Goal: Task Accomplishment & Management: Complete application form

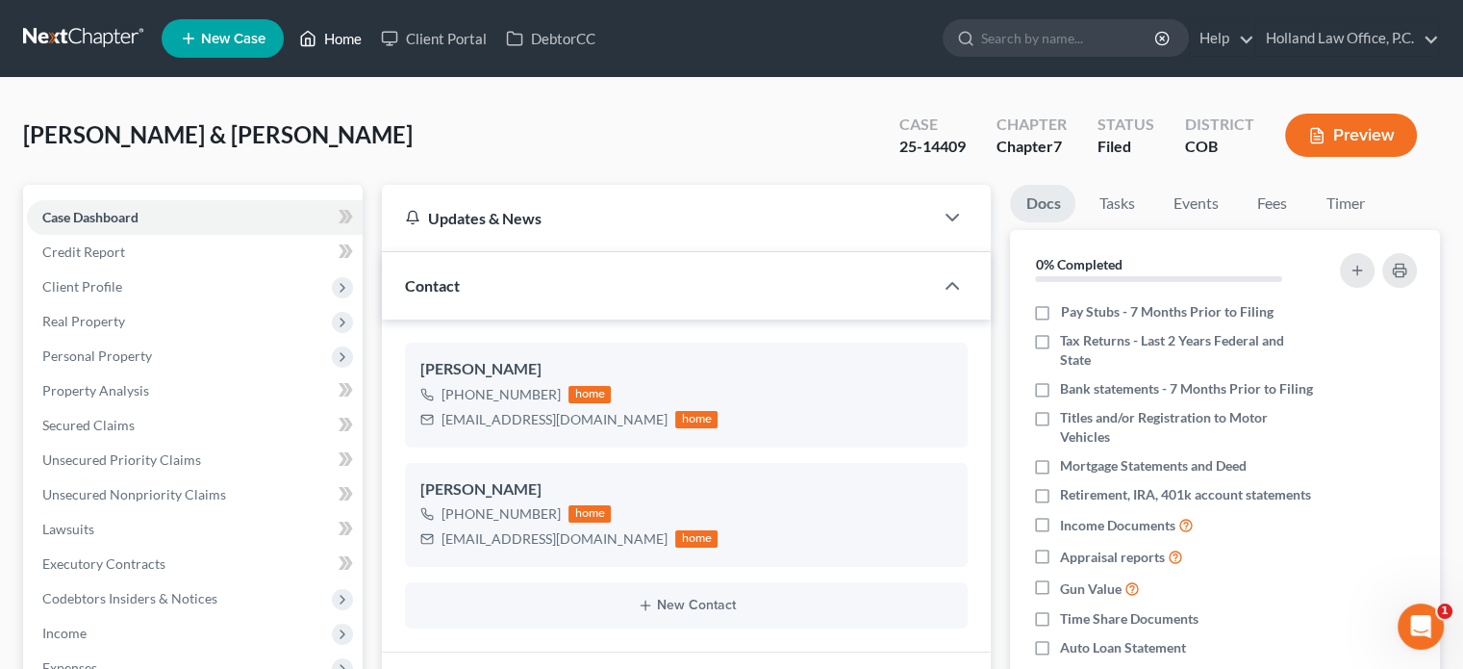
click at [333, 43] on link "Home" at bounding box center [331, 38] width 82 height 35
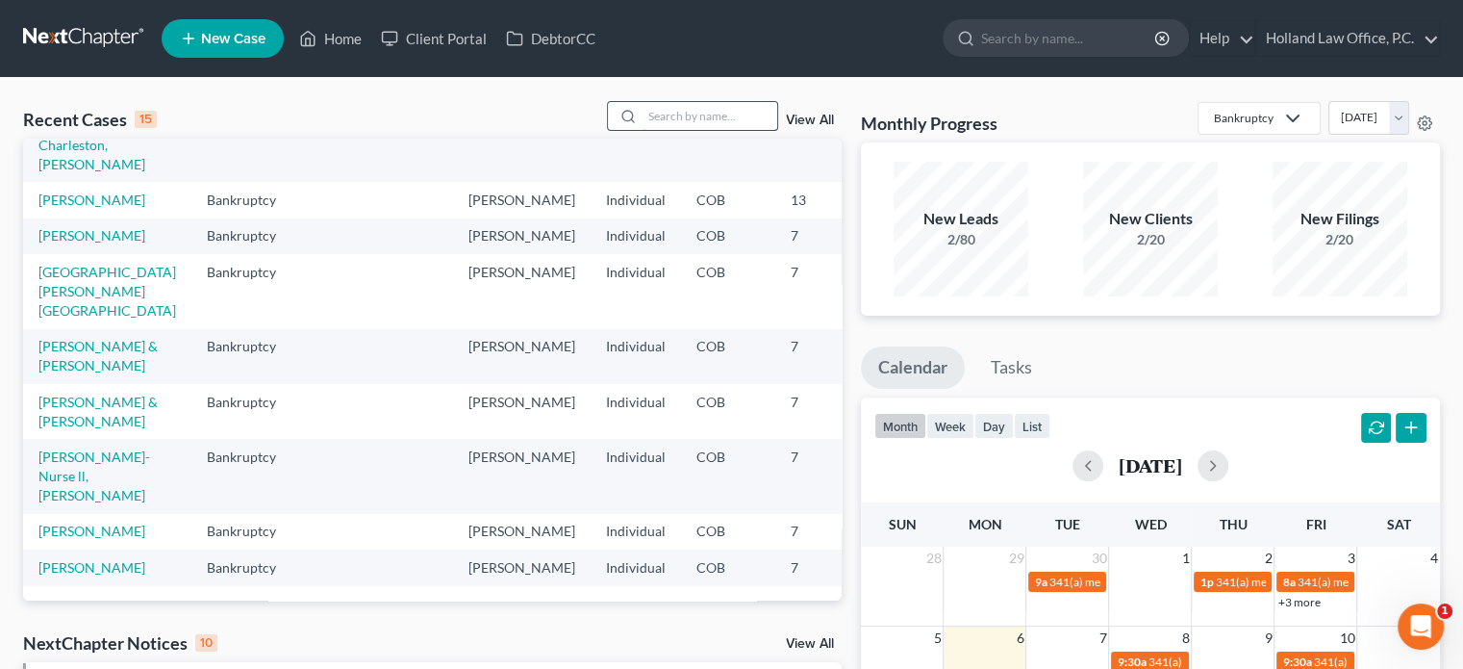
click at [670, 121] on input "search" at bounding box center [710, 116] width 135 height 28
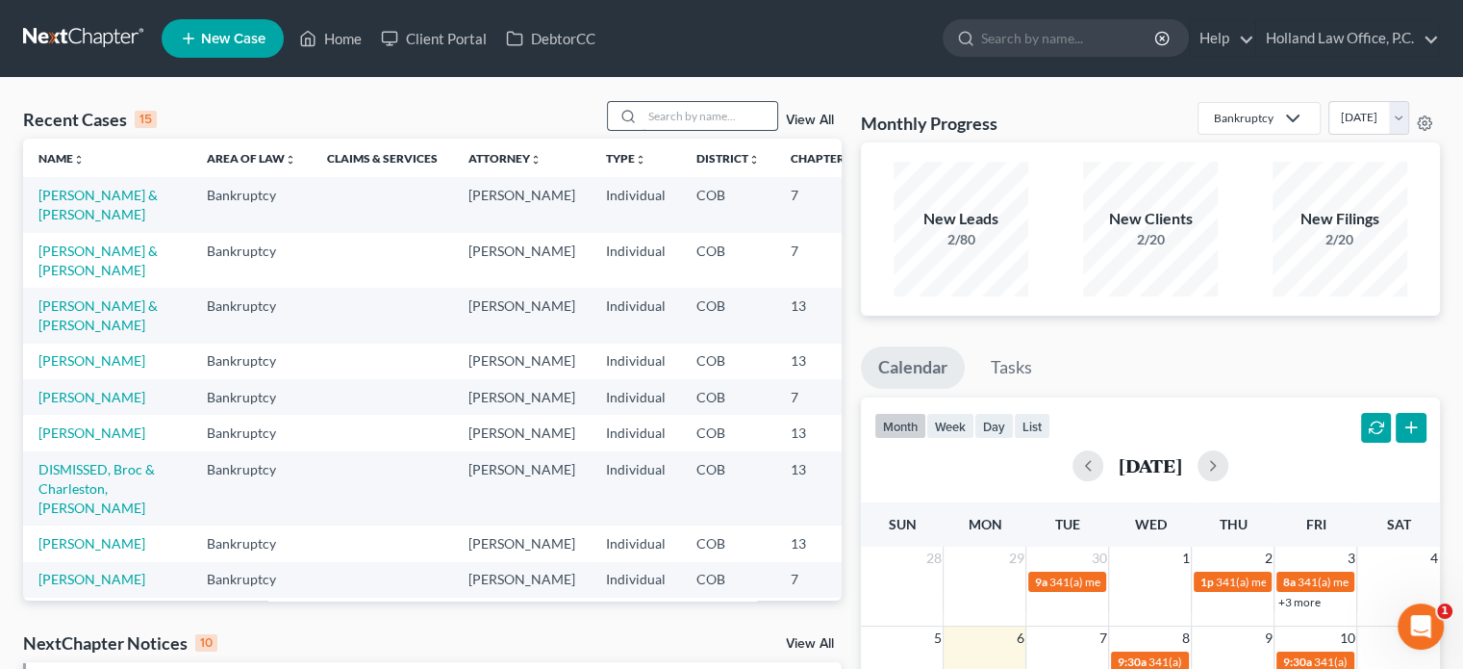
click at [694, 114] on input "search" at bounding box center [710, 116] width 135 height 28
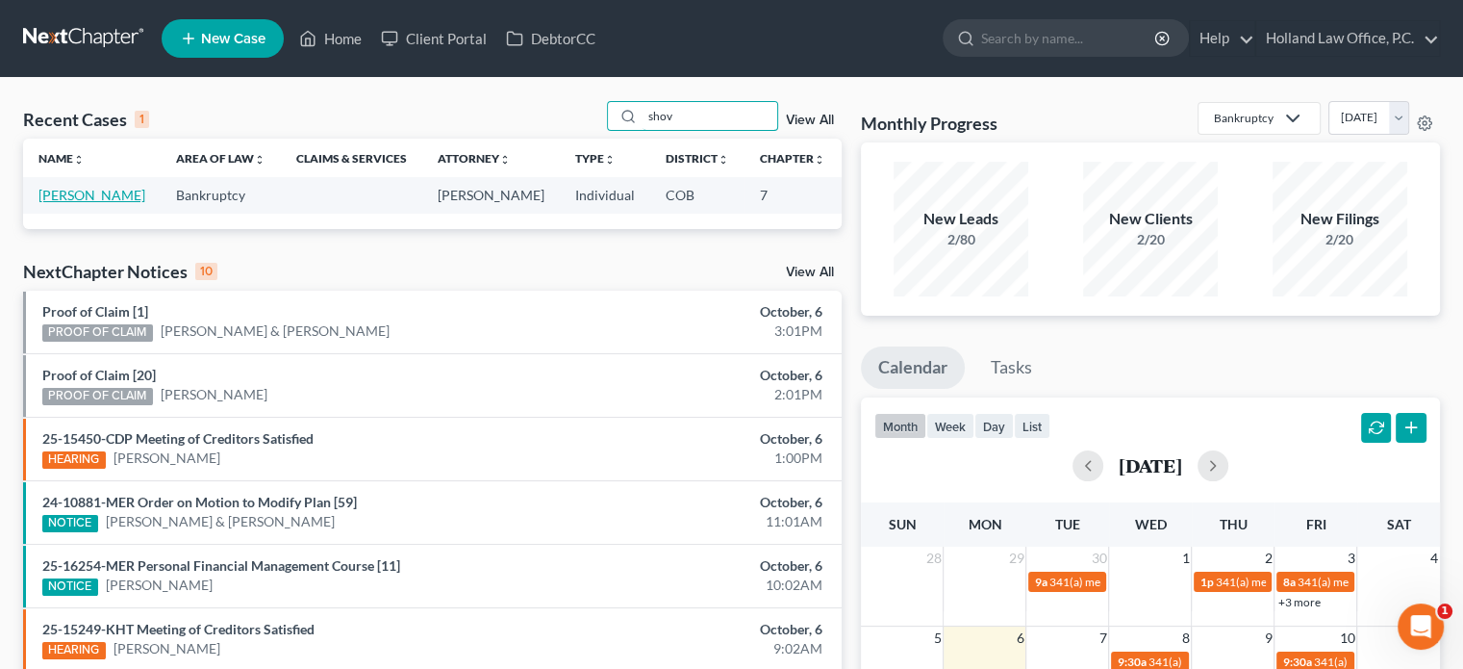
type input "shov"
click at [51, 202] on link "[PERSON_NAME]" at bounding box center [91, 195] width 107 height 16
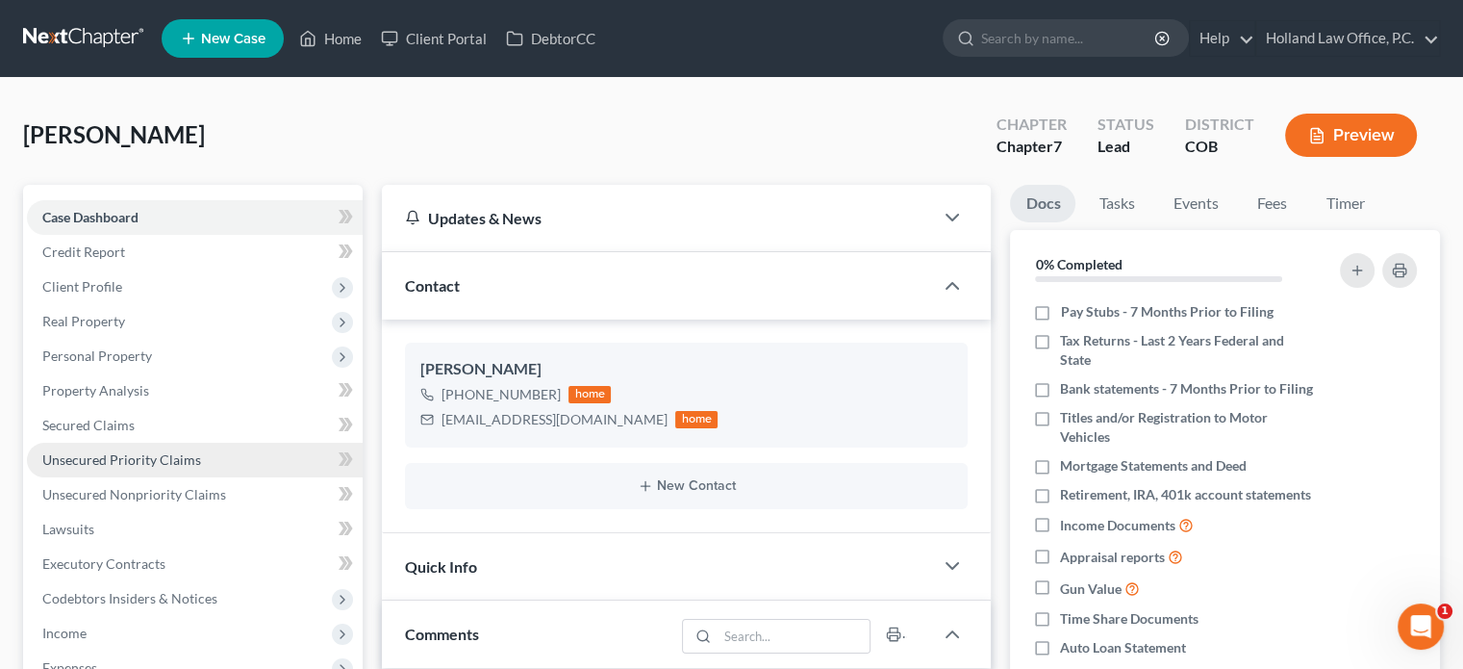
scroll to position [654, 0]
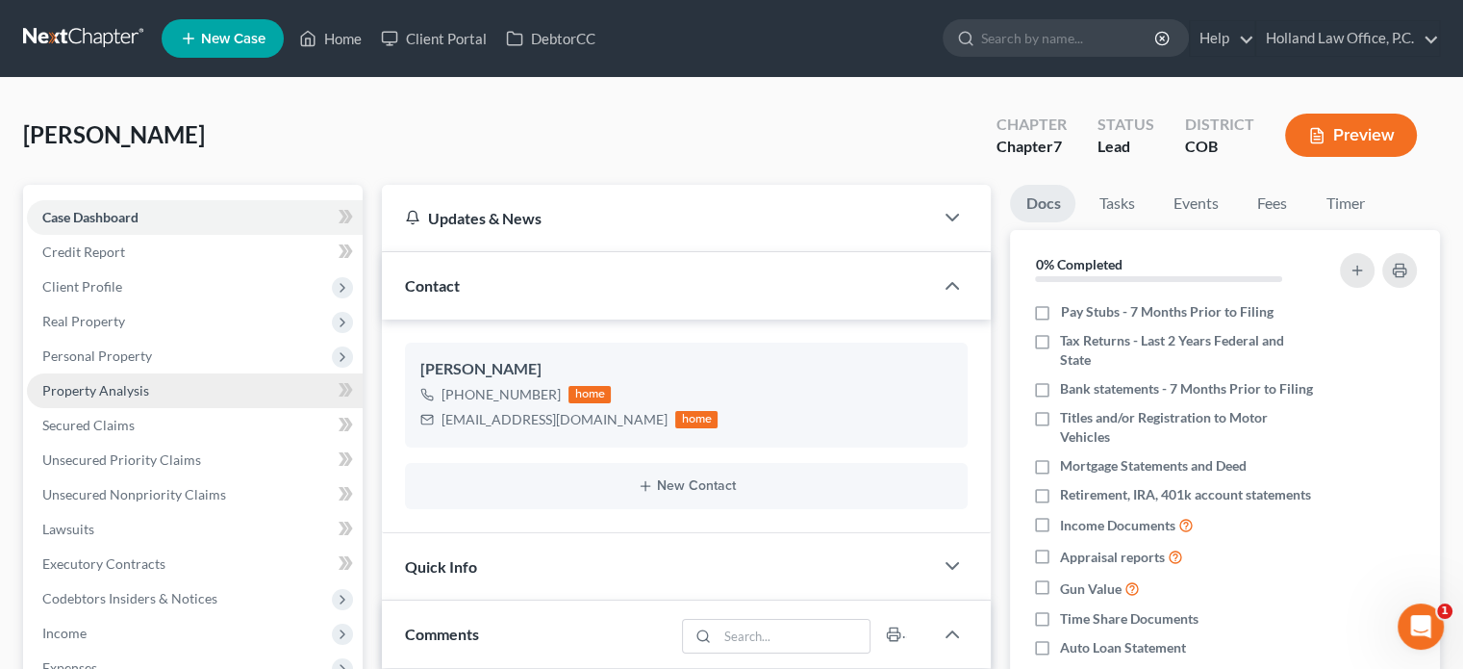
click at [87, 393] on span "Property Analysis" at bounding box center [95, 390] width 107 height 16
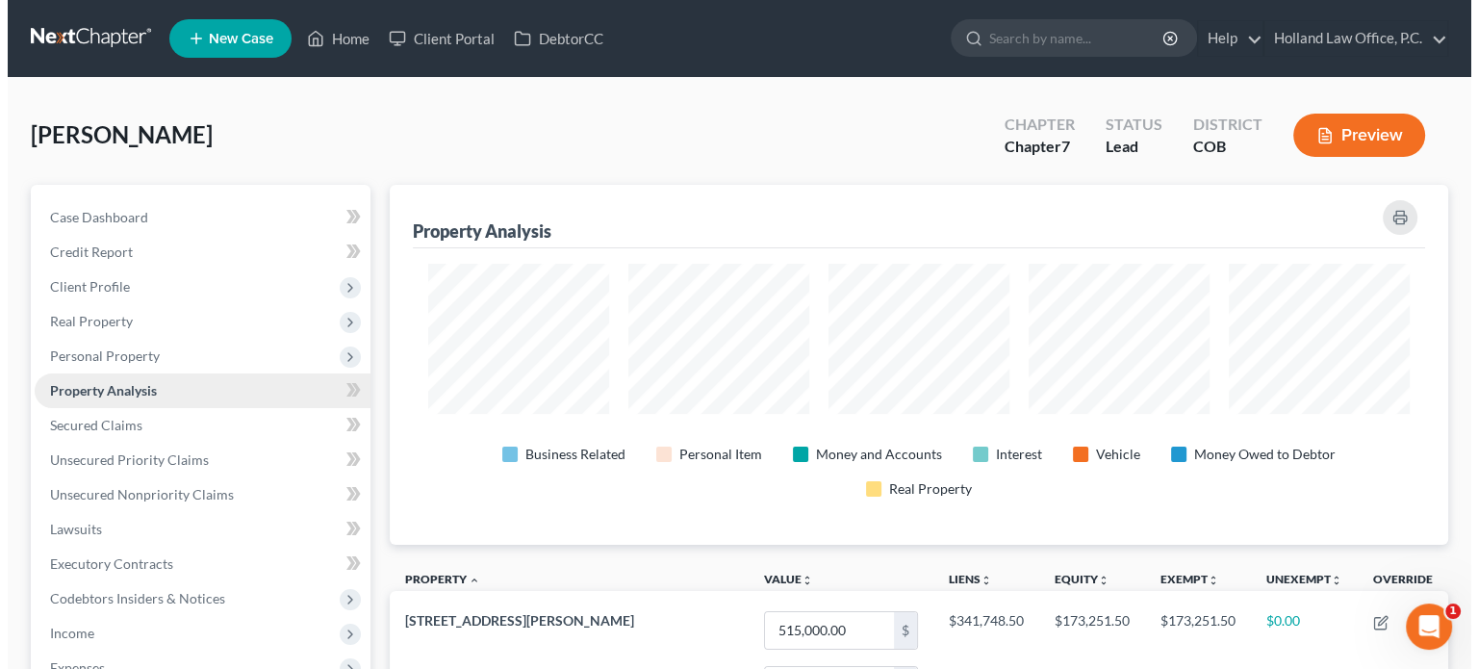
scroll to position [360, 1057]
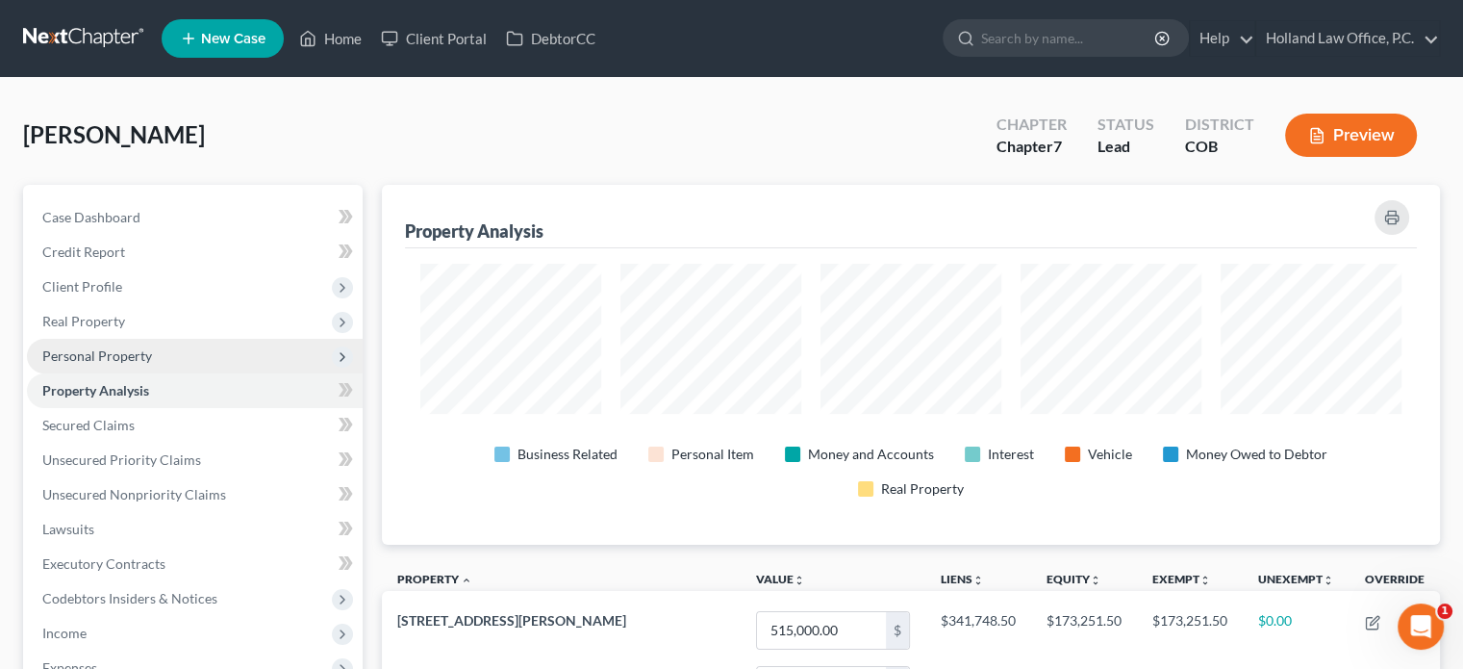
click at [87, 350] on span "Personal Property" at bounding box center [97, 355] width 110 height 16
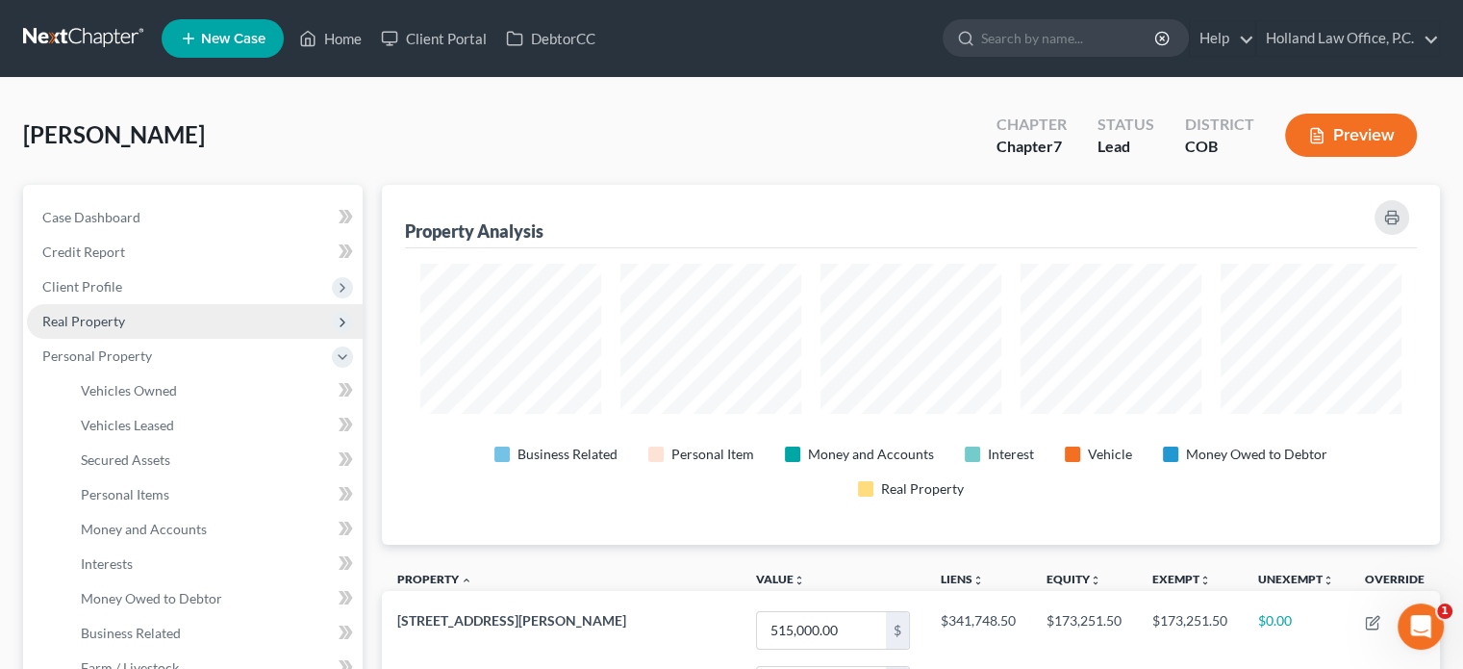
click at [92, 319] on span "Real Property" at bounding box center [83, 321] width 83 height 16
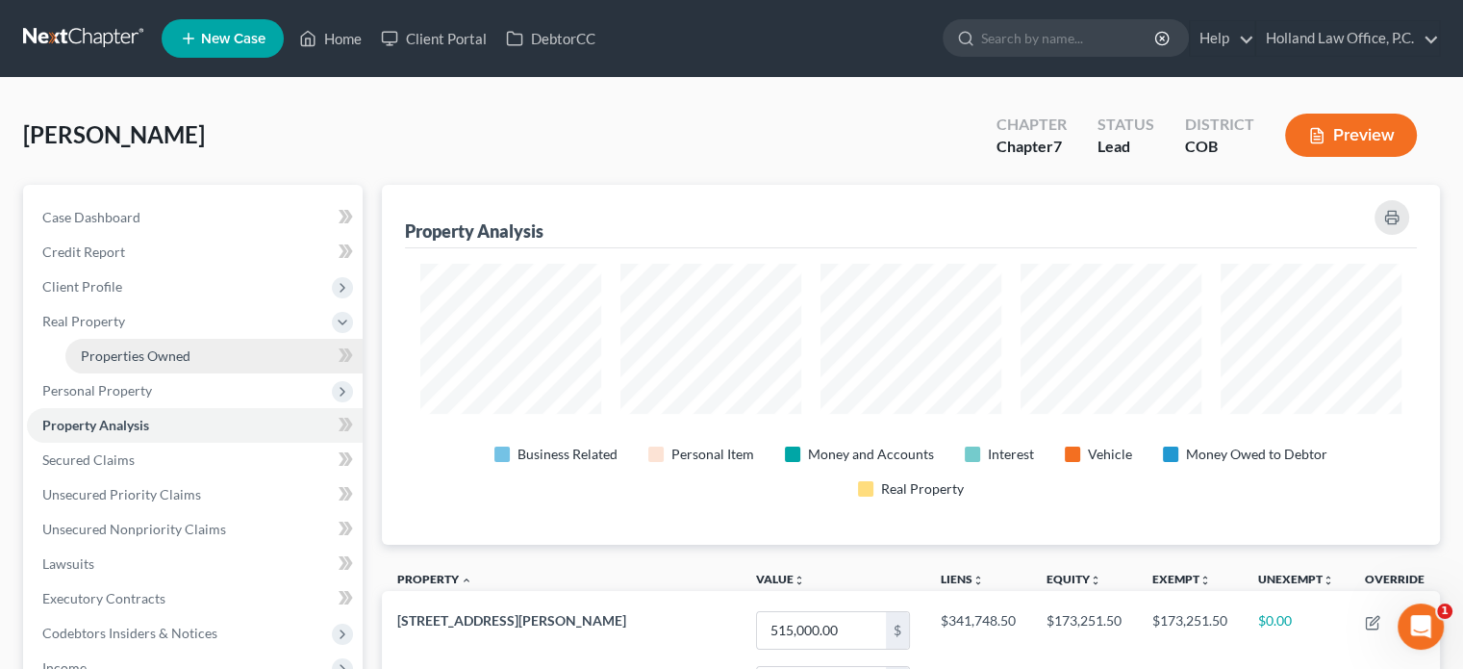
click at [124, 349] on span "Properties Owned" at bounding box center [136, 355] width 110 height 16
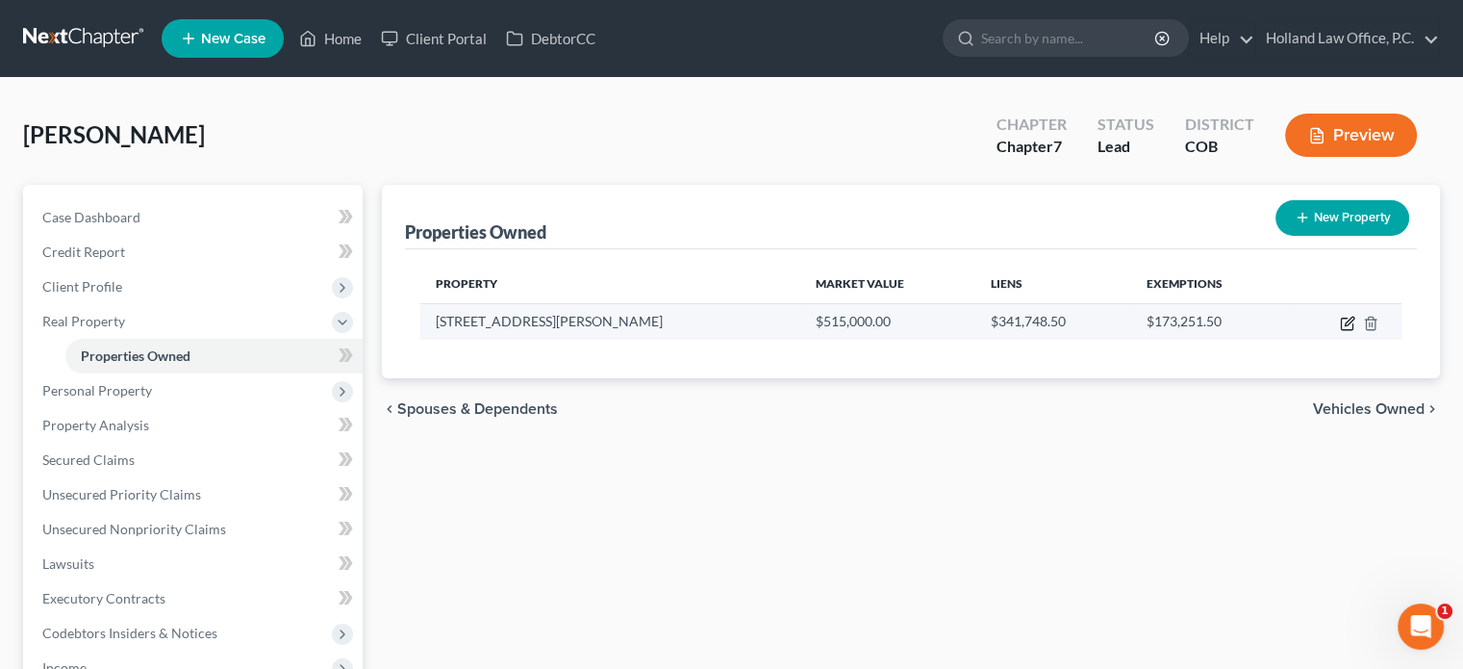
click at [1346, 322] on icon "button" at bounding box center [1349, 321] width 9 height 9
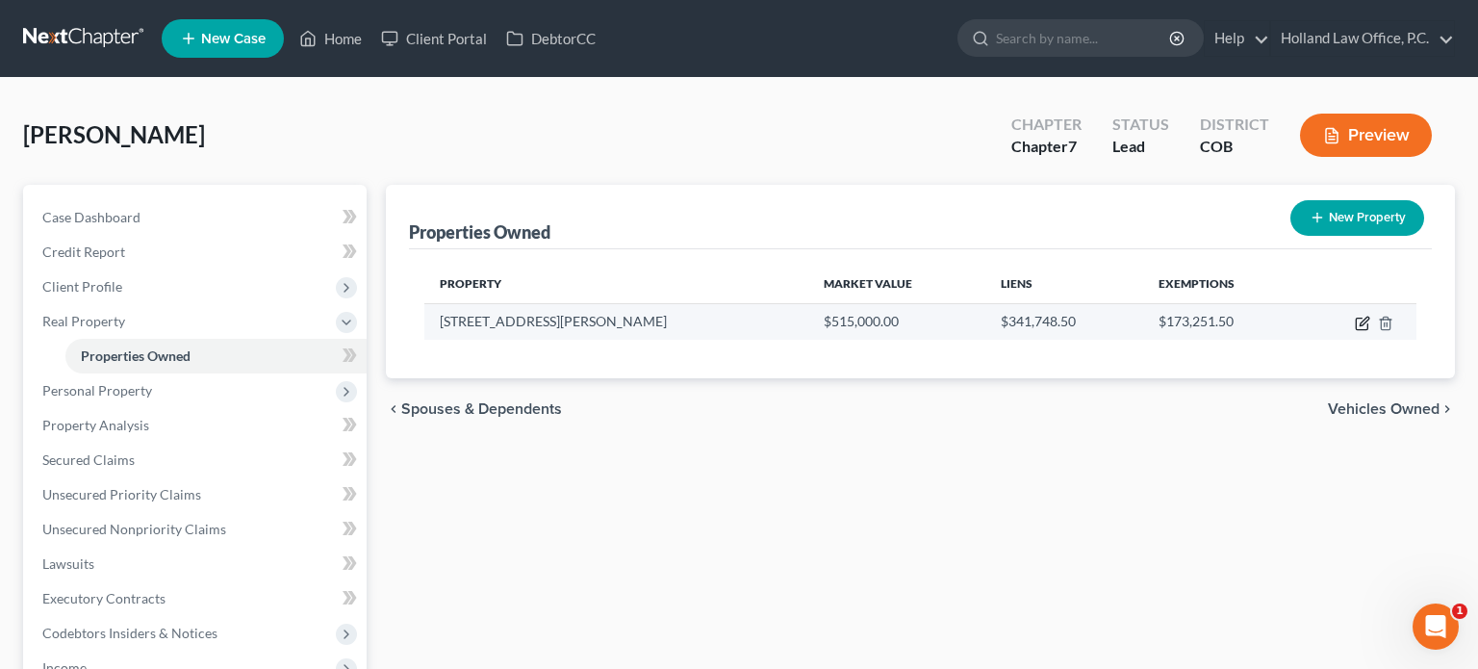
select select "5"
select select "3"
select select "1"
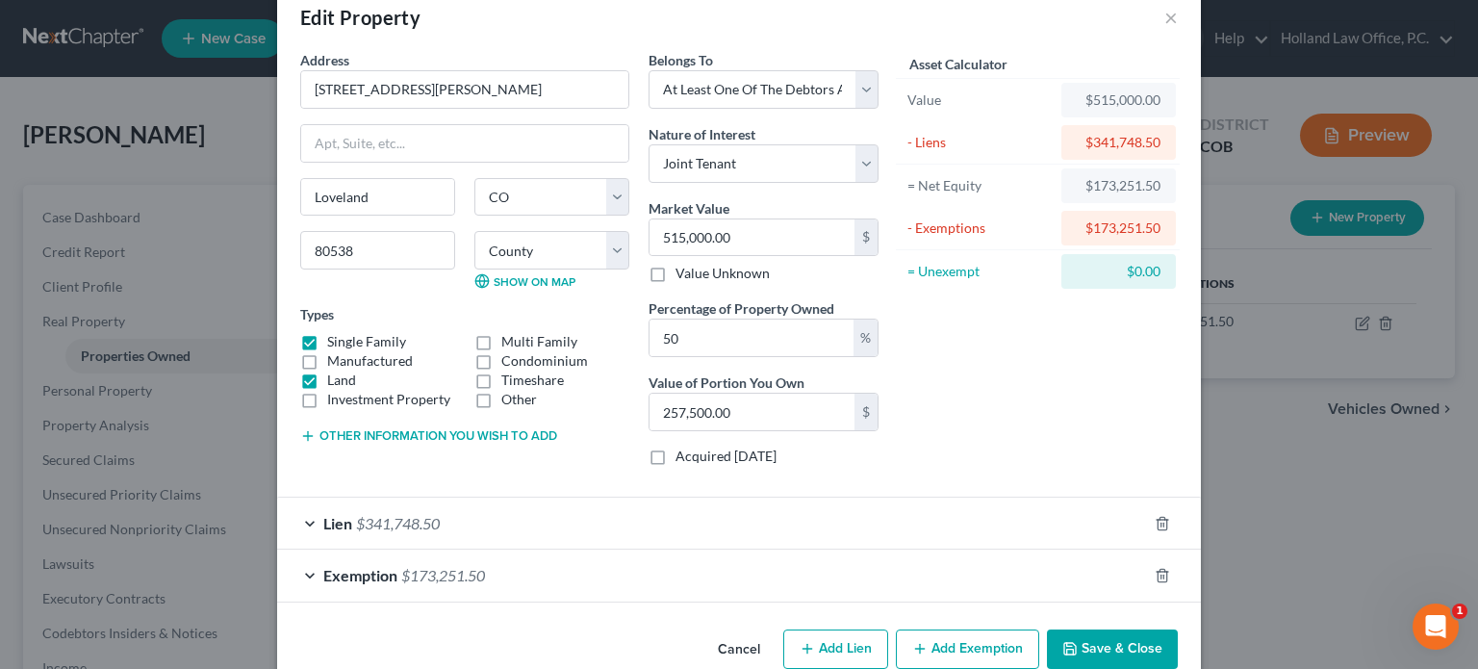
scroll to position [74, 0]
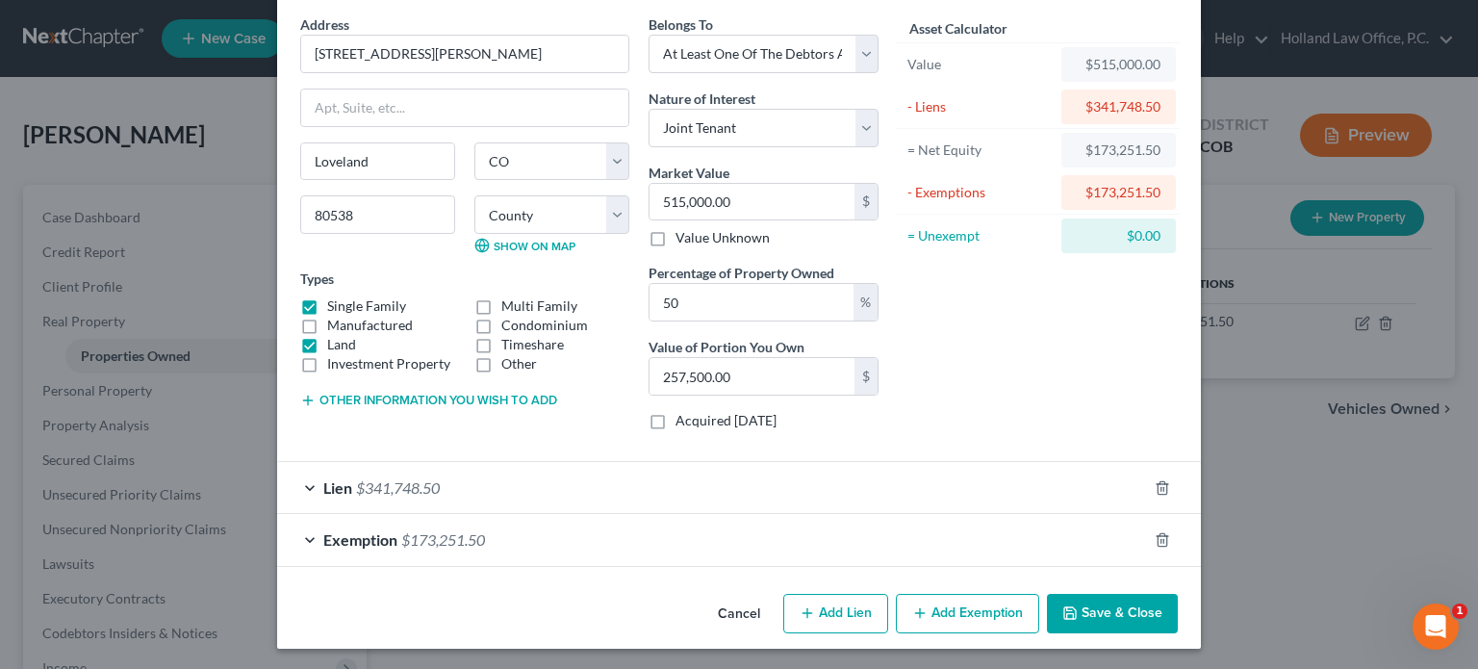
click at [1097, 621] on button "Save & Close" at bounding box center [1112, 614] width 131 height 40
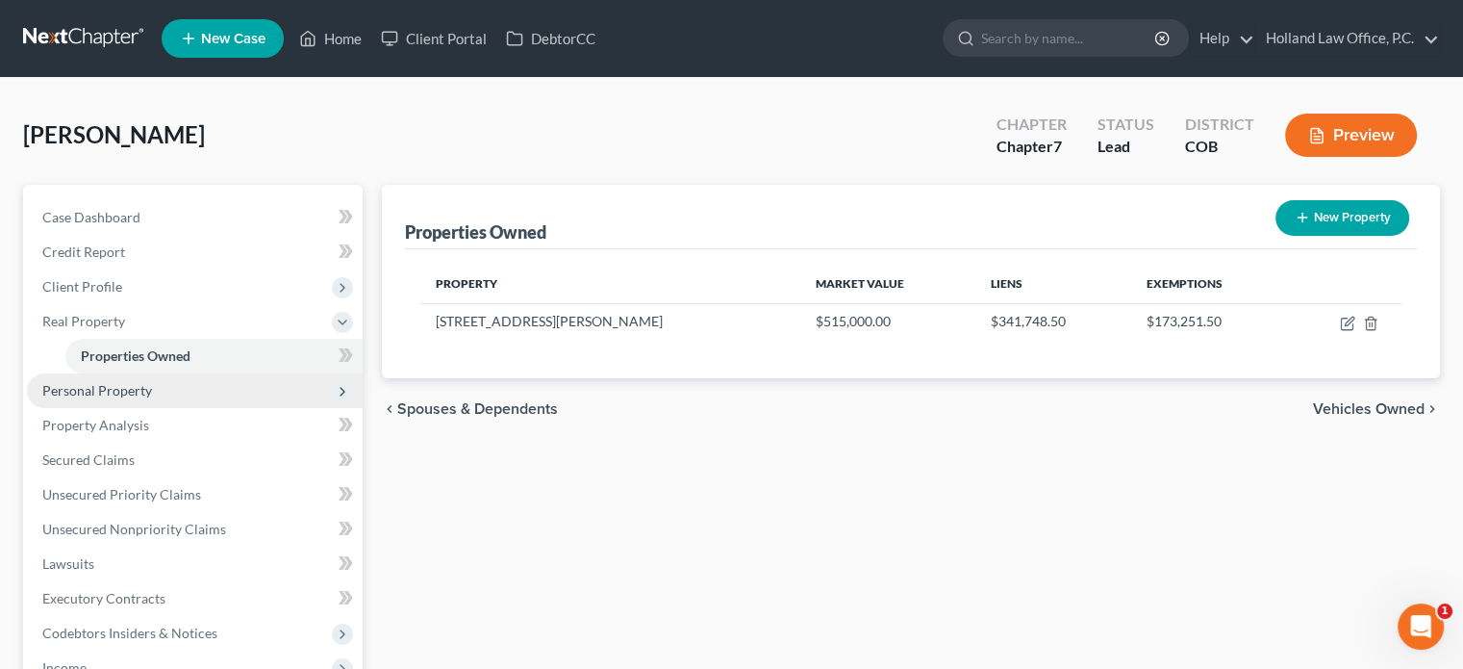
click at [103, 385] on span "Personal Property" at bounding box center [97, 390] width 110 height 16
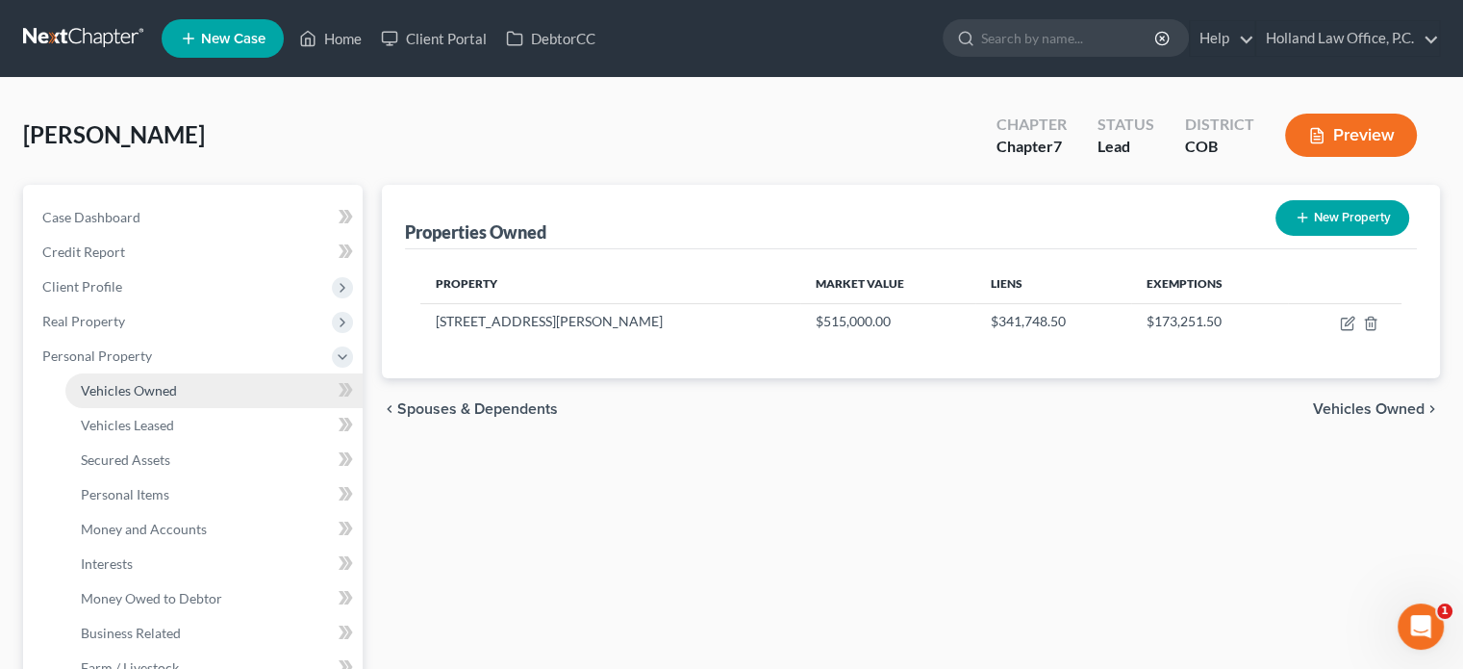
click at [107, 385] on span "Vehicles Owned" at bounding box center [129, 390] width 96 height 16
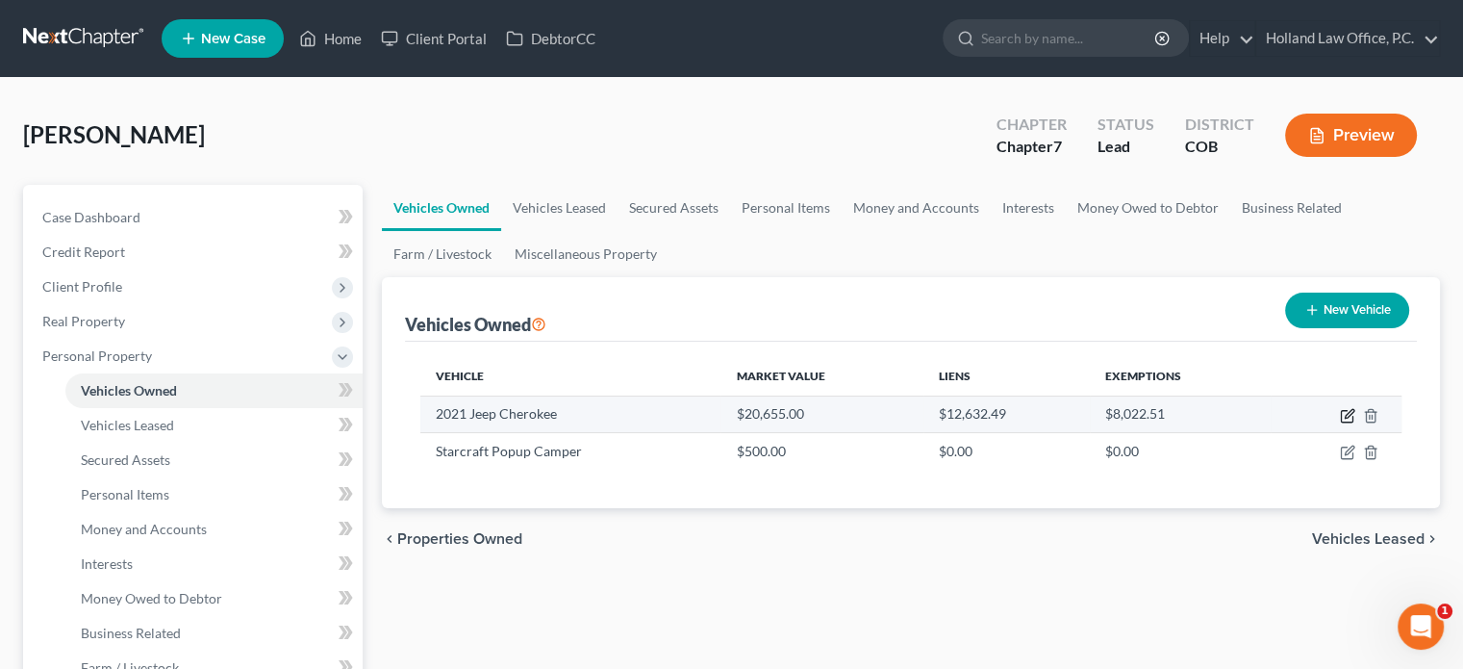
click at [1347, 415] on icon "button" at bounding box center [1347, 415] width 15 height 15
select select "0"
select select "5"
select select "2"
select select "3"
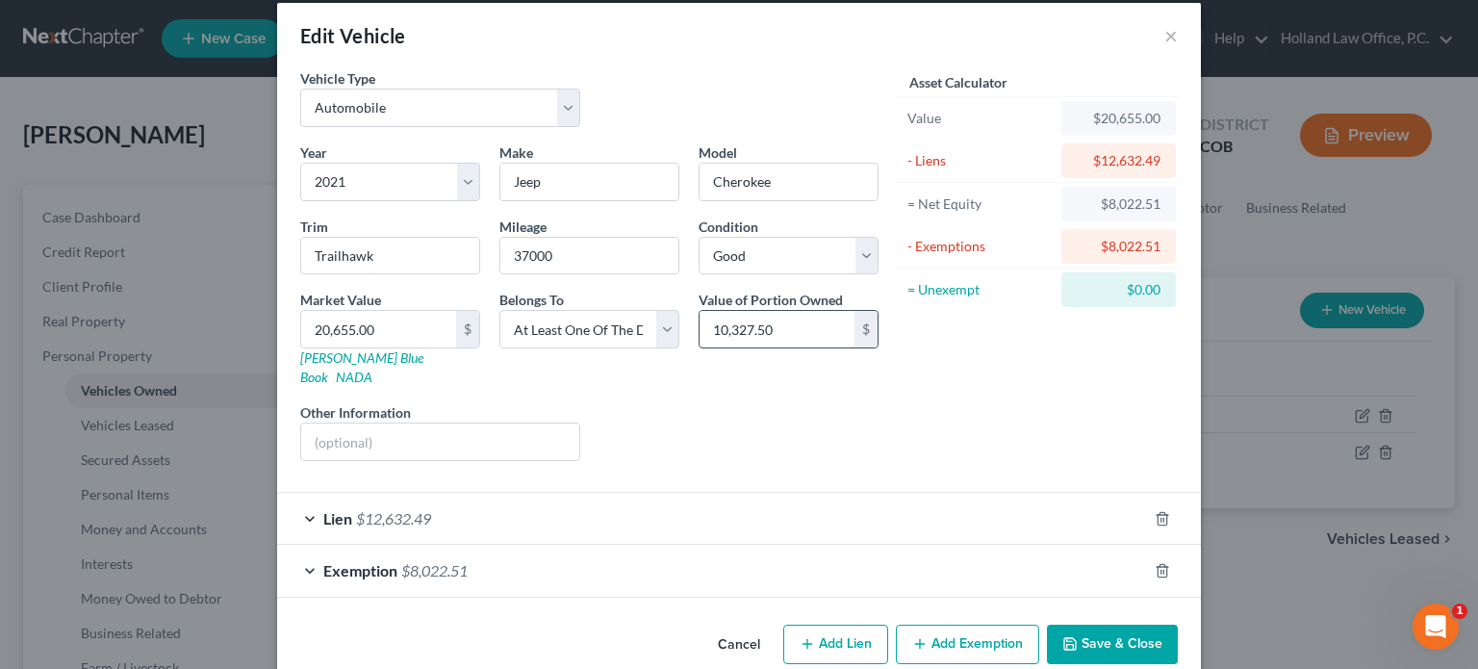
scroll to position [32, 0]
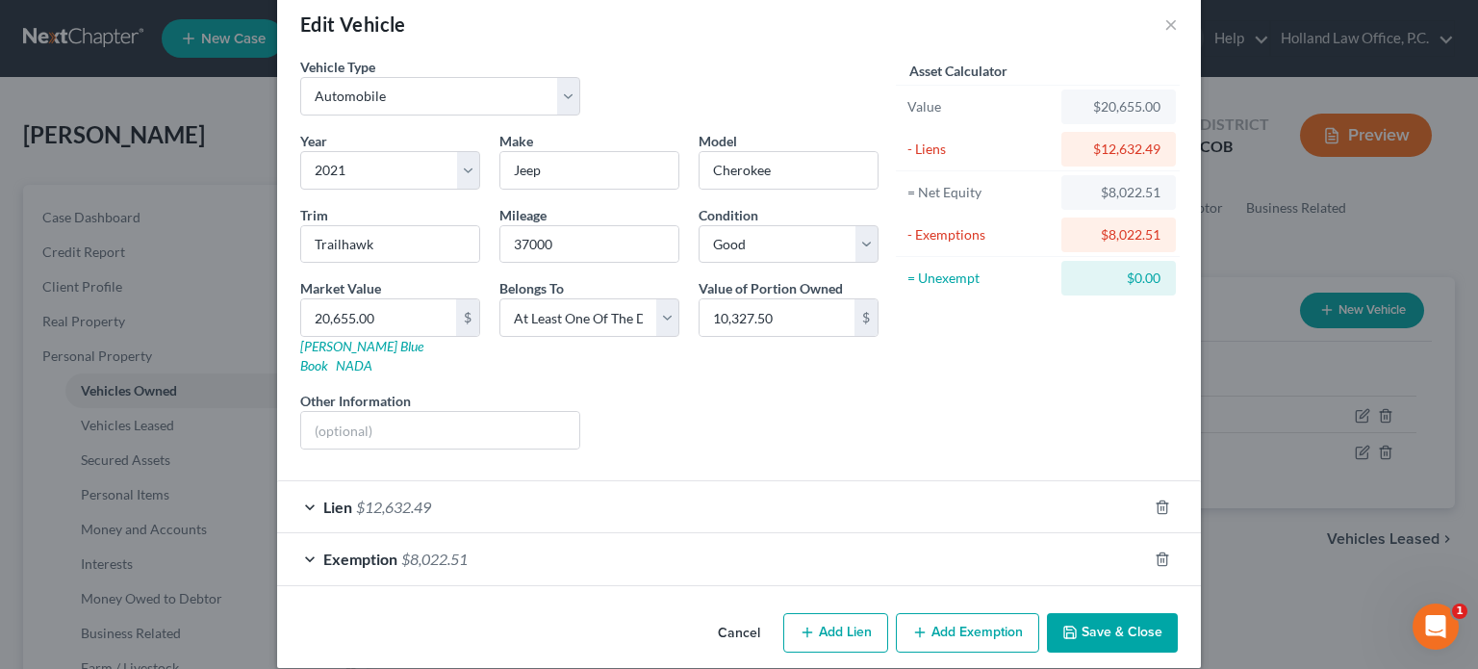
click at [473, 542] on div "Exemption $8,022.51" at bounding box center [712, 558] width 870 height 51
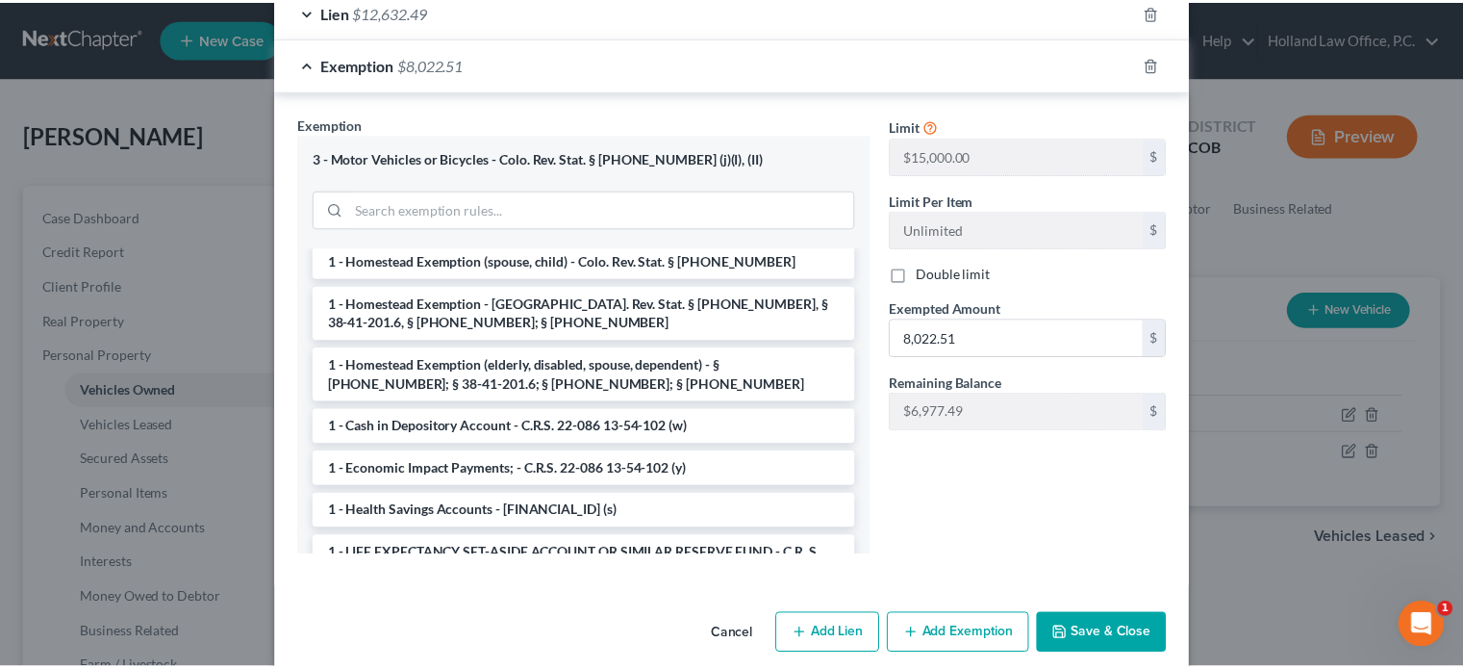
scroll to position [528, 0]
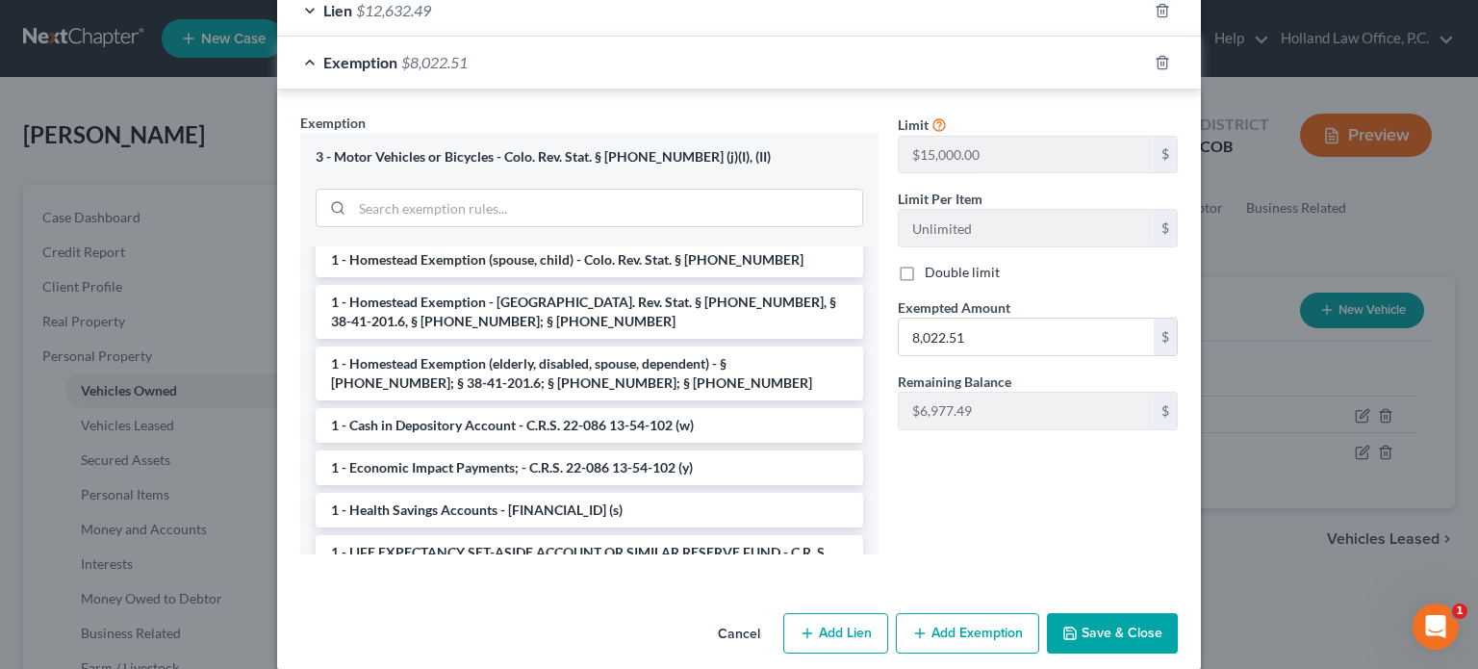
click at [1088, 613] on button "Save & Close" at bounding box center [1112, 633] width 131 height 40
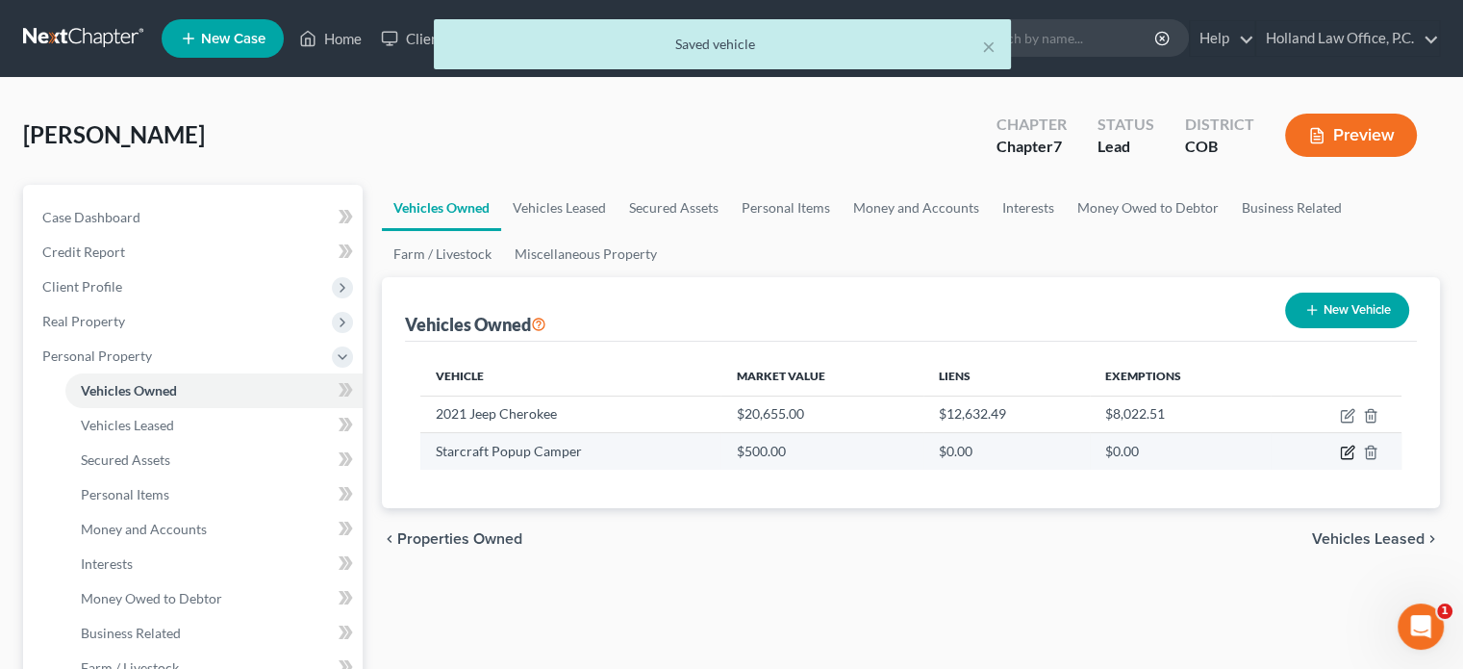
click at [1347, 455] on icon "button" at bounding box center [1347, 451] width 15 height 15
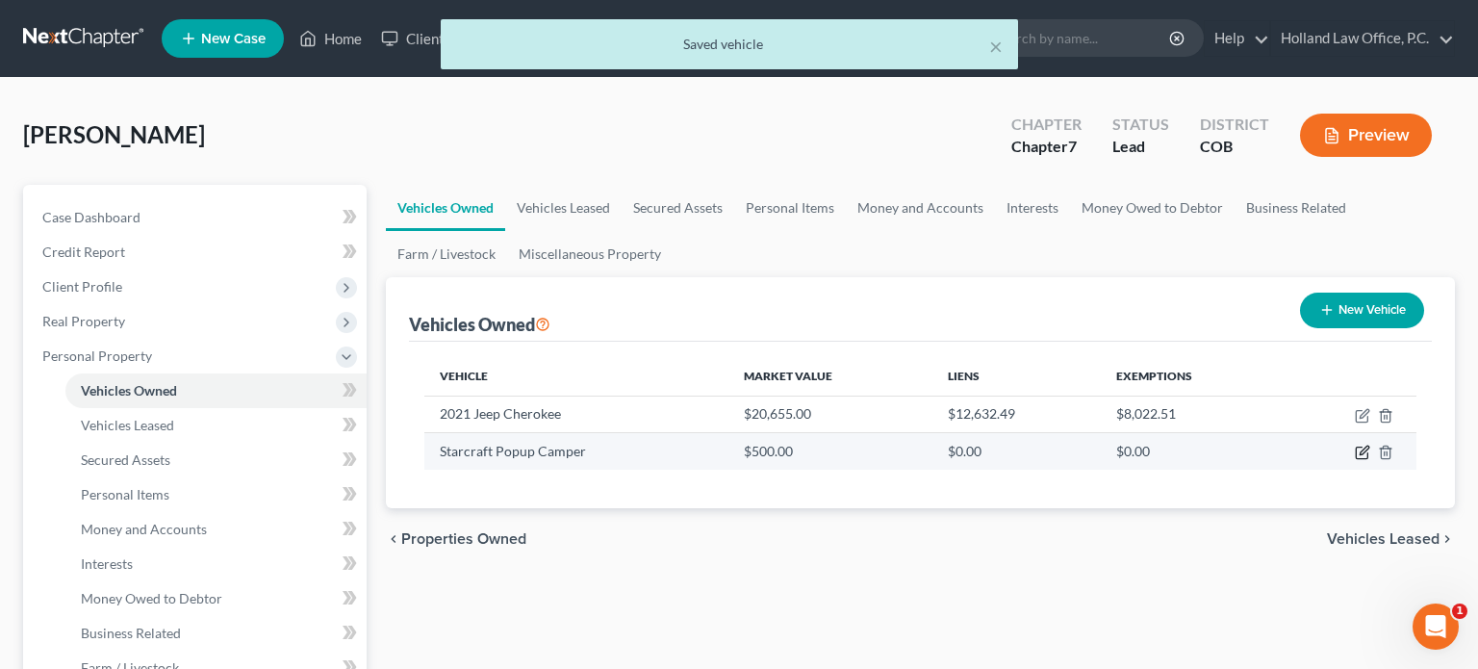
select select "7"
select select "2"
select select "0"
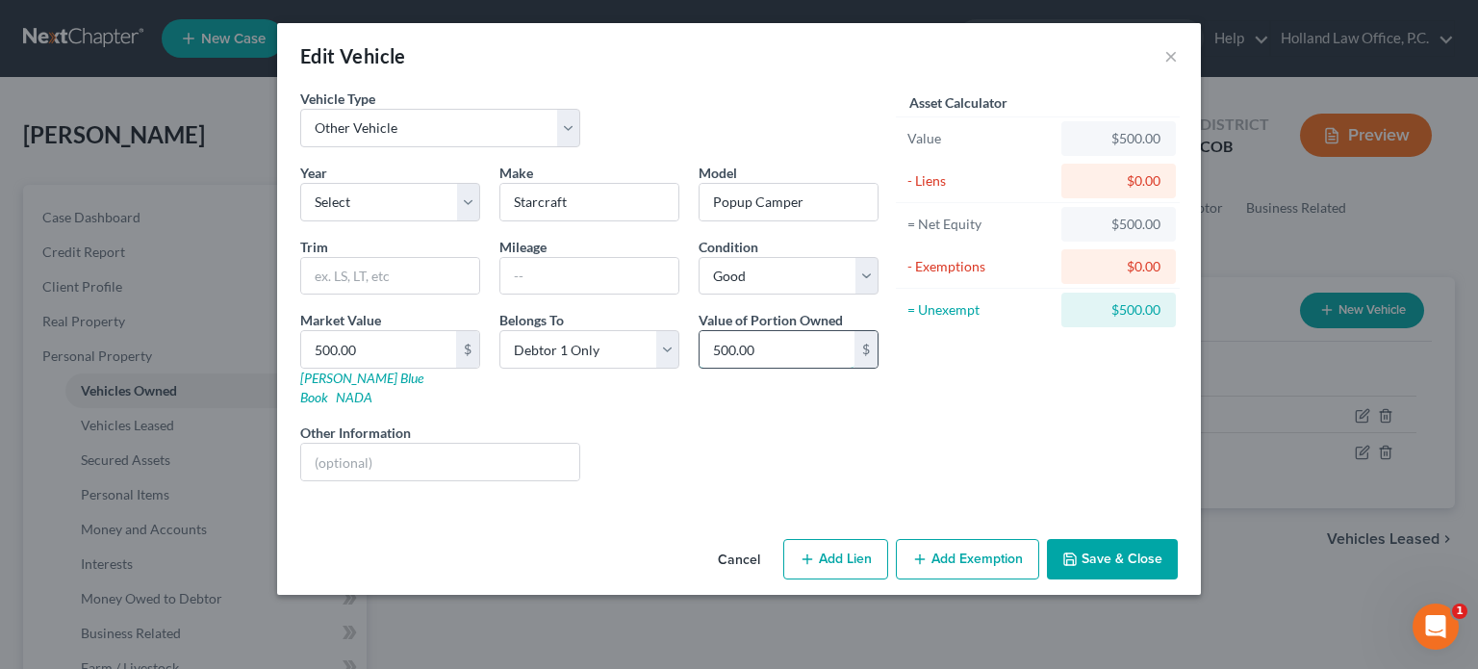
click at [786, 353] on input "500.00" at bounding box center [776, 349] width 155 height 37
type input "250"
click at [1086, 539] on button "Save & Close" at bounding box center [1112, 559] width 131 height 40
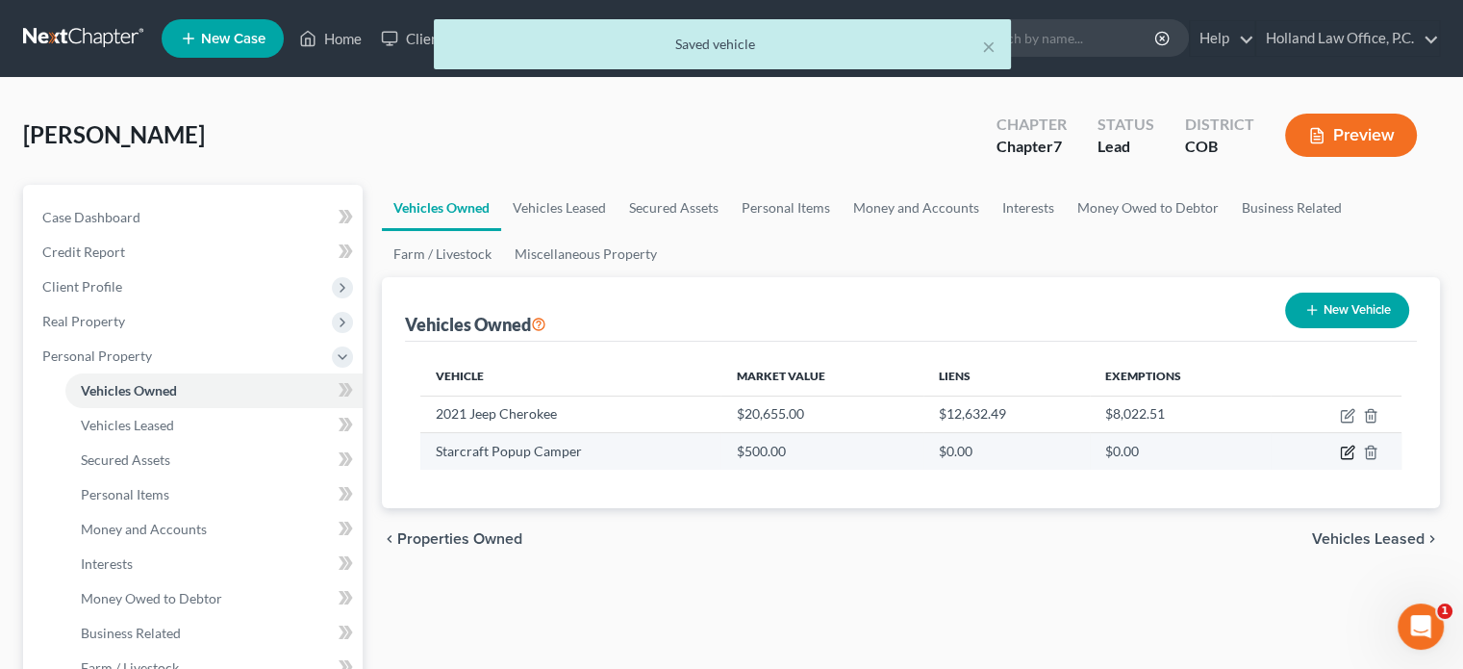
click at [1347, 447] on icon "button" at bounding box center [1347, 451] width 15 height 15
select select "7"
select select "2"
select select "0"
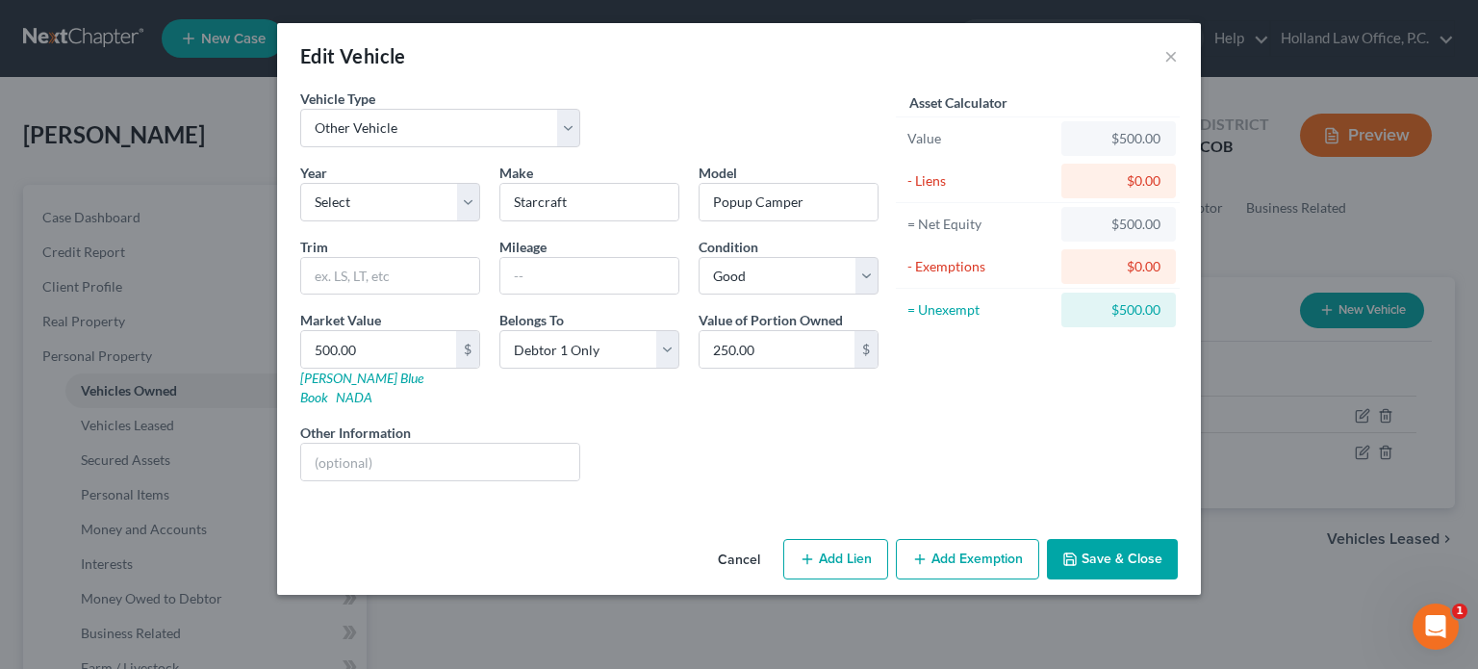
click at [1099, 539] on button "Save & Close" at bounding box center [1112, 559] width 131 height 40
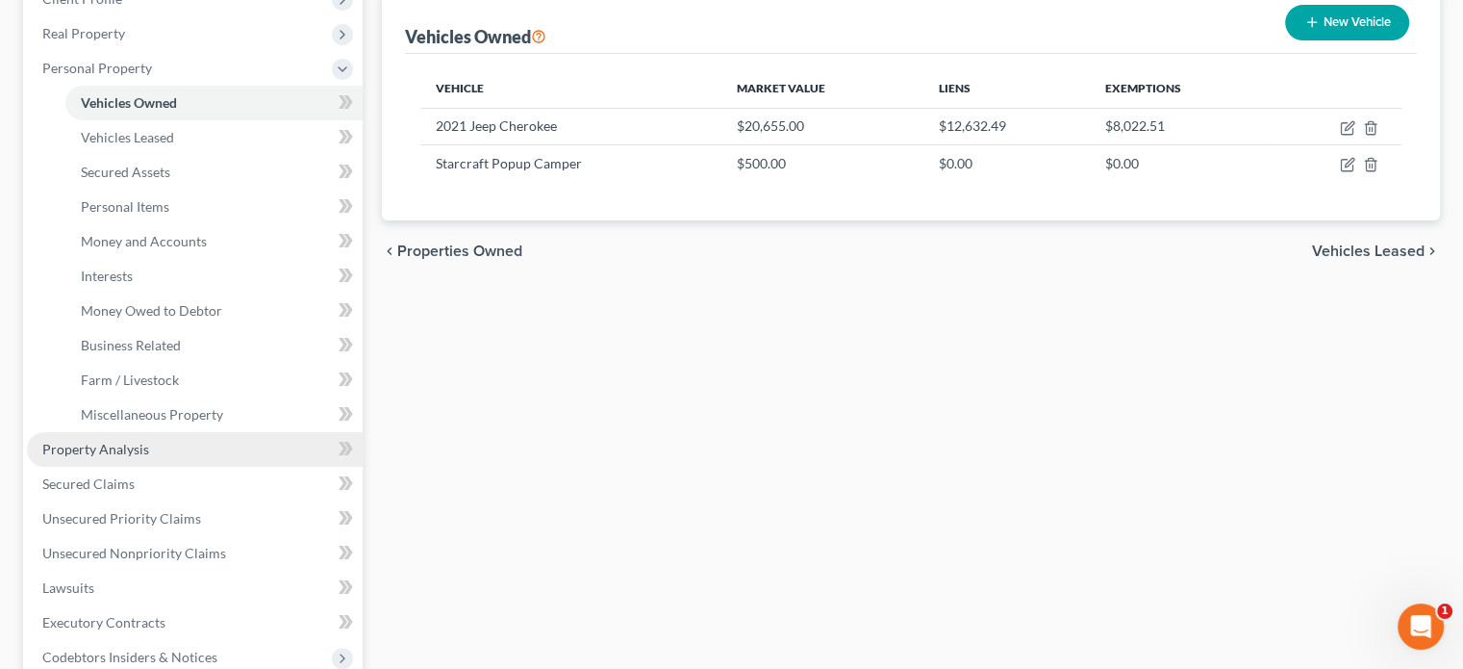
scroll to position [289, 0]
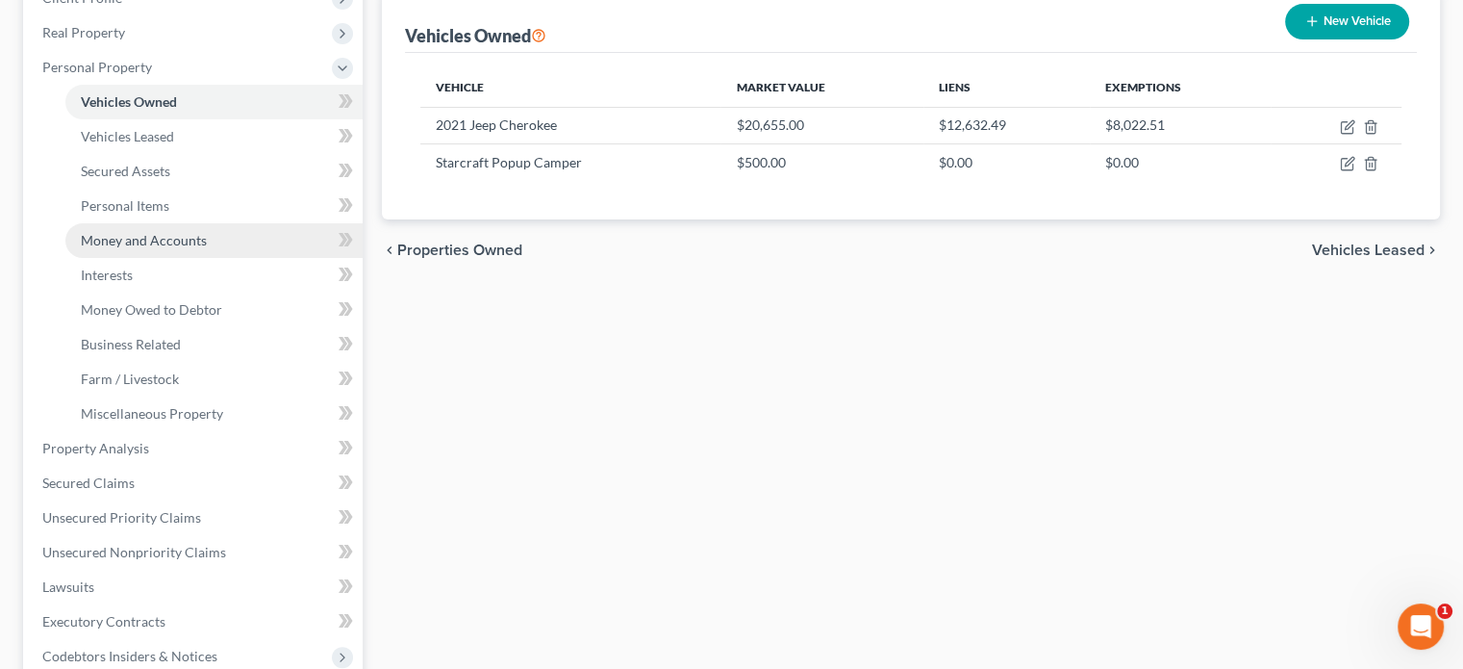
click at [117, 244] on span "Money and Accounts" at bounding box center [144, 240] width 126 height 16
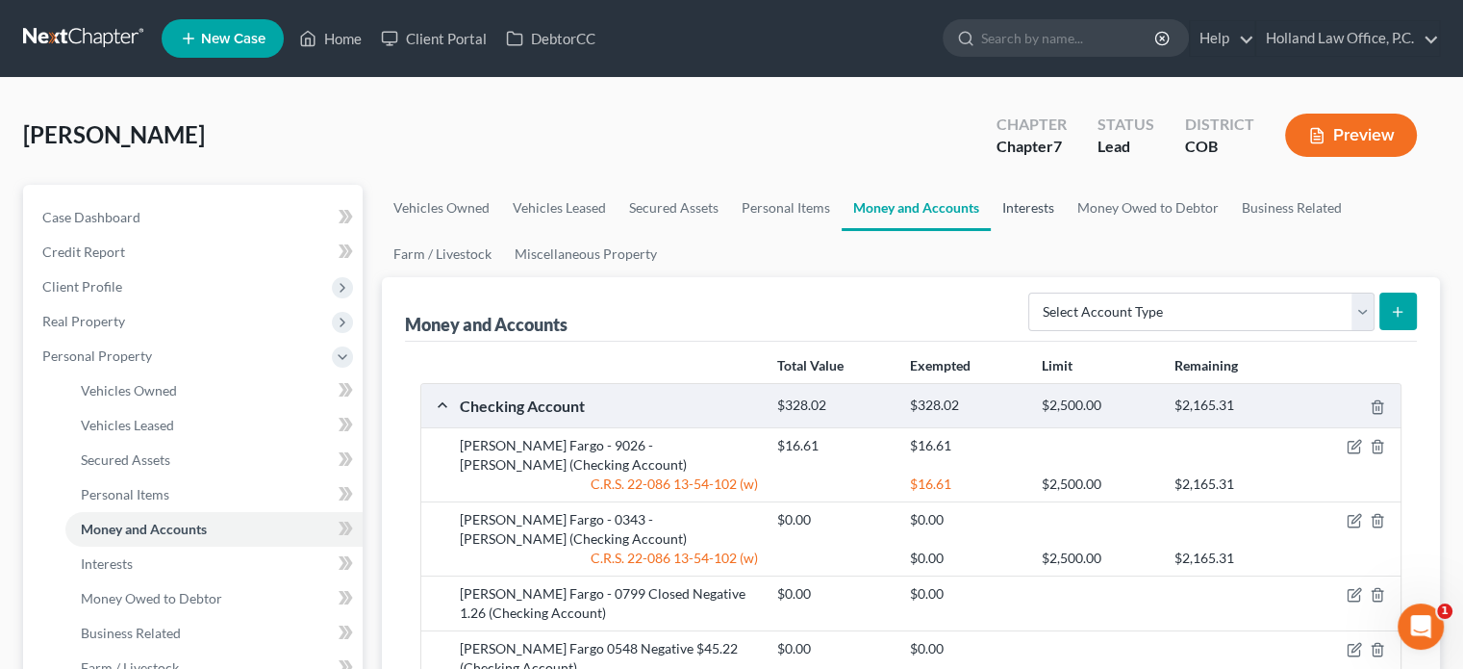
click at [1027, 202] on link "Interests" at bounding box center [1028, 208] width 75 height 46
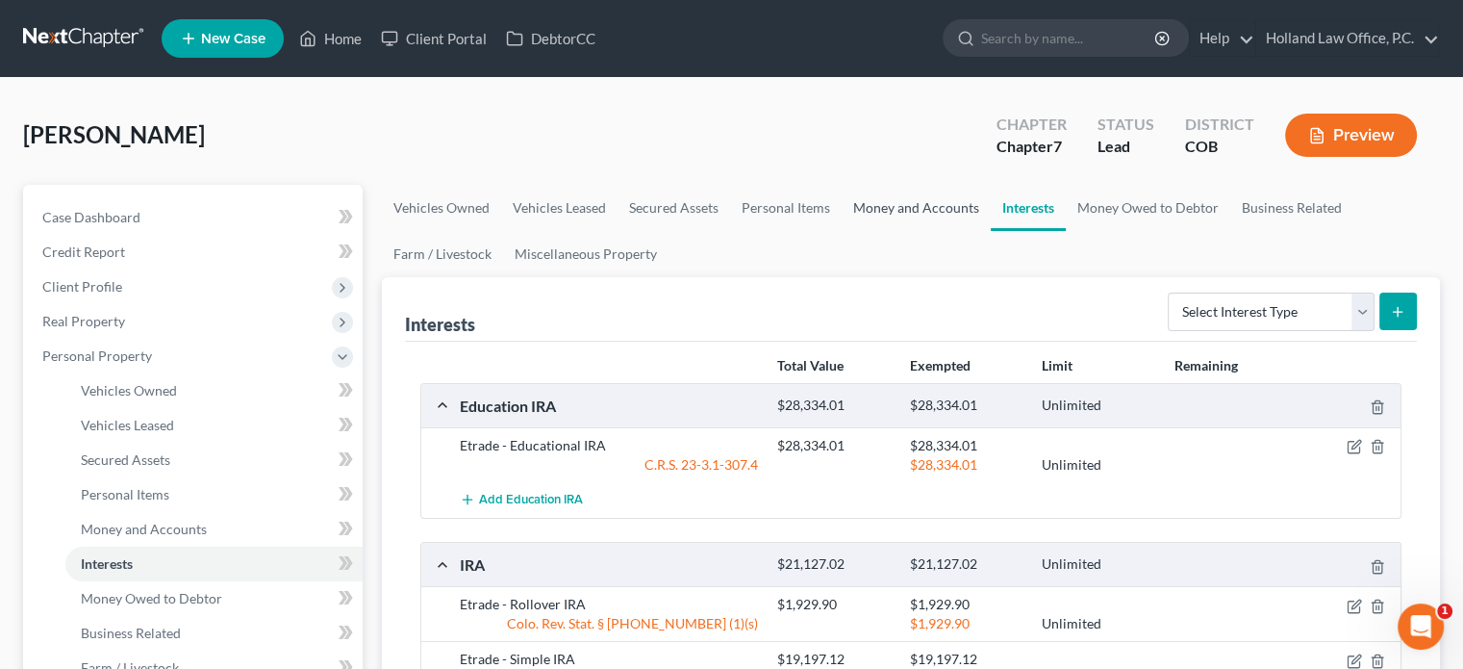
click at [946, 204] on link "Money and Accounts" at bounding box center [916, 208] width 149 height 46
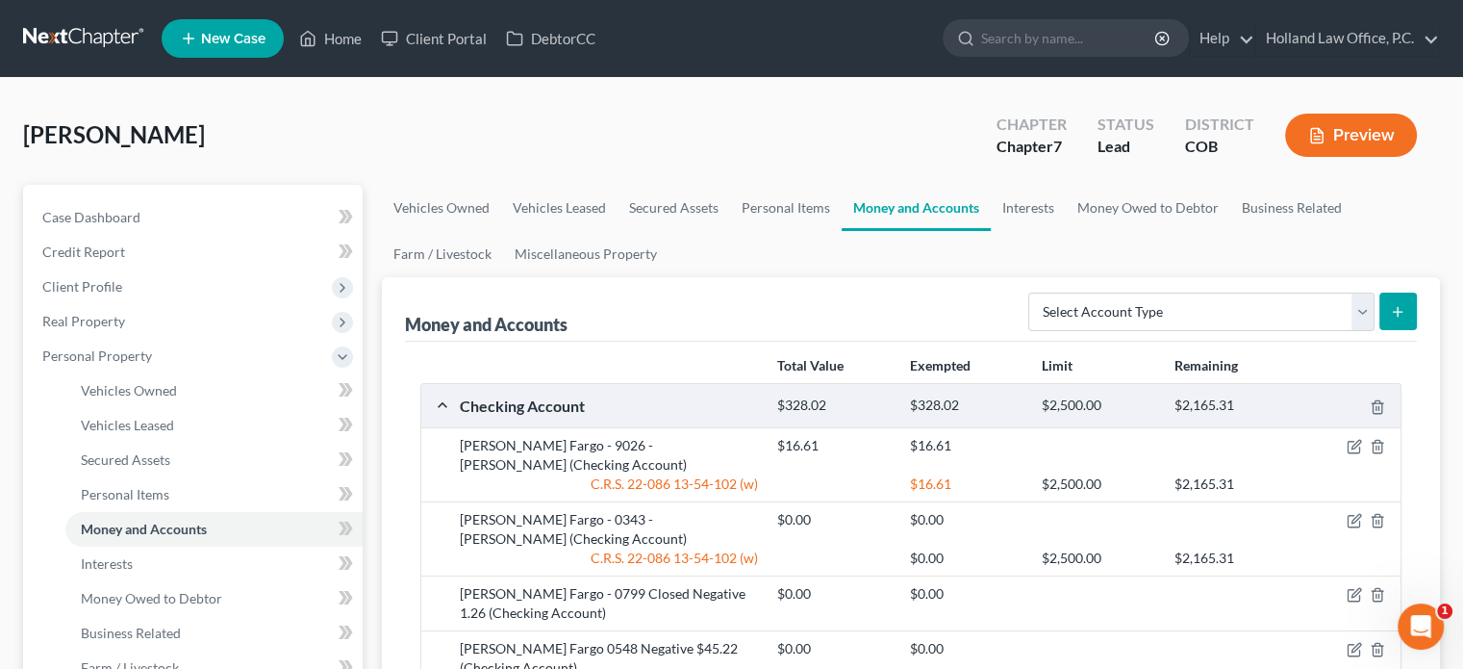
click at [1341, 134] on button "Preview" at bounding box center [1351, 135] width 132 height 43
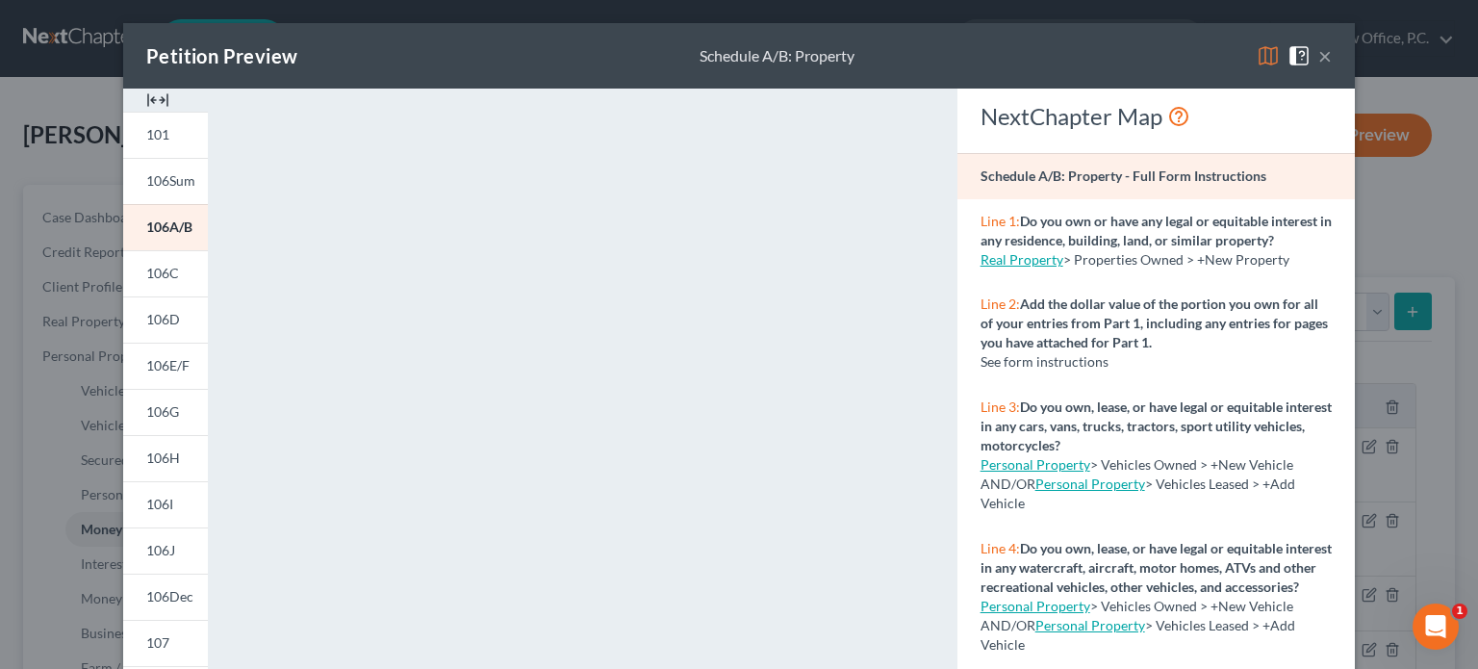
click at [1321, 57] on button "×" at bounding box center [1324, 55] width 13 height 23
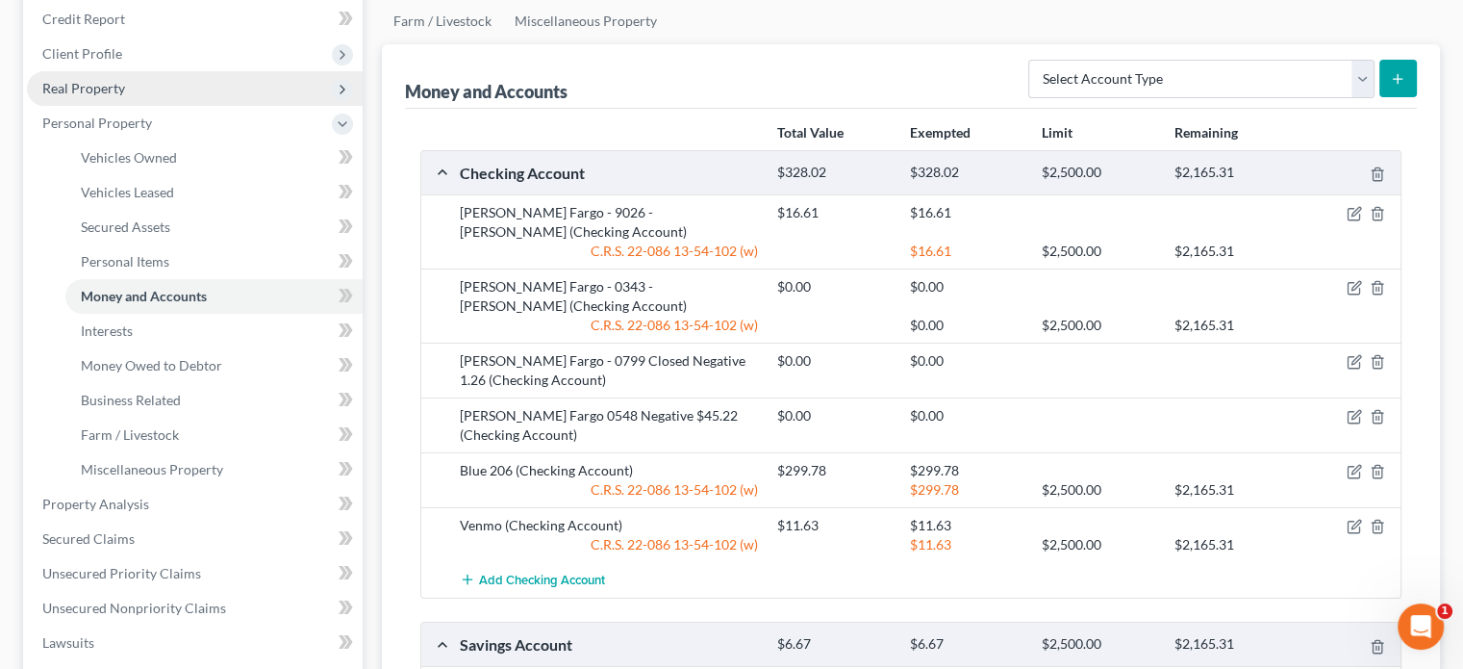
scroll to position [289, 0]
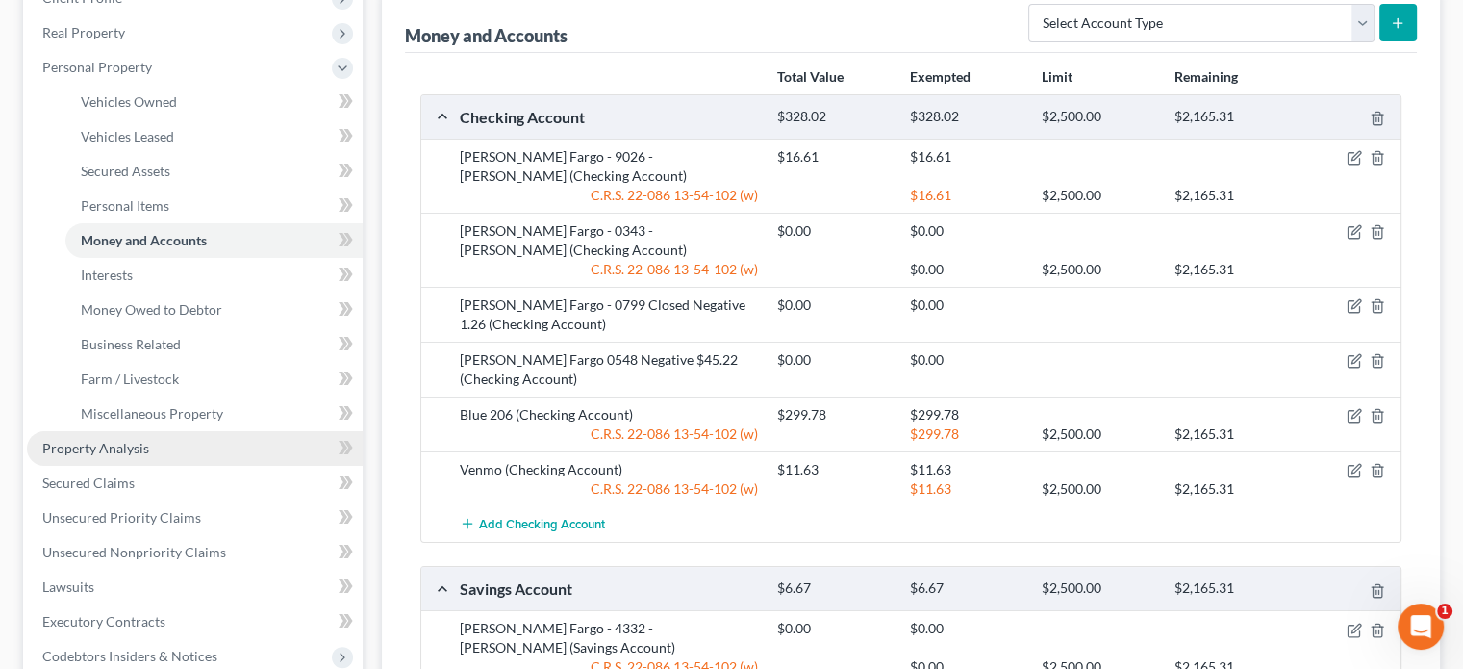
click at [106, 453] on span "Property Analysis" at bounding box center [95, 448] width 107 height 16
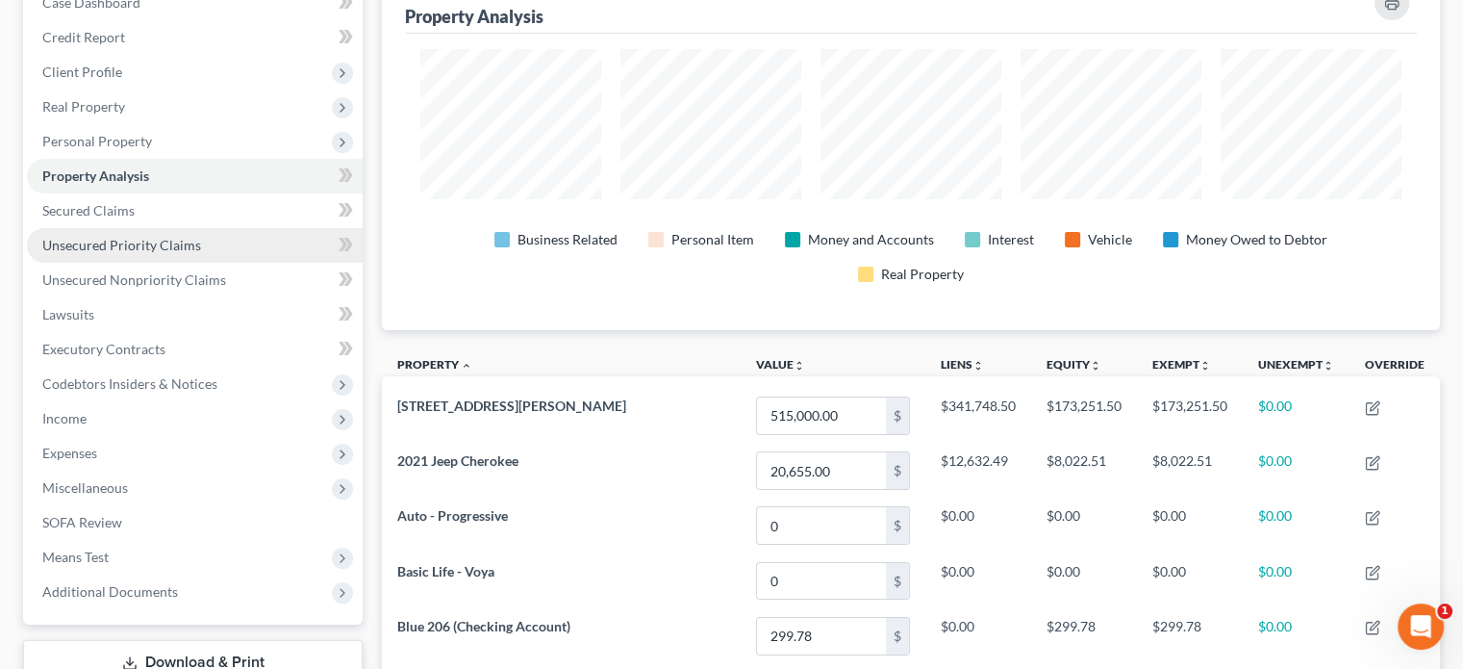
scroll to position [192, 0]
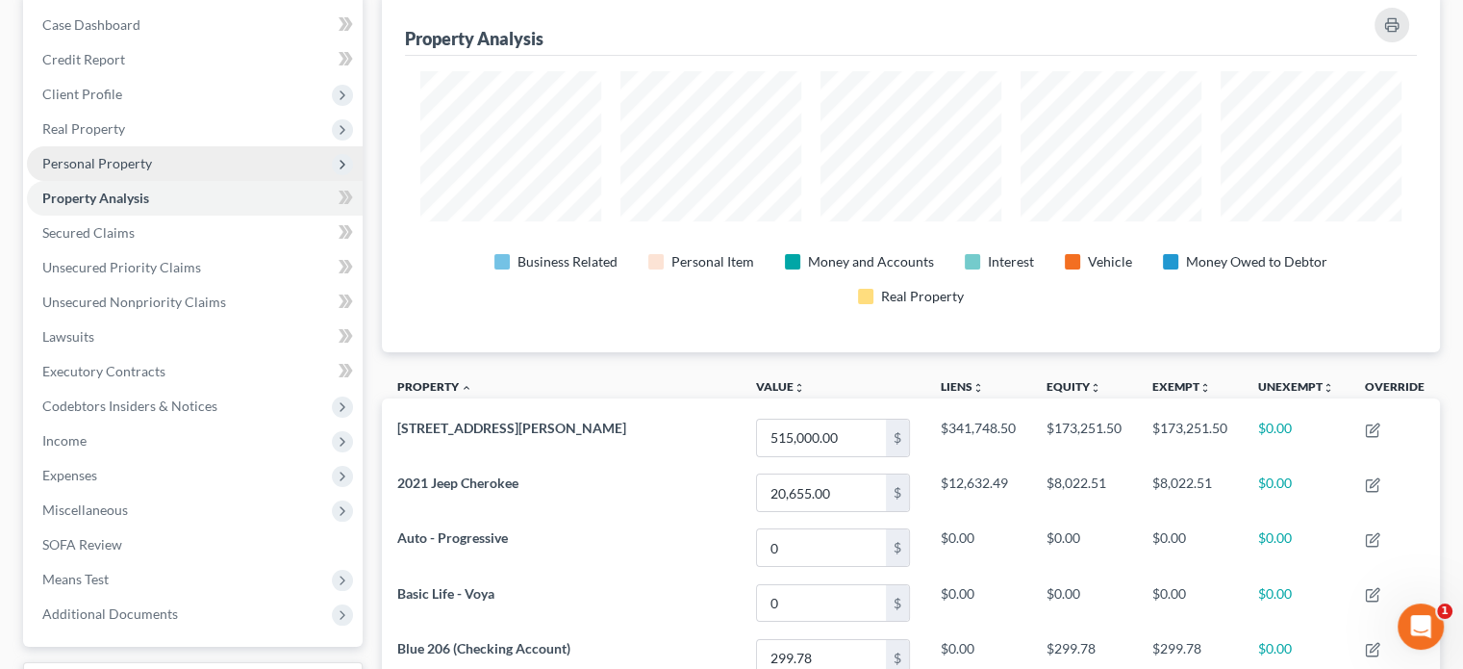
click at [89, 162] on span "Personal Property" at bounding box center [97, 163] width 110 height 16
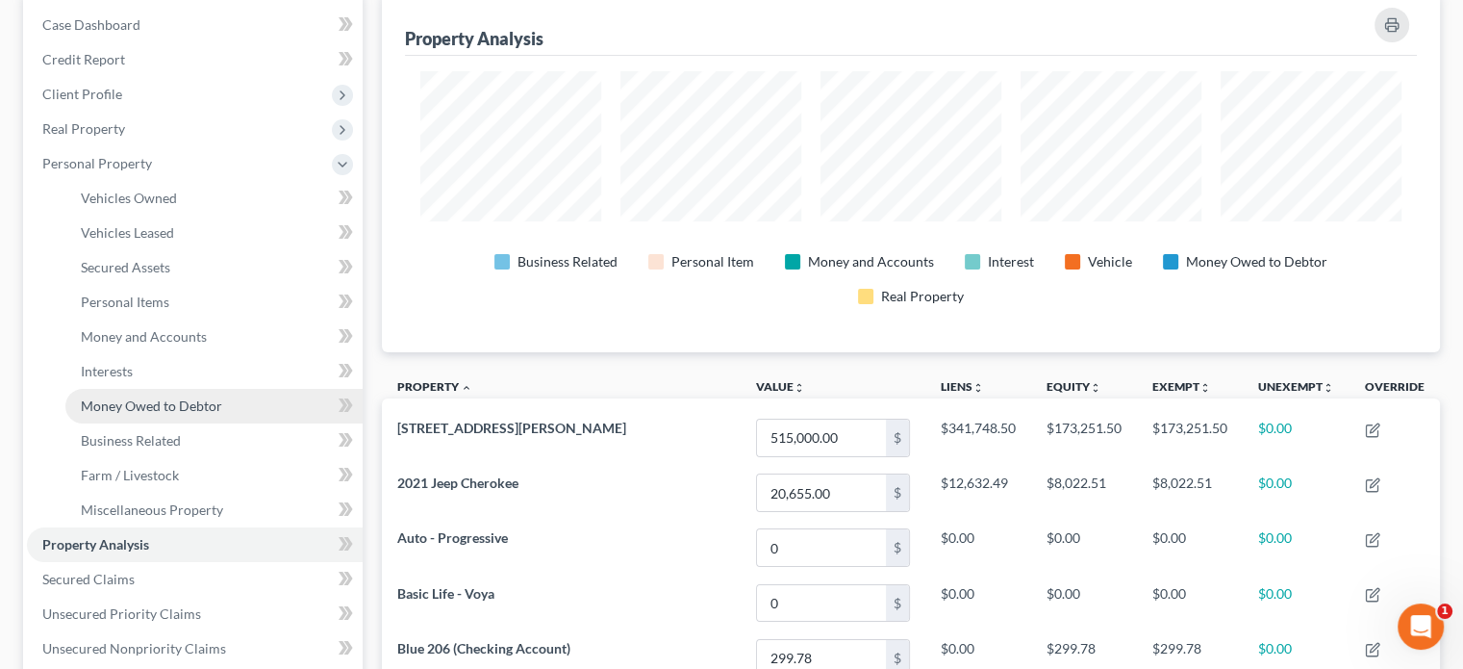
click at [139, 399] on span "Money Owed to Debtor" at bounding box center [151, 405] width 141 height 16
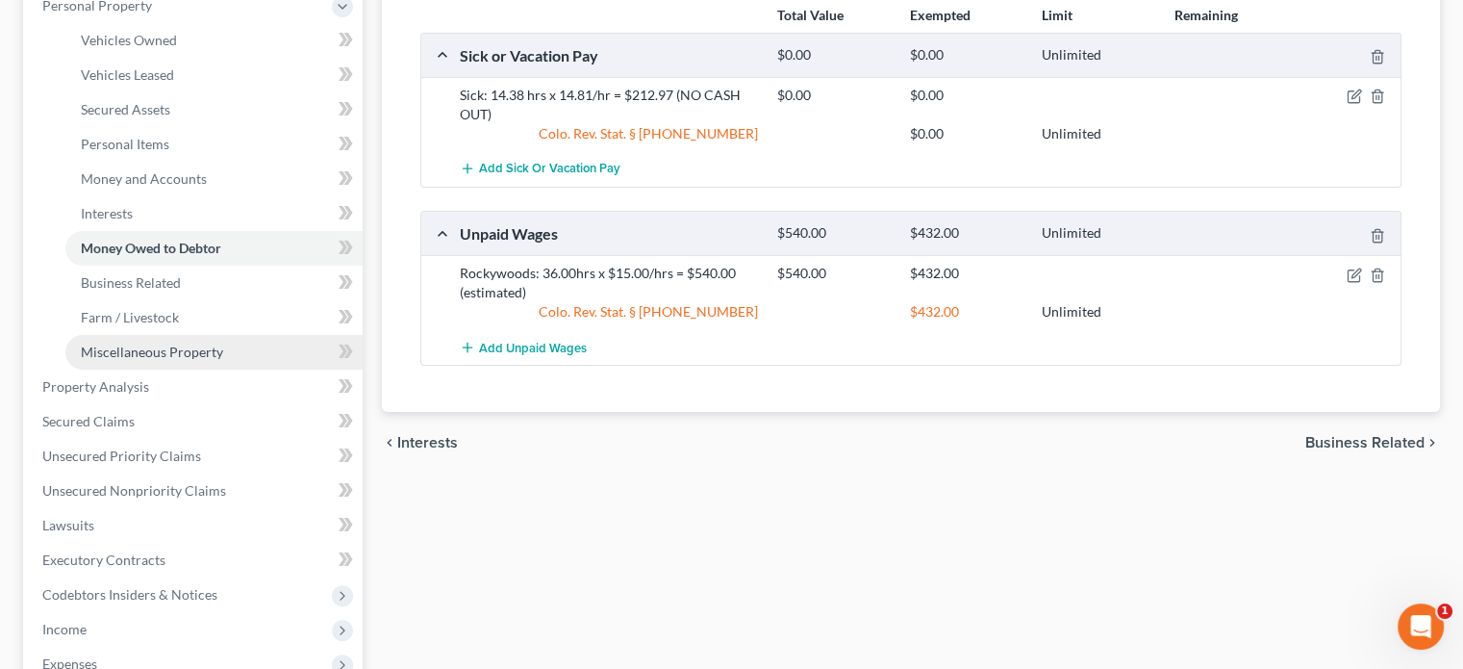
scroll to position [385, 0]
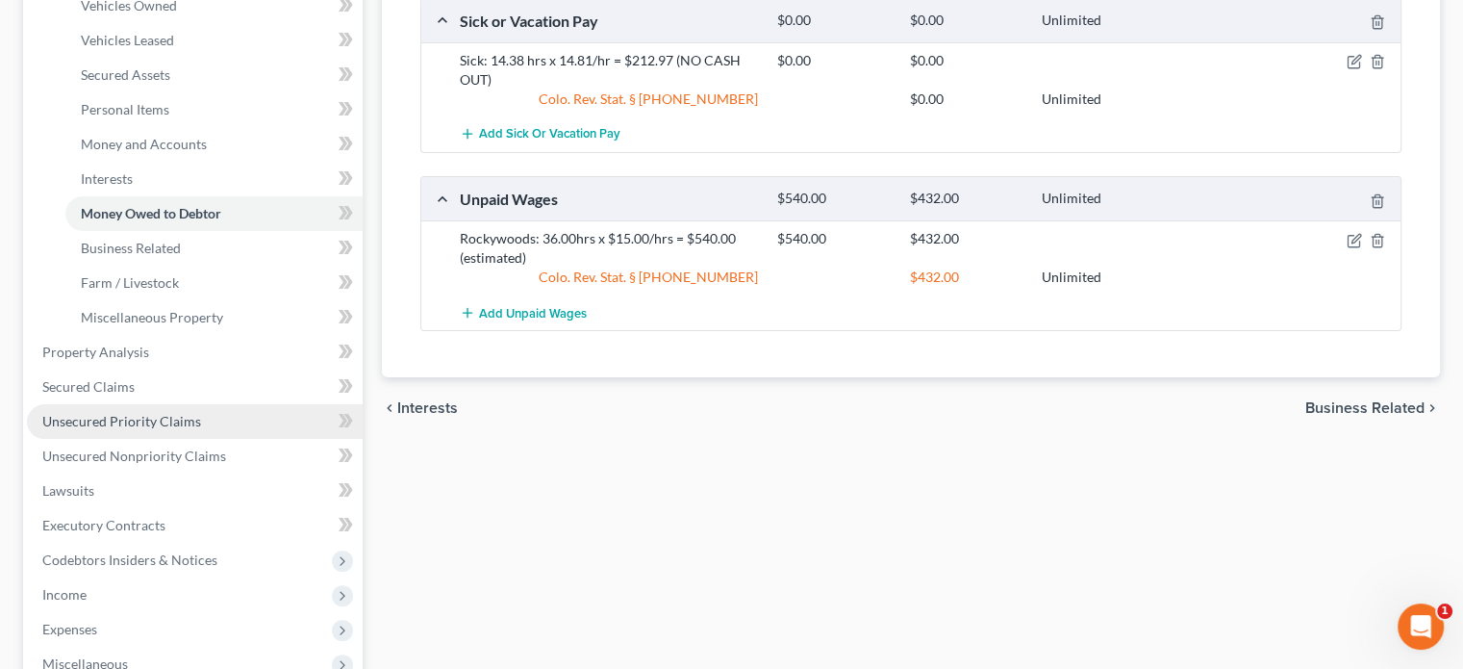
click at [160, 427] on span "Unsecured Priority Claims" at bounding box center [121, 421] width 159 height 16
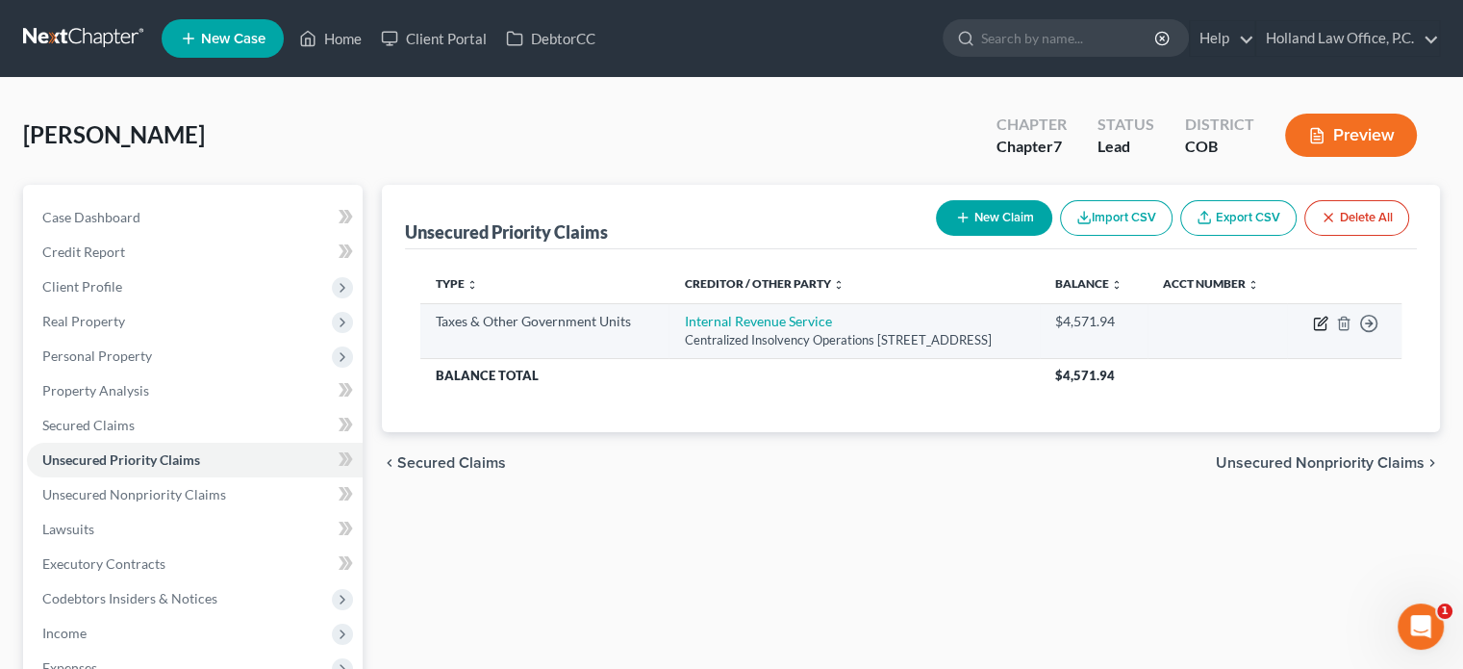
click at [1322, 322] on icon "button" at bounding box center [1322, 321] width 9 height 9
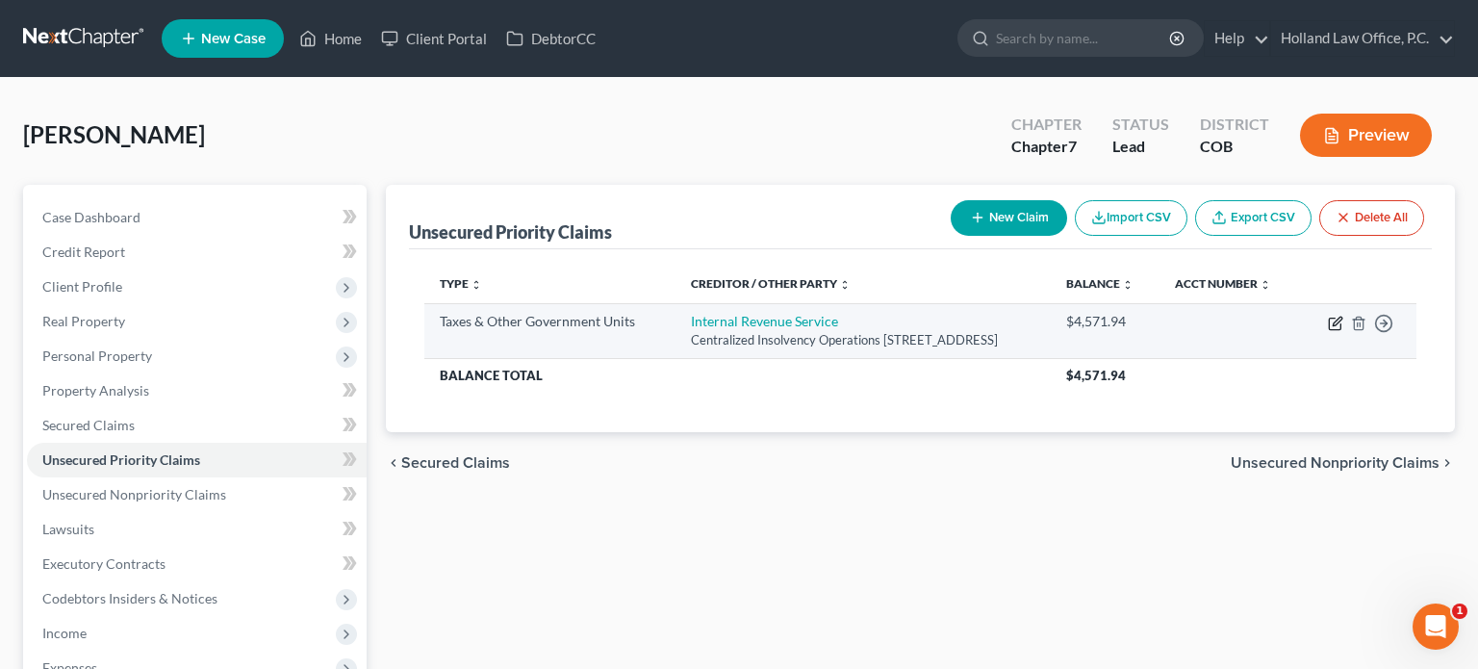
select select "0"
select select "39"
select select "3"
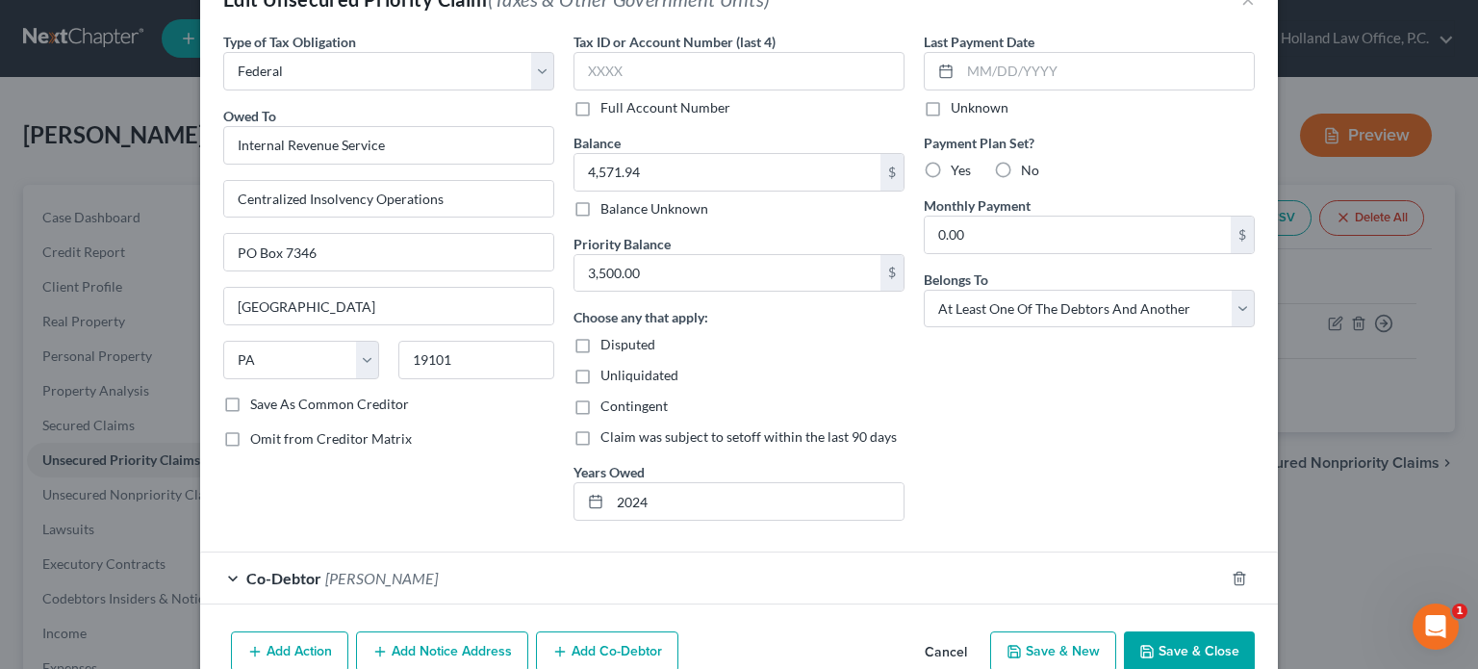
scroll to position [112, 0]
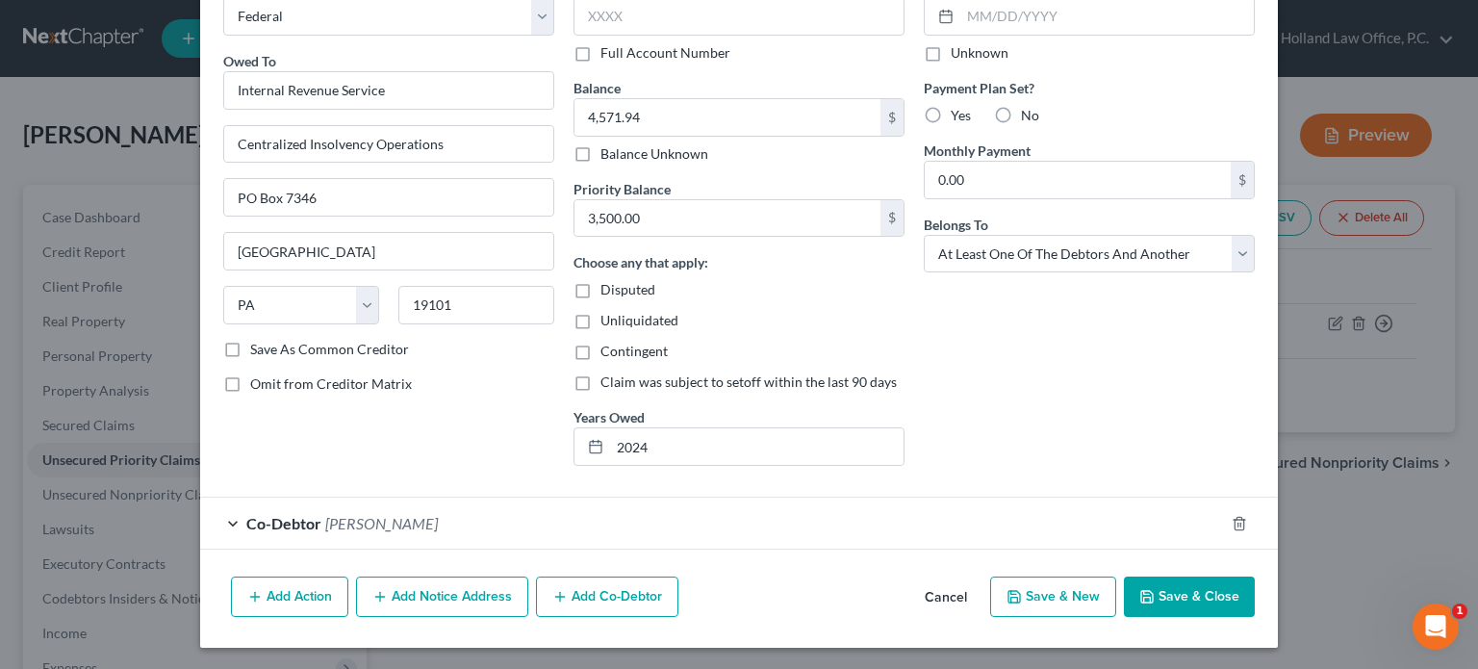
click at [1173, 584] on button "Save & Close" at bounding box center [1189, 596] width 131 height 40
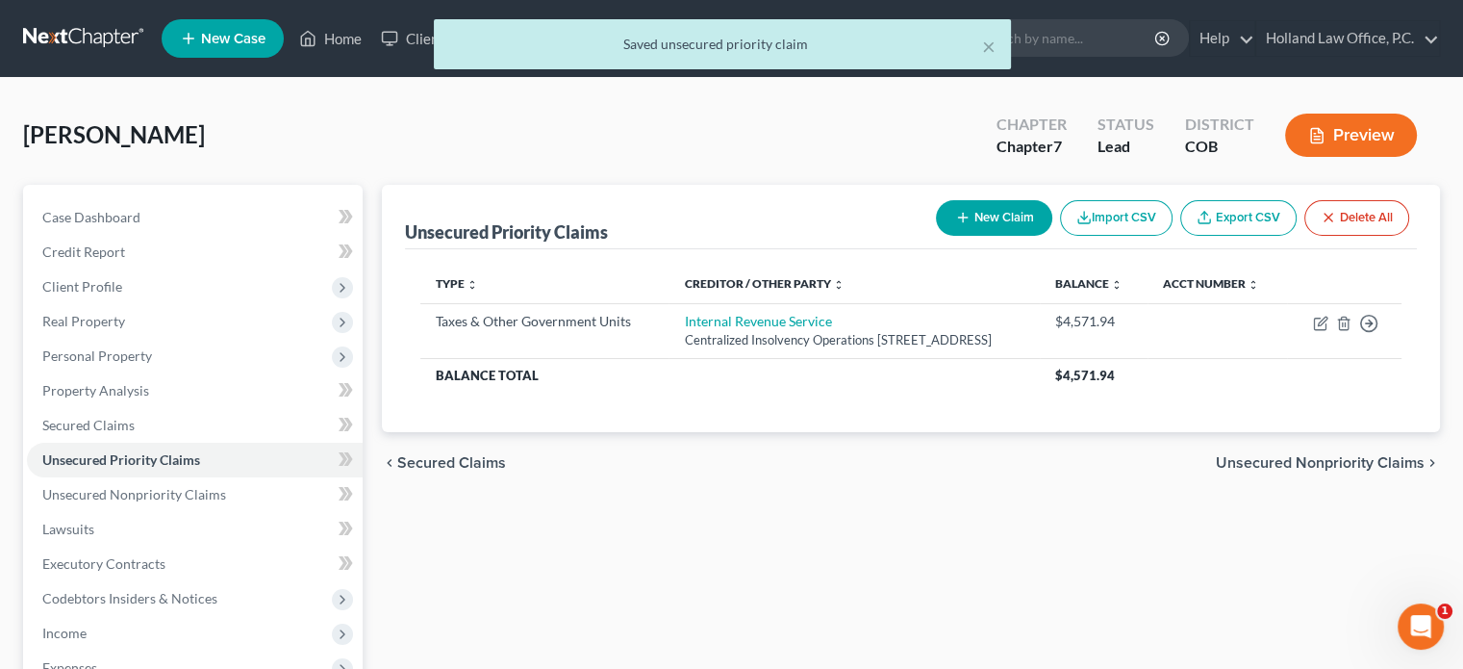
click at [1014, 224] on button "New Claim" at bounding box center [994, 218] width 116 height 36
select select "0"
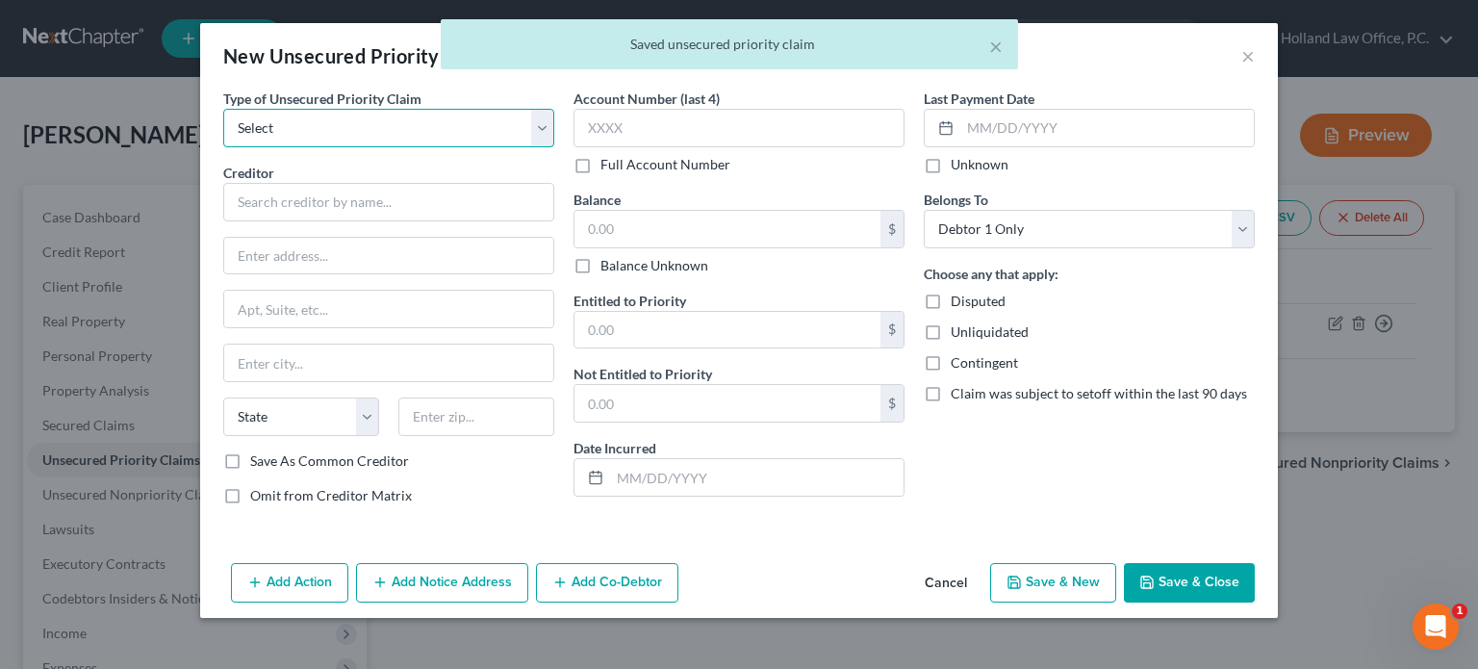
click at [550, 126] on select "Select Taxes & Other Government Units Domestic Support Obligations Extensions o…" at bounding box center [388, 128] width 331 height 38
select select "0"
click at [223, 109] on select "Select Taxes & Other Government Units Domestic Support Obligations Extensions o…" at bounding box center [388, 128] width 331 height 38
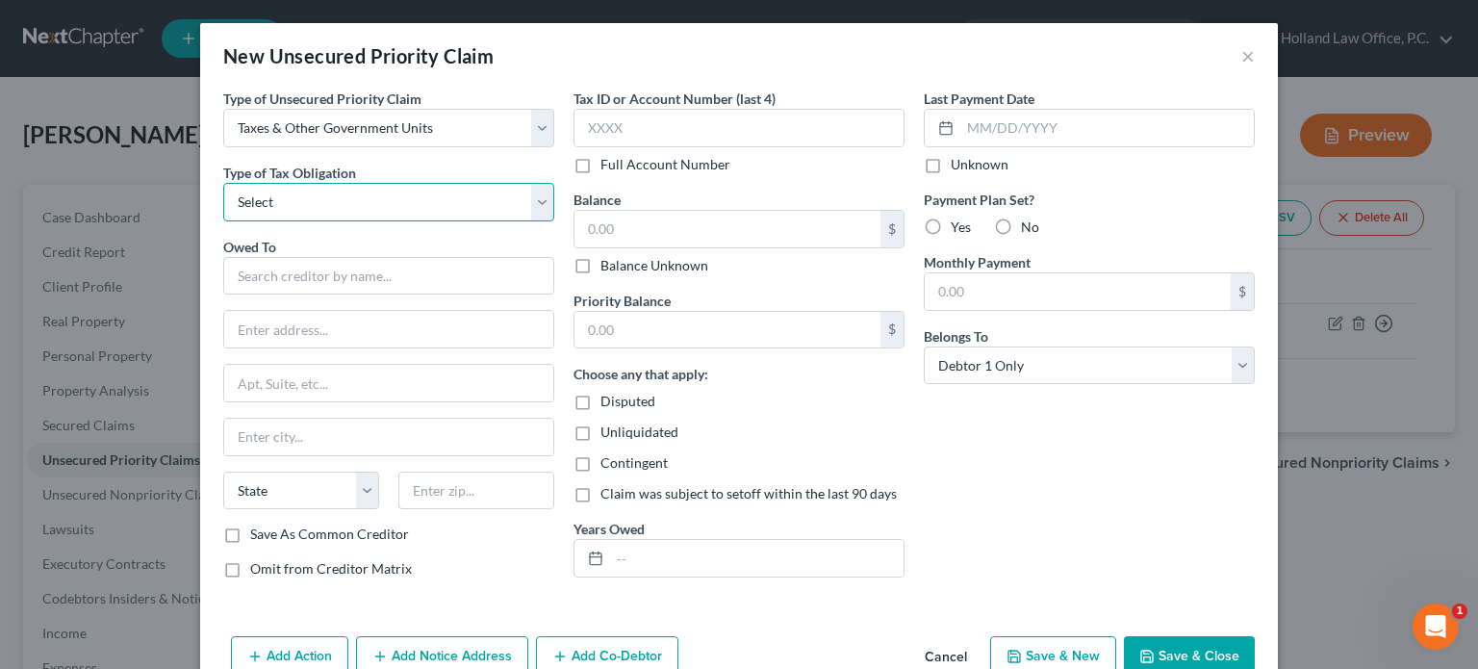
click at [527, 193] on select "Select Federal City State Franchise Tax Board Other" at bounding box center [388, 202] width 331 height 38
select select "2"
click at [223, 183] on select "Select Federal City State Franchise Tax Board Other" at bounding box center [388, 202] width 331 height 38
click at [281, 272] on input "text" at bounding box center [388, 276] width 331 height 38
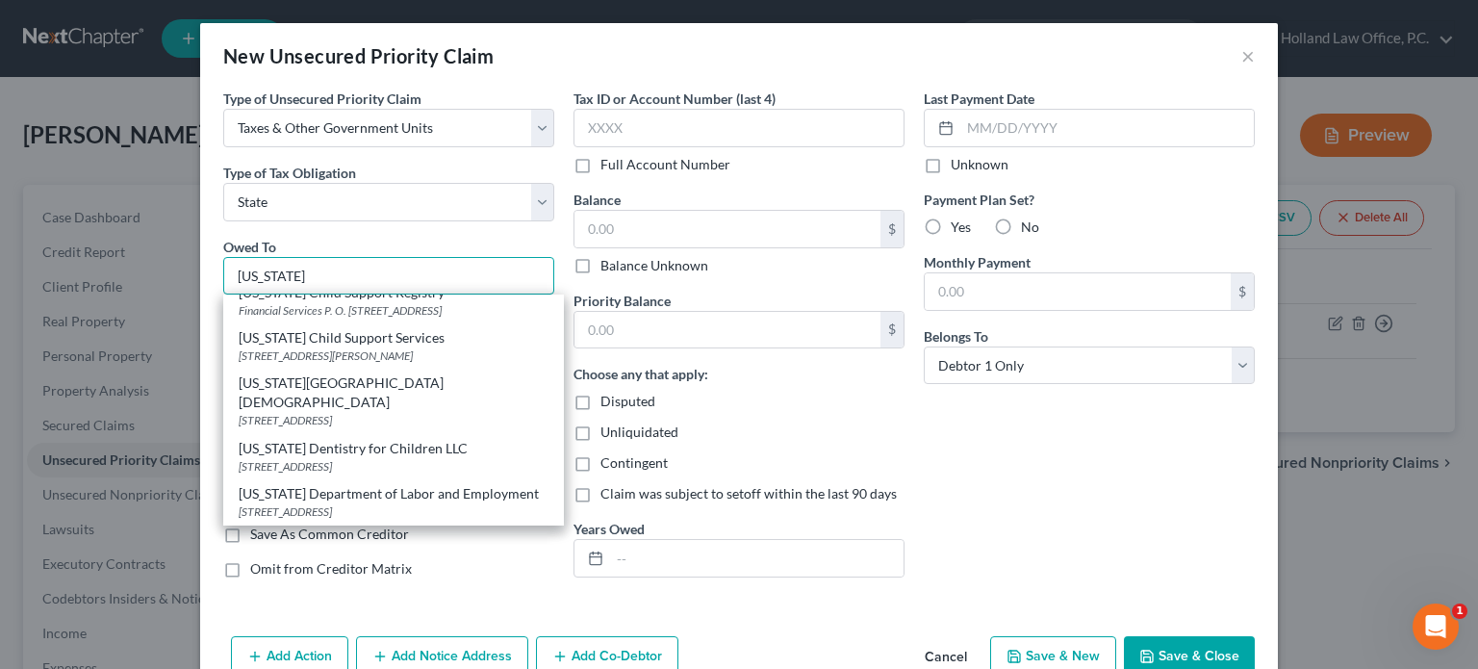
scroll to position [385, 0]
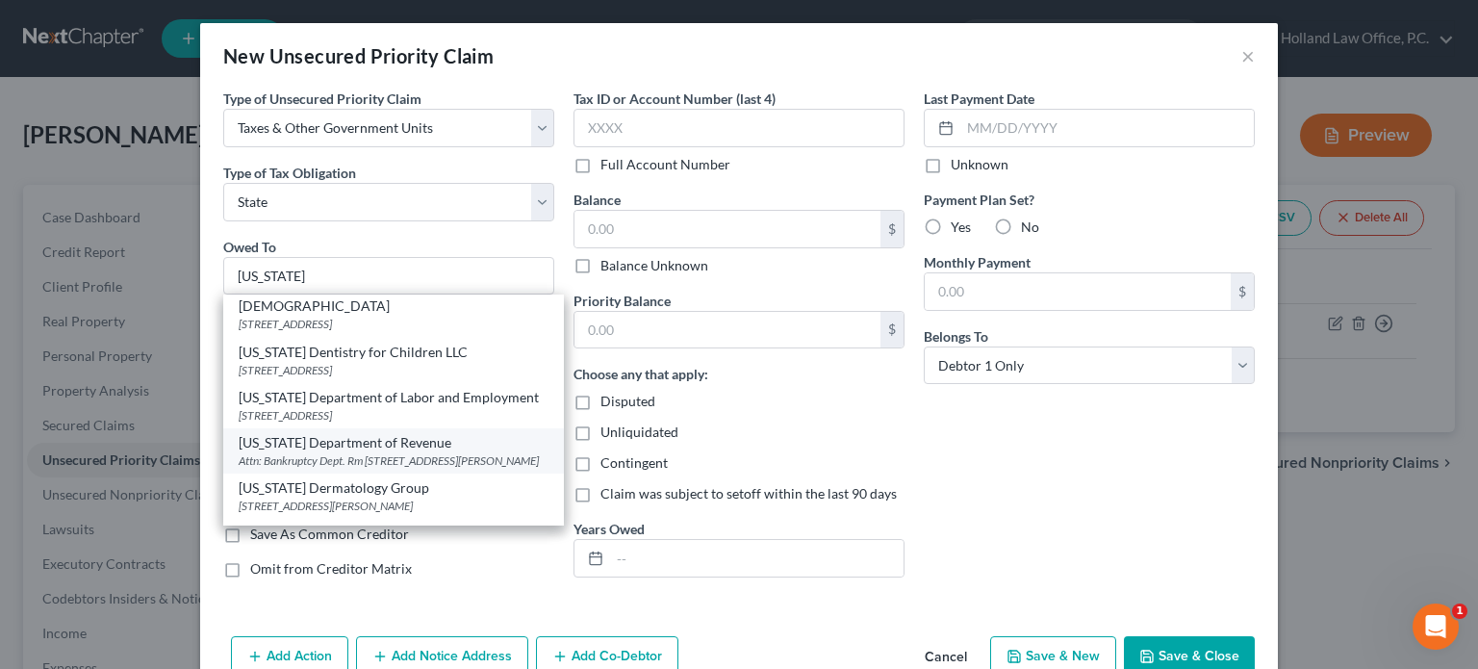
click at [322, 433] on div "Colorado Department of Revenue" at bounding box center [394, 442] width 310 height 19
type input "Colorado Department of Revenue"
type input "Attn: Bankruptcy Dept. Rm 104"
type input "1881 Pierce Street"
type input "Lakewood"
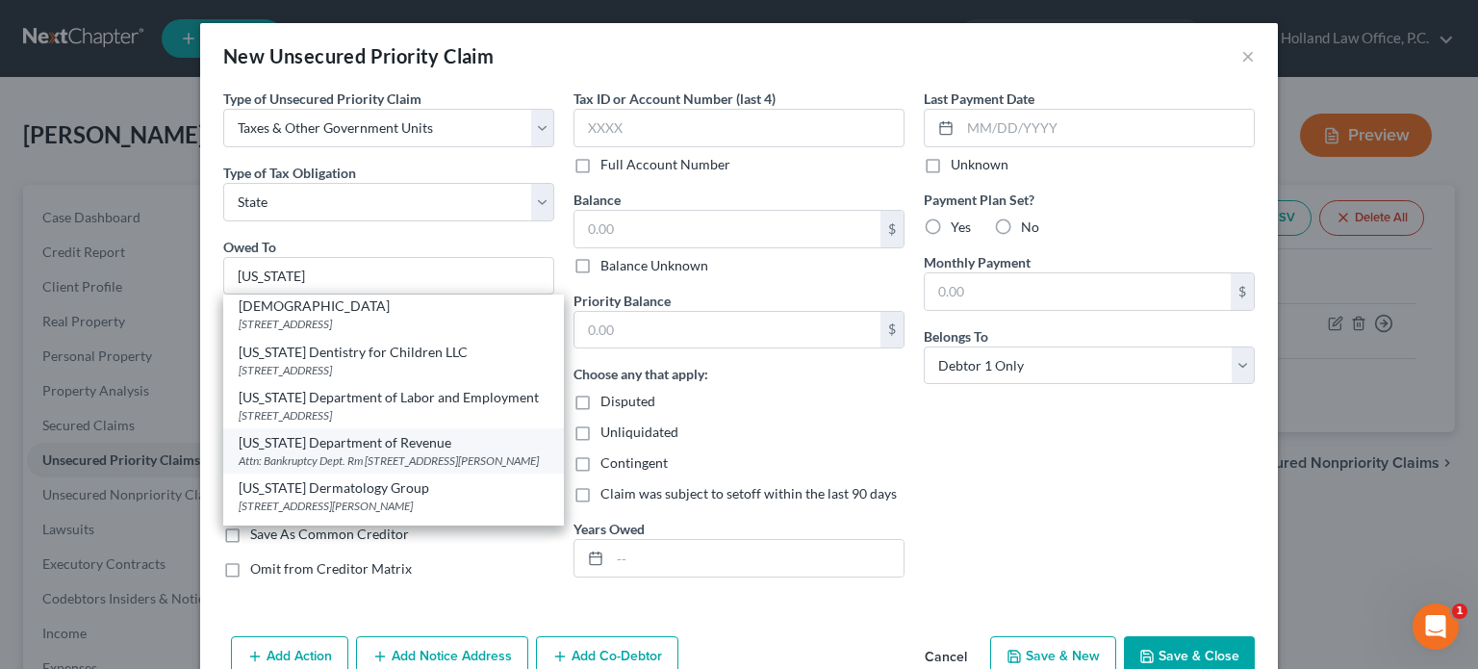
select select "5"
type input "80214"
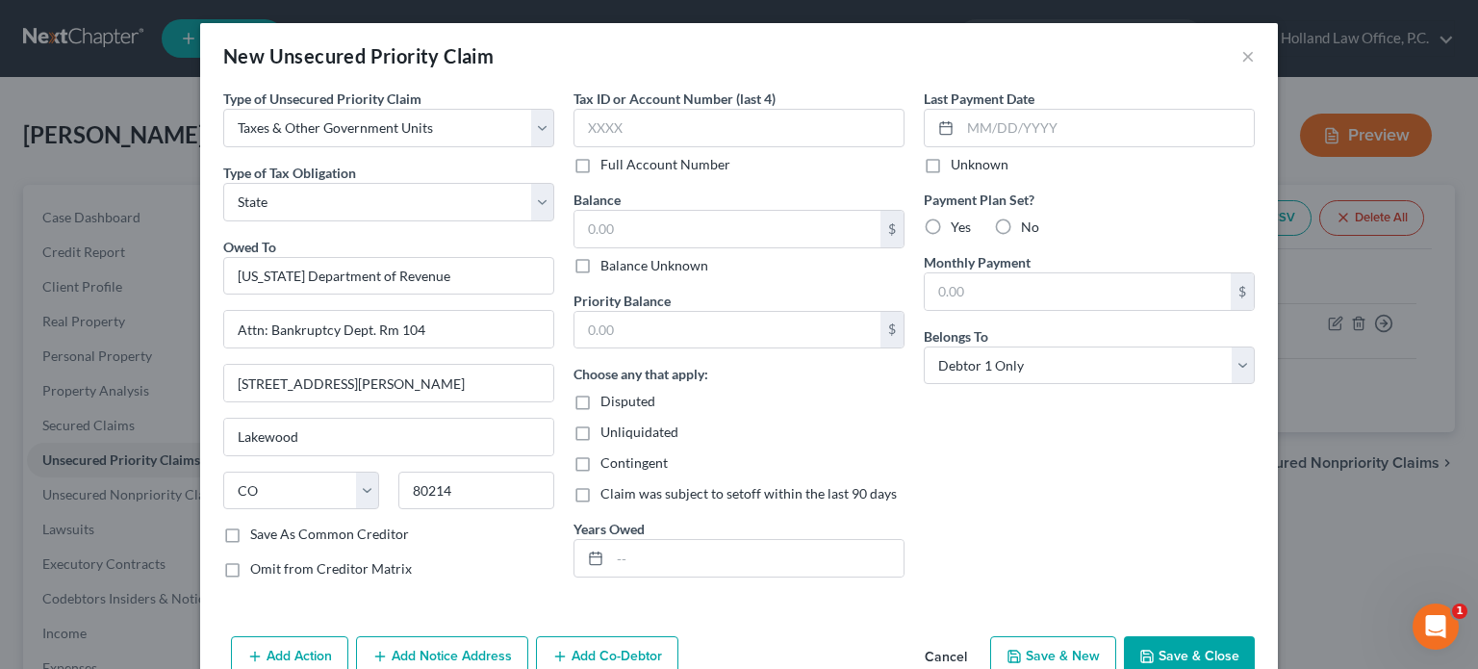
scroll to position [0, 0]
click at [610, 334] on input "text" at bounding box center [727, 330] width 306 height 37
type input "298"
click at [617, 238] on input "text" at bounding box center [727, 229] width 306 height 37
type input "298"
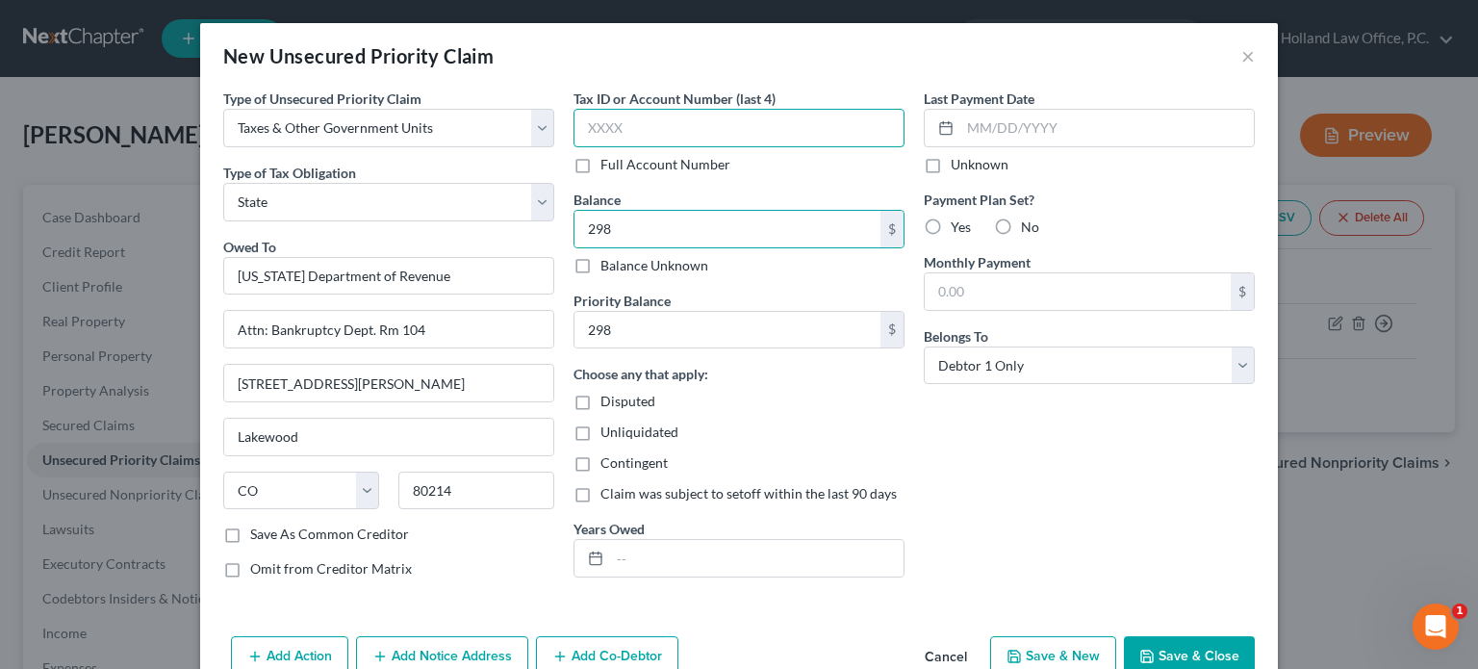
click at [706, 141] on input "text" at bounding box center [738, 128] width 331 height 38
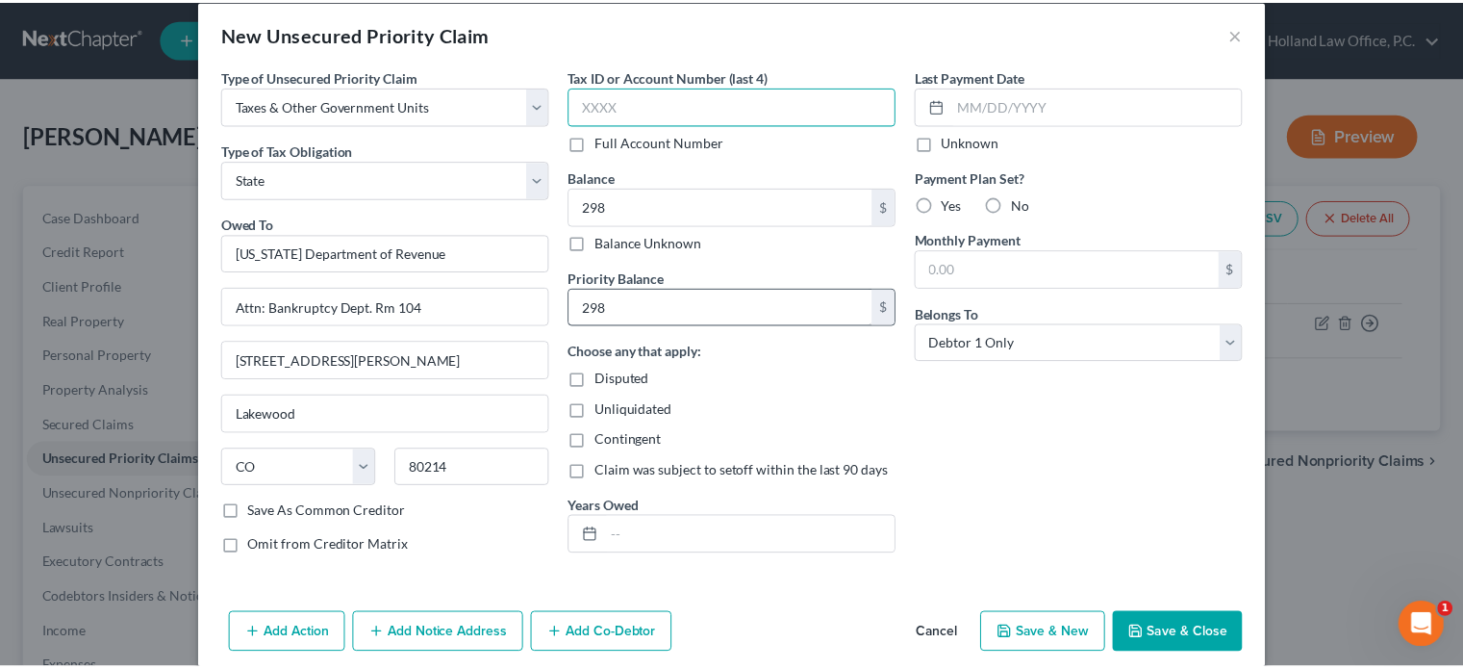
scroll to position [43, 0]
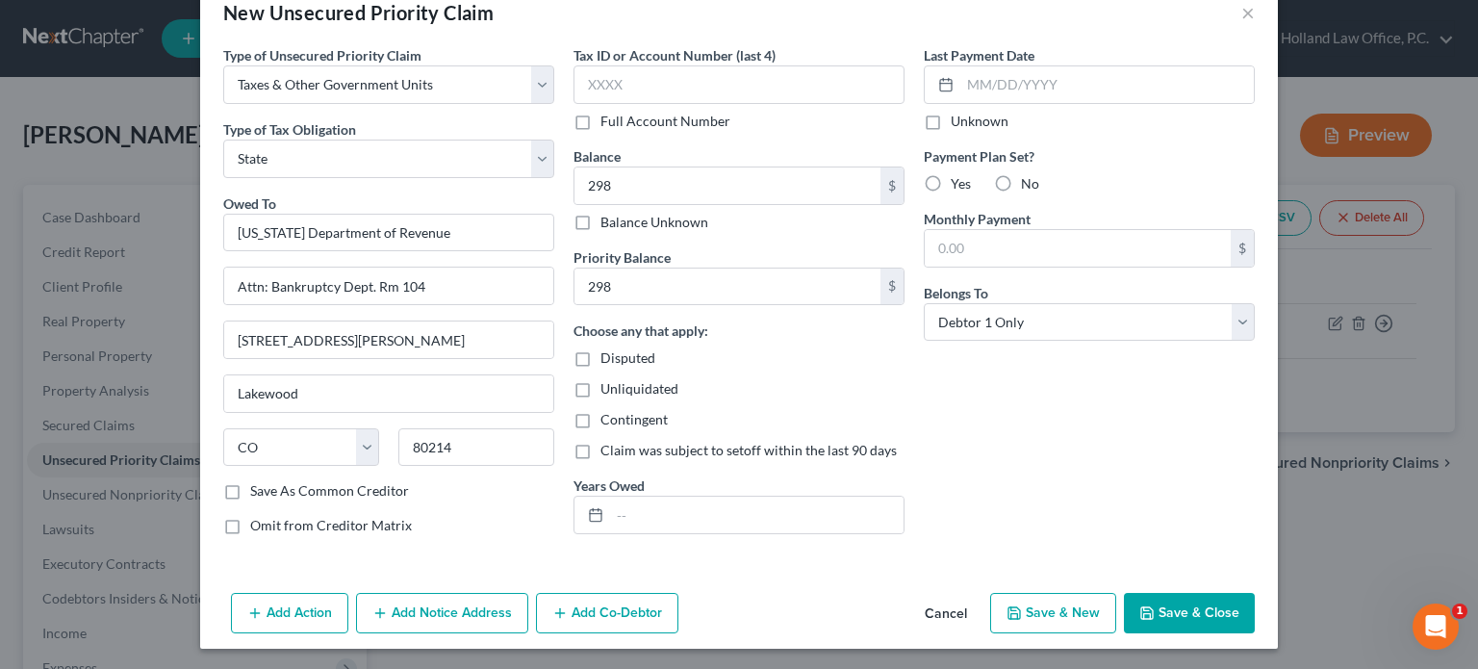
click at [629, 491] on label "Years Owed" at bounding box center [608, 485] width 71 height 20
click at [630, 516] on input "text" at bounding box center [756, 514] width 293 height 37
type input "2024"
click at [1181, 599] on button "Save & Close" at bounding box center [1189, 613] width 131 height 40
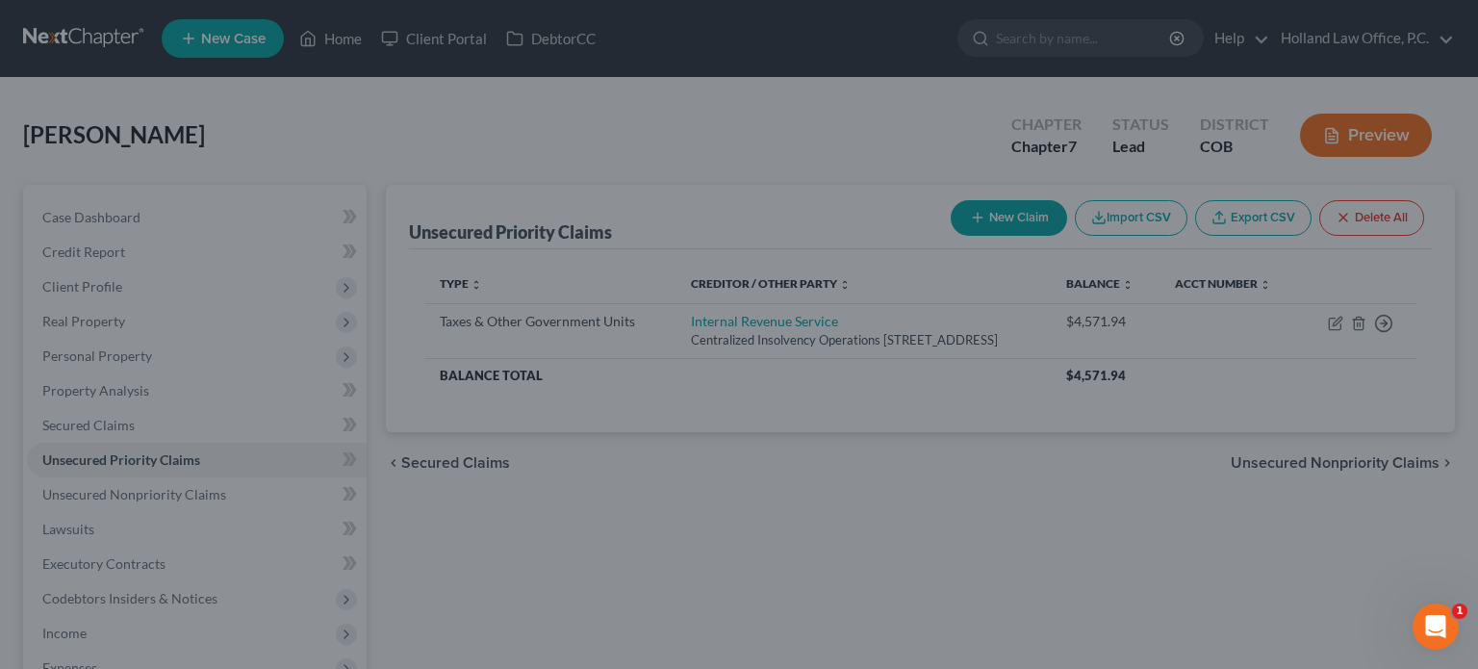
type input "298.00"
type input "0.00"
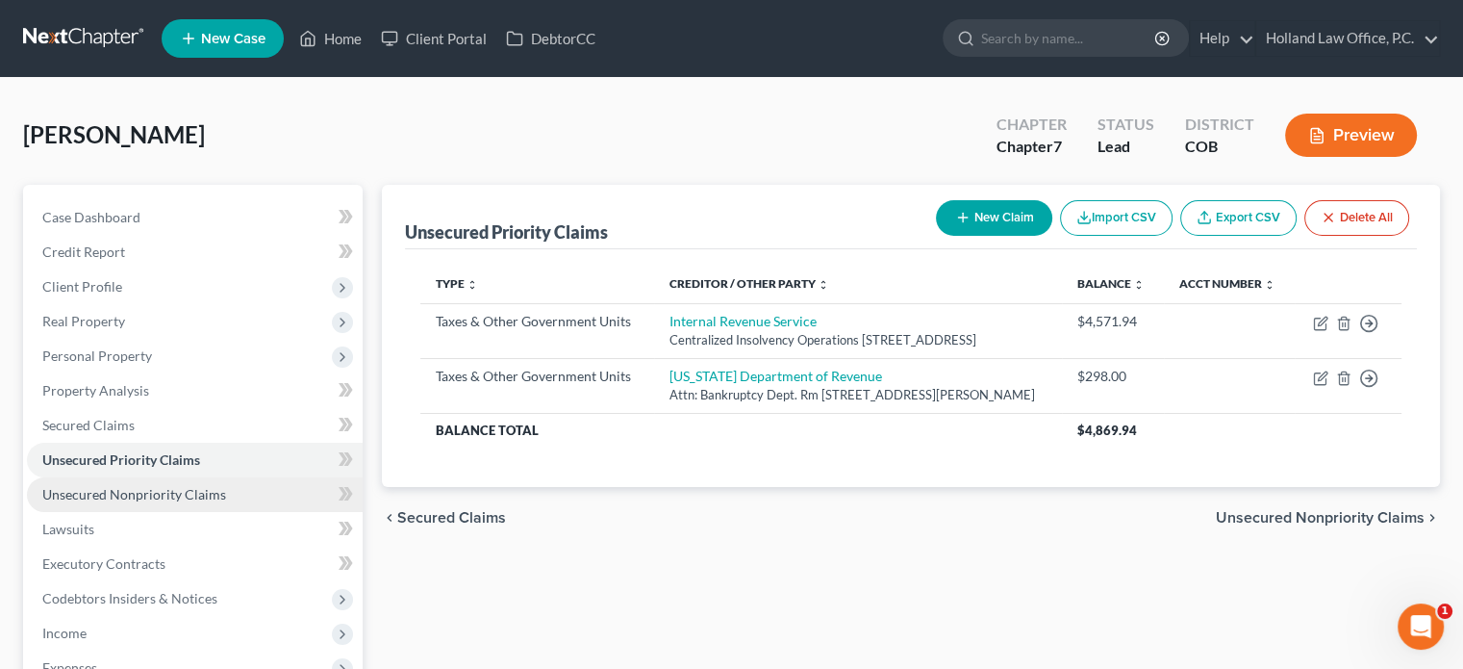
click at [160, 488] on span "Unsecured Nonpriority Claims" at bounding box center [134, 494] width 184 height 16
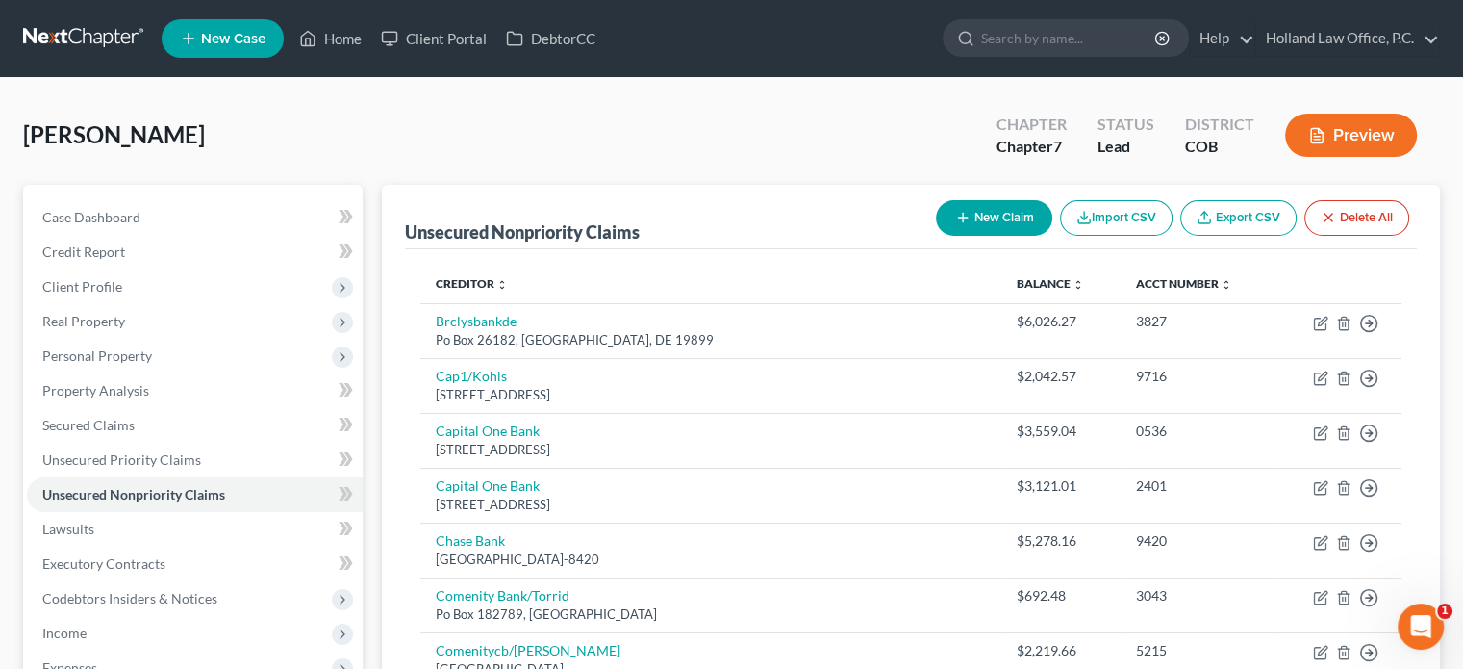
click at [1024, 230] on button "New Claim" at bounding box center [994, 218] width 116 height 36
select select "0"
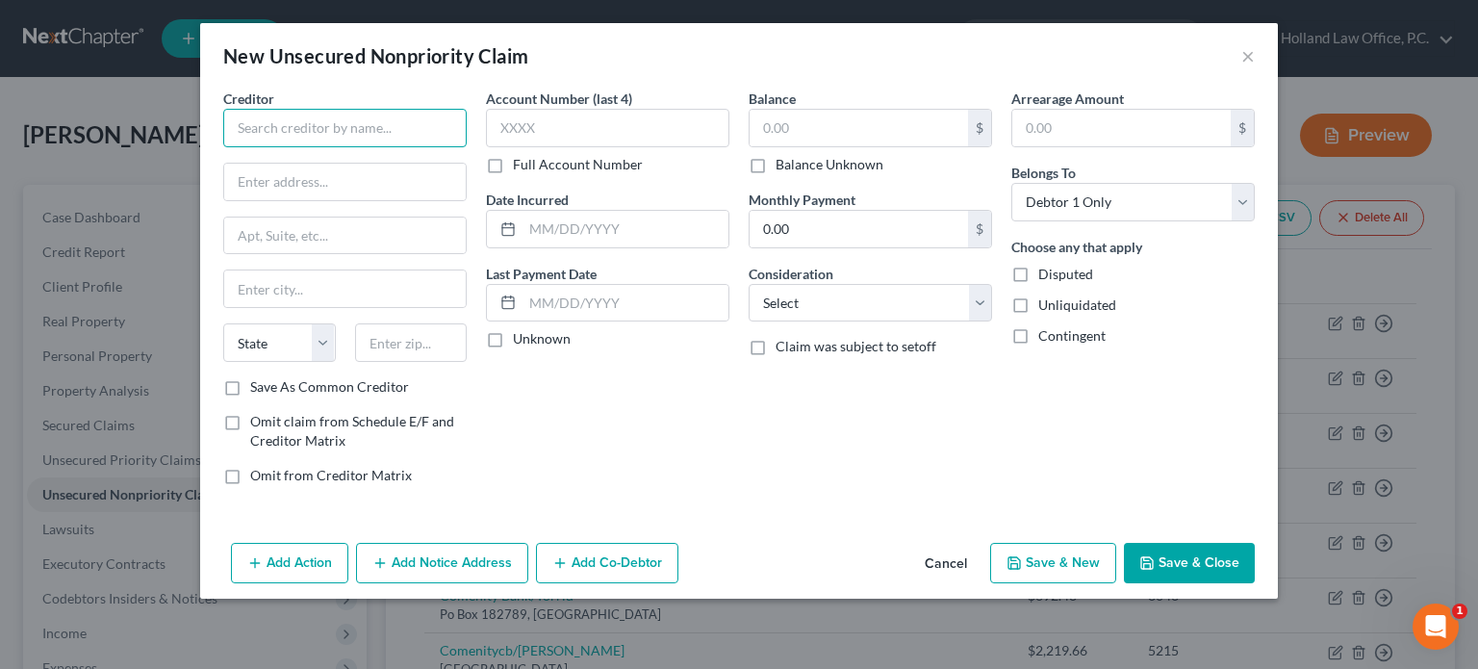
click at [316, 129] on input "text" at bounding box center [344, 128] width 243 height 38
type input "QVC"
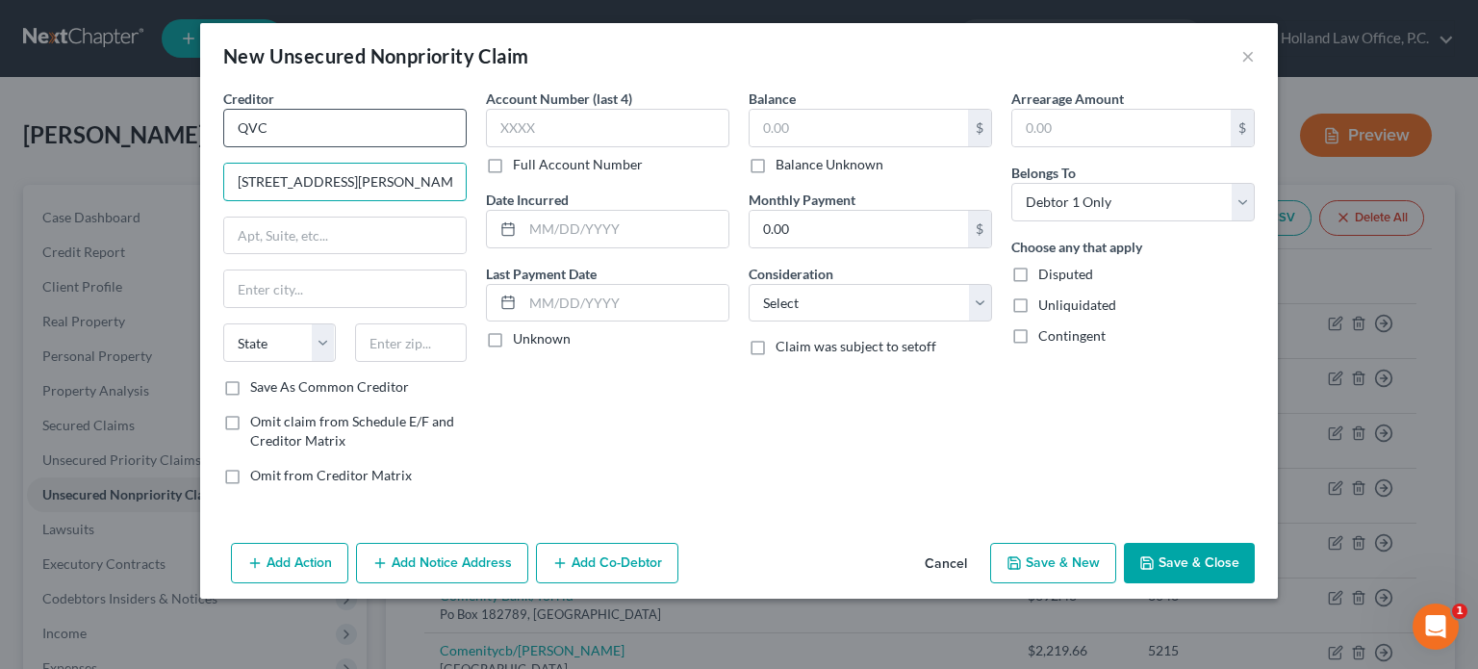
type input "1200 Wilson Dr."
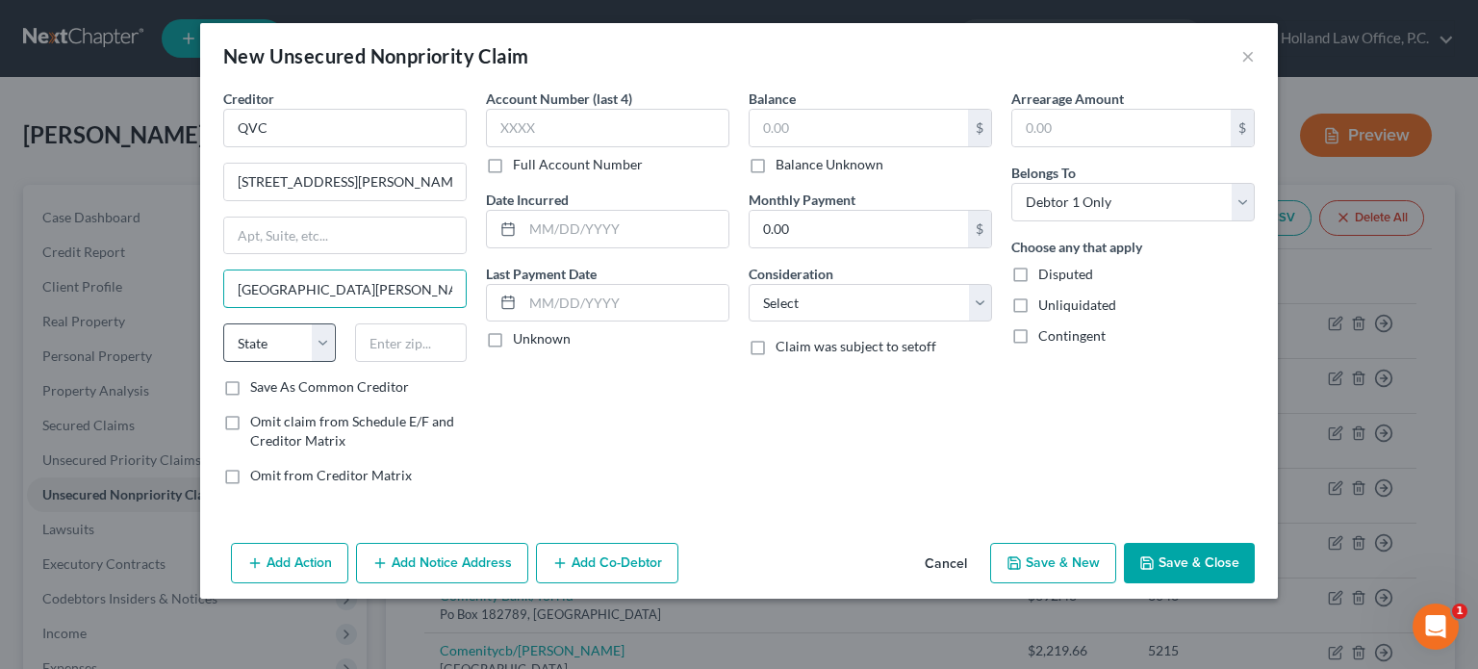
type input "West Chester"
click at [317, 341] on select "State AL AK AR AZ CA CO CT DE DC FL GA GU HI ID IL IN IA KS KY LA ME MD MA MI M…" at bounding box center [279, 342] width 113 height 38
select select "39"
click at [223, 323] on select "State AL AK AR AZ CA CO CT DE DC FL GA GU HI ID IL IN IA KS KY LA ME MD MA MI M…" at bounding box center [279, 342] width 113 height 38
click at [371, 341] on input "text" at bounding box center [411, 342] width 113 height 38
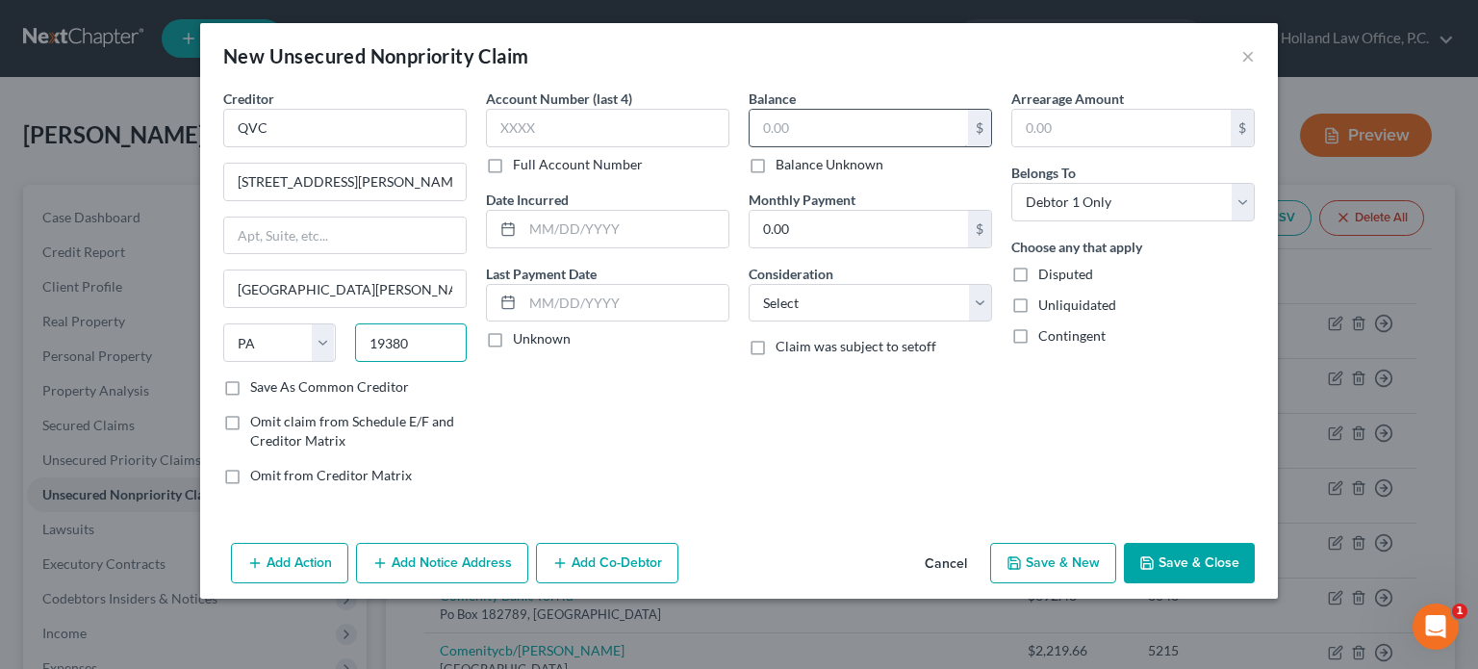
type input "19380"
click at [847, 138] on input "text" at bounding box center [858, 128] width 218 height 37
type input "15"
click at [981, 307] on select "Select Cable / Satellite Services Collection Agency Credit Card Debt Debt Couns…" at bounding box center [869, 303] width 243 height 38
click at [748, 284] on select "Select Cable / Satellite Services Collection Agency Credit Card Debt Debt Couns…" at bounding box center [869, 303] width 243 height 38
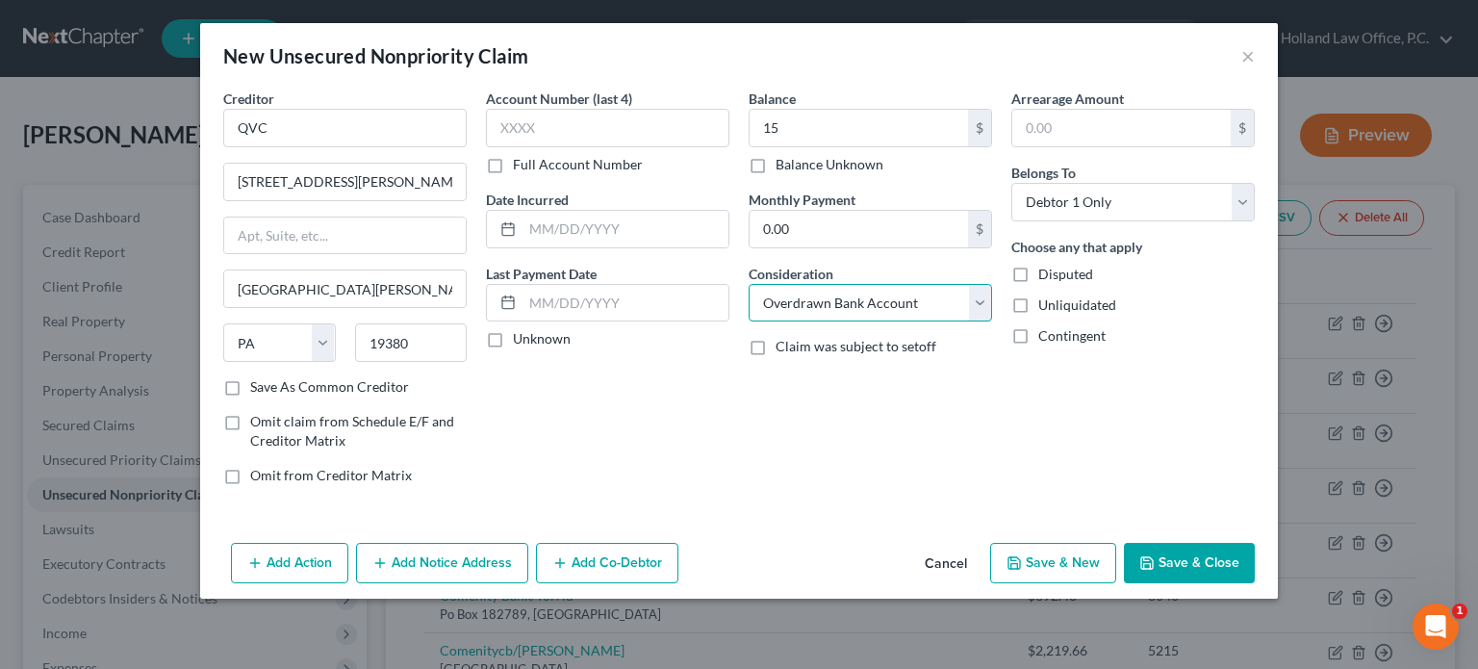
click at [973, 304] on select "Select Cable / Satellite Services Collection Agency Credit Card Debt Debt Couns…" at bounding box center [869, 303] width 243 height 38
select select "14"
click at [748, 284] on select "Select Cable / Satellite Services Collection Agency Credit Card Debt Debt Couns…" at bounding box center [869, 303] width 243 height 38
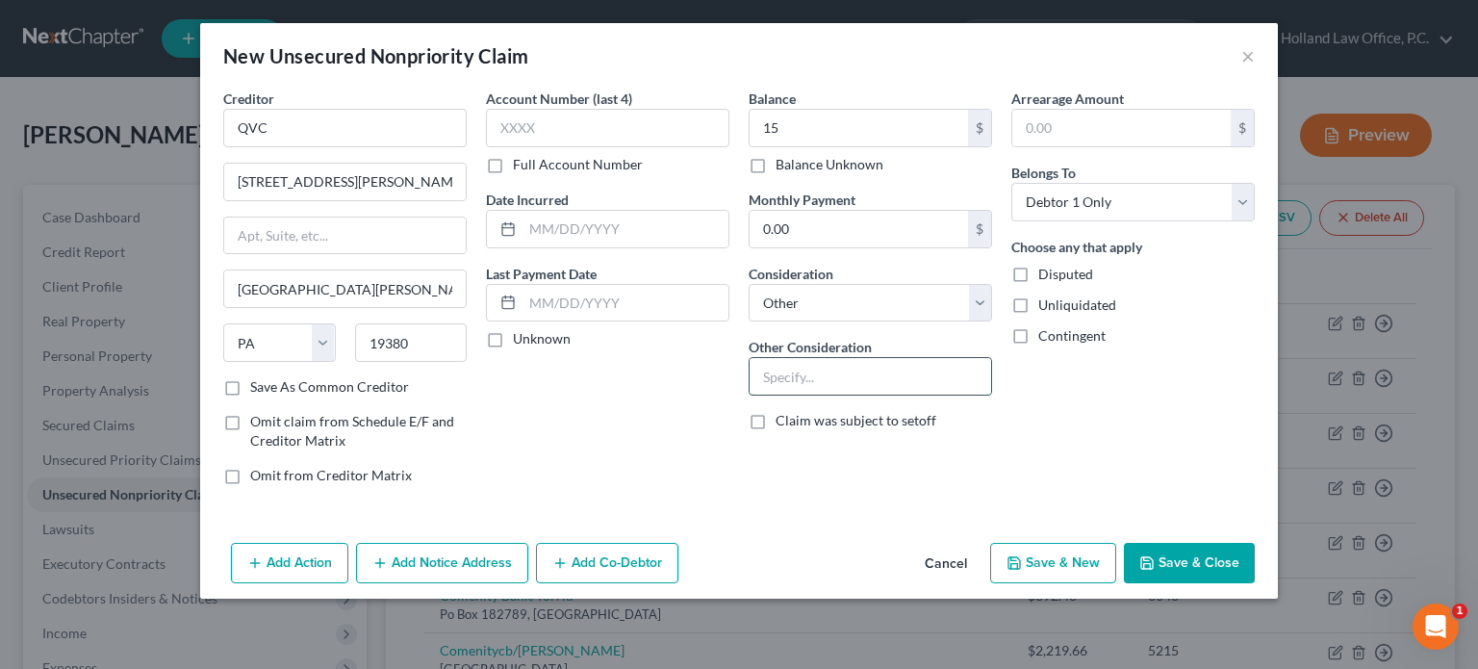
click at [834, 373] on input "text" at bounding box center [869, 376] width 241 height 37
click at [1209, 561] on button "Save & Close" at bounding box center [1189, 563] width 131 height 40
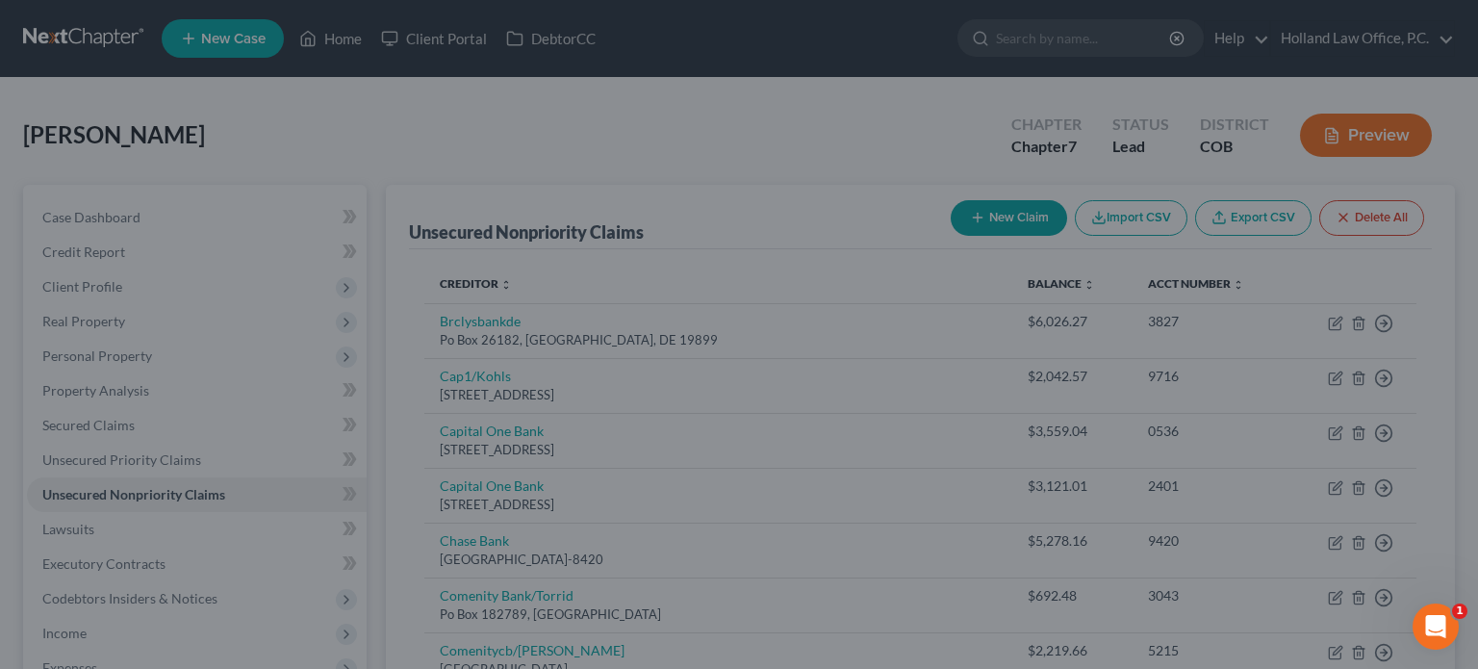
type input "15.00"
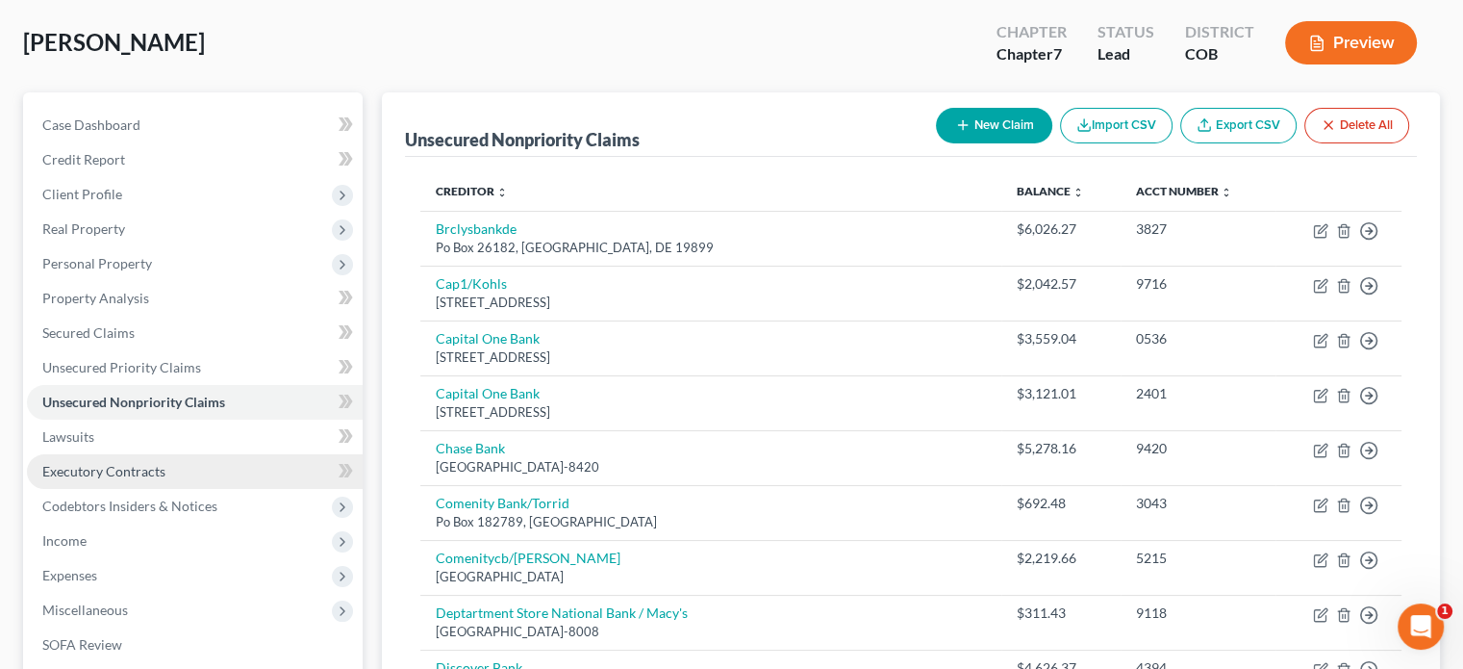
scroll to position [192, 0]
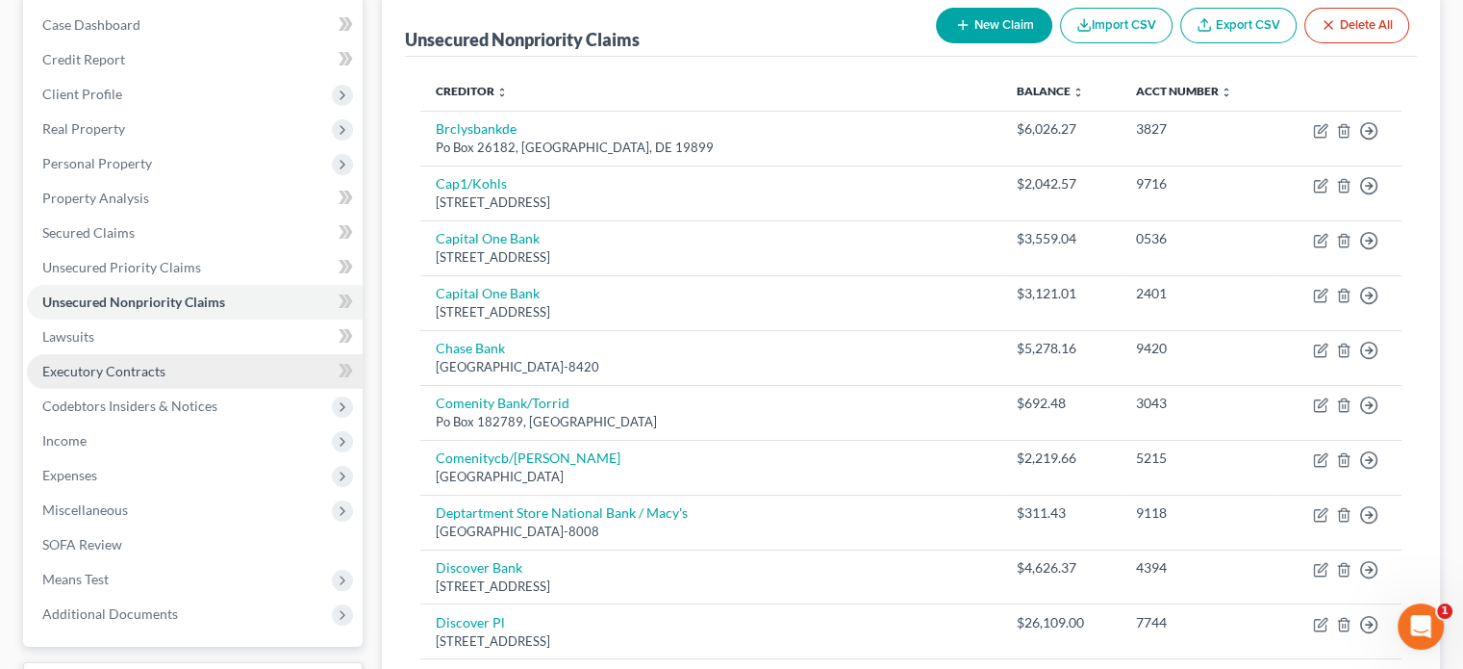
click at [119, 361] on link "Executory Contracts" at bounding box center [195, 371] width 336 height 35
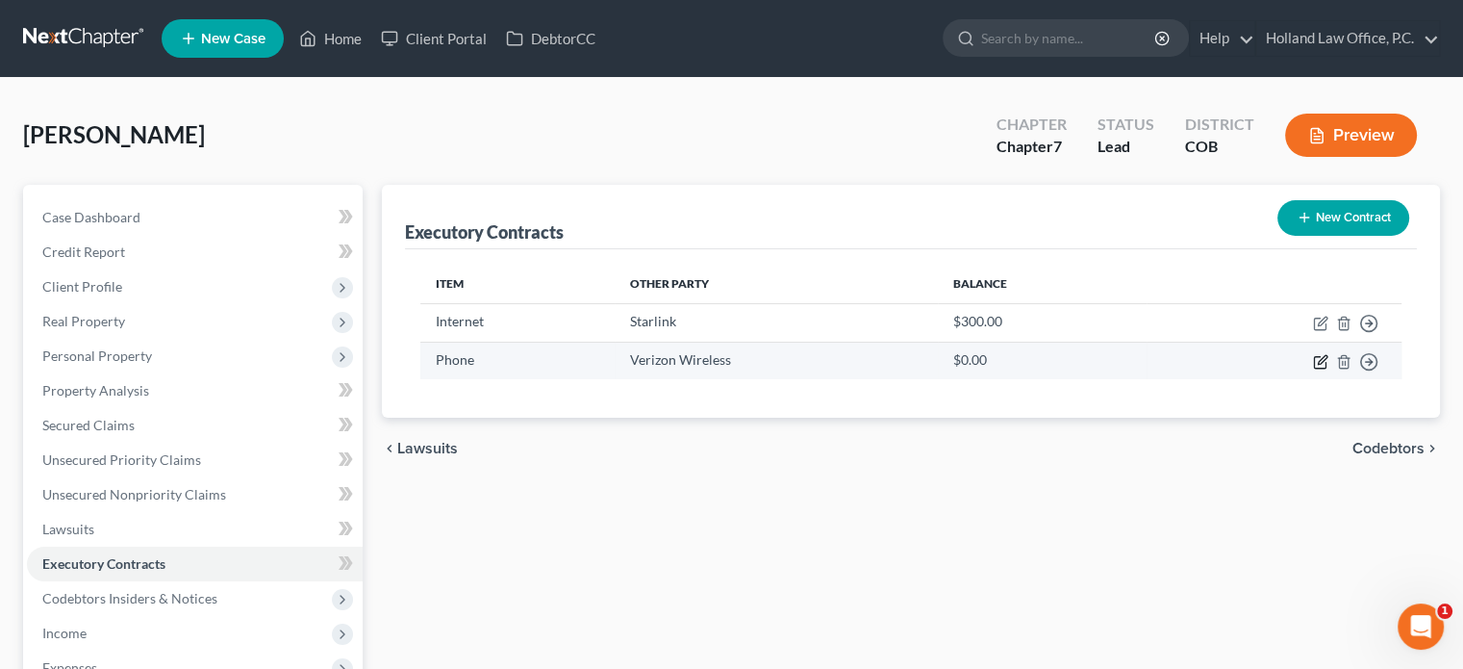
click at [1314, 365] on icon "button" at bounding box center [1320, 362] width 12 height 12
select select "3"
select select "26"
select select "0"
select select "2"
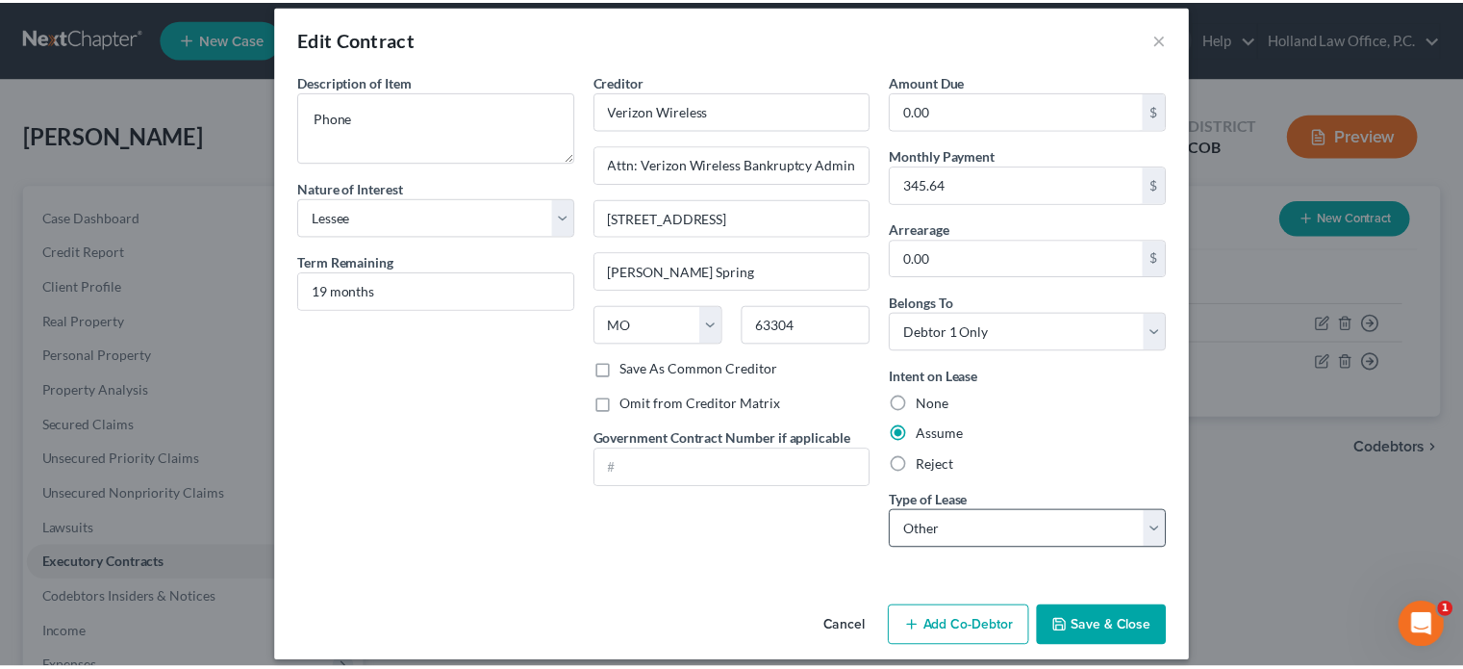
scroll to position [32, 0]
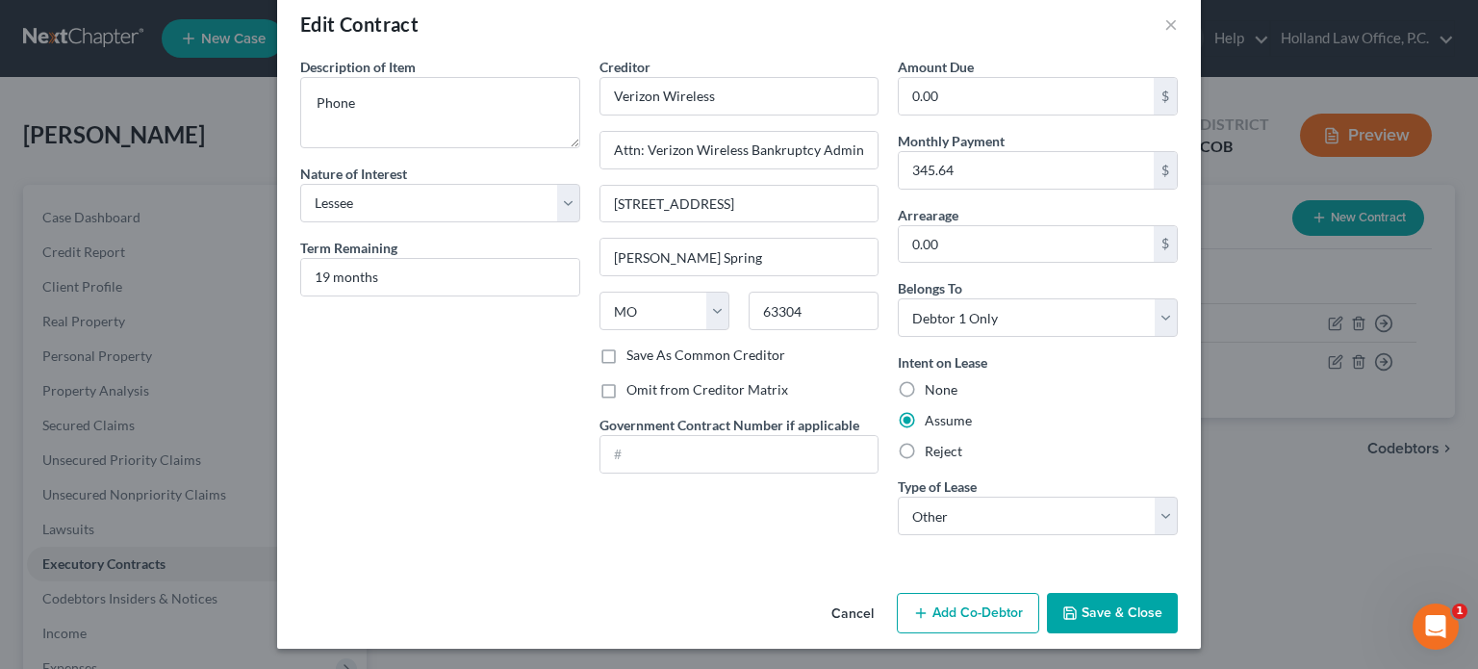
click at [1089, 609] on button "Save & Close" at bounding box center [1112, 613] width 131 height 40
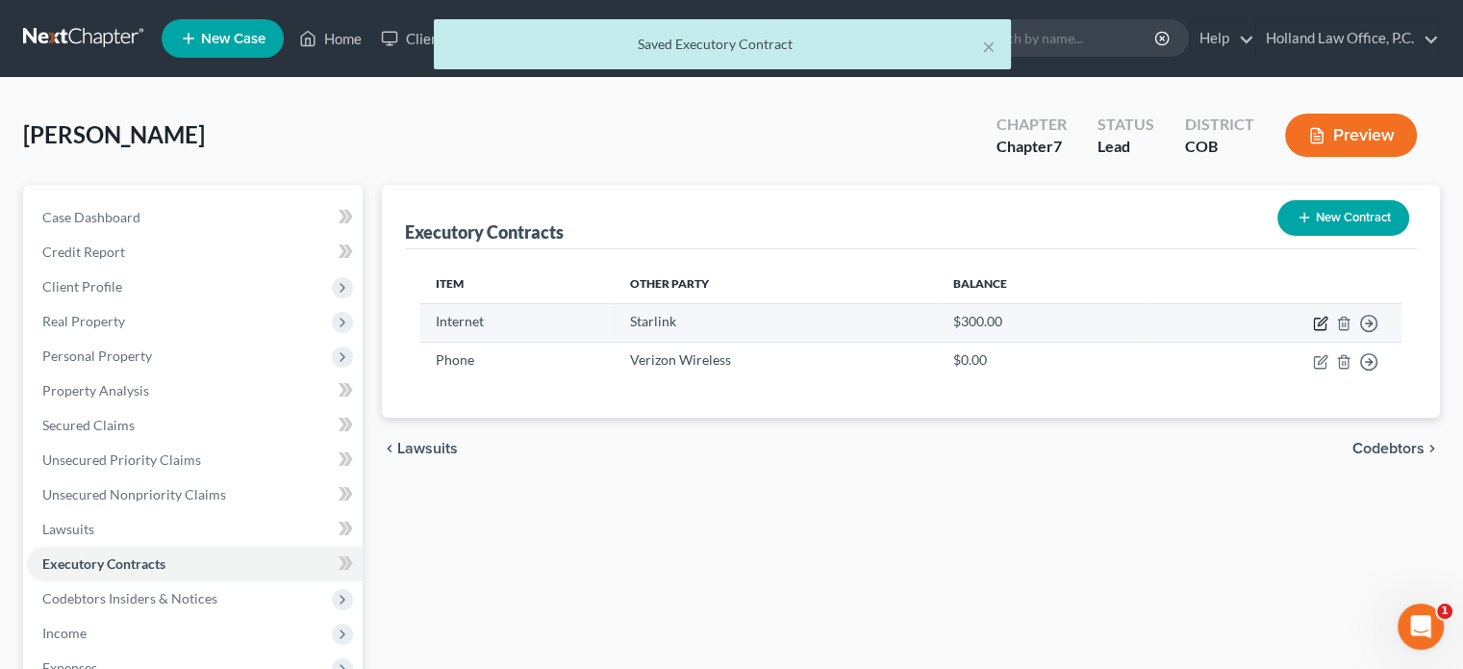
click at [1316, 319] on icon "button" at bounding box center [1320, 323] width 15 height 15
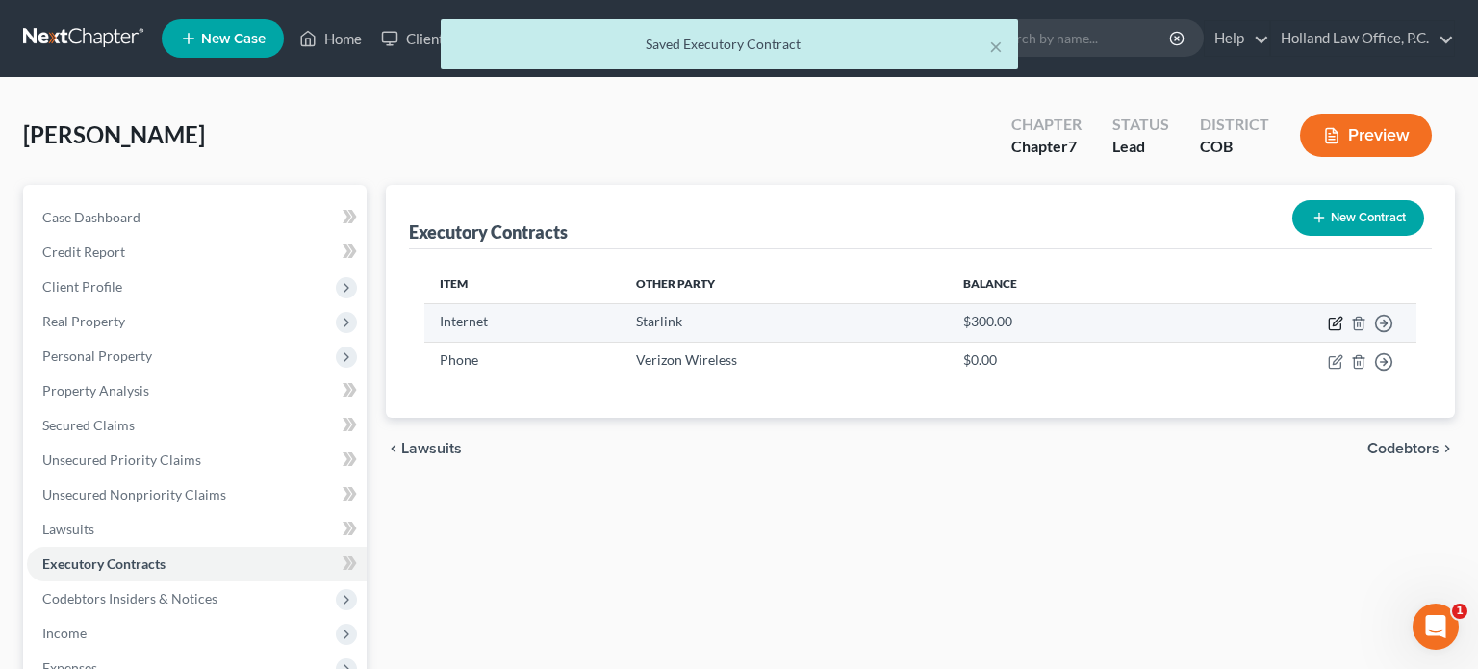
select select "3"
select select "4"
select select "0"
select select "2"
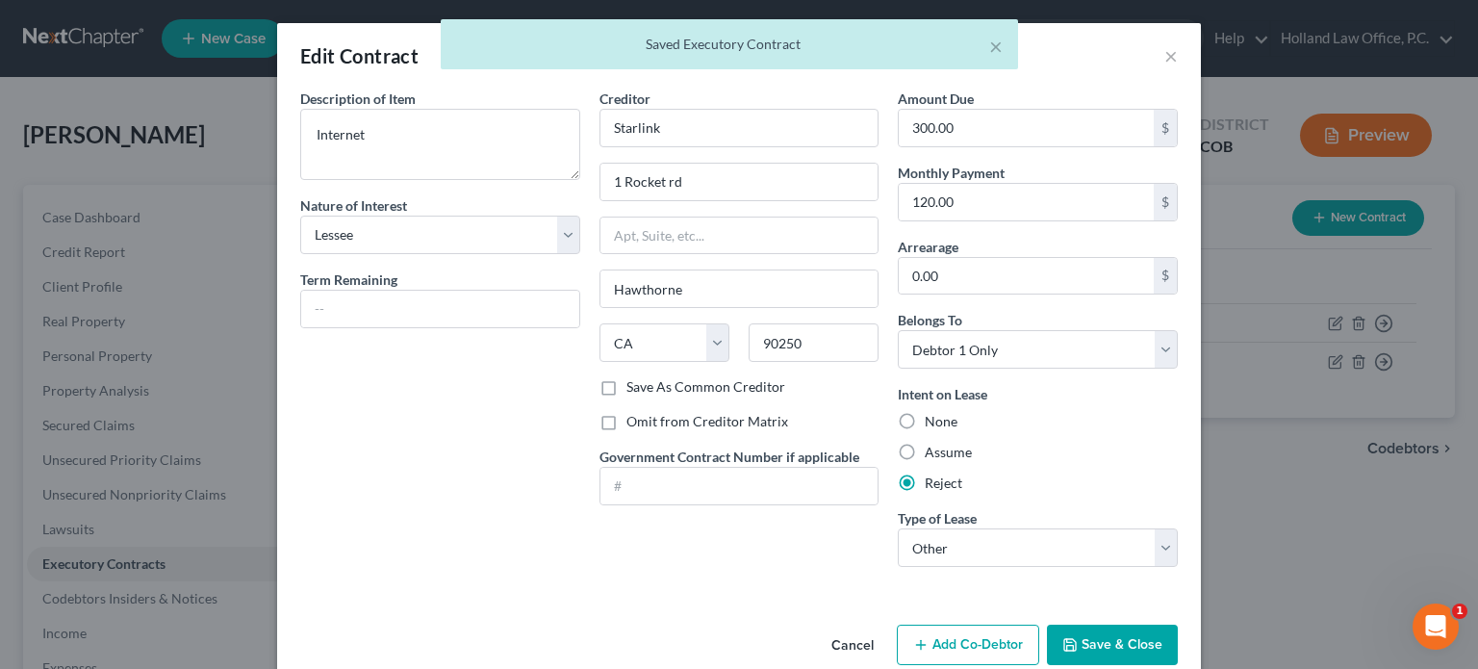
click at [1131, 643] on button "Save & Close" at bounding box center [1112, 644] width 131 height 40
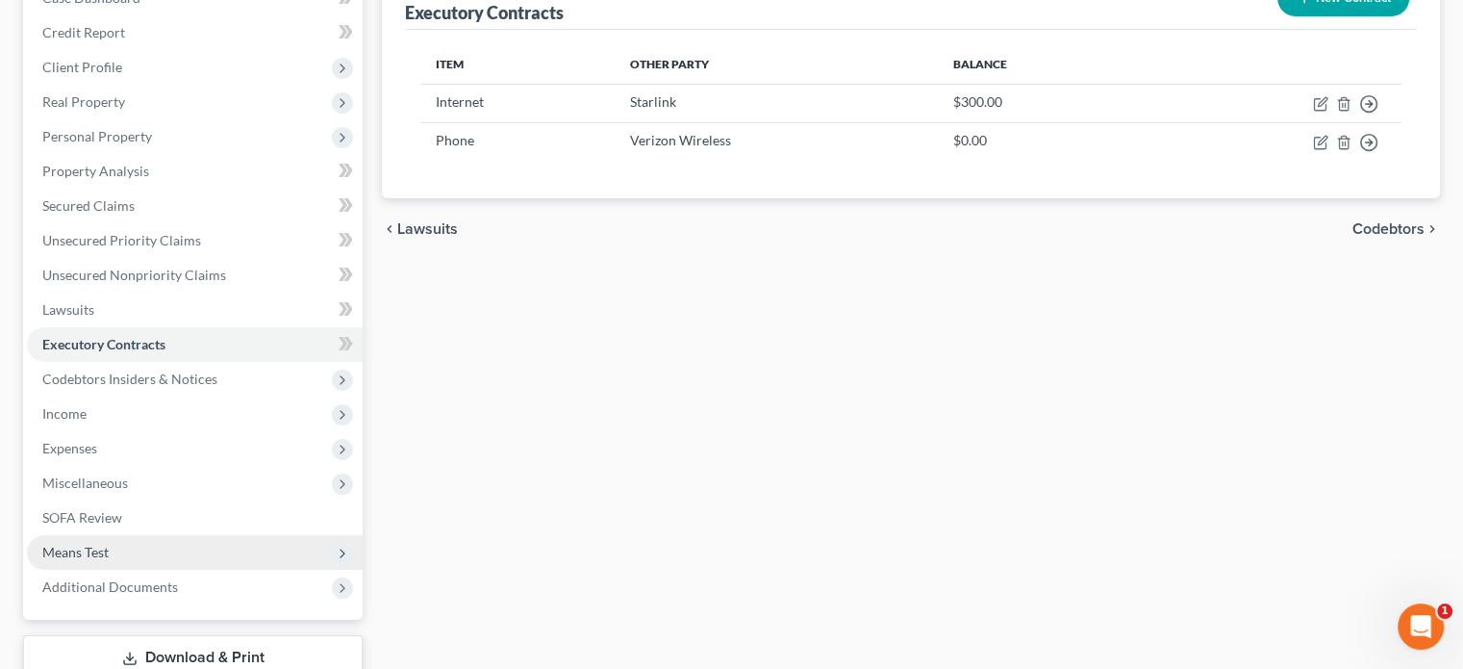
scroll to position [289, 0]
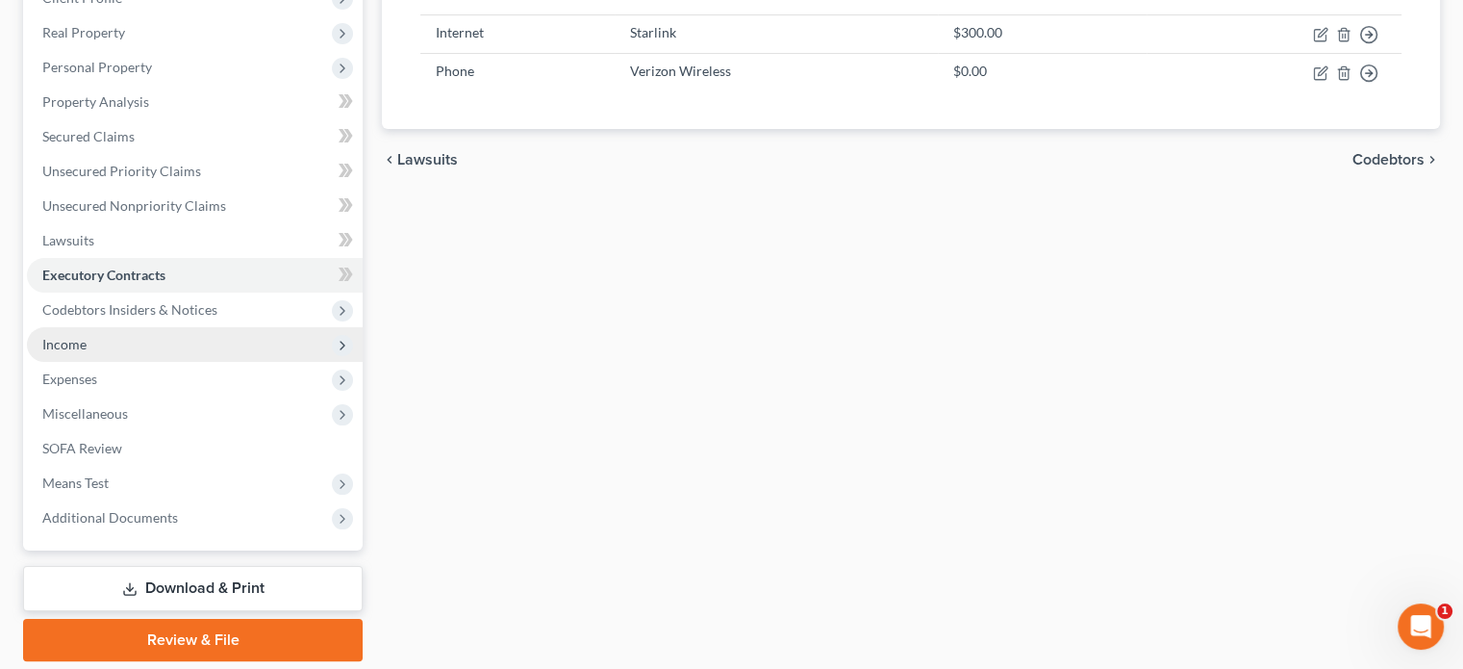
click at [108, 351] on span "Income" at bounding box center [195, 344] width 336 height 35
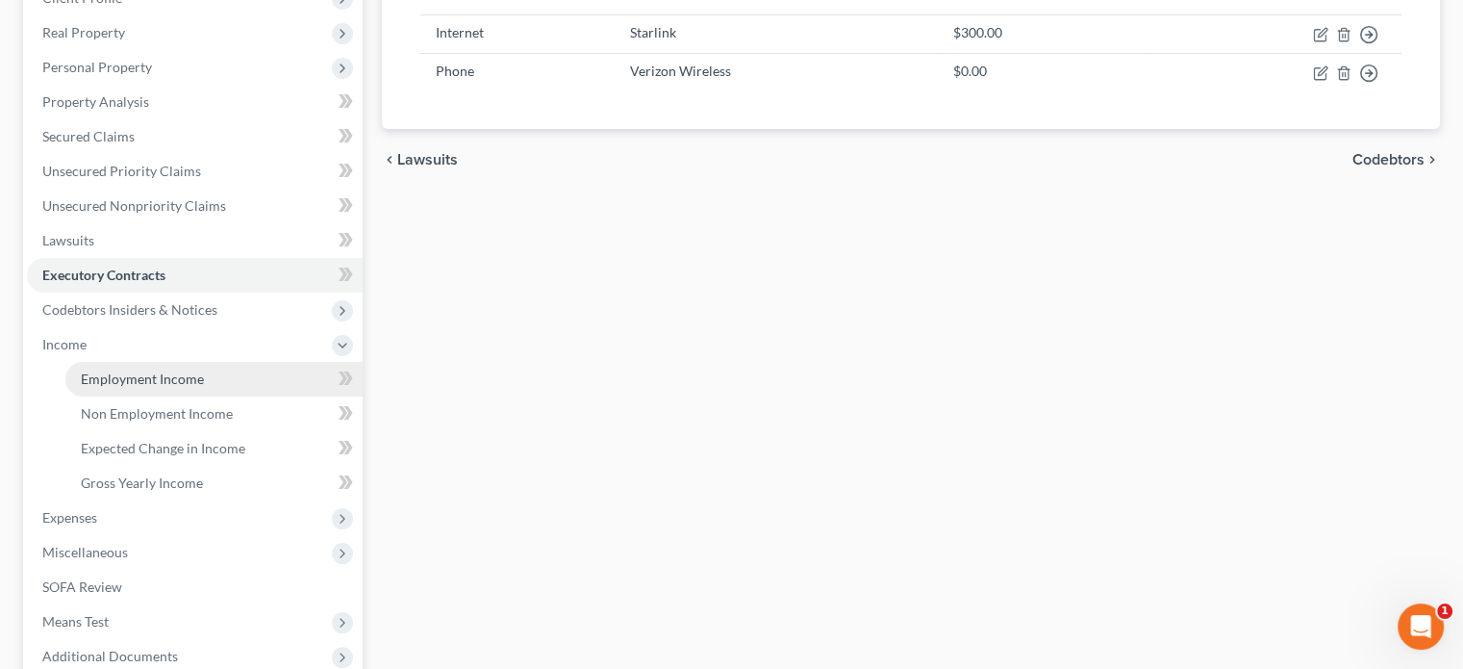
click at [153, 388] on link "Employment Income" at bounding box center [213, 379] width 297 height 35
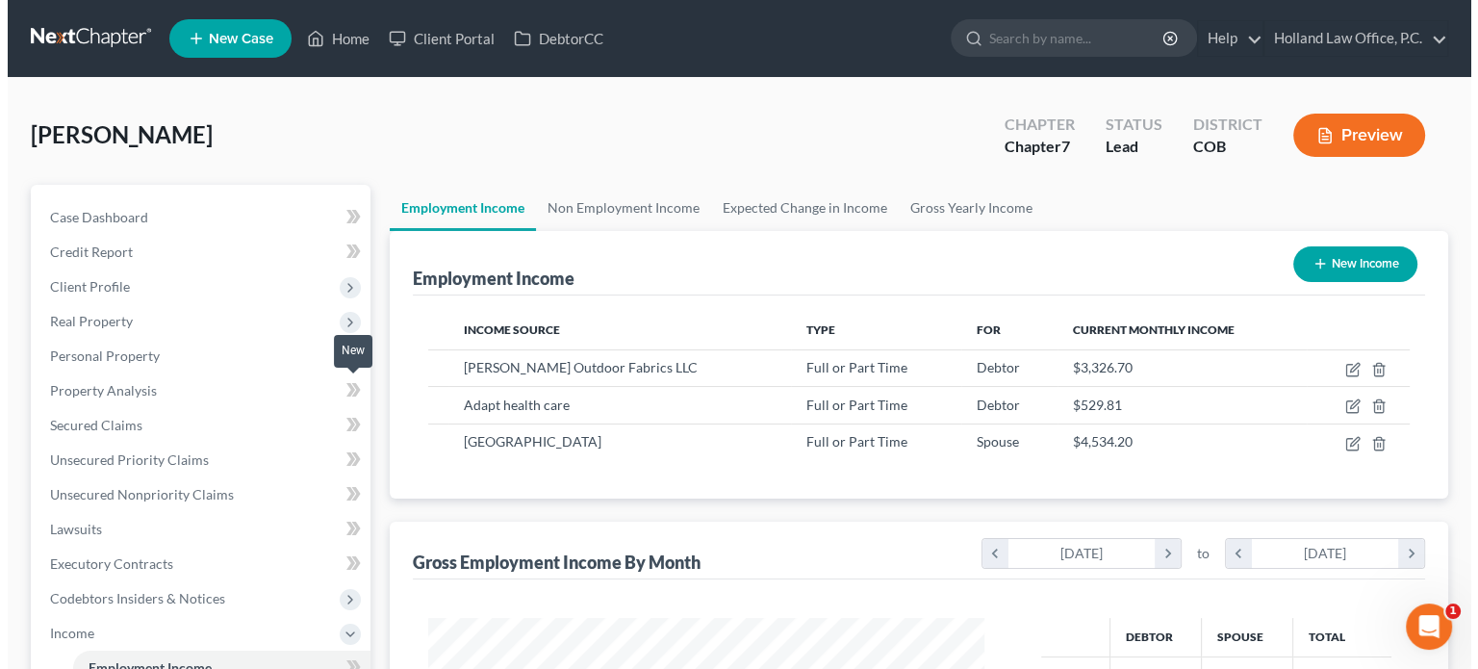
scroll to position [342, 594]
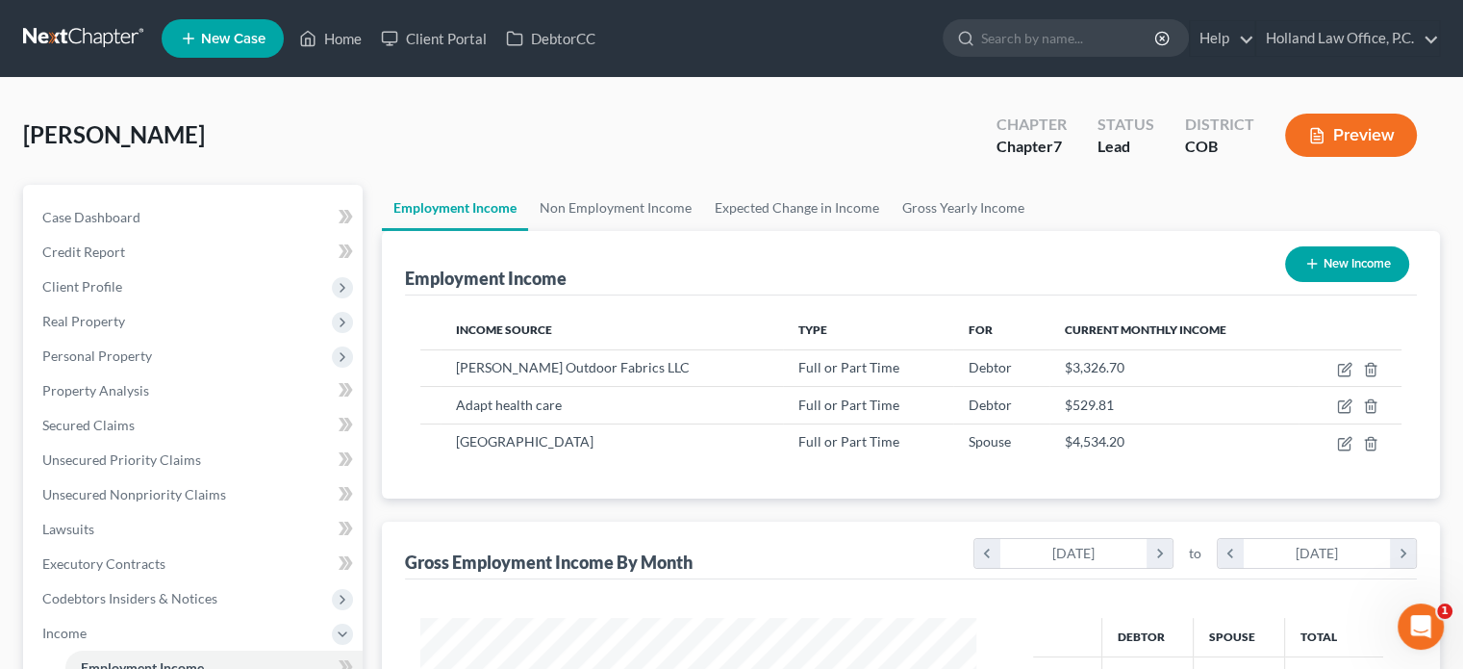
click at [1385, 129] on button "Preview" at bounding box center [1351, 135] width 132 height 43
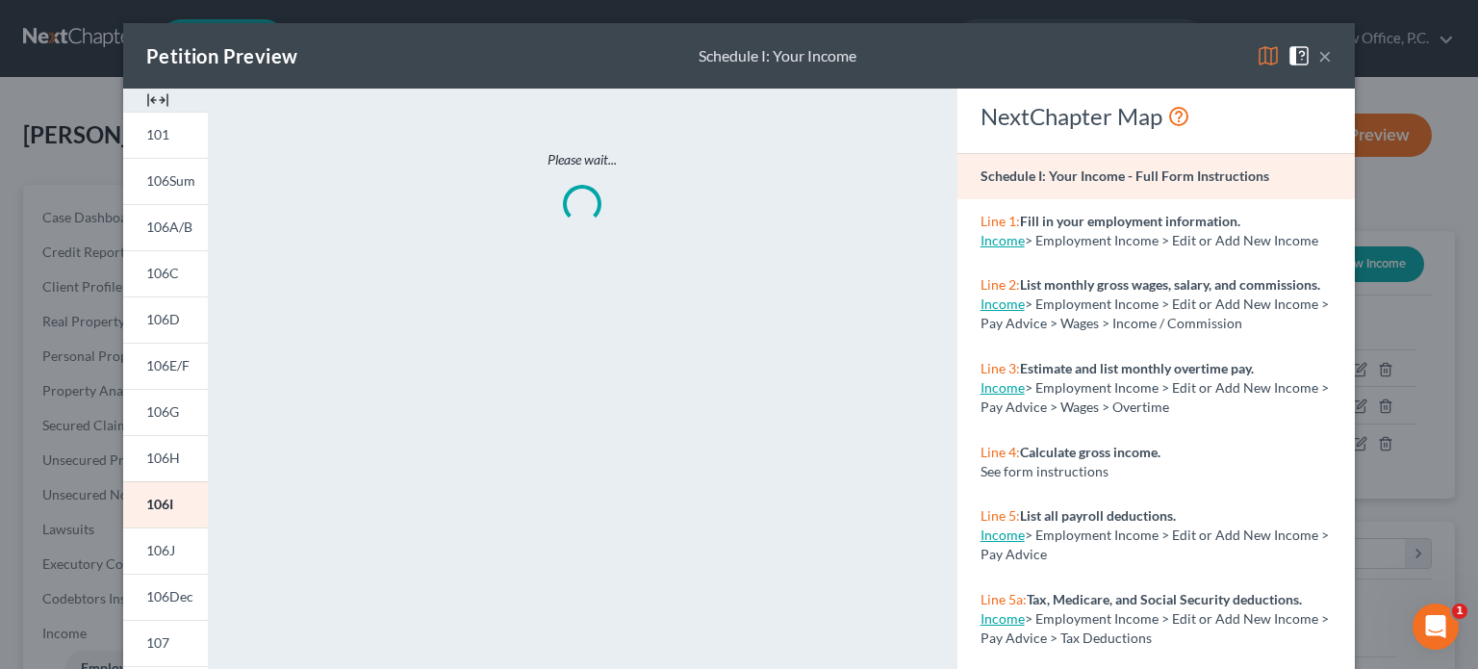
scroll to position [96, 0]
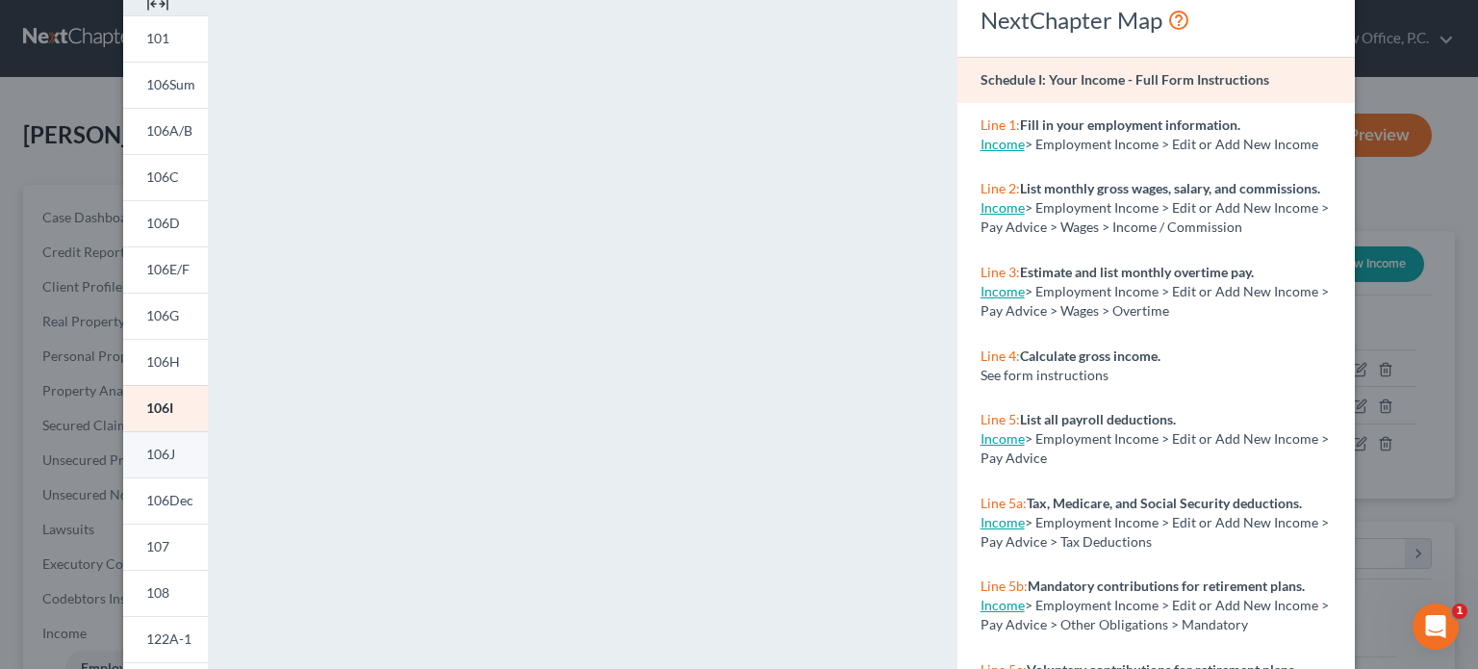
click at [157, 458] on span "106J" at bounding box center [160, 453] width 29 height 16
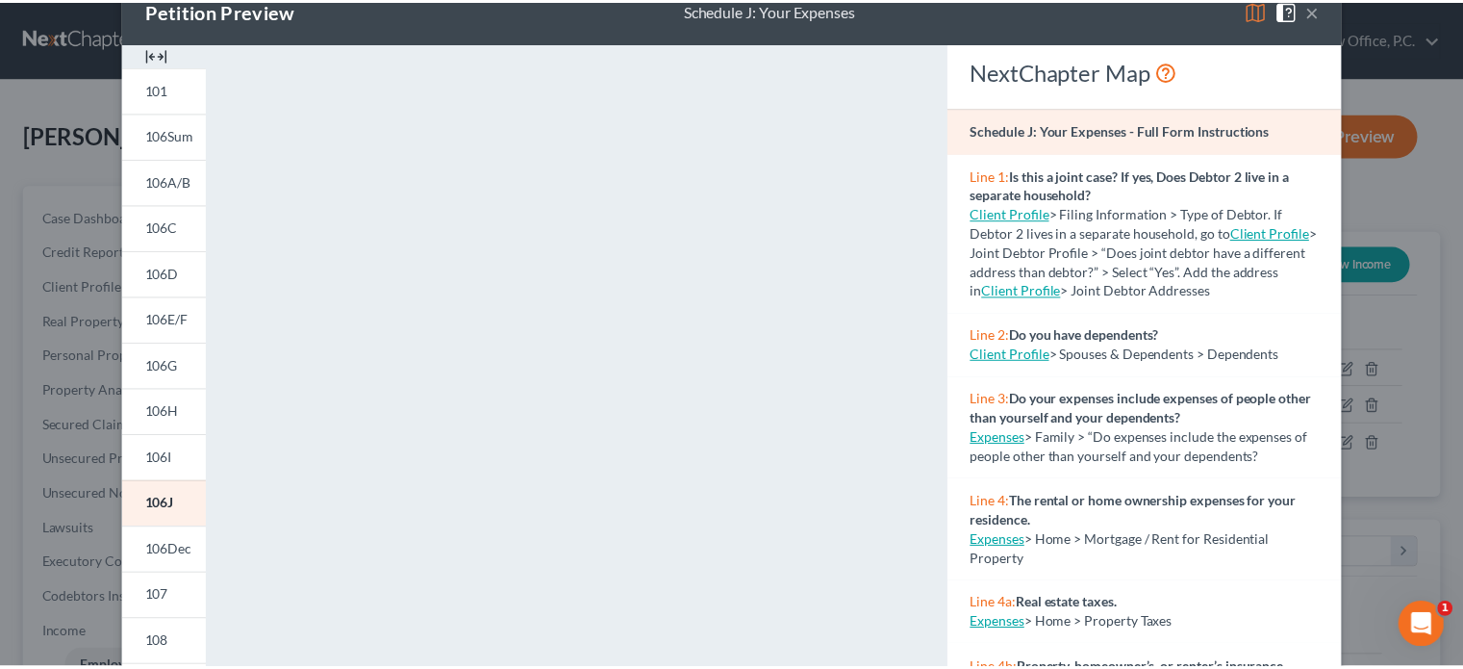
scroll to position [0, 0]
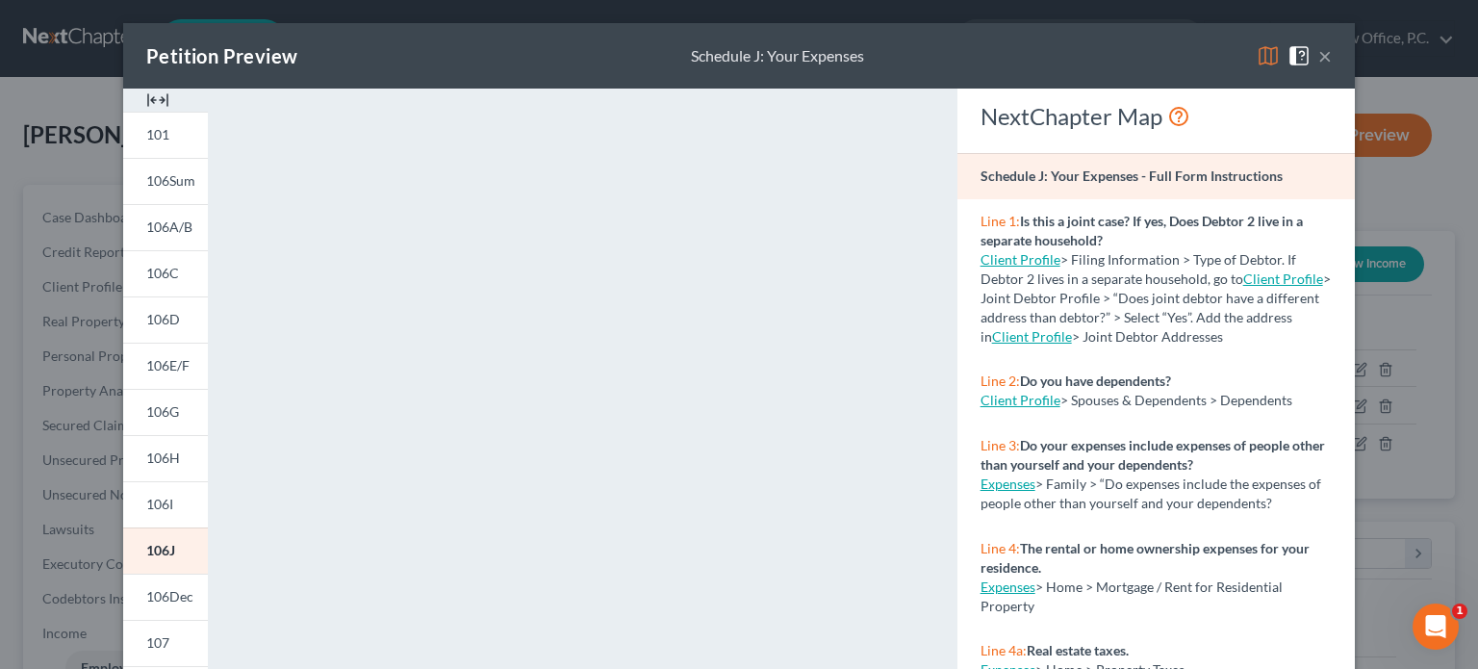
click at [1318, 57] on button "×" at bounding box center [1324, 55] width 13 height 23
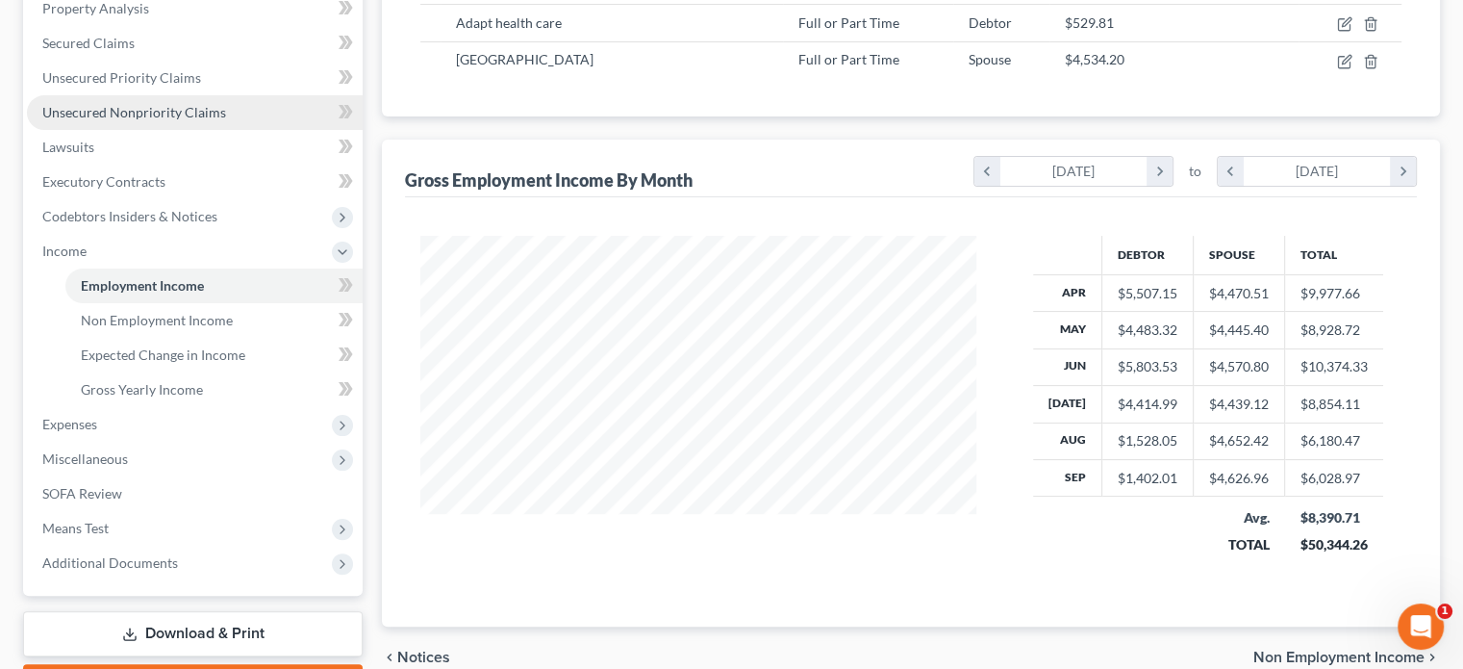
scroll to position [385, 0]
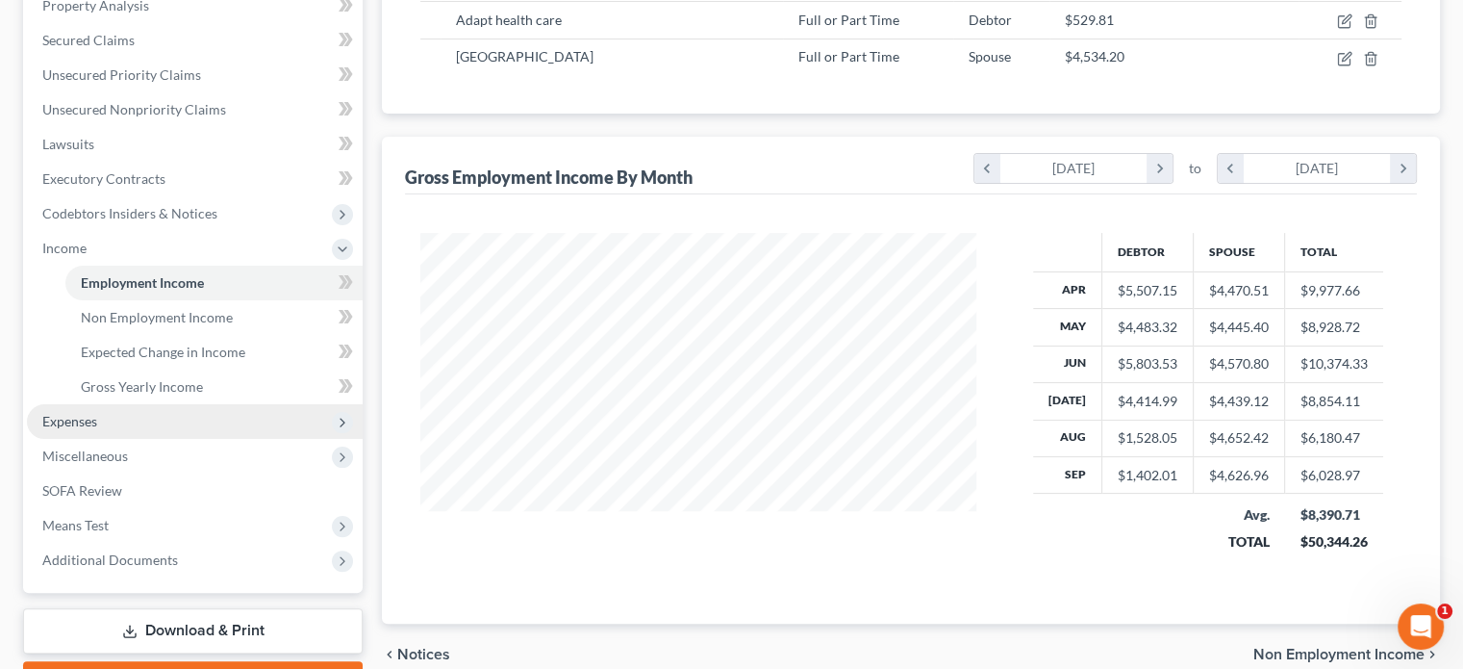
click at [100, 430] on span "Expenses" at bounding box center [195, 421] width 336 height 35
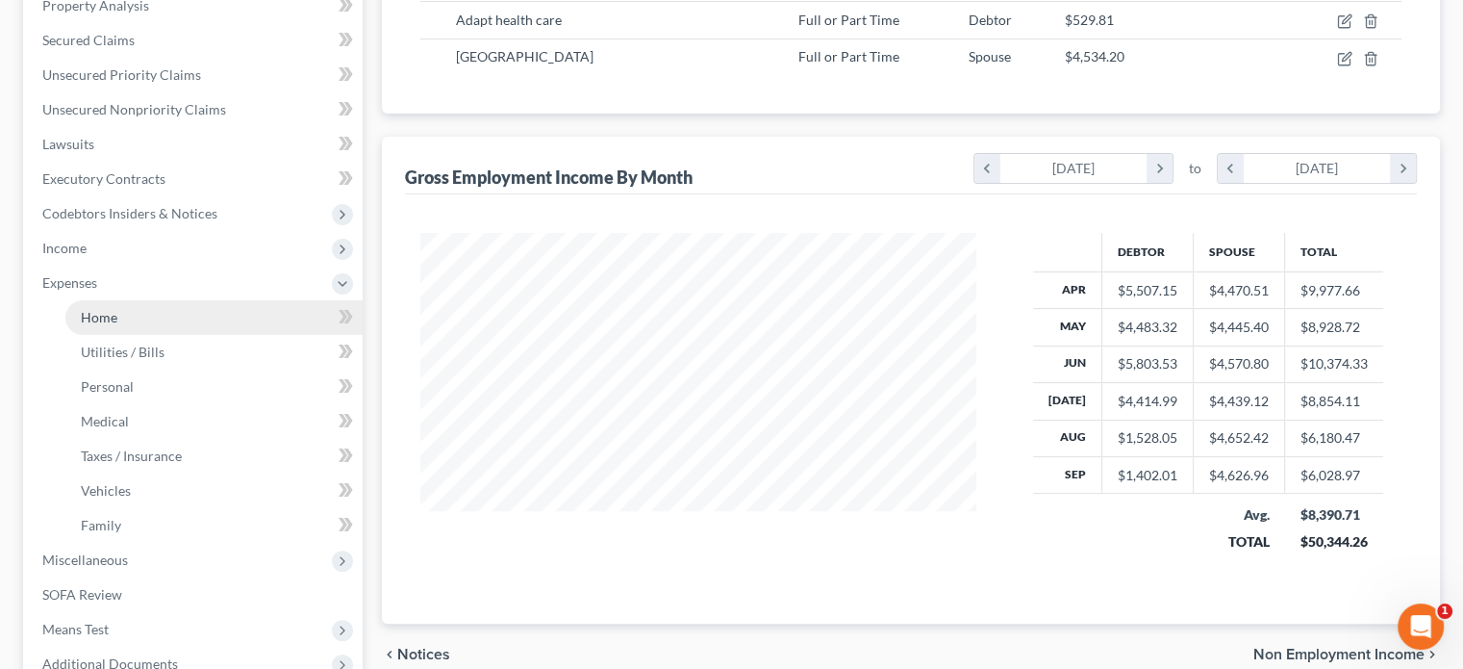
click at [100, 321] on span "Home" at bounding box center [99, 317] width 37 height 16
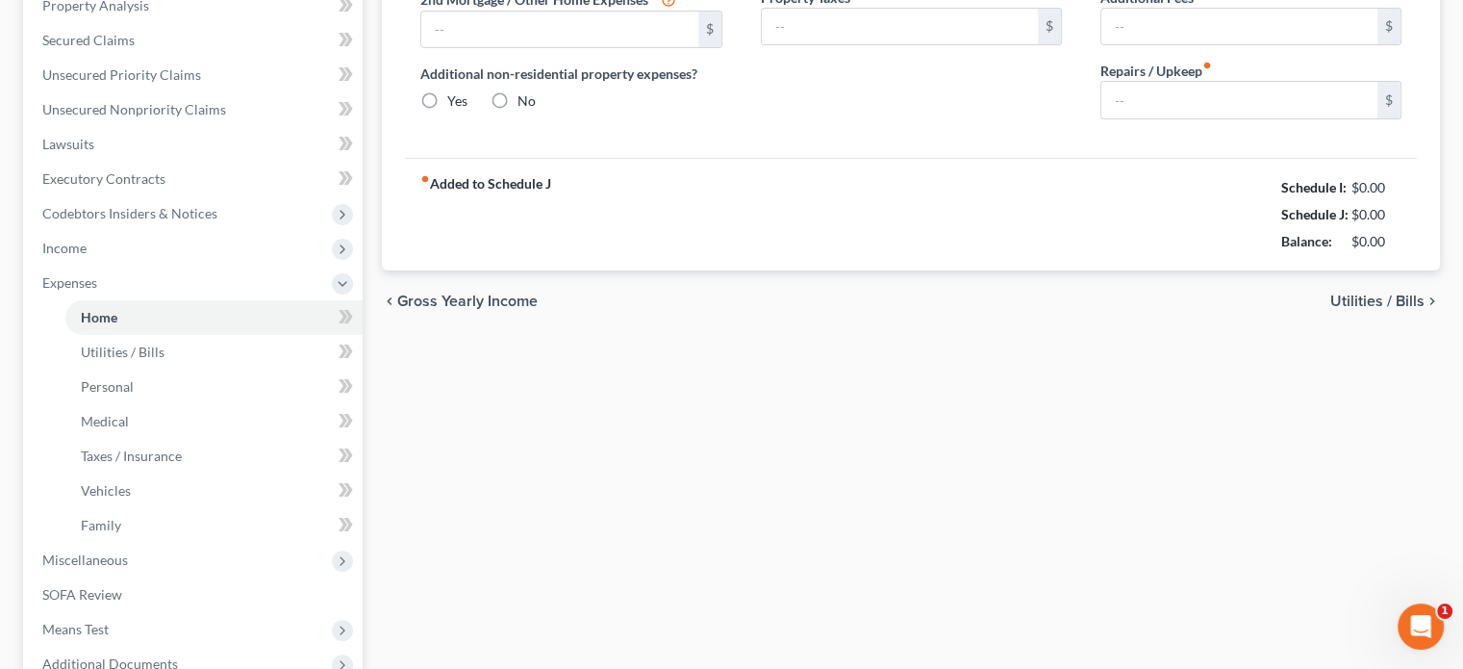
type input "2,095.16"
type input "0.00"
radio input "true"
type input "0.00"
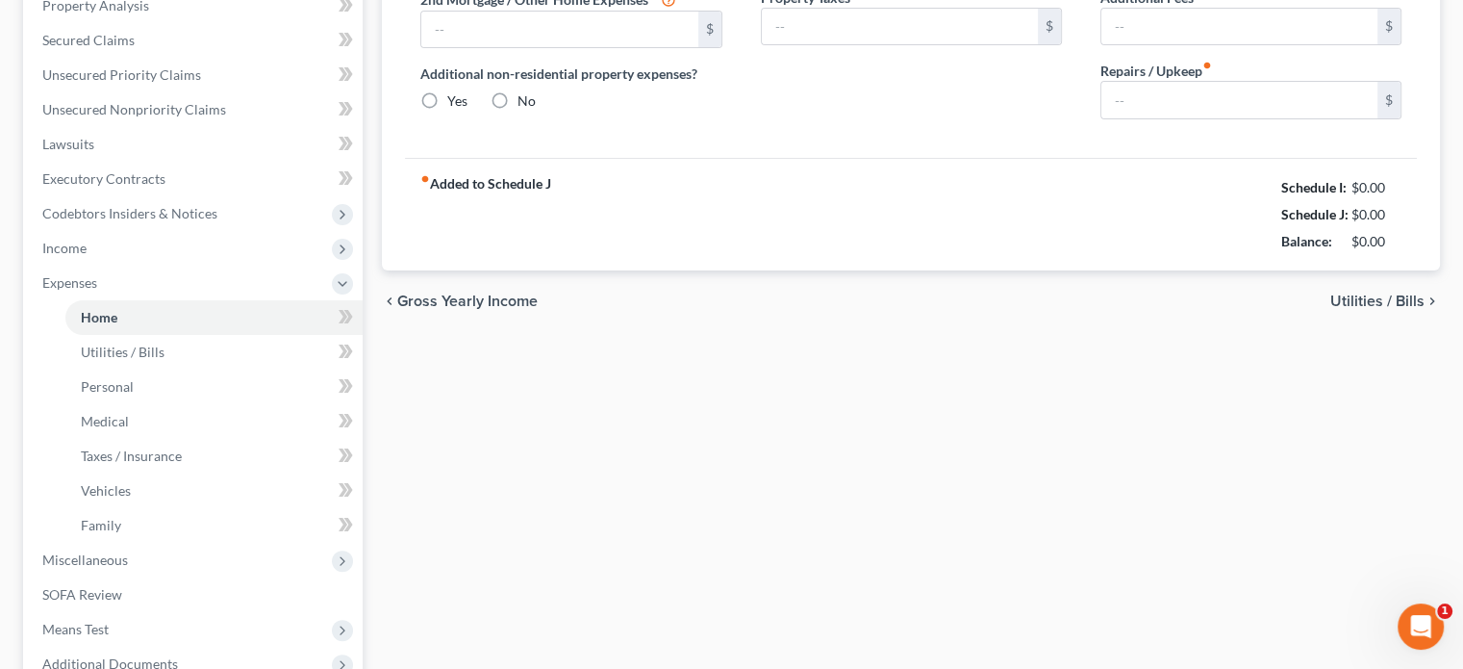
type input "0.00"
type input "200.00"
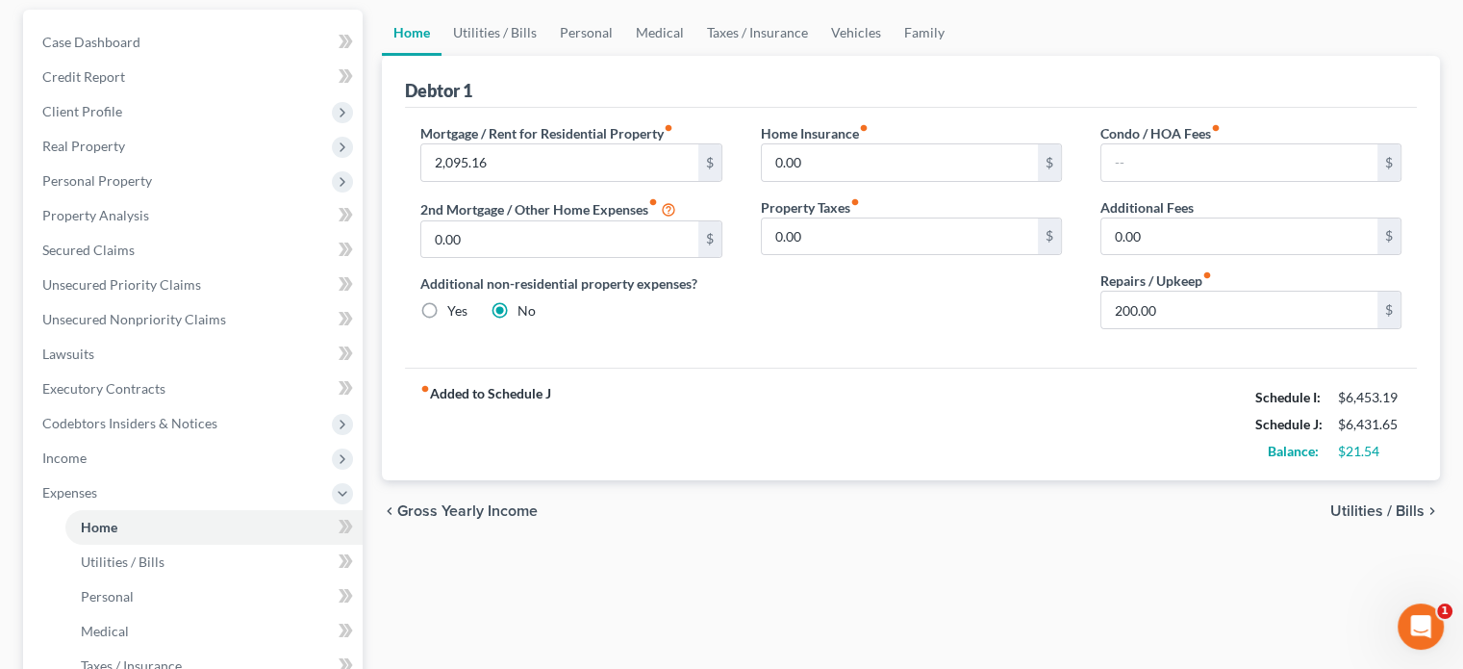
scroll to position [192, 0]
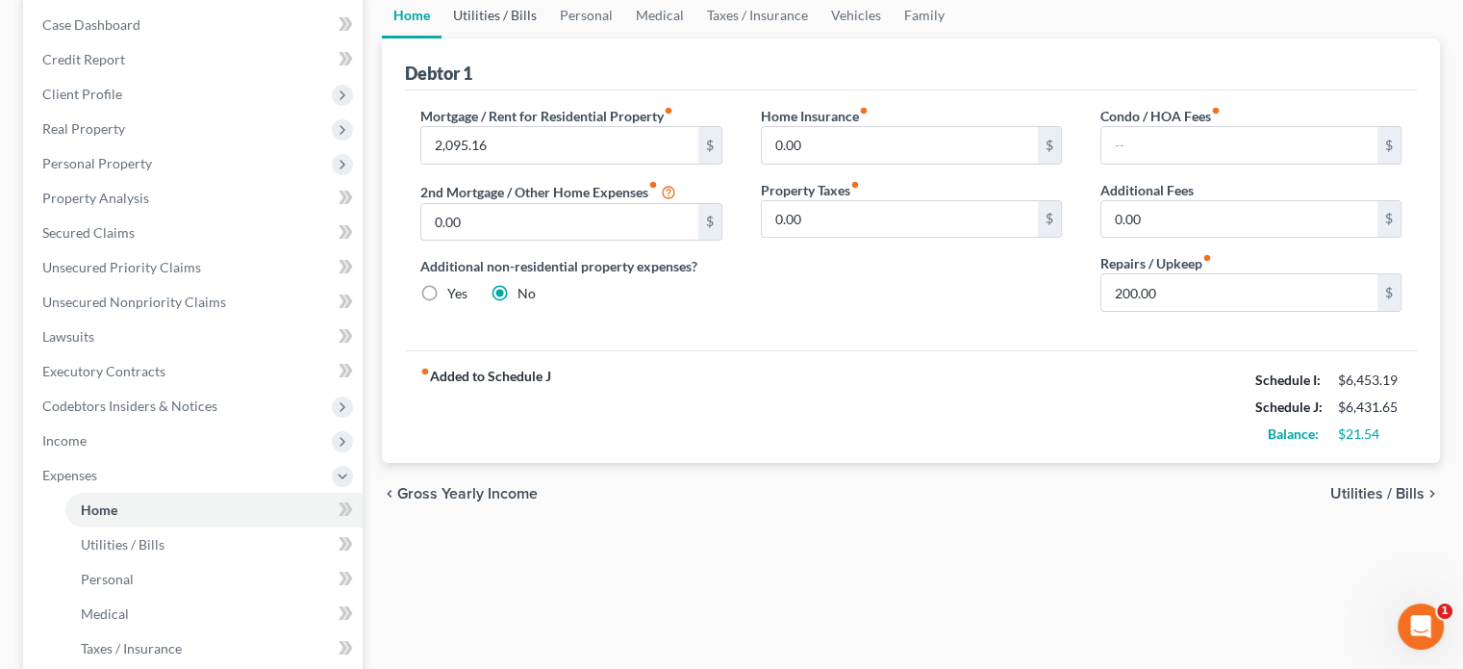
click at [477, 14] on link "Utilities / Bills" at bounding box center [495, 15] width 107 height 46
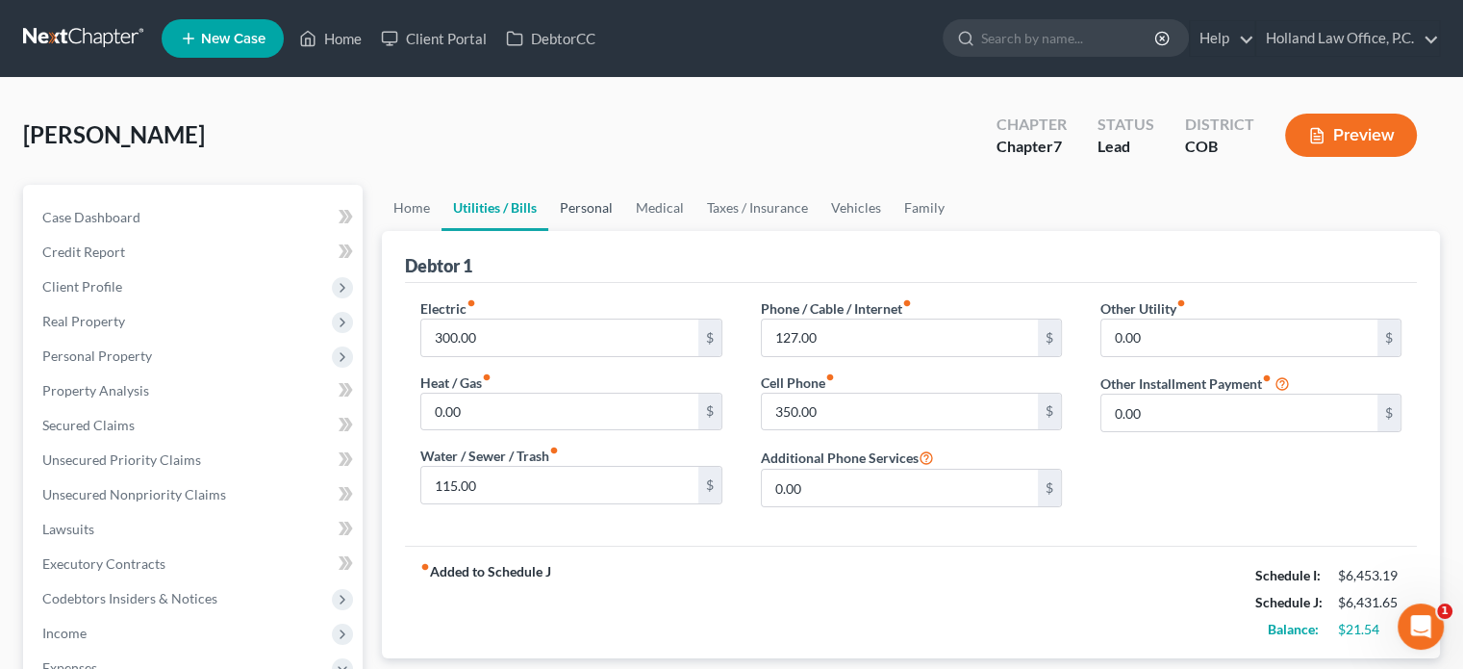
click at [607, 203] on link "Personal" at bounding box center [586, 208] width 76 height 46
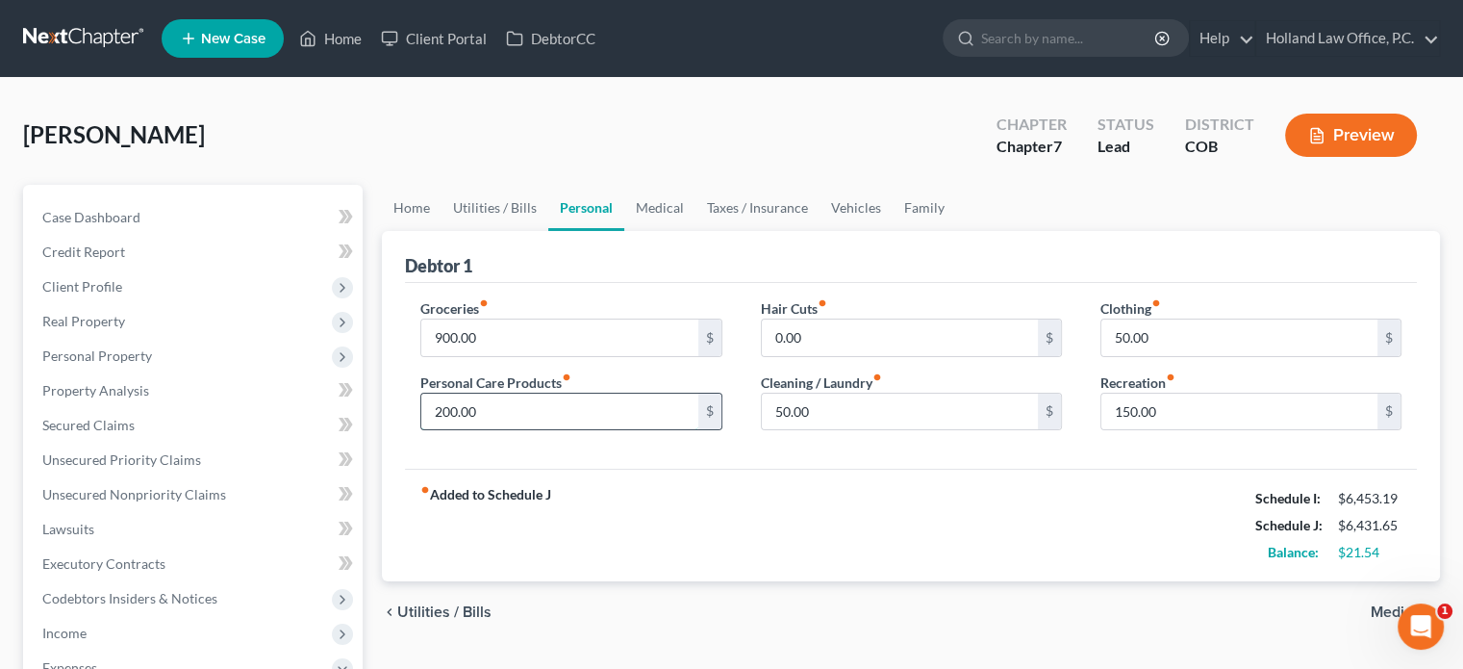
click at [452, 415] on input "200.00" at bounding box center [559, 411] width 276 height 37
type input "150"
click at [1192, 342] on input "50.00" at bounding box center [1240, 337] width 276 height 37
type input "150"
click at [889, 404] on input "50.00" at bounding box center [900, 411] width 276 height 37
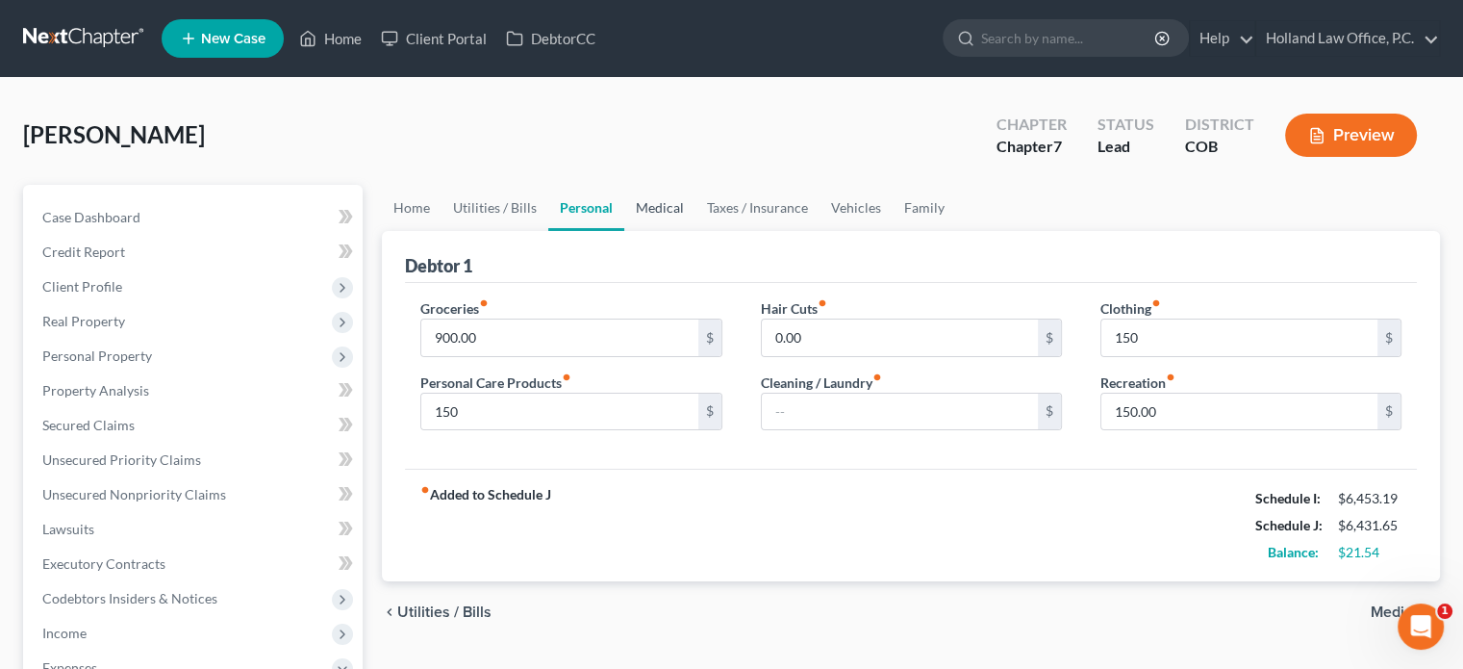
click at [661, 211] on link "Medical" at bounding box center [659, 208] width 71 height 46
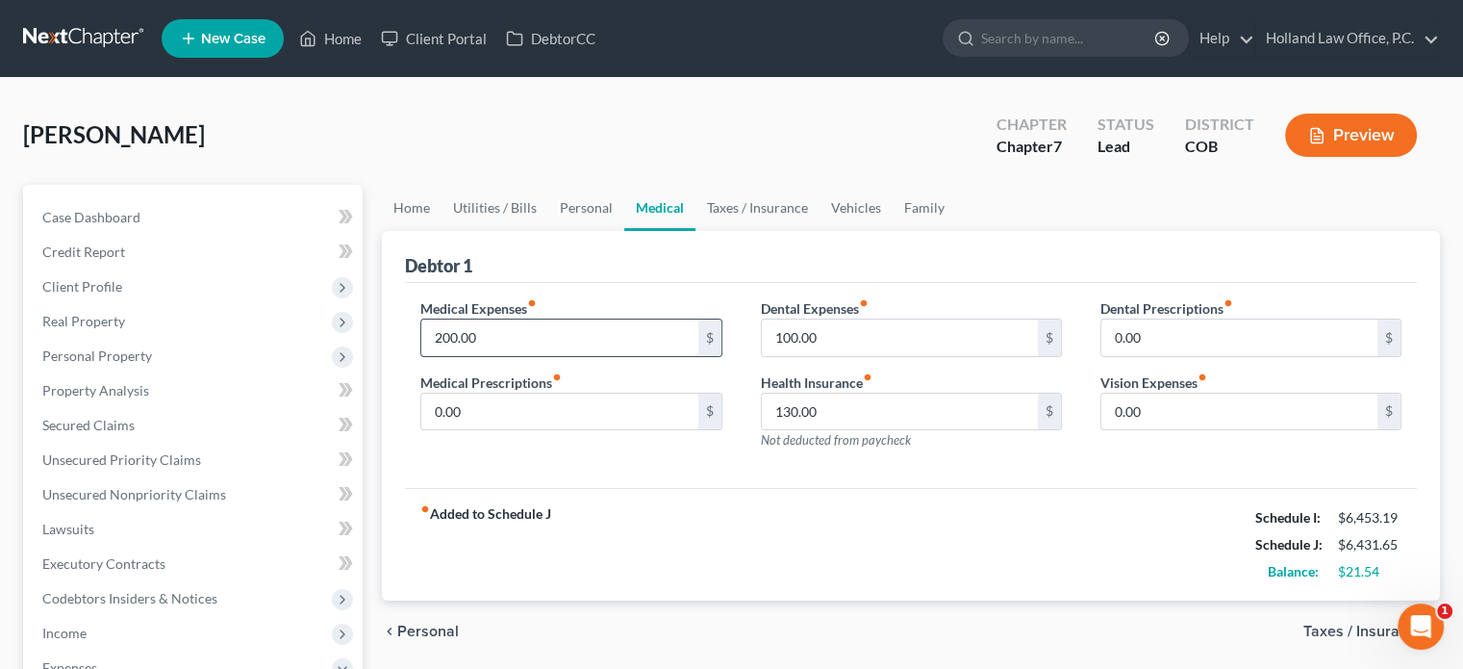
click at [508, 323] on input "200.00" at bounding box center [559, 337] width 276 height 37
type input "170"
click at [867, 337] on input "100.00" at bounding box center [900, 337] width 276 height 37
click at [845, 402] on input "130.00" at bounding box center [900, 411] width 276 height 37
click at [417, 209] on link "Home" at bounding box center [412, 208] width 60 height 46
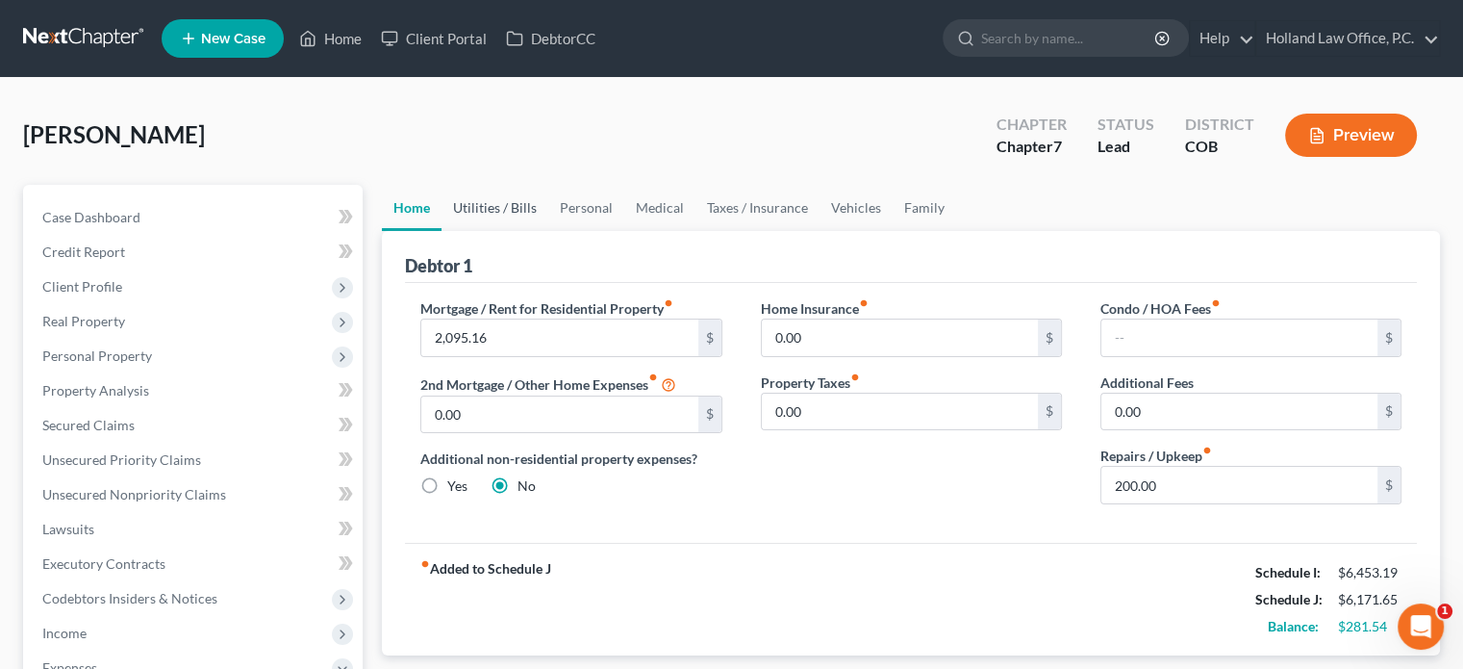
click at [502, 198] on link "Utilities / Bills" at bounding box center [495, 208] width 107 height 46
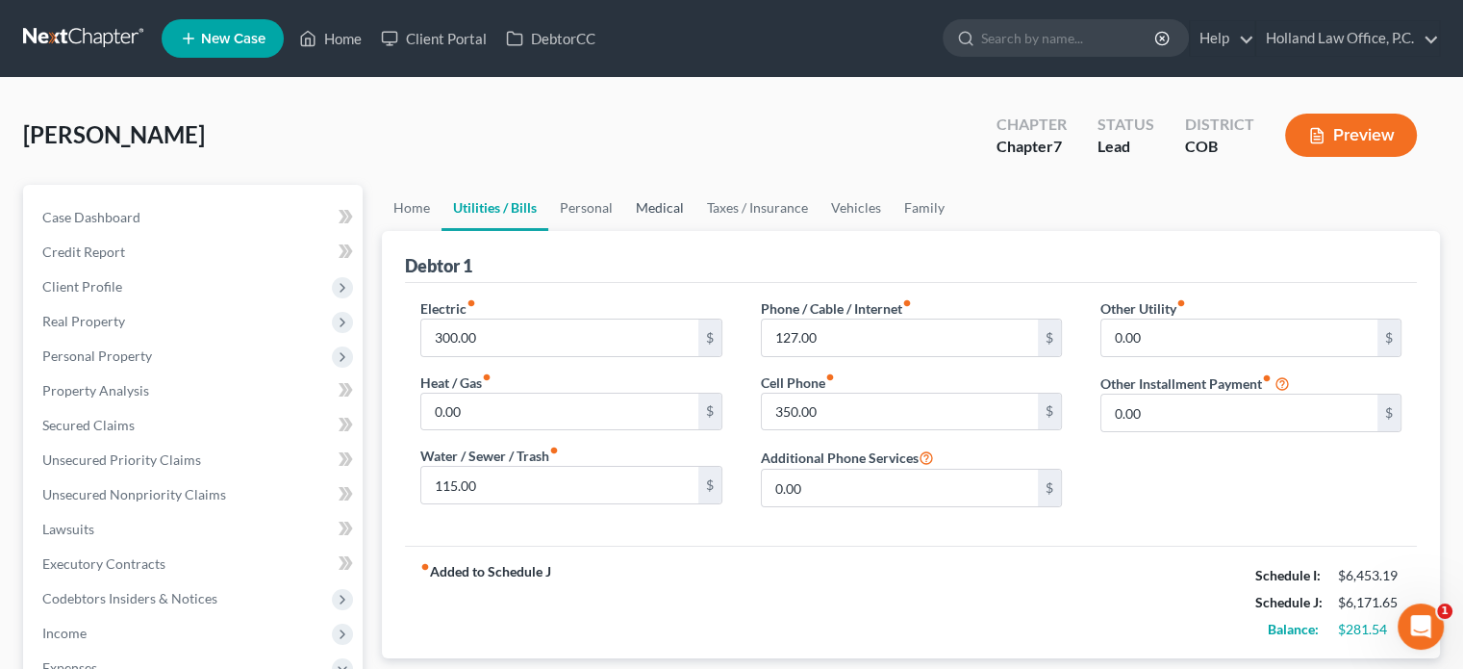
click at [661, 205] on link "Medical" at bounding box center [659, 208] width 71 height 46
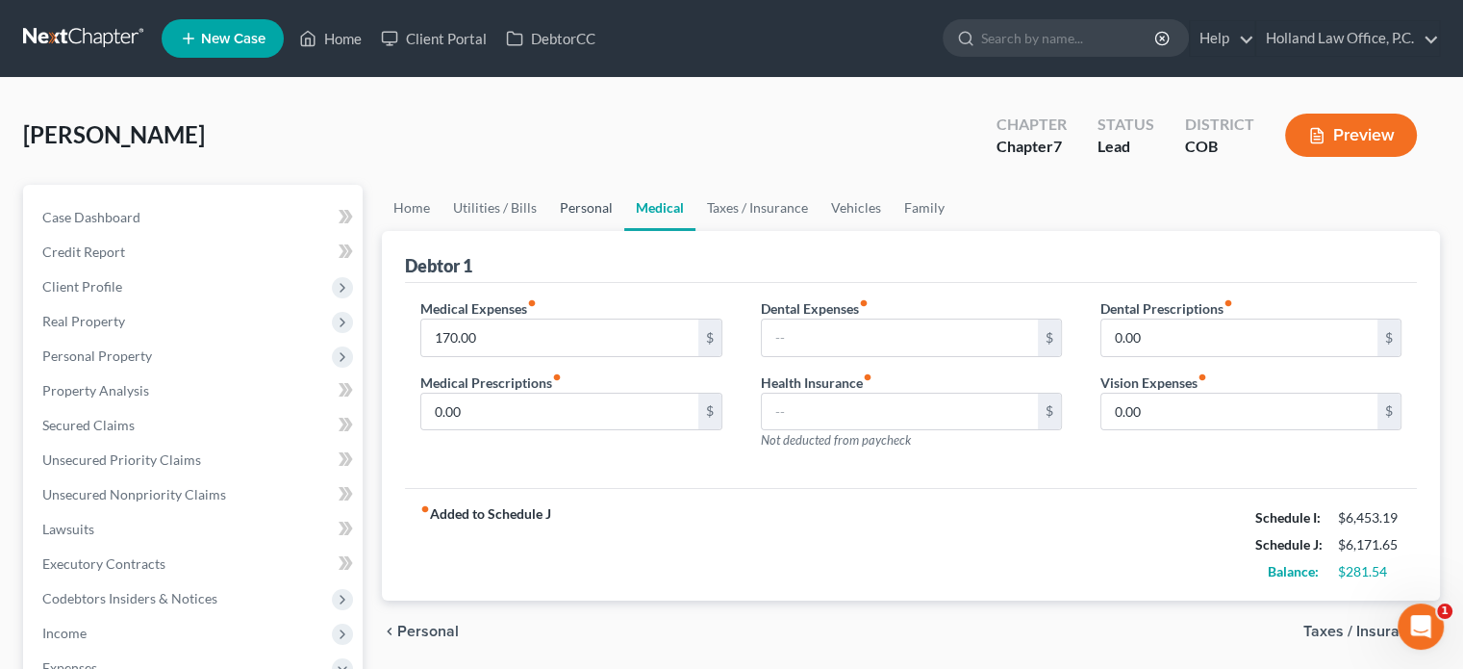
click at [598, 208] on link "Personal" at bounding box center [586, 208] width 76 height 46
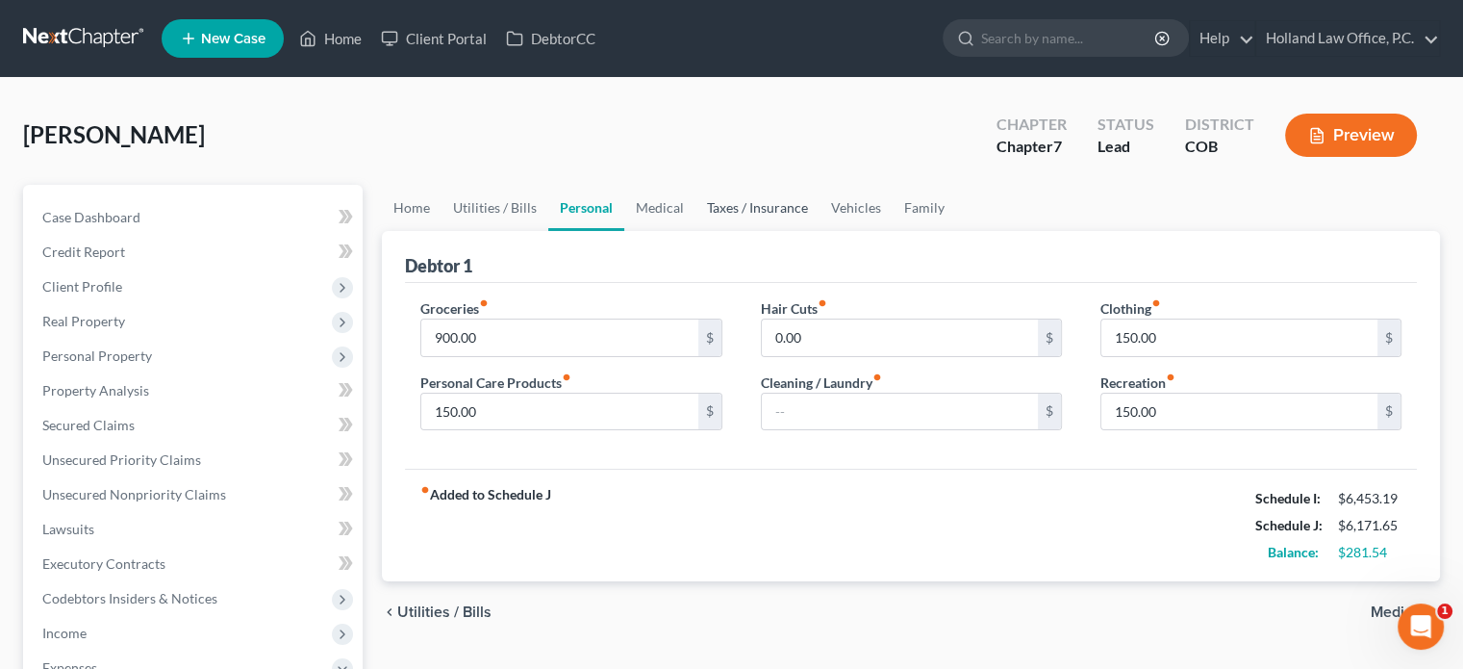
click at [759, 207] on link "Taxes / Insurance" at bounding box center [758, 208] width 124 height 46
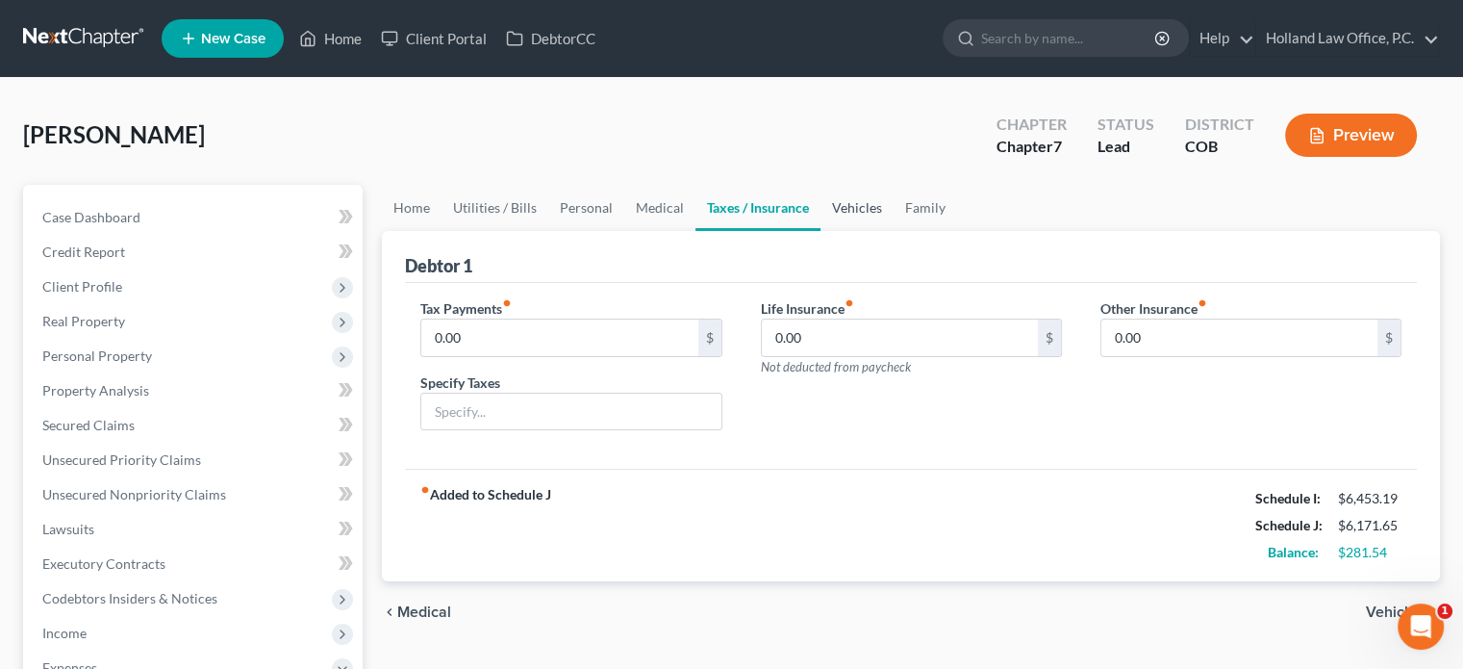
click at [839, 208] on link "Vehicles" at bounding box center [857, 208] width 73 height 46
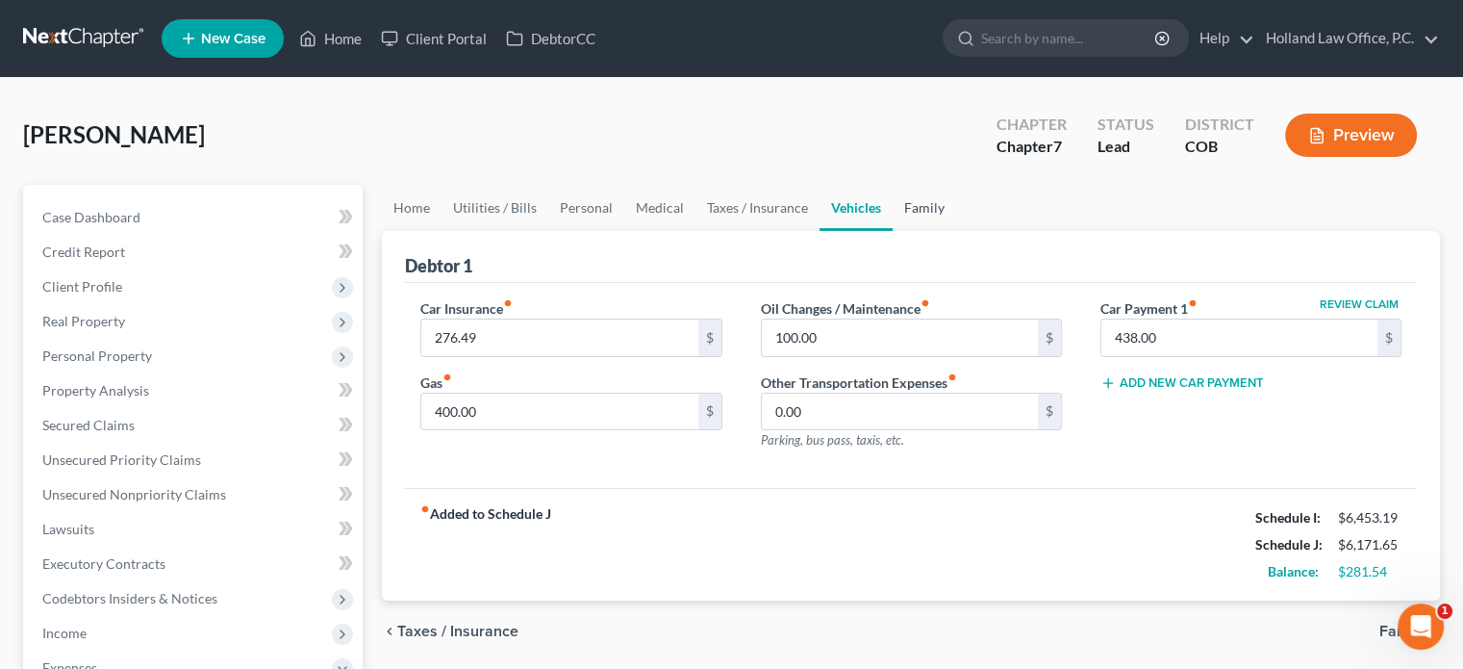
click at [926, 207] on link "Family" at bounding box center [924, 208] width 63 height 46
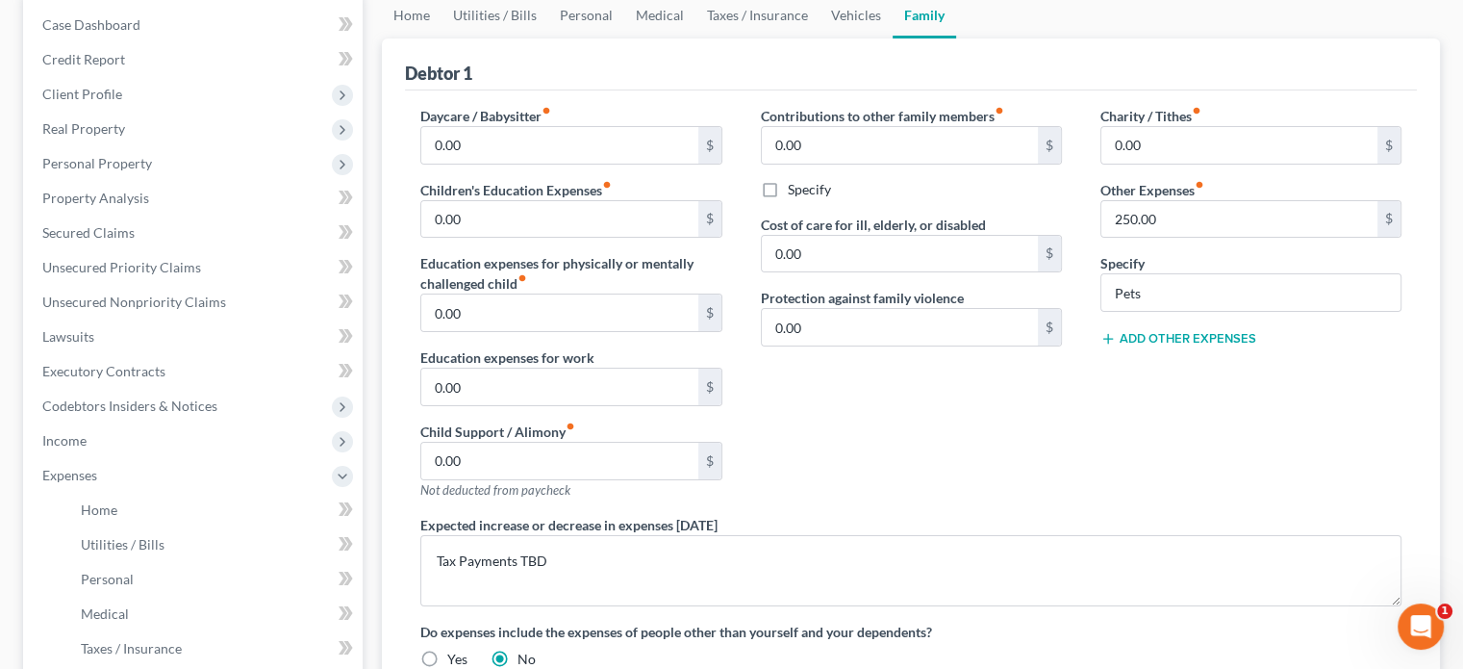
scroll to position [192, 0]
click at [417, 17] on link "Home" at bounding box center [412, 15] width 60 height 46
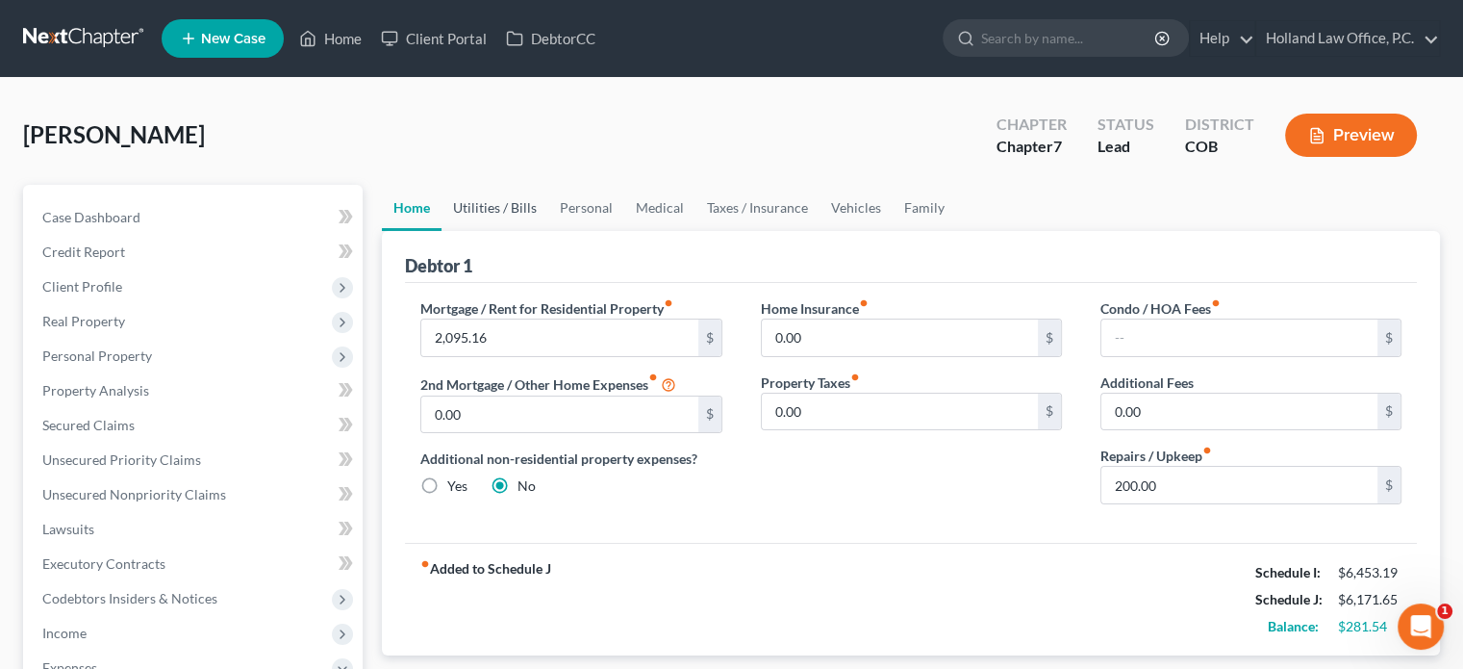
click at [501, 200] on link "Utilities / Bills" at bounding box center [495, 208] width 107 height 46
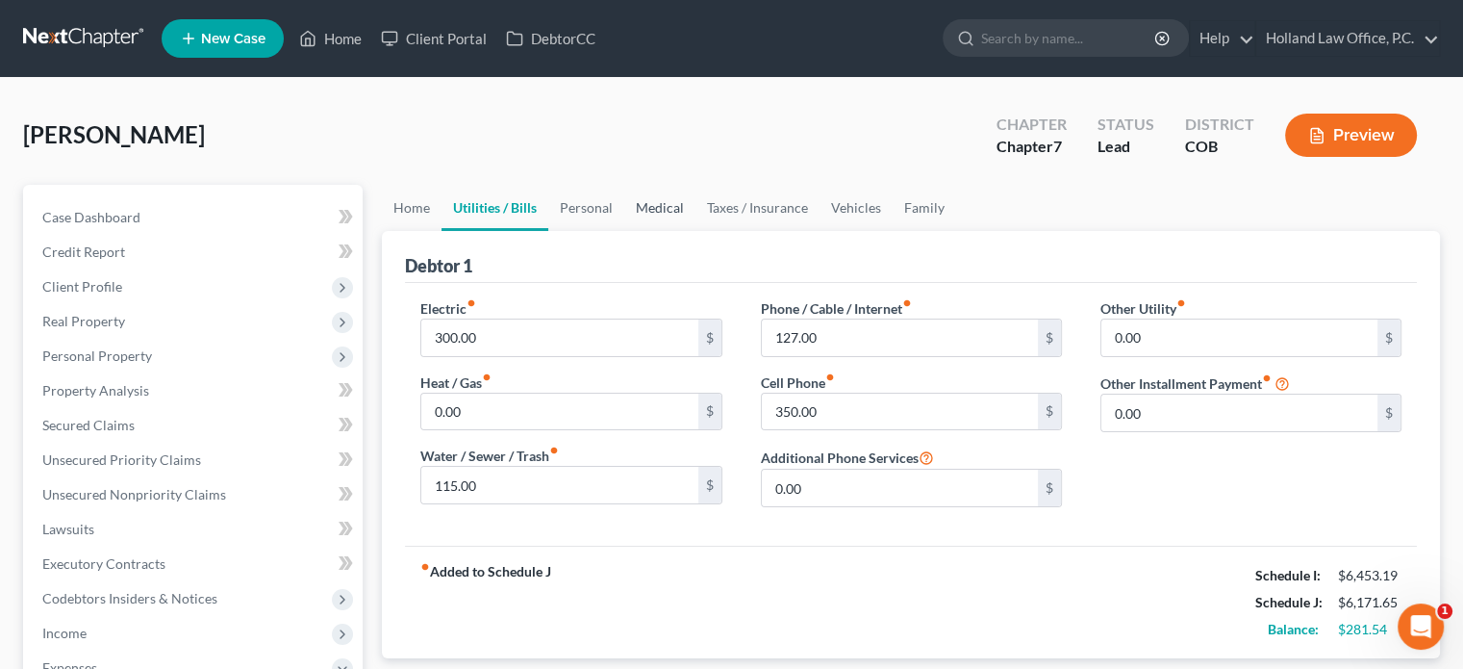
click at [639, 206] on link "Medical" at bounding box center [659, 208] width 71 height 46
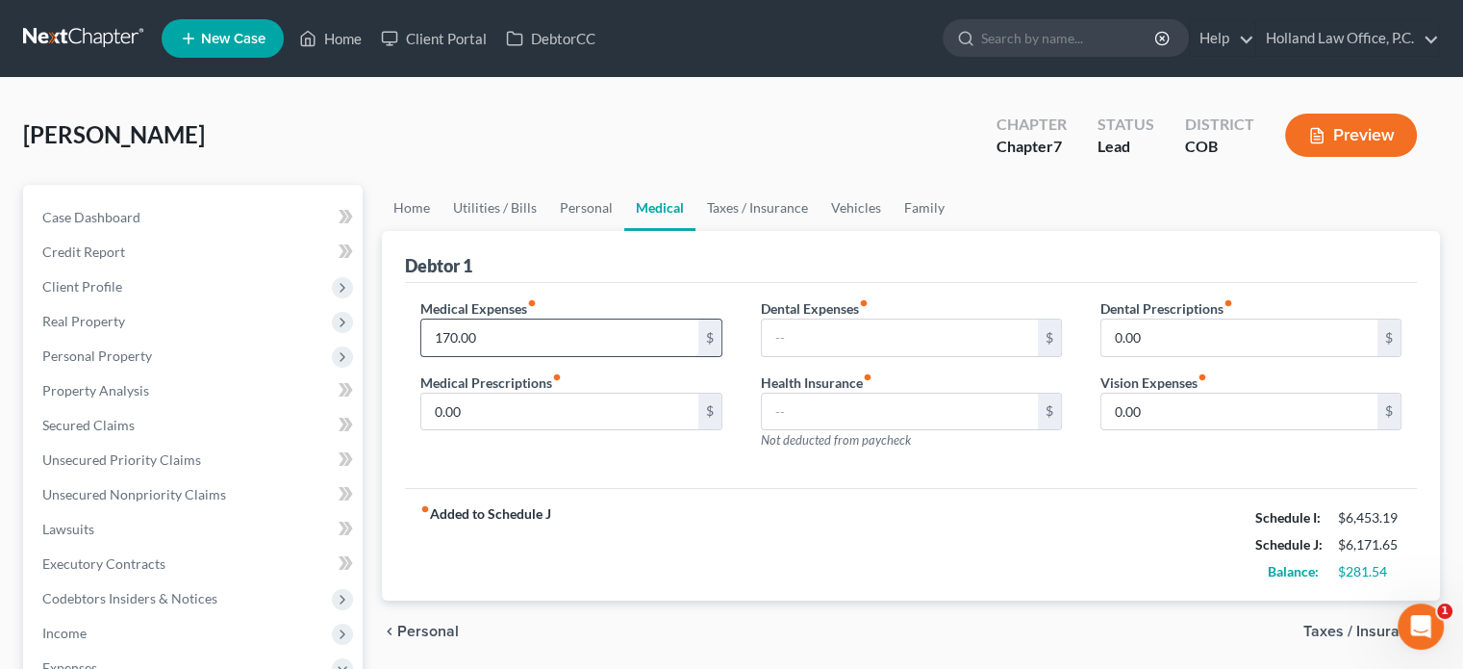
click at [496, 336] on input "170.00" at bounding box center [559, 337] width 276 height 37
click at [498, 335] on input "400" at bounding box center [559, 337] width 276 height 37
type input "4"
type input "500"
click at [908, 199] on link "Family" at bounding box center [924, 208] width 63 height 46
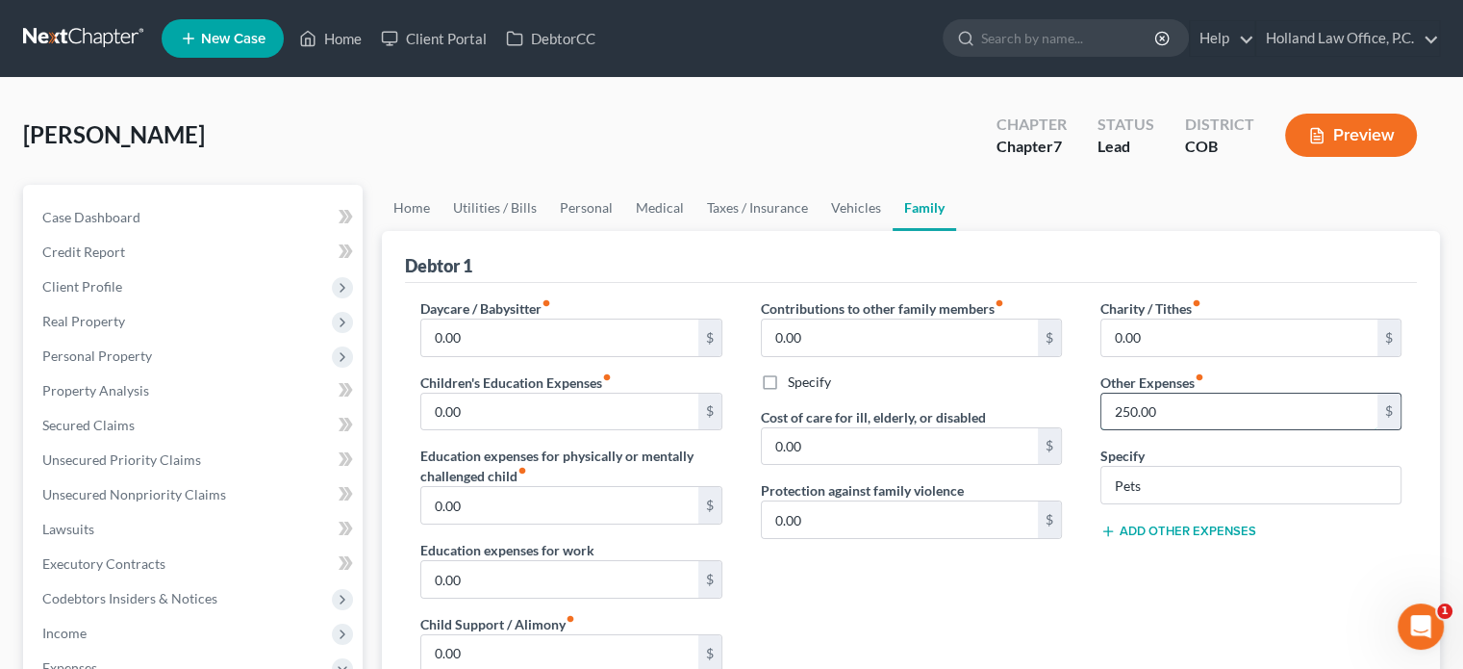
click at [1119, 405] on input "250.00" at bounding box center [1240, 411] width 276 height 37
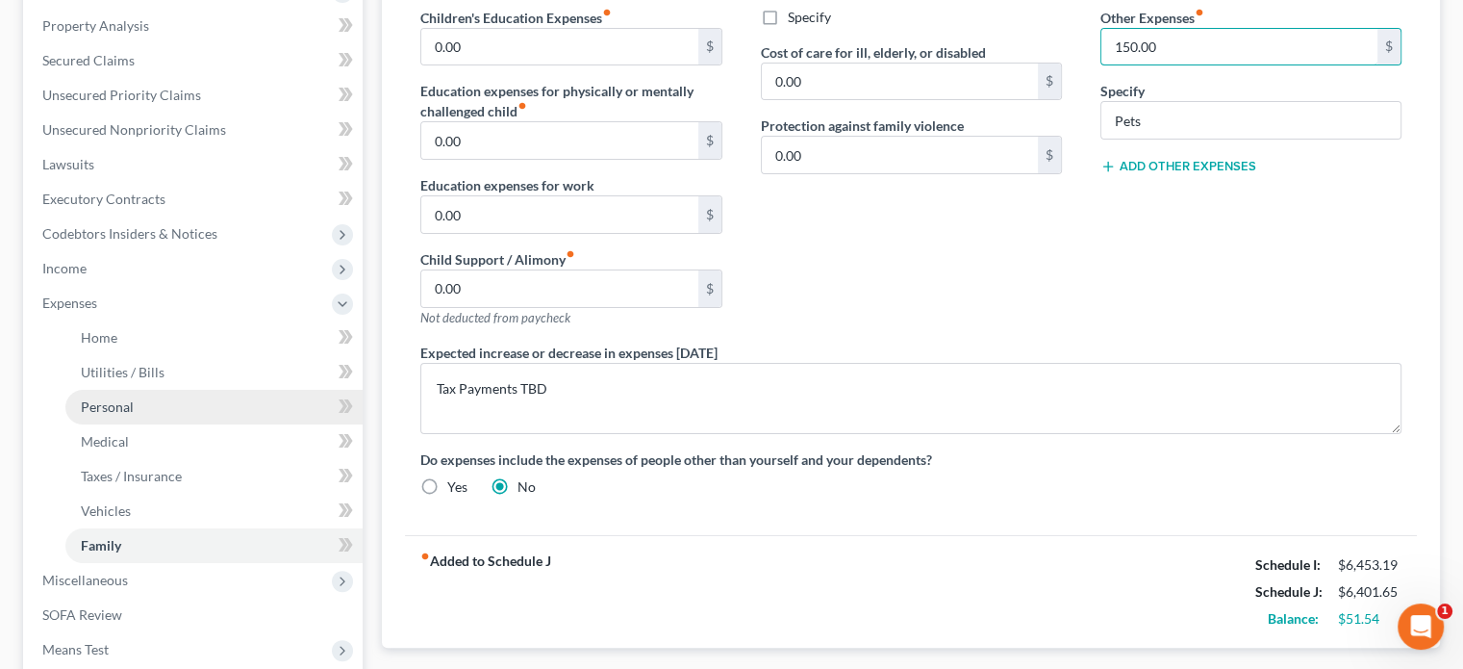
scroll to position [385, 0]
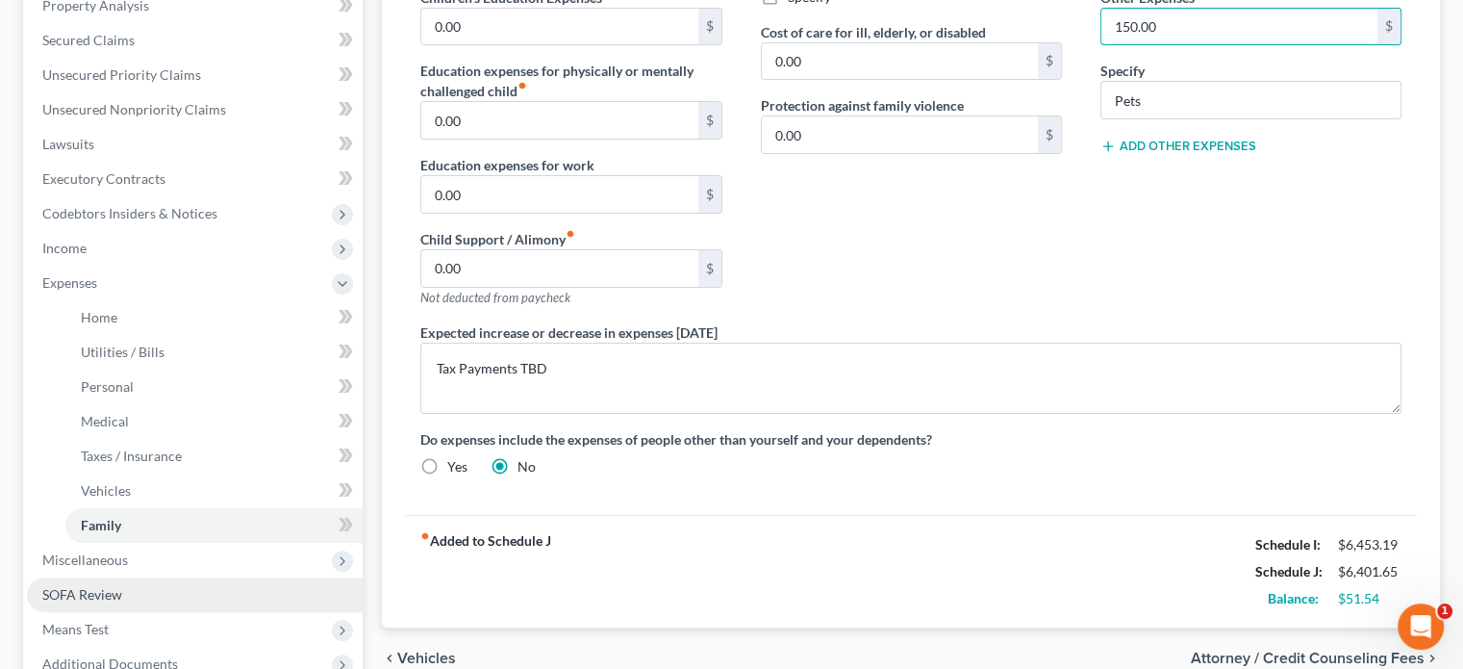
type input "150.00"
click at [98, 584] on link "SOFA Review" at bounding box center [195, 594] width 336 height 35
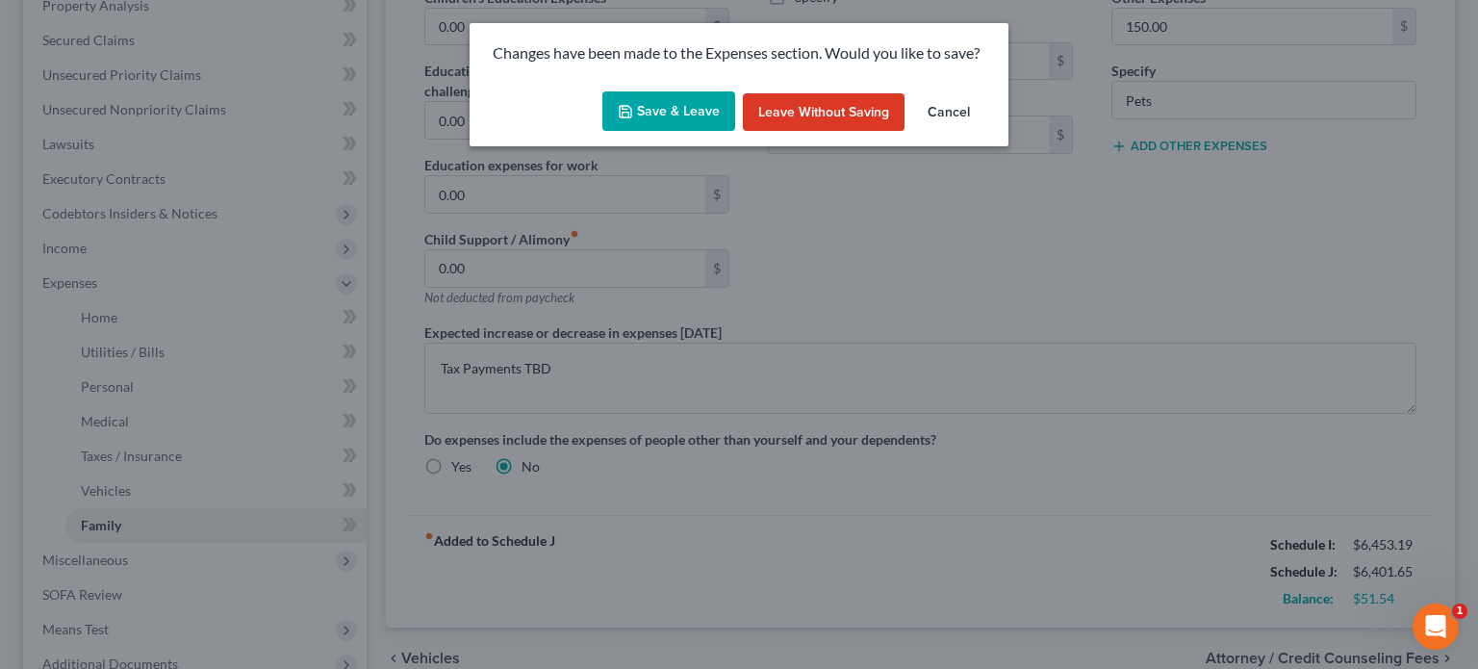
click at [696, 122] on button "Save & Leave" at bounding box center [668, 111] width 133 height 40
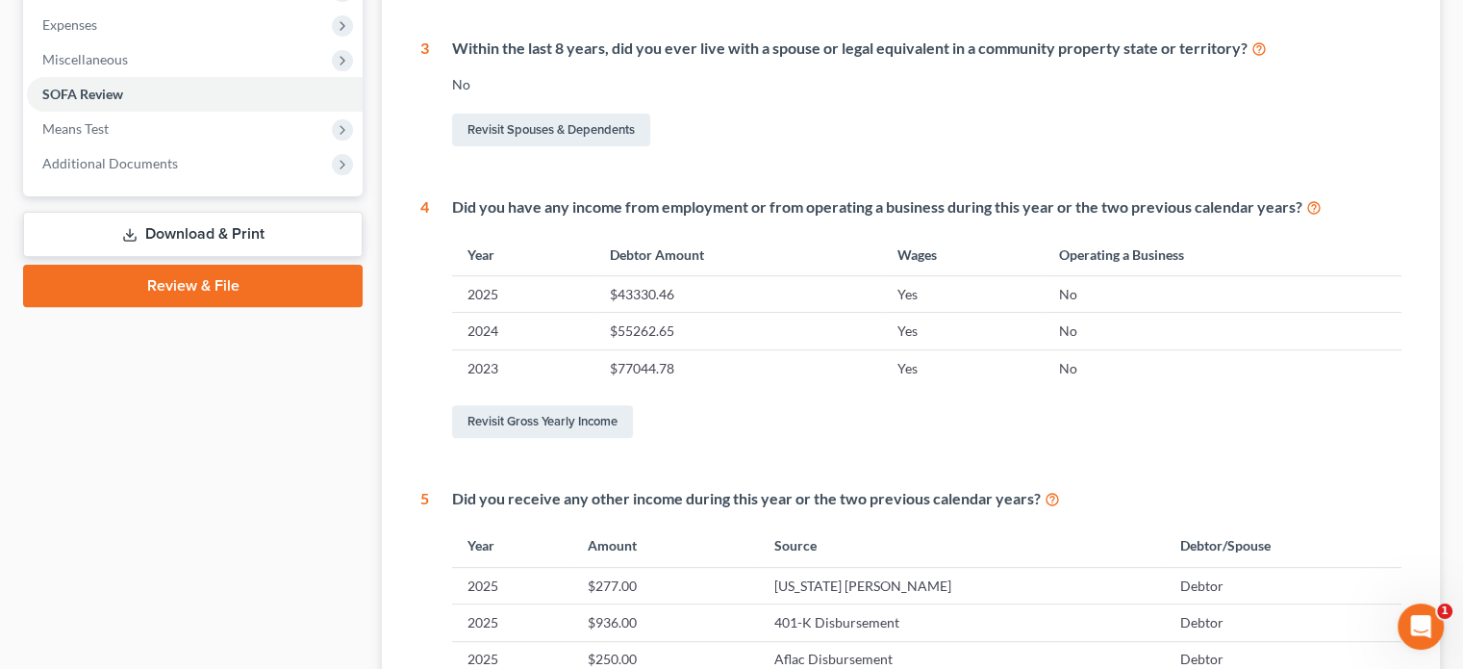
scroll to position [612, 0]
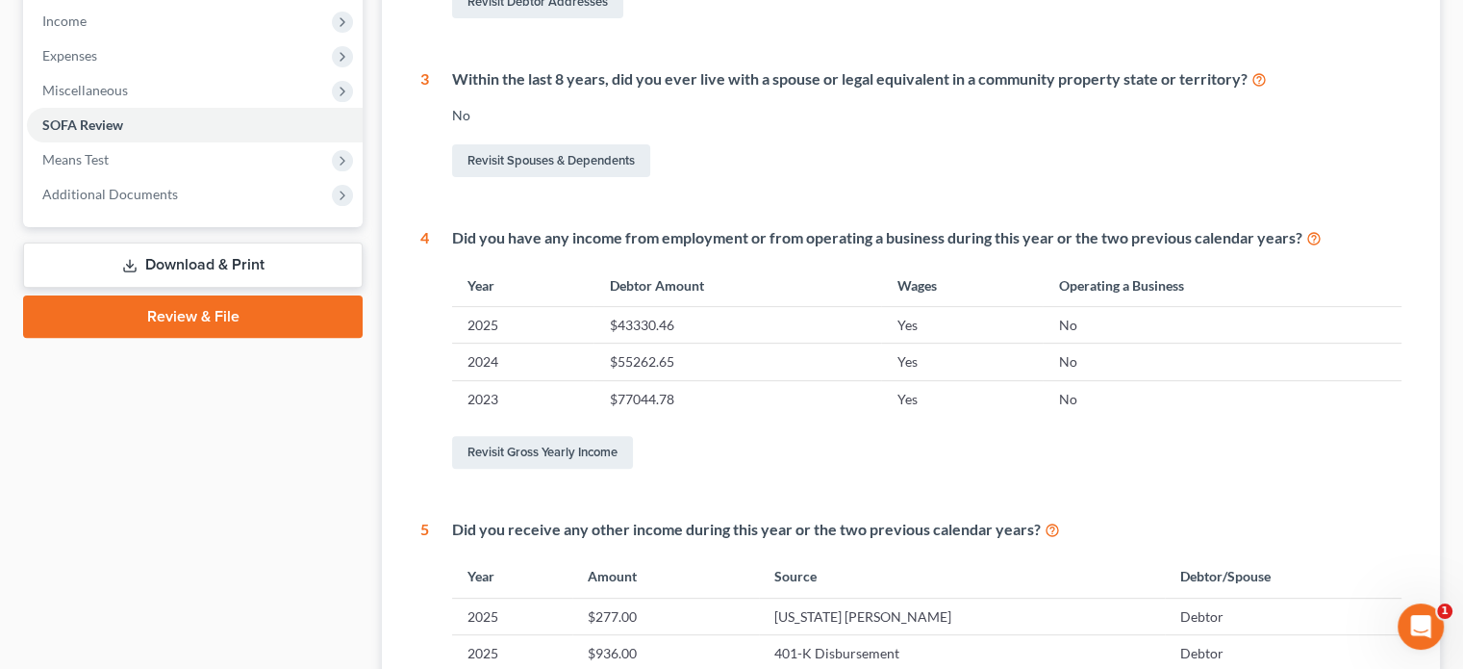
click at [168, 308] on link "Review & File" at bounding box center [193, 316] width 340 height 42
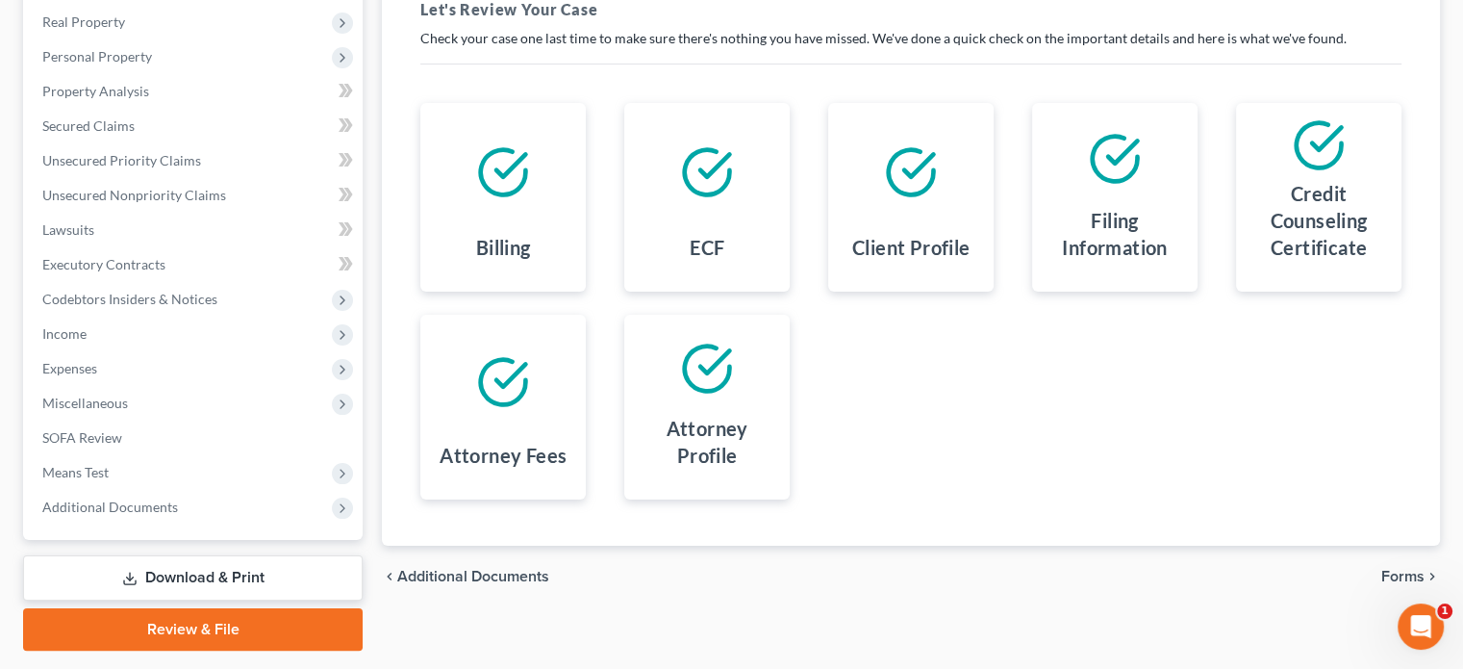
scroll to position [352, 0]
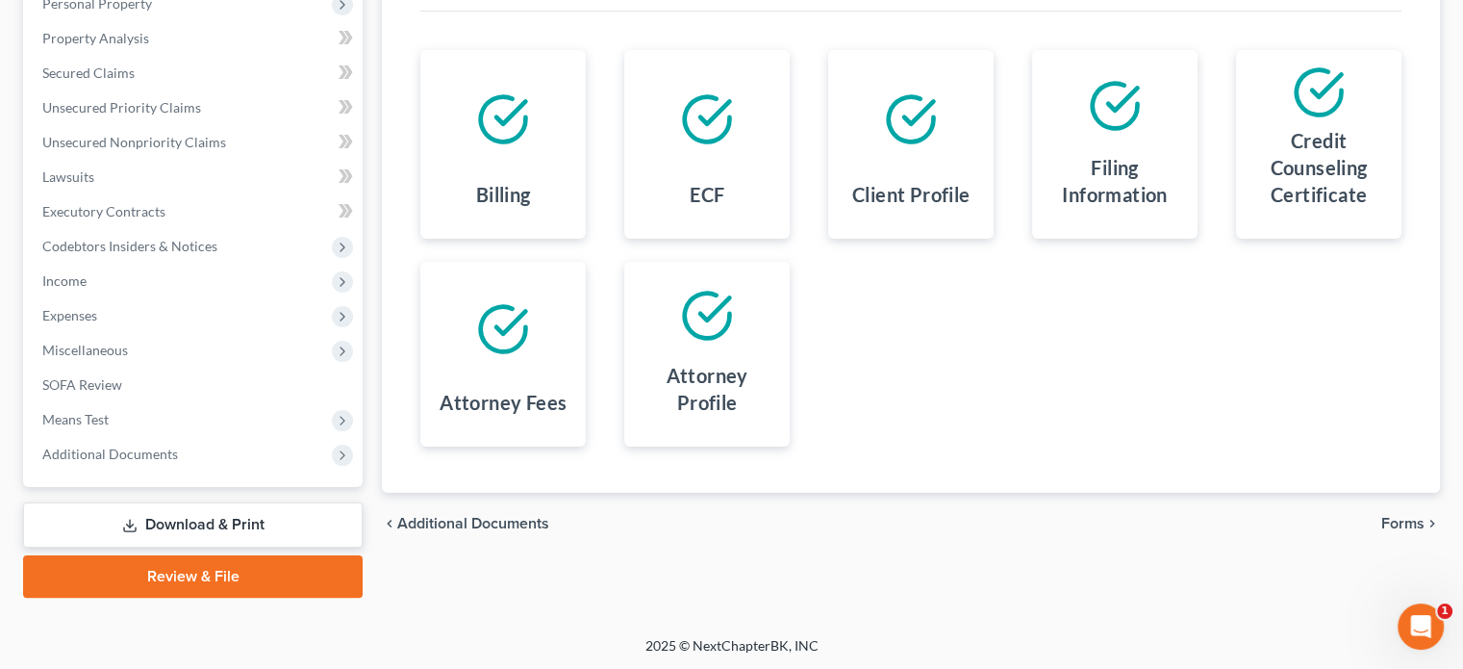
click at [1406, 519] on span "Forms" at bounding box center [1402, 523] width 43 height 15
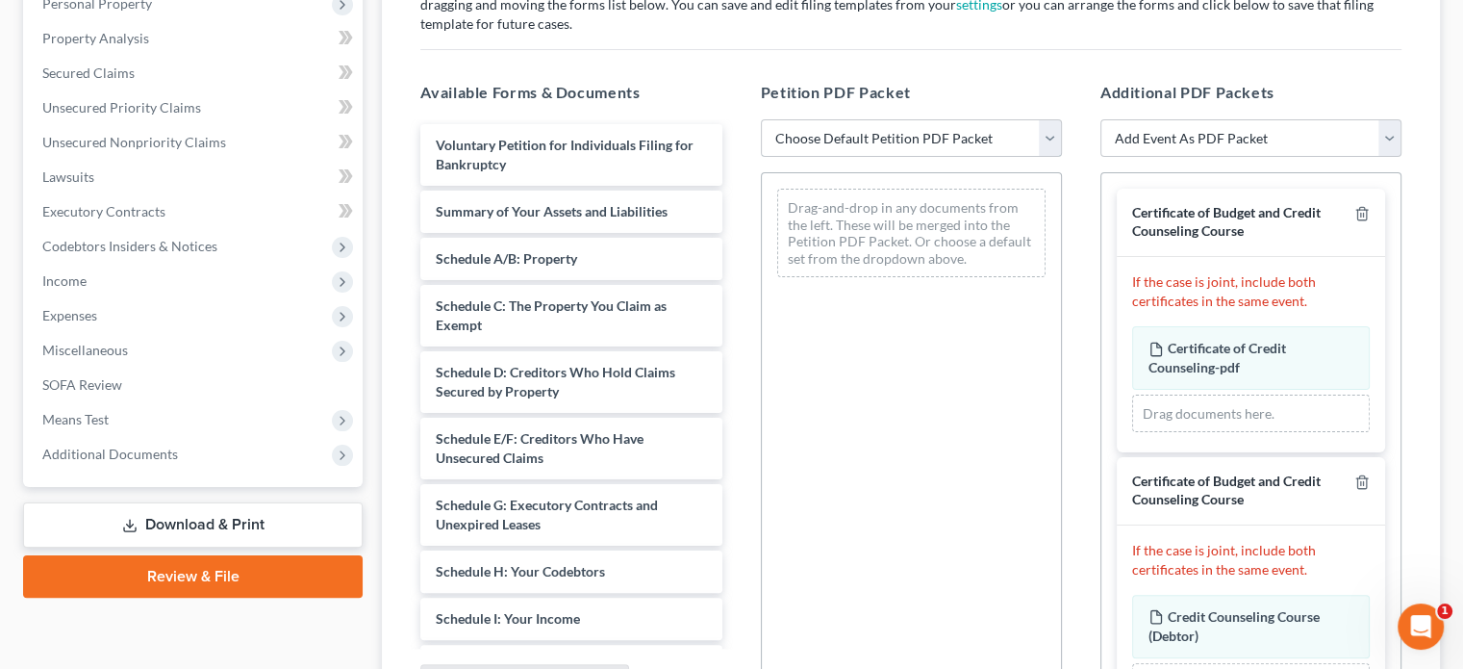
click at [1052, 141] on select "Choose Default Petition PDF Packet Emergency Filing (Voluntary Petition and Cre…" at bounding box center [911, 138] width 301 height 38
select select "2"
click at [761, 119] on select "Choose Default Petition PDF Packet Emergency Filing (Voluntary Petition and Cre…" at bounding box center [911, 138] width 301 height 38
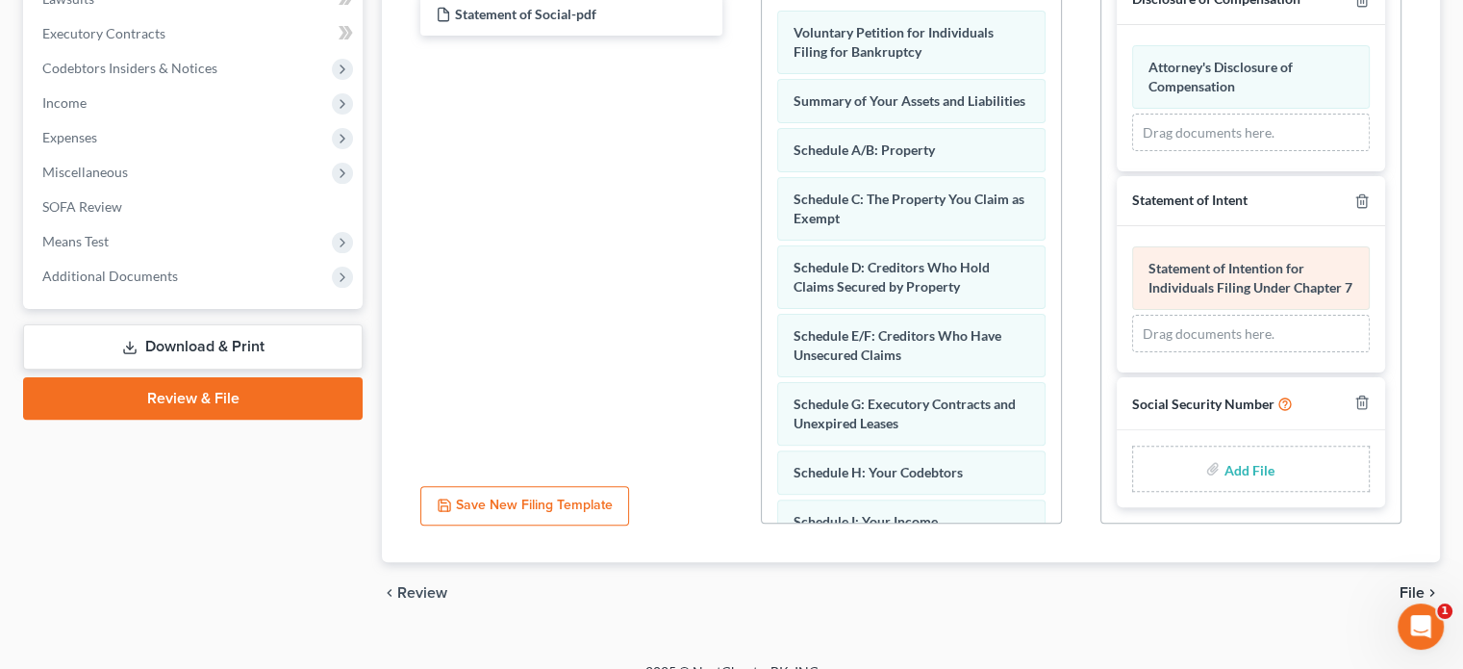
scroll to position [556, 0]
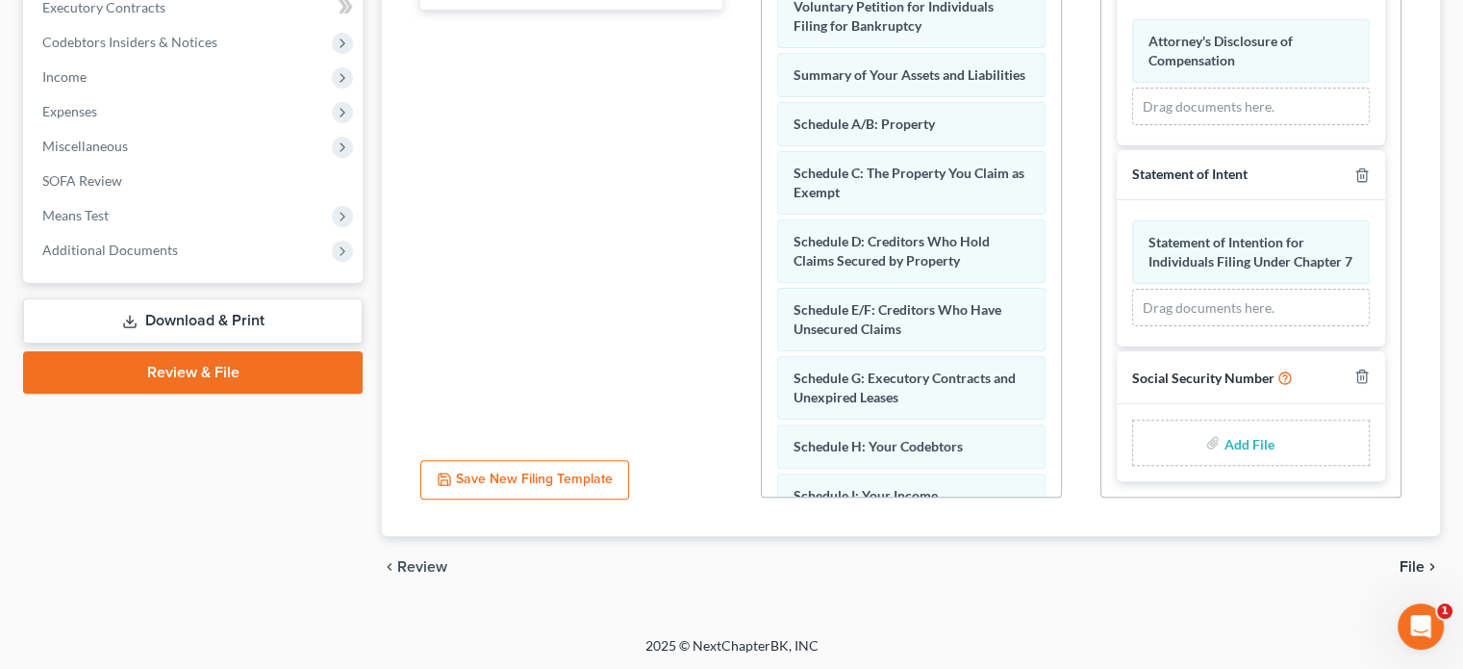
click at [1240, 438] on input "file" at bounding box center [1247, 442] width 46 height 35
click at [1229, 445] on input "file" at bounding box center [1247, 442] width 46 height 35
type input "C:\fakepath\ssn ps.pdf"
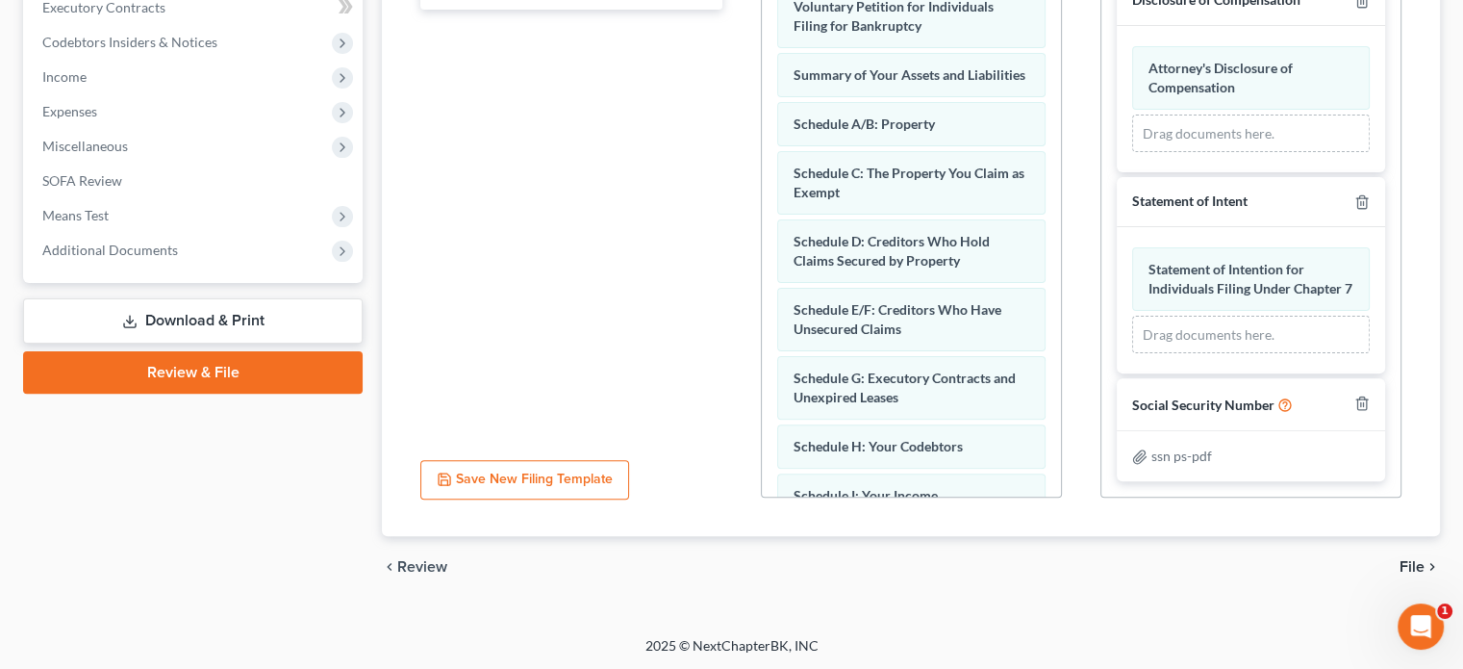
click at [1412, 569] on span "File" at bounding box center [1412, 566] width 25 height 15
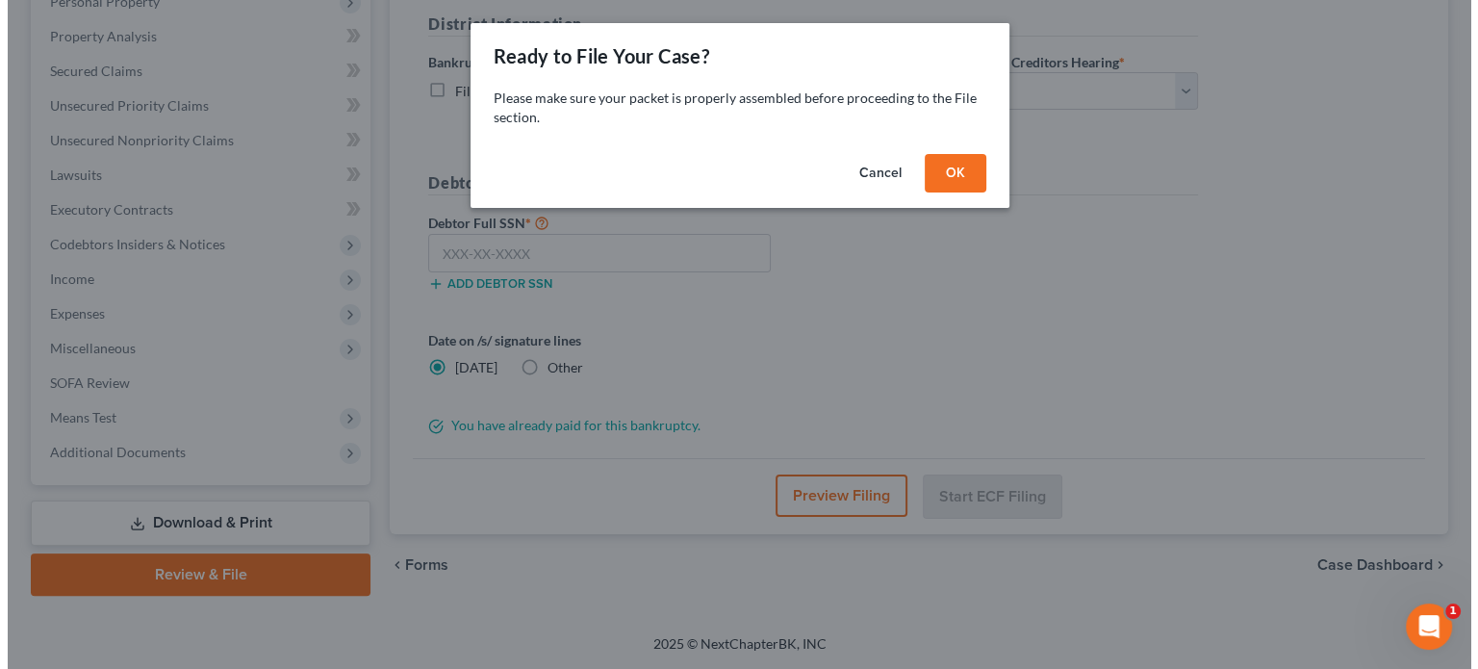
scroll to position [352, 0]
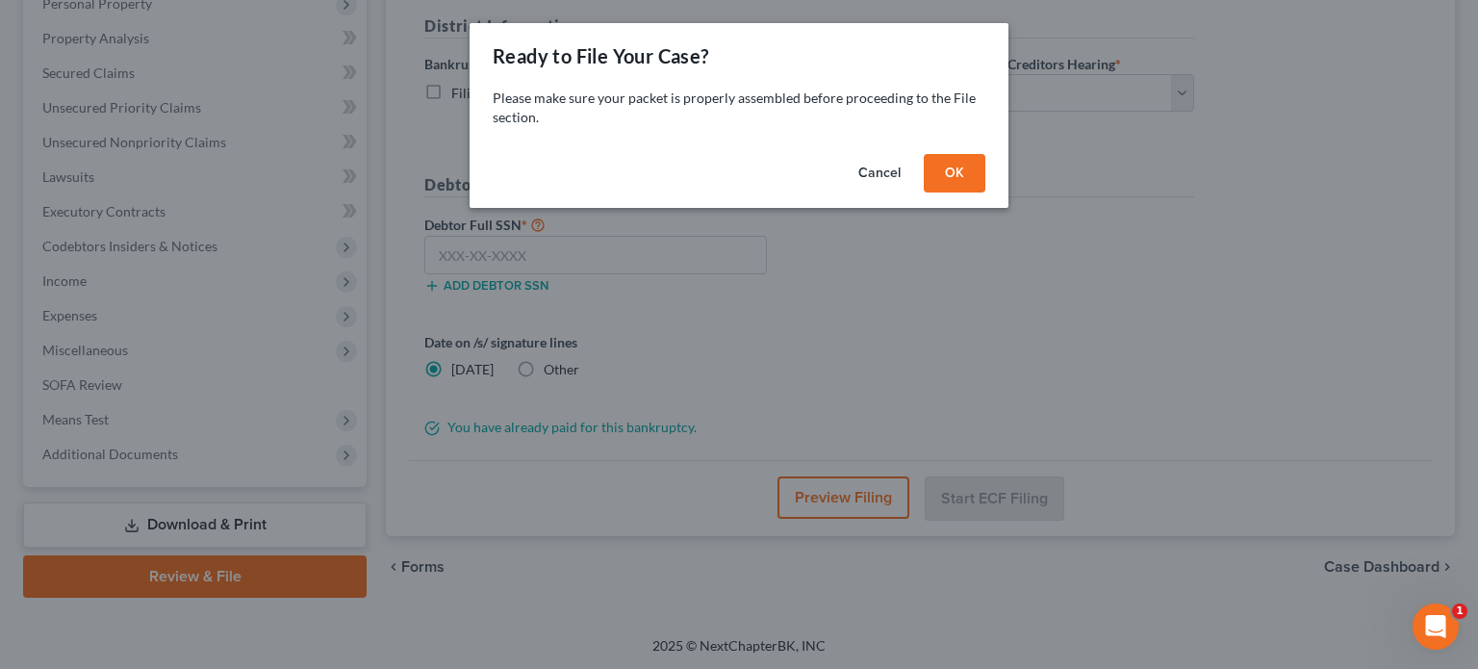
click at [952, 176] on button "OK" at bounding box center [955, 173] width 62 height 38
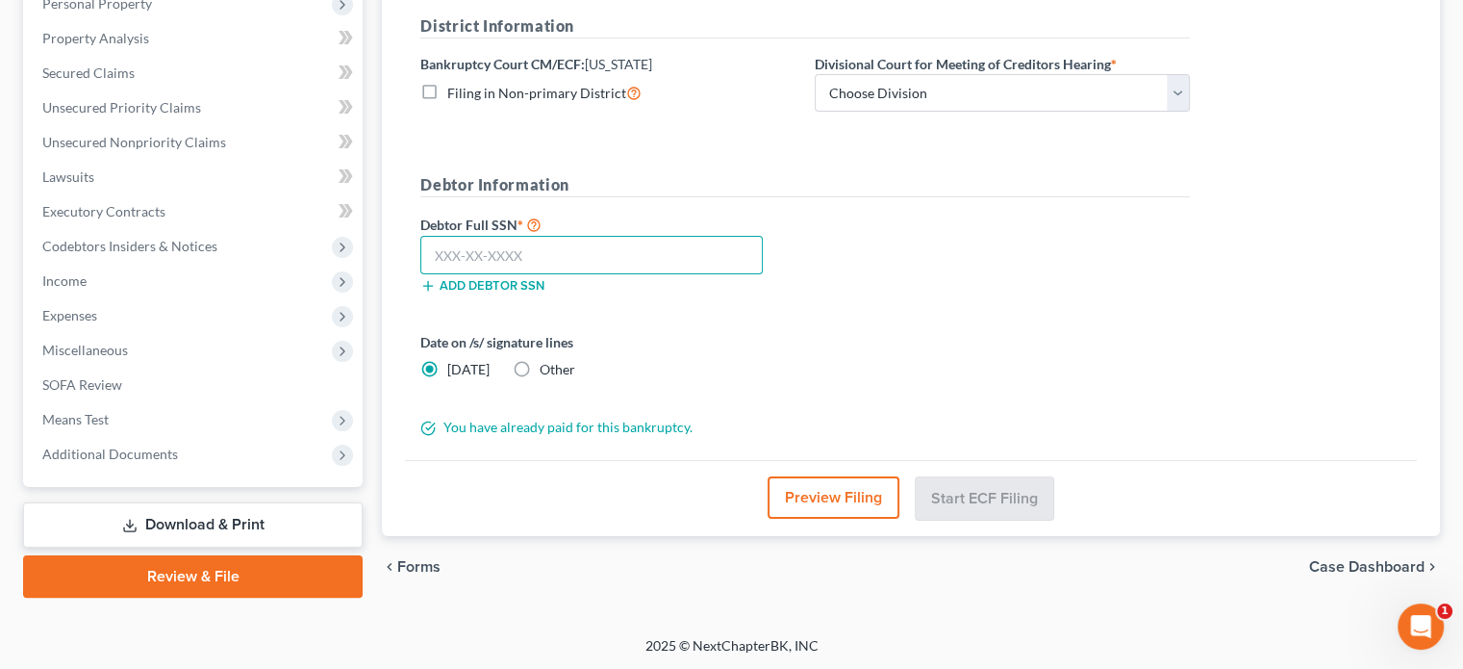
click at [451, 253] on input "text" at bounding box center [591, 255] width 342 height 38
type input "564-19-4319"
click at [1180, 91] on select "Choose Division [GEOGRAPHIC_DATA]" at bounding box center [1002, 93] width 375 height 38
select select "0"
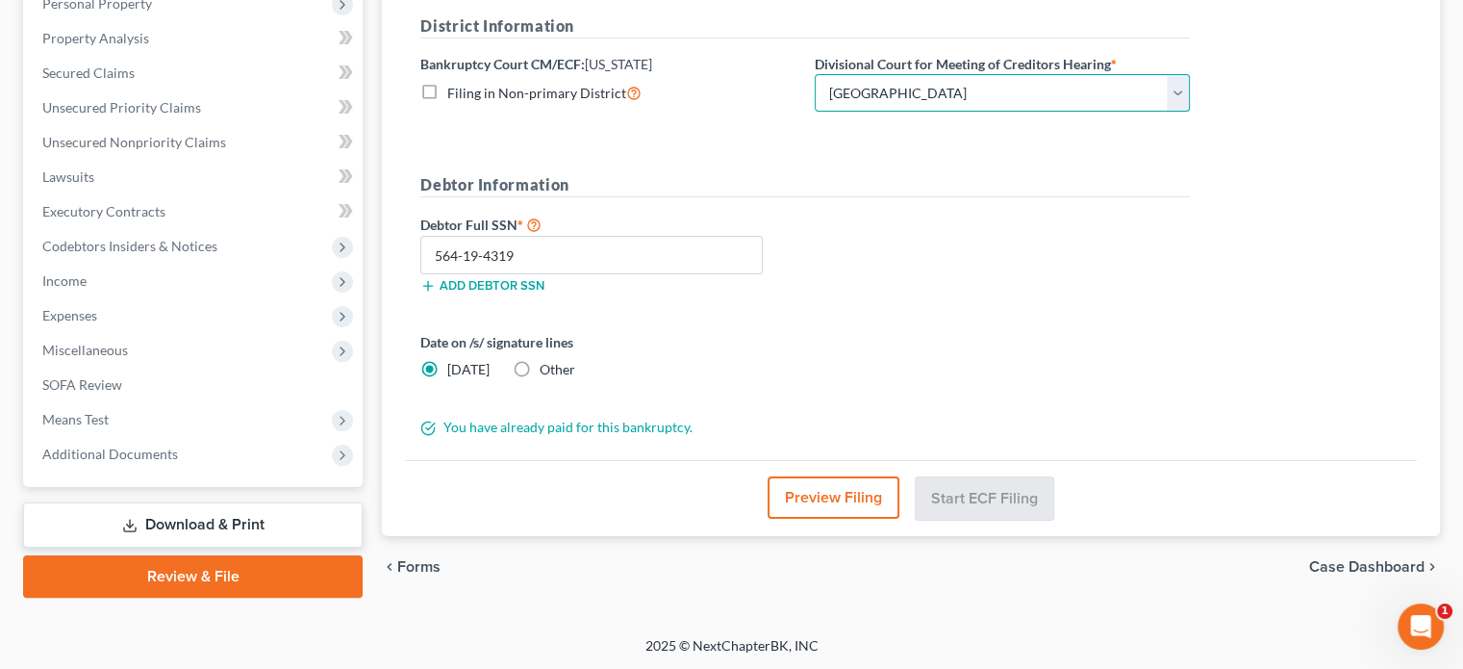
click at [815, 74] on select "Choose Division [GEOGRAPHIC_DATA]" at bounding box center [1002, 93] width 375 height 38
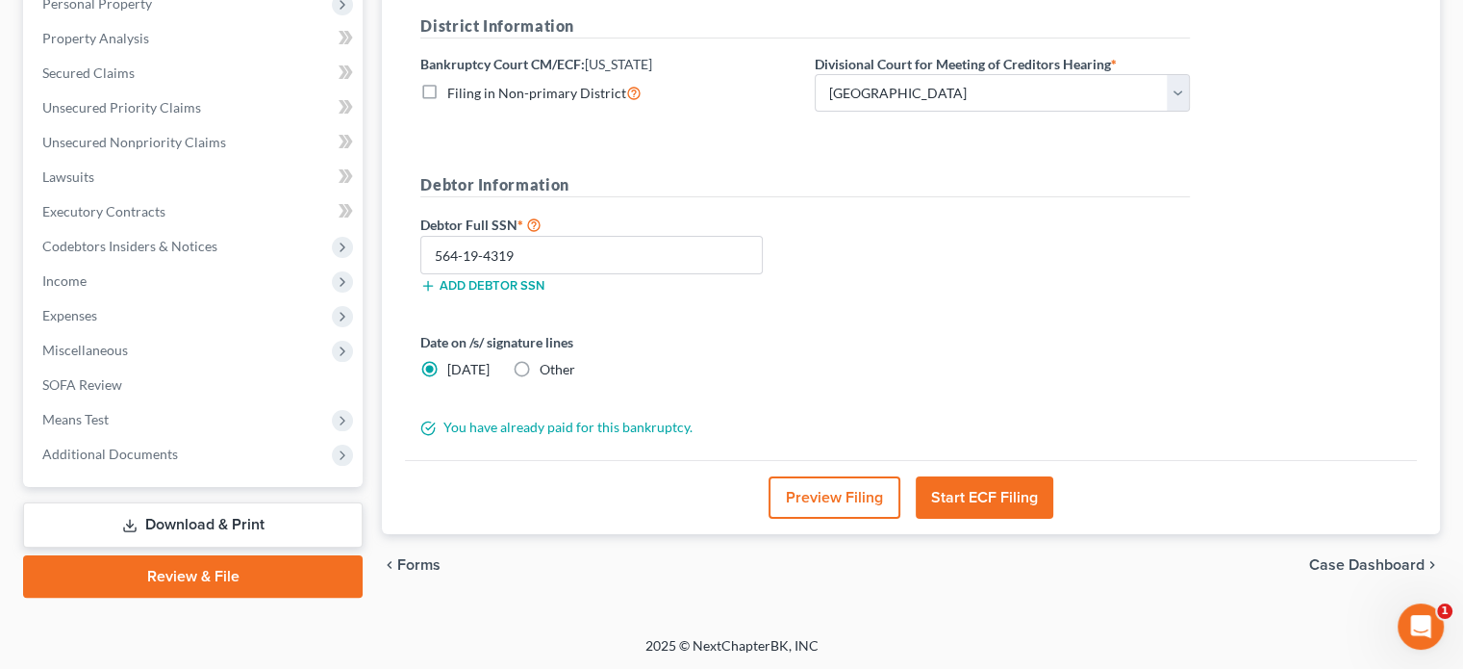
click at [1000, 498] on button "Start ECF Filing" at bounding box center [985, 497] width 138 height 42
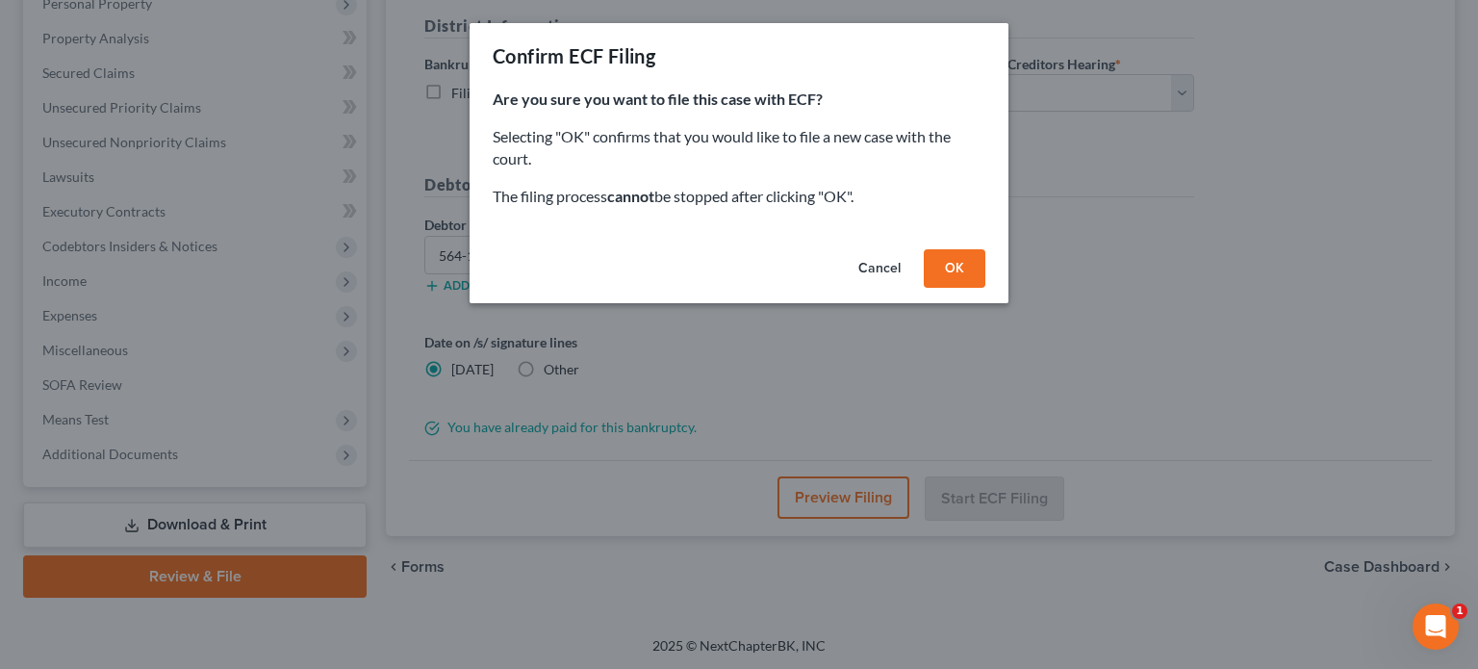
click at [966, 267] on button "OK" at bounding box center [955, 268] width 62 height 38
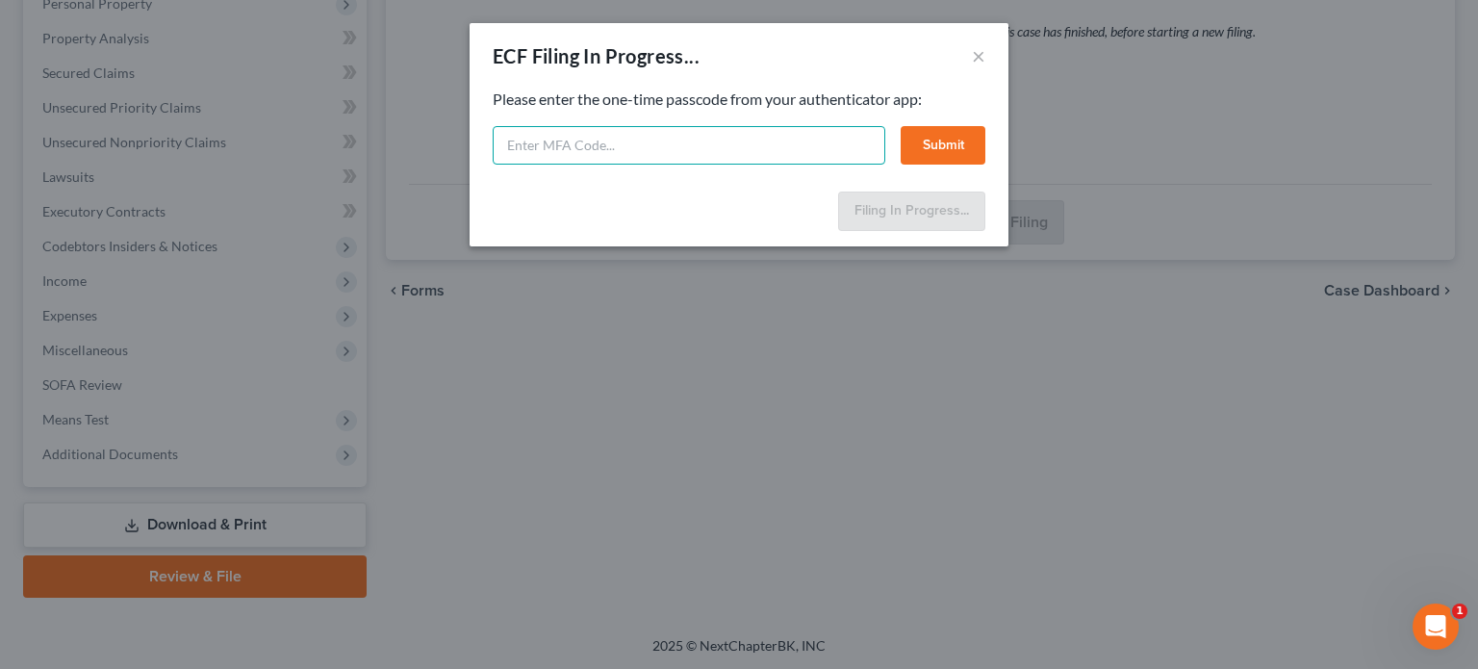
click at [648, 142] on input "text" at bounding box center [689, 145] width 393 height 38
type input "319700"
click at [927, 153] on button "Submit" at bounding box center [942, 145] width 85 height 38
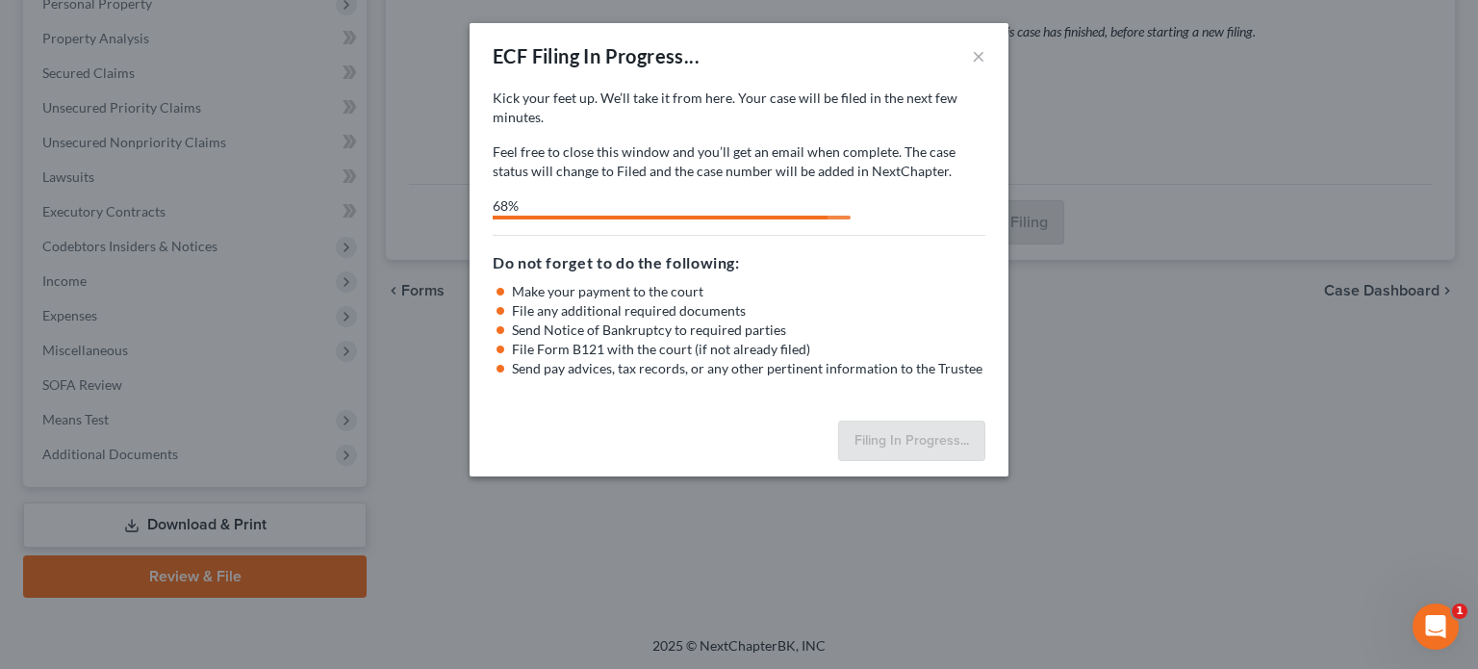
select select "0"
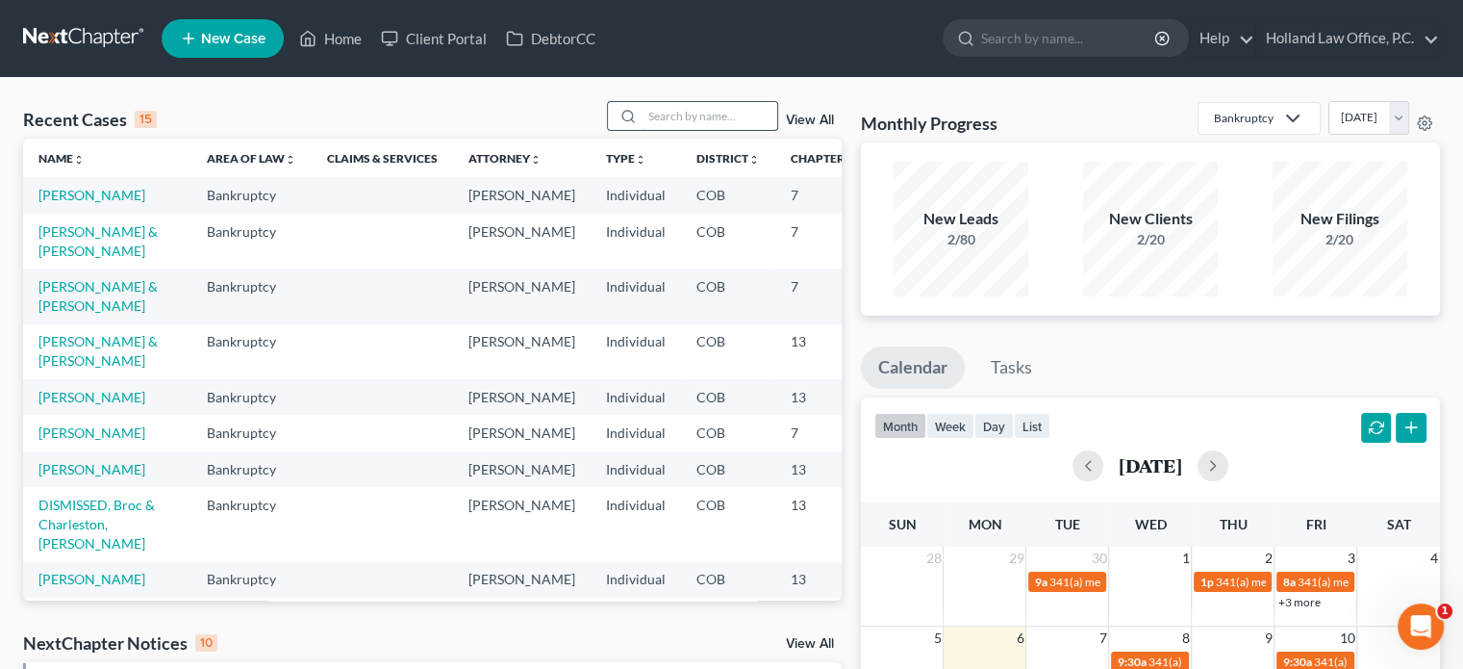
click at [674, 114] on input "search" at bounding box center [710, 116] width 135 height 28
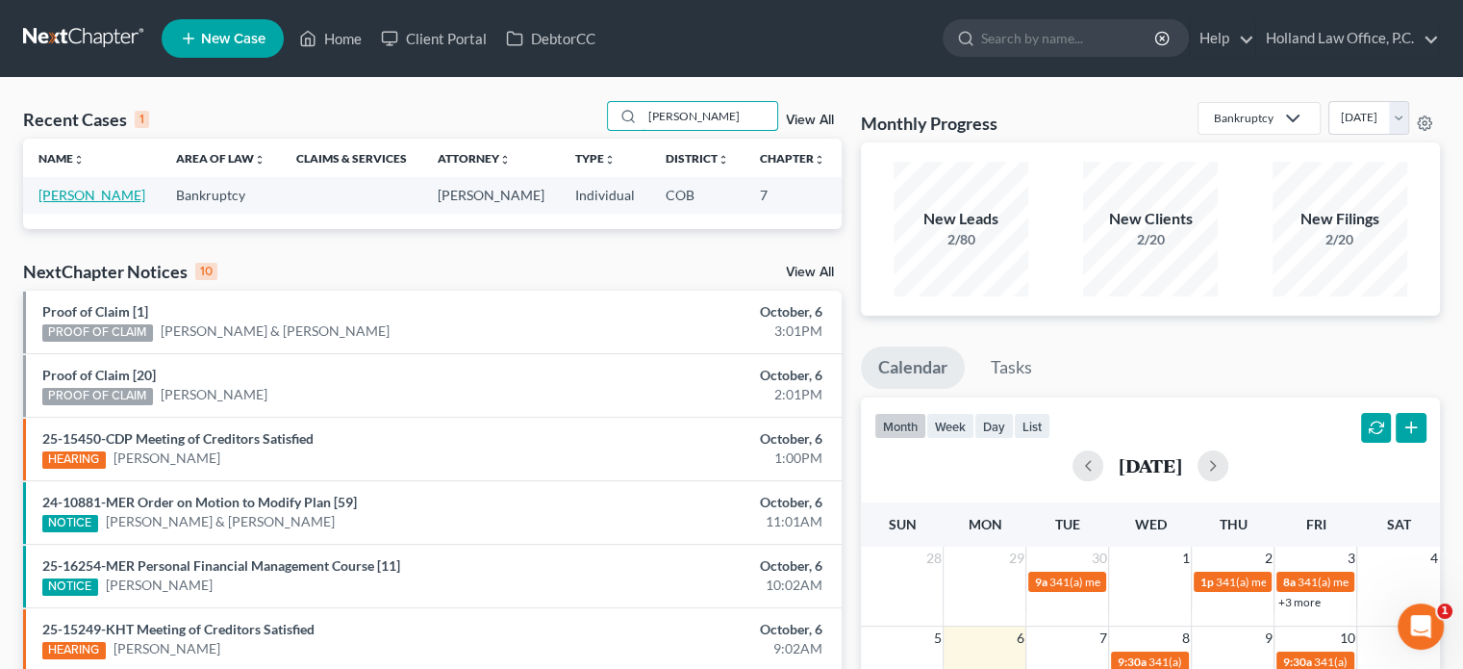
type input "[PERSON_NAME]"
click at [54, 203] on link "[PERSON_NAME]" at bounding box center [91, 195] width 107 height 16
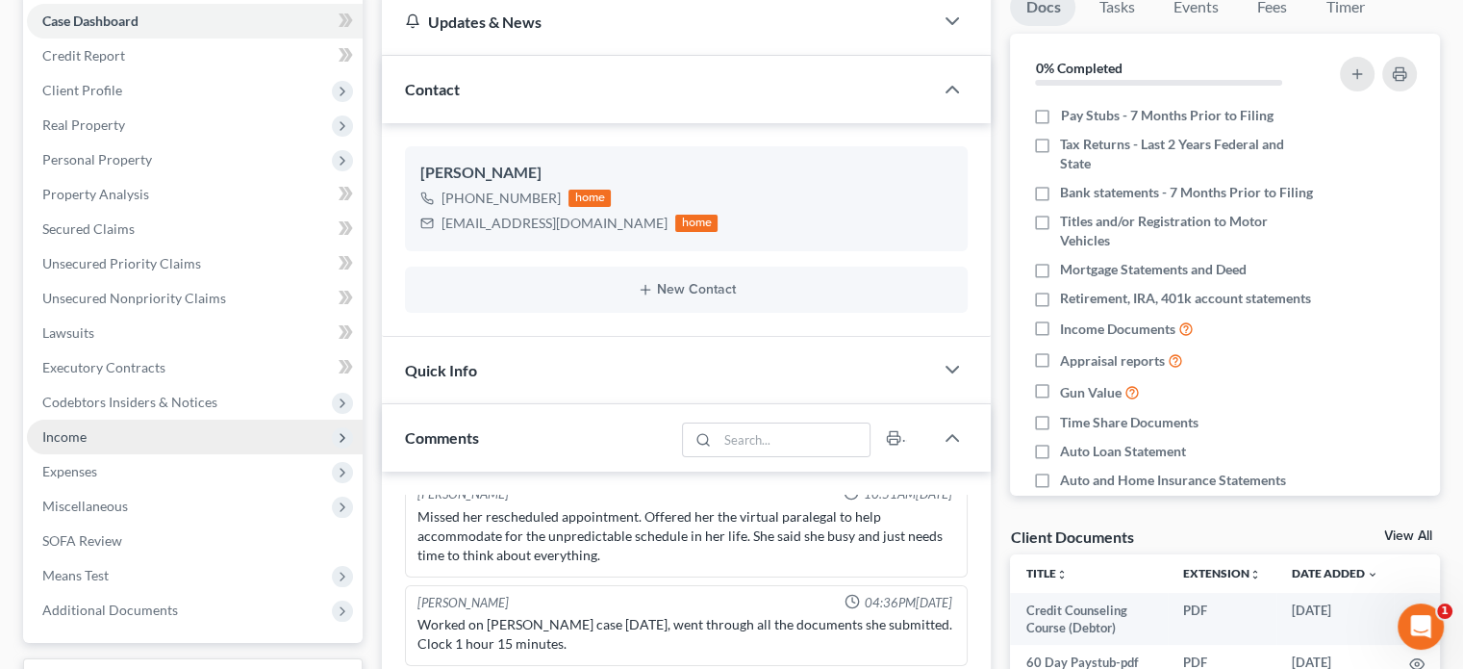
scroll to position [192, 0]
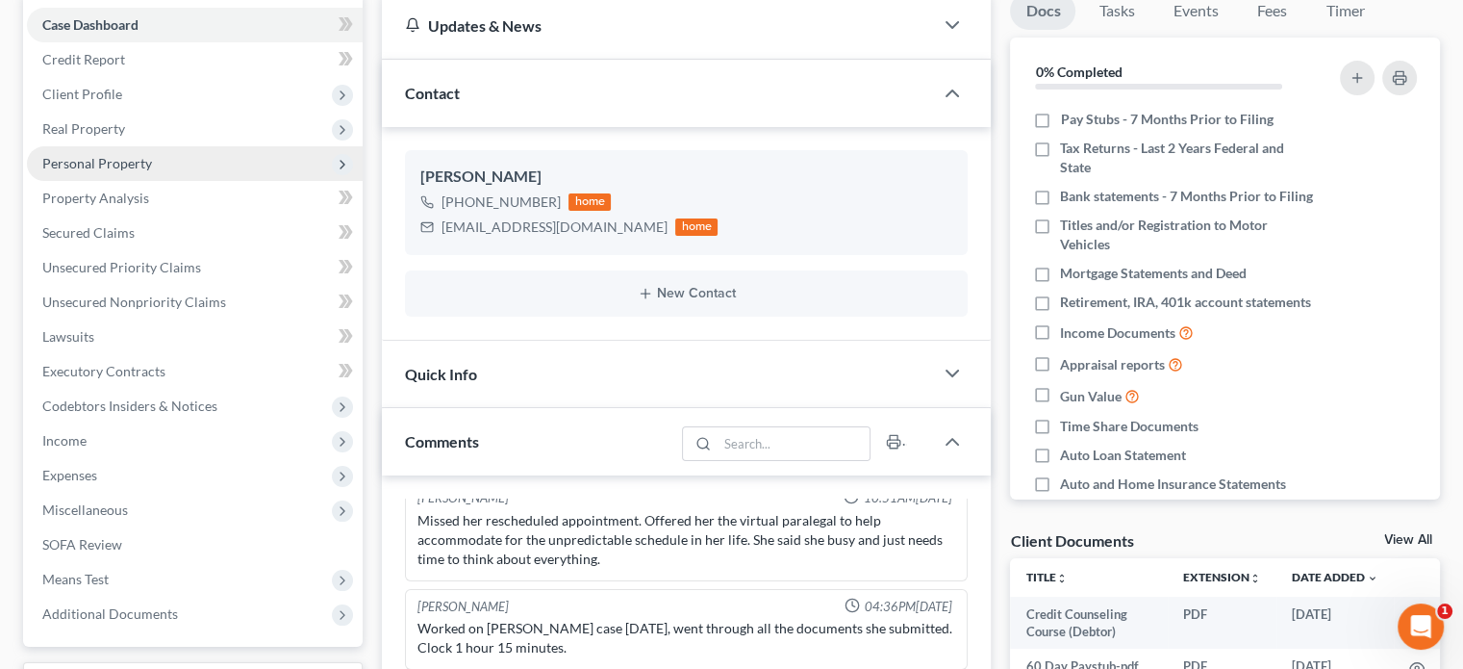
click at [114, 172] on span "Personal Property" at bounding box center [195, 163] width 336 height 35
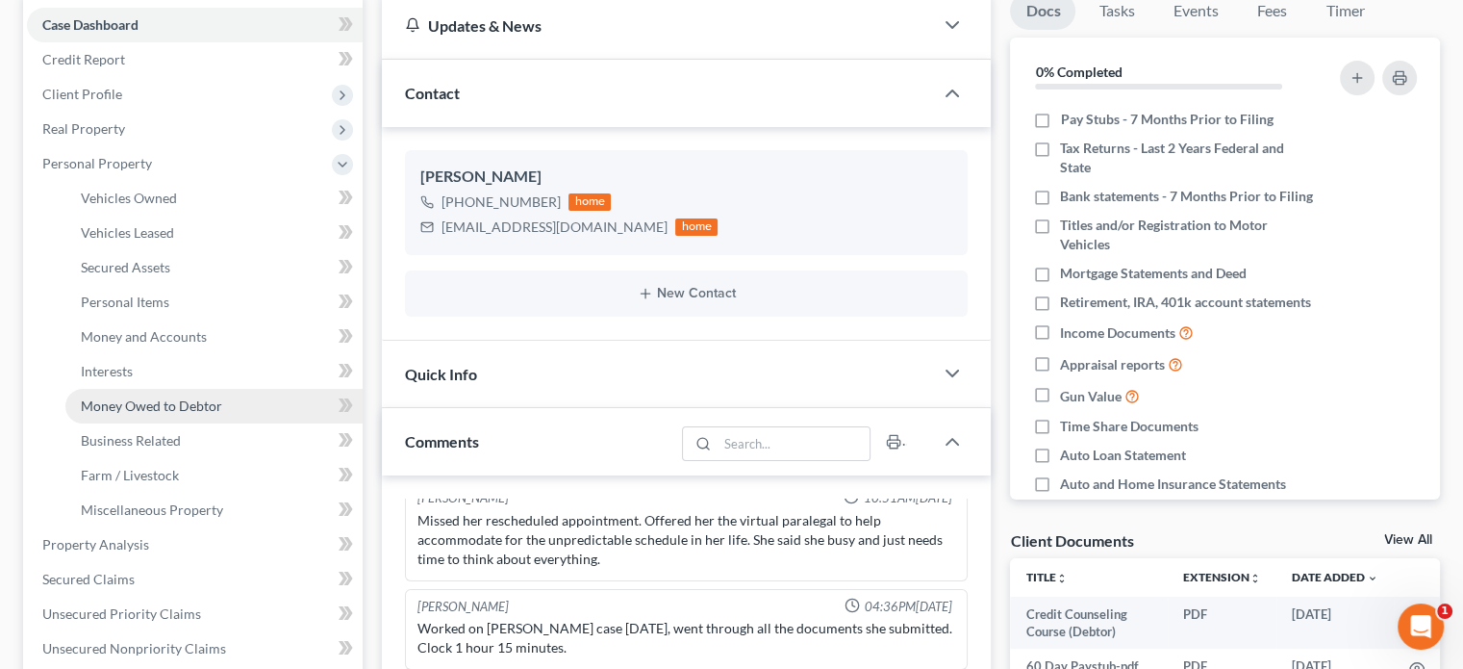
click at [129, 406] on span "Money Owed to Debtor" at bounding box center [151, 405] width 141 height 16
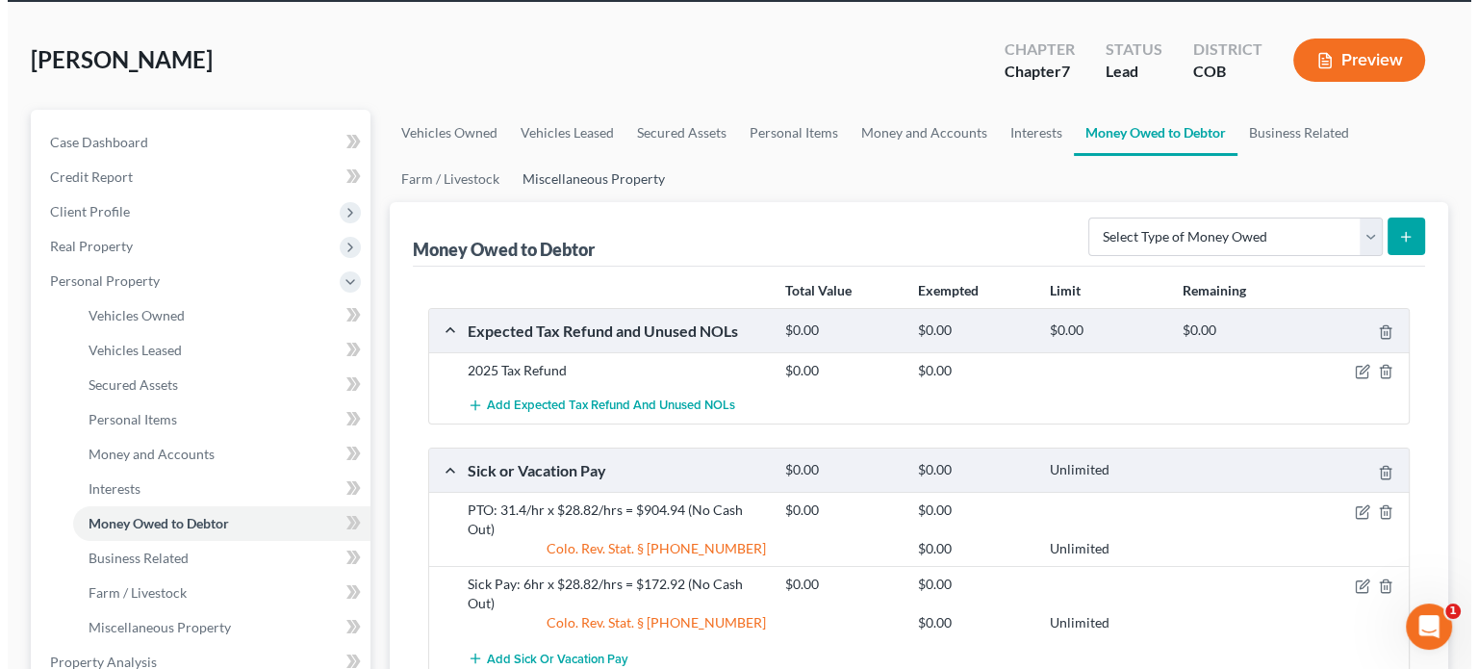
scroll to position [192, 0]
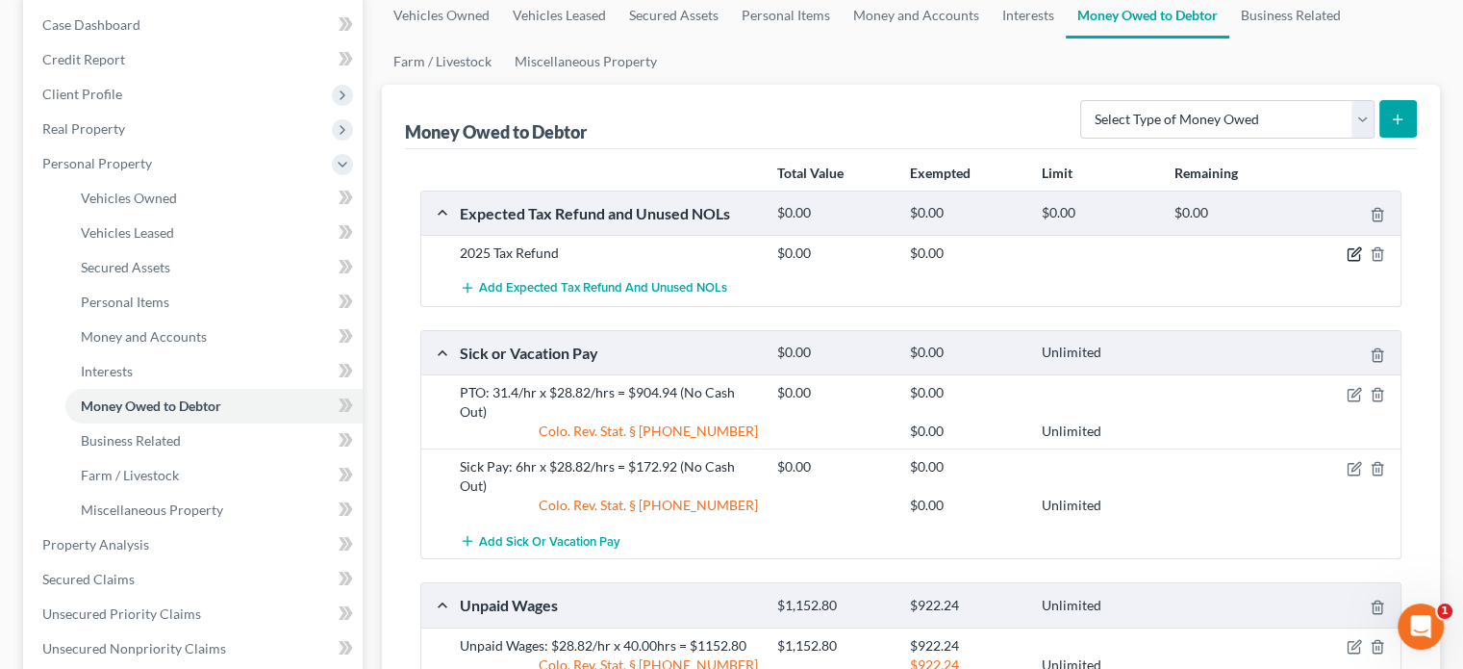
click at [1355, 251] on icon "button" at bounding box center [1354, 253] width 15 height 15
select select "0"
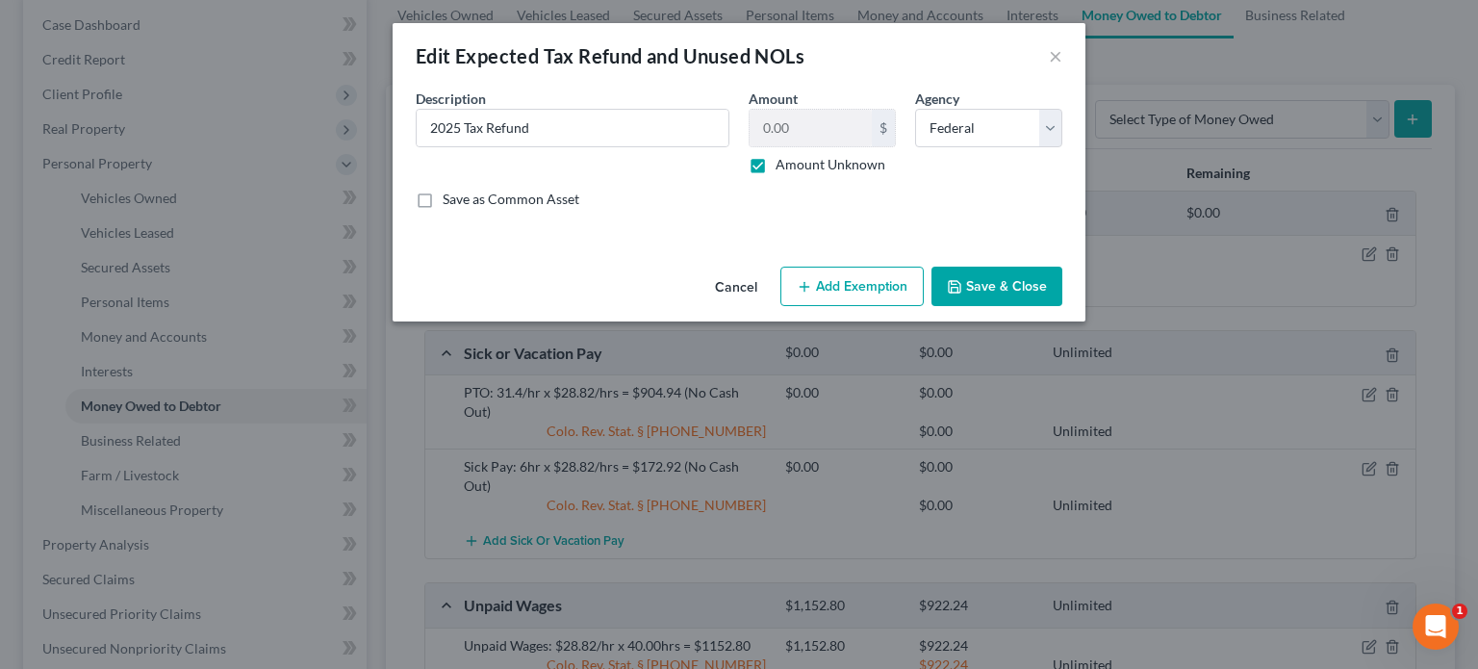
click at [839, 284] on button "Add Exemption" at bounding box center [851, 286] width 143 height 40
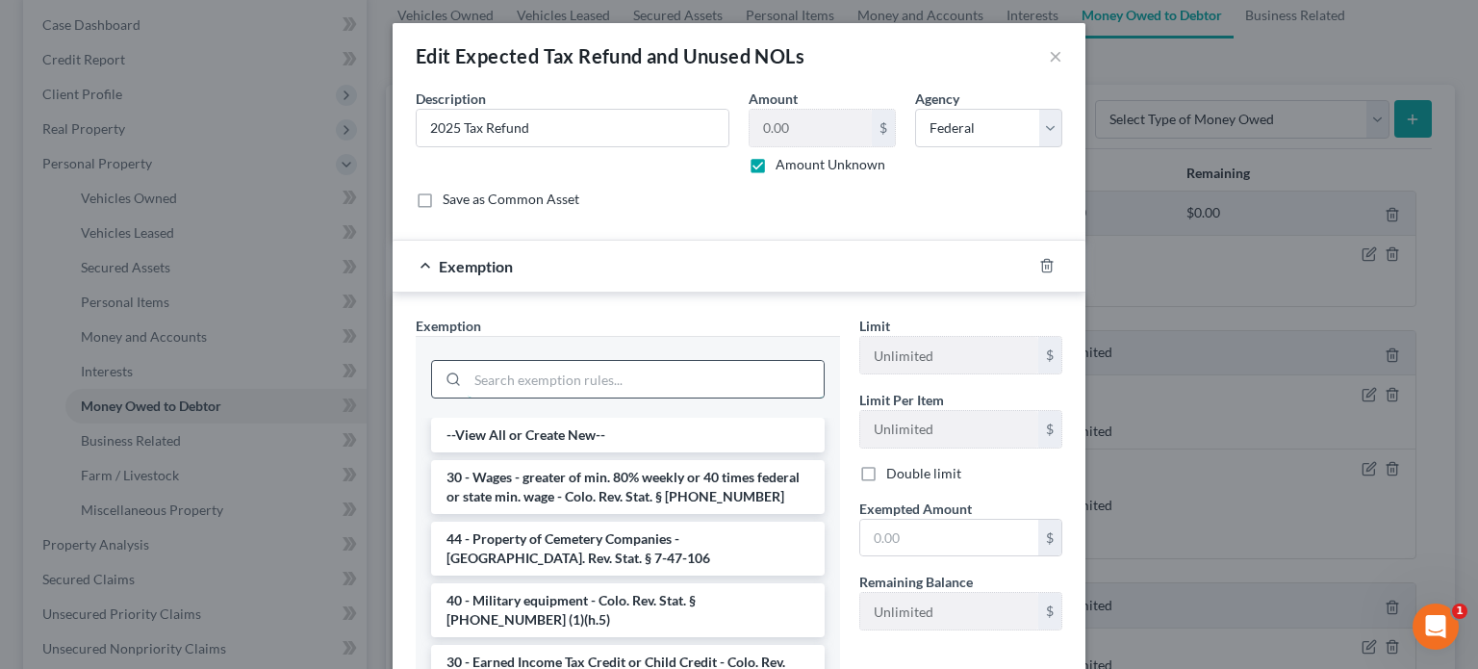
click at [553, 388] on input "search" at bounding box center [646, 379] width 356 height 37
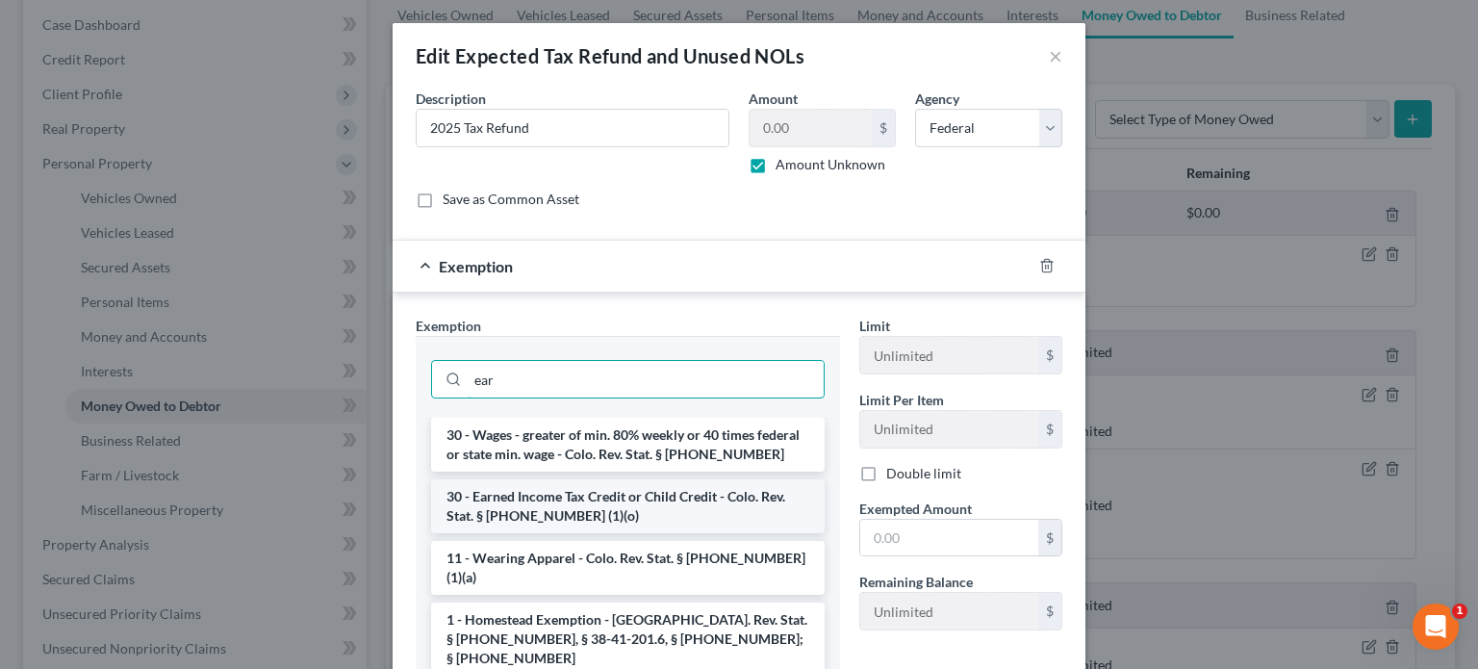
type input "ear"
click at [573, 505] on li "30 - Earned Income Tax Credit or Child Credit - Colo. Rev. Stat. § [PHONE_NUMBE…" at bounding box center [627, 506] width 393 height 54
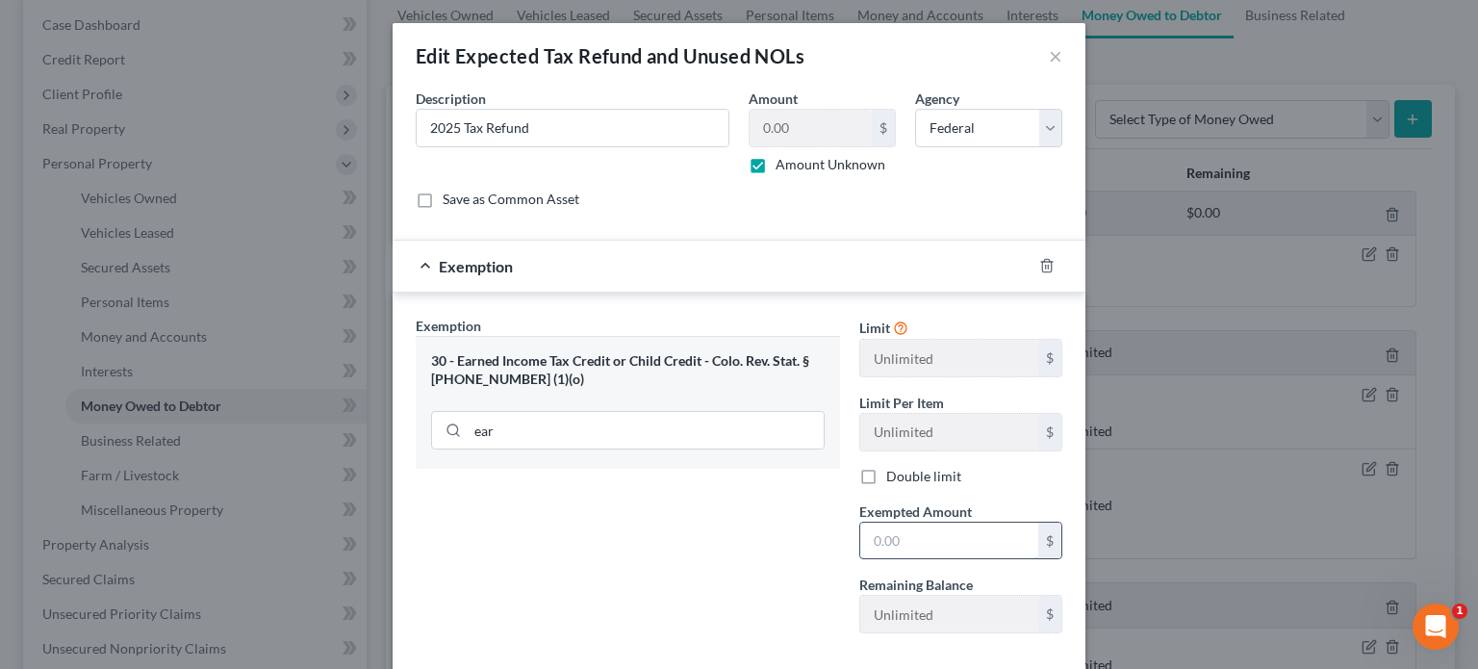
click at [870, 546] on input "text" at bounding box center [949, 540] width 178 height 37
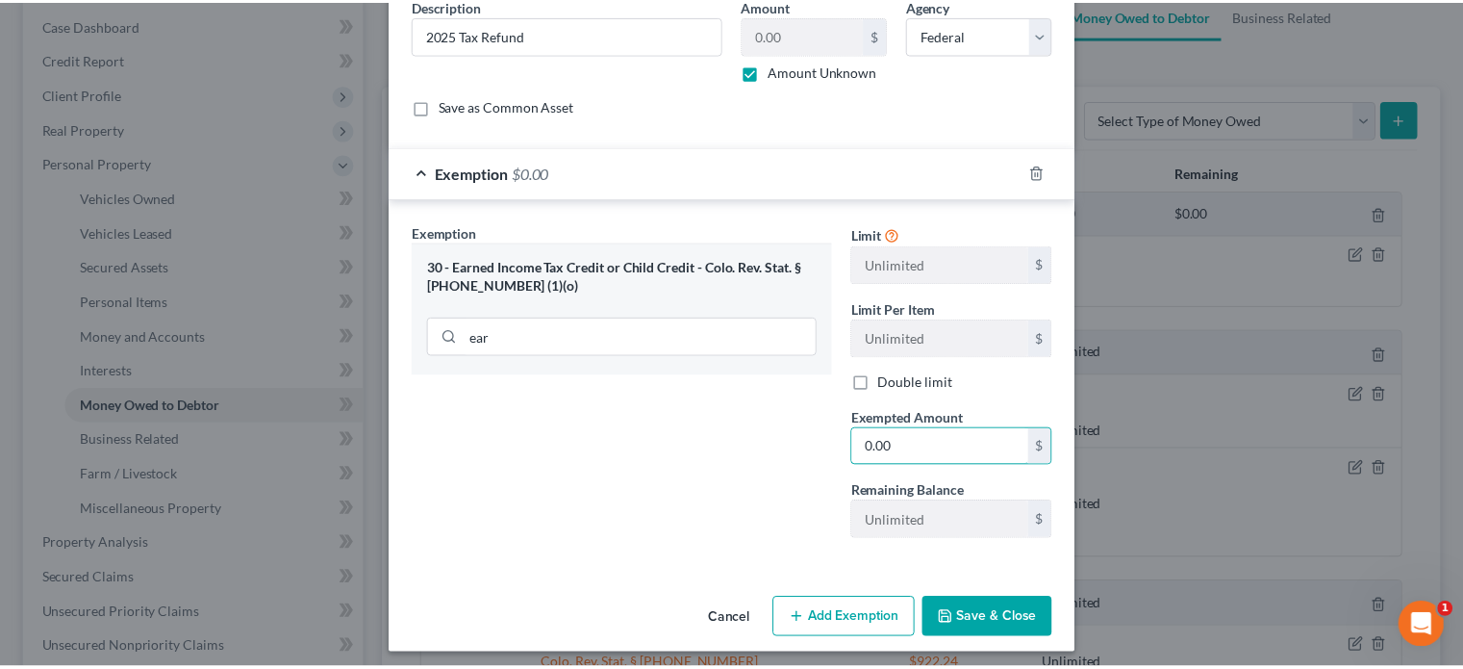
scroll to position [99, 0]
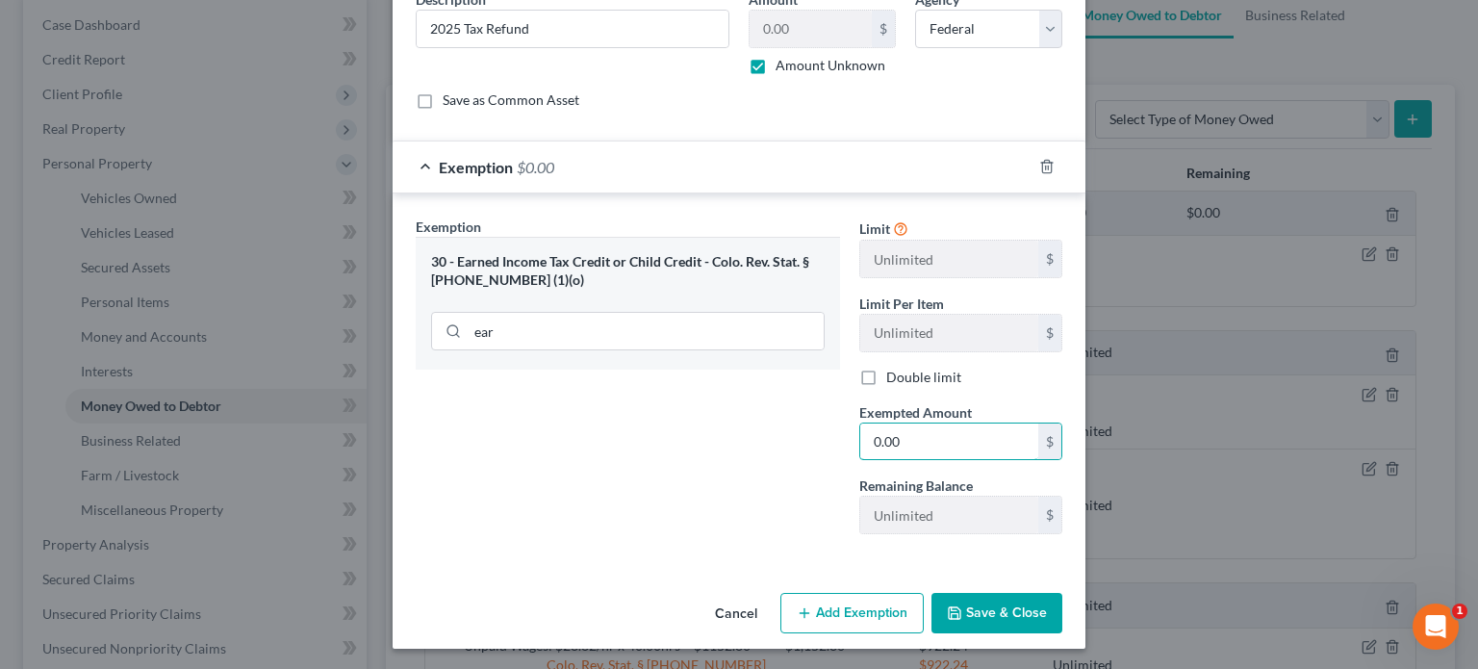
type input "0.00"
click at [780, 545] on div "Exemption Set must be selected for CA. Exemption * 30 - Earned Income Tax Credi…" at bounding box center [627, 382] width 443 height 333
click at [998, 612] on button "Save & Close" at bounding box center [996, 613] width 131 height 40
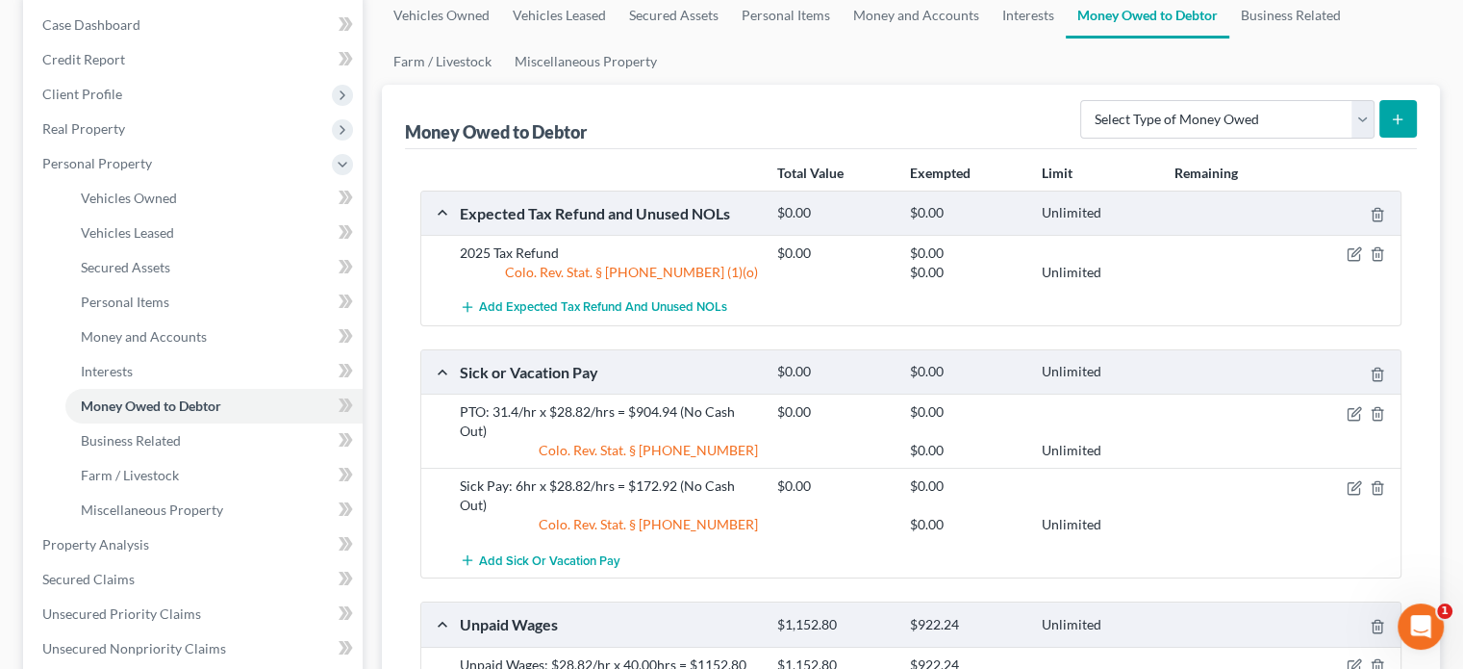
click at [1389, 118] on button "submit" at bounding box center [1399, 119] width 38 height 38
click at [1395, 119] on line "submit" at bounding box center [1398, 119] width 9 height 0
click at [1363, 111] on select "Select Type of Money Owed Accounts Receivable Alimony Child Support Claims Agai…" at bounding box center [1227, 119] width 294 height 38
select select "expected_tax_refund"
click at [1084, 100] on select "Select Type of Money Owed Accounts Receivable Alimony Child Support Claims Agai…" at bounding box center [1227, 119] width 294 height 38
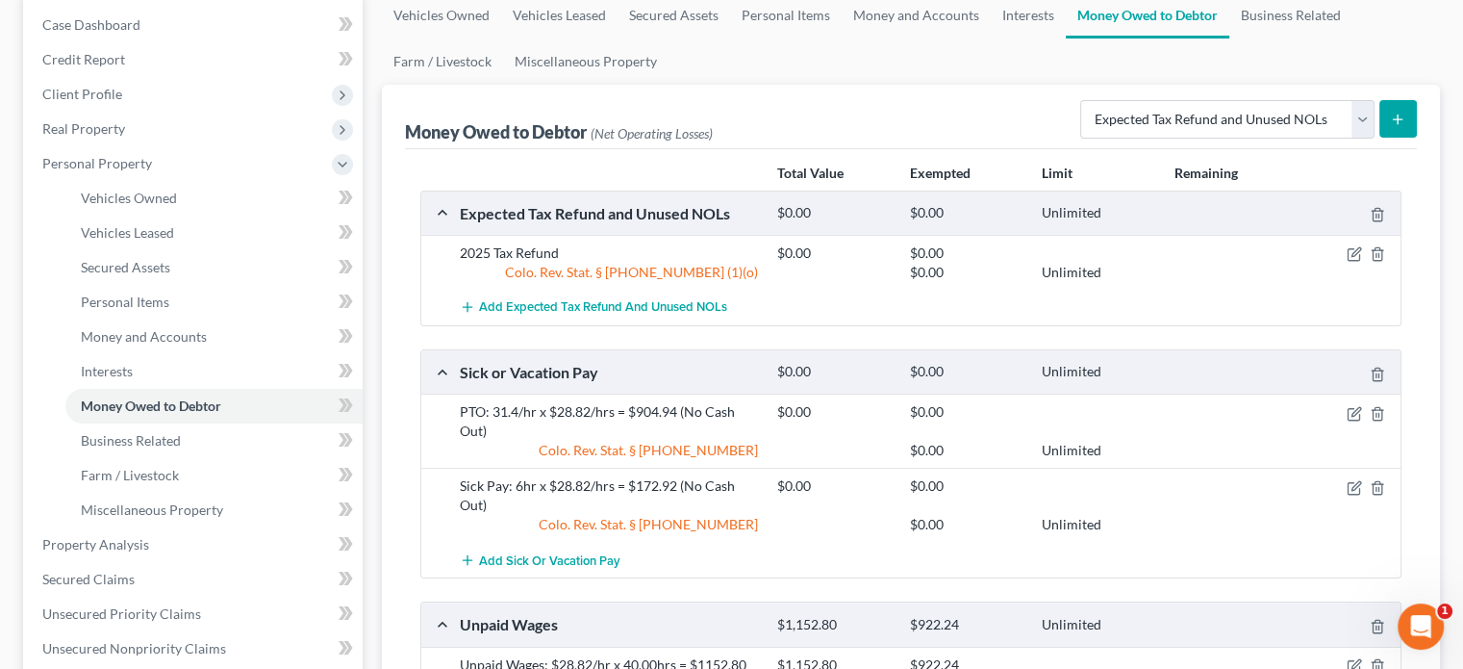
click at [1398, 114] on line "submit" at bounding box center [1398, 118] width 0 height 9
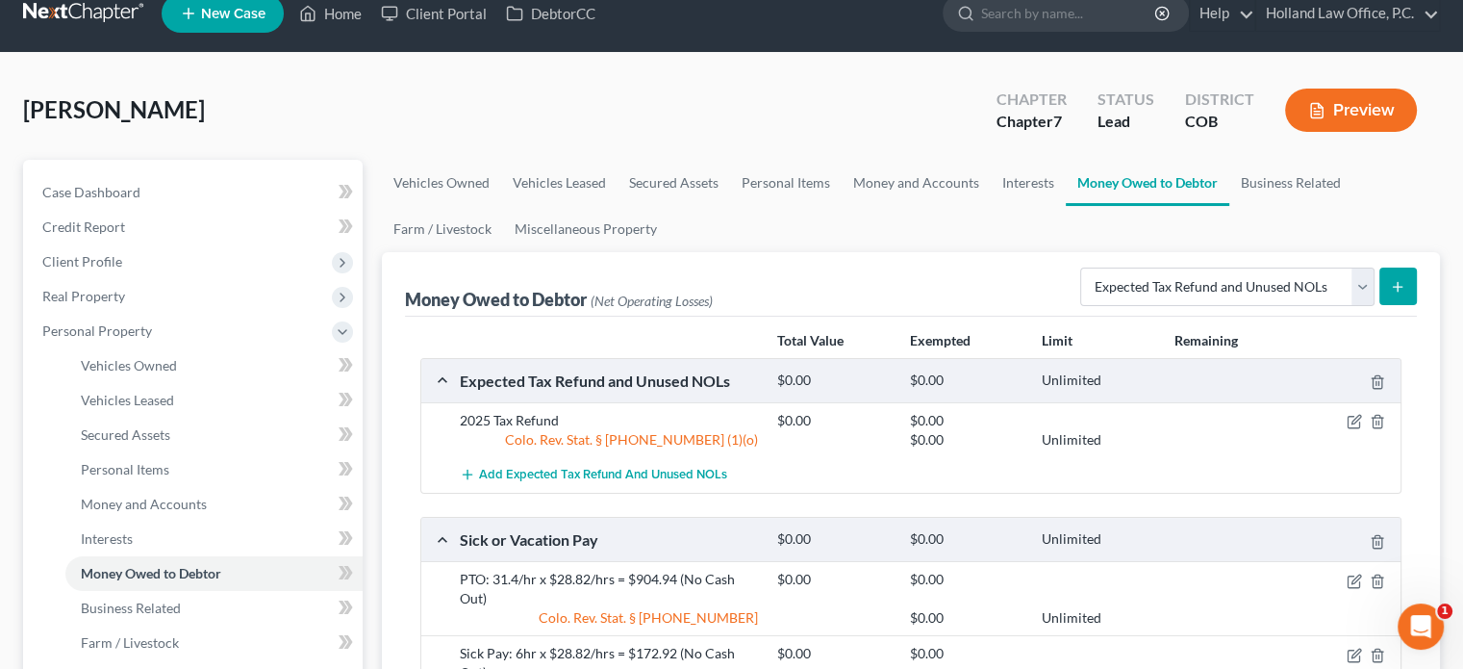
scroll to position [0, 0]
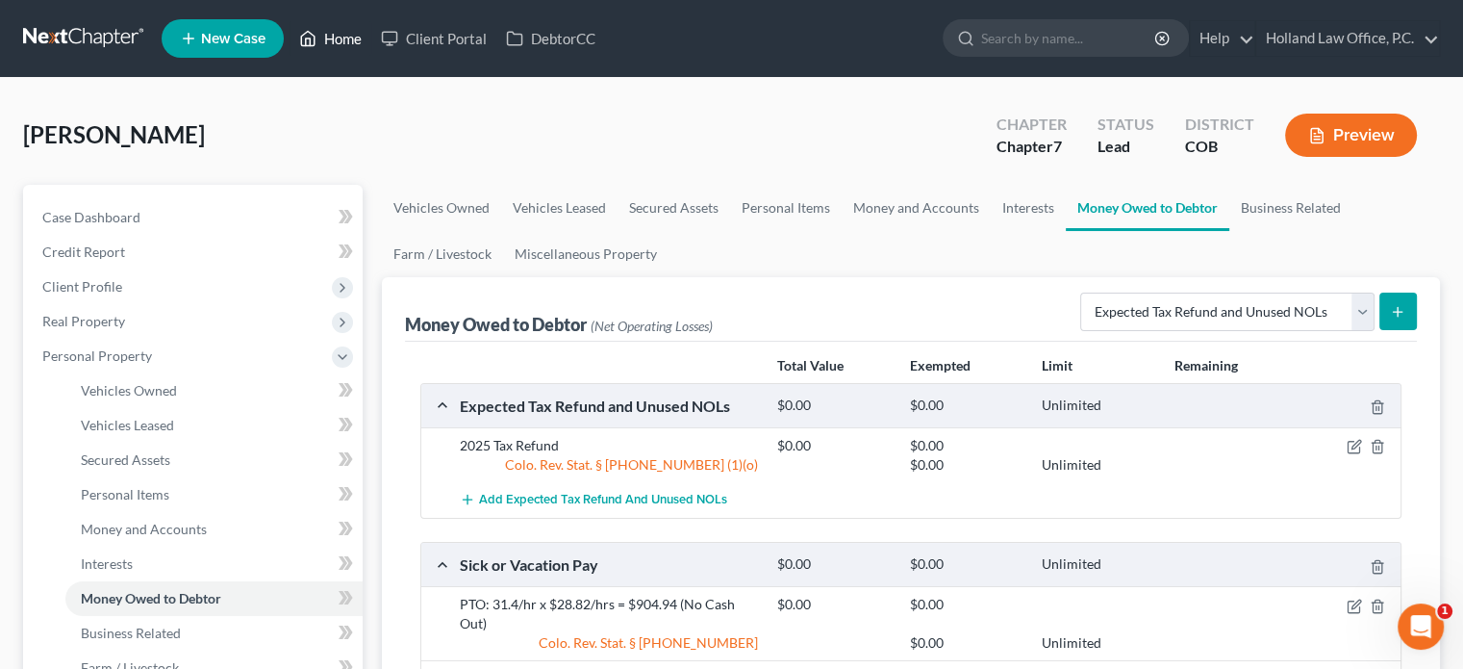
click at [361, 38] on link "Home" at bounding box center [331, 38] width 82 height 35
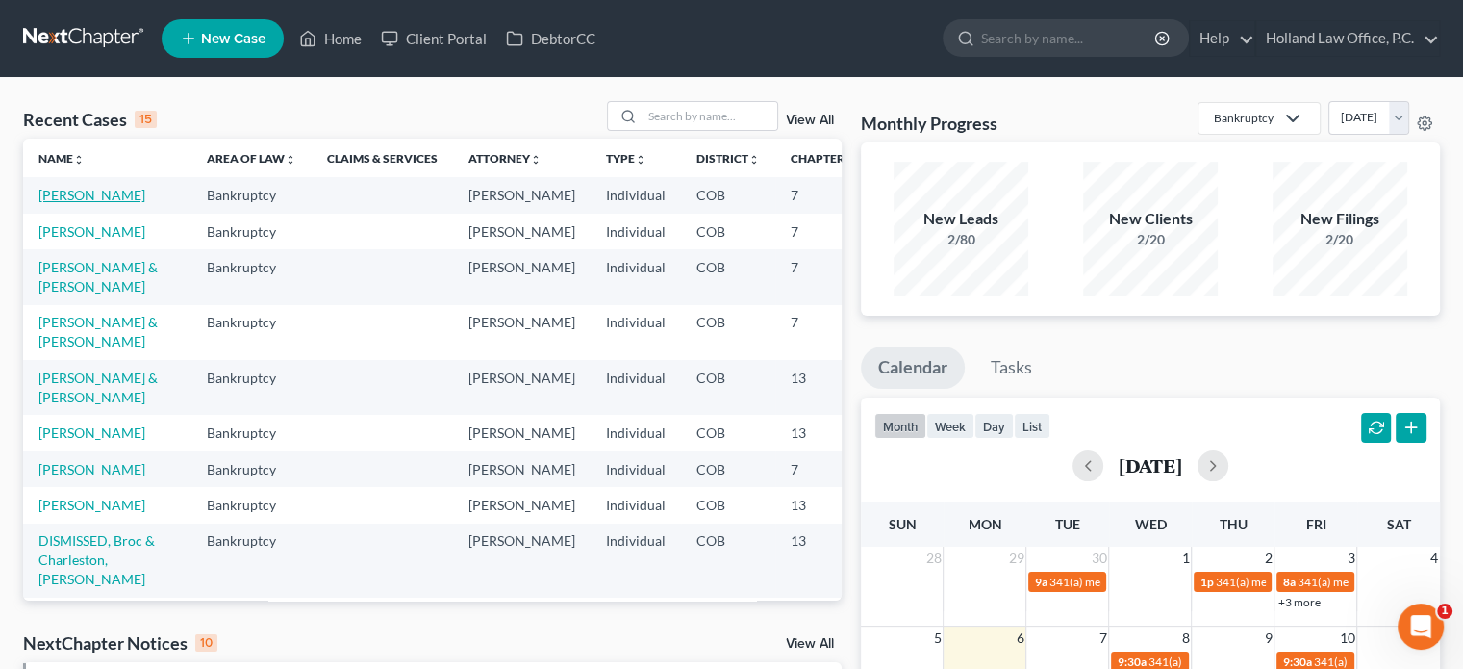
click at [51, 196] on link "[PERSON_NAME]" at bounding box center [91, 195] width 107 height 16
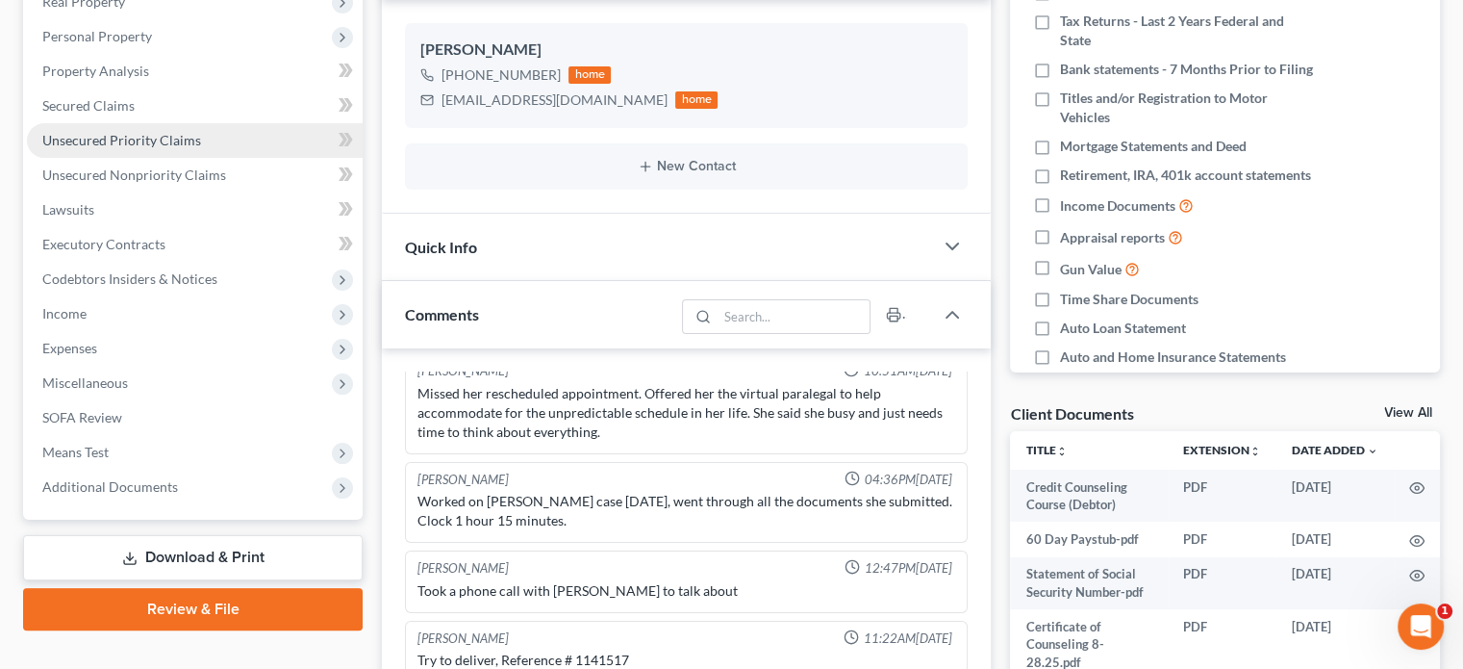
scroll to position [289, 0]
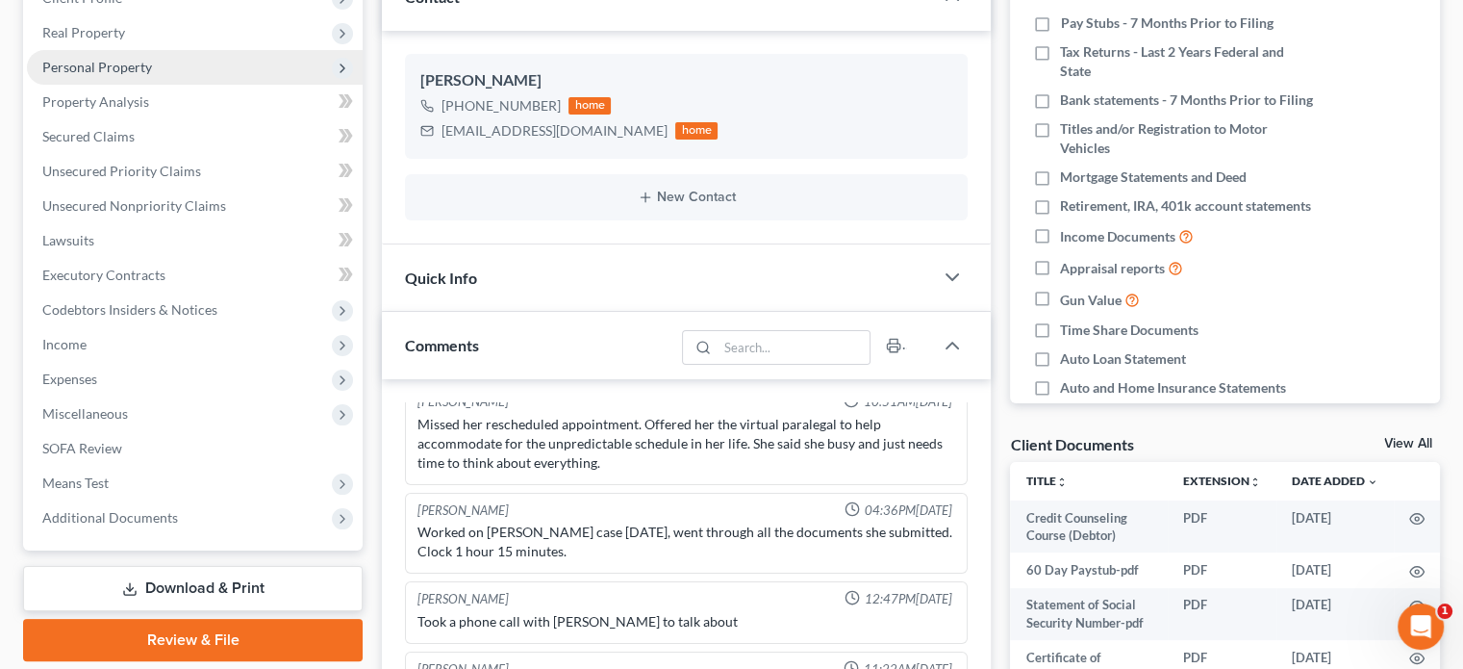
click at [113, 64] on span "Personal Property" at bounding box center [97, 67] width 110 height 16
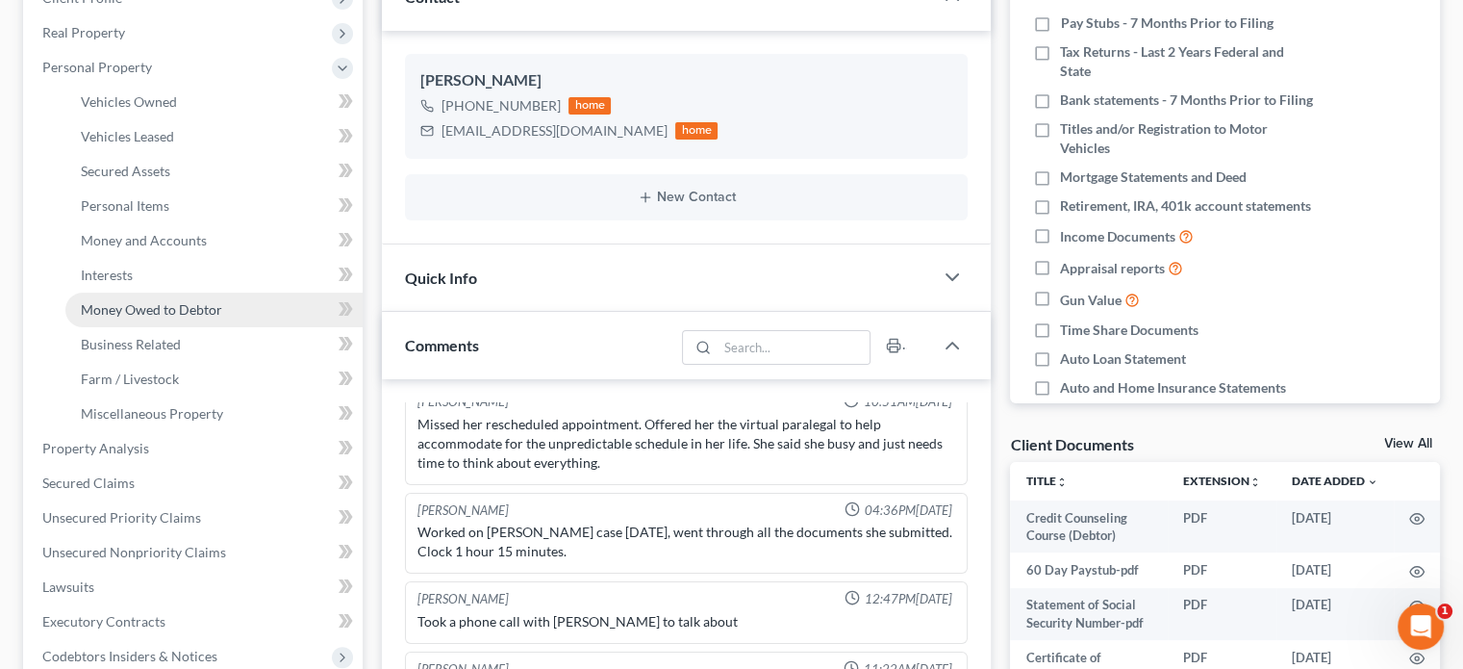
click at [145, 312] on span "Money Owed to Debtor" at bounding box center [151, 309] width 141 height 16
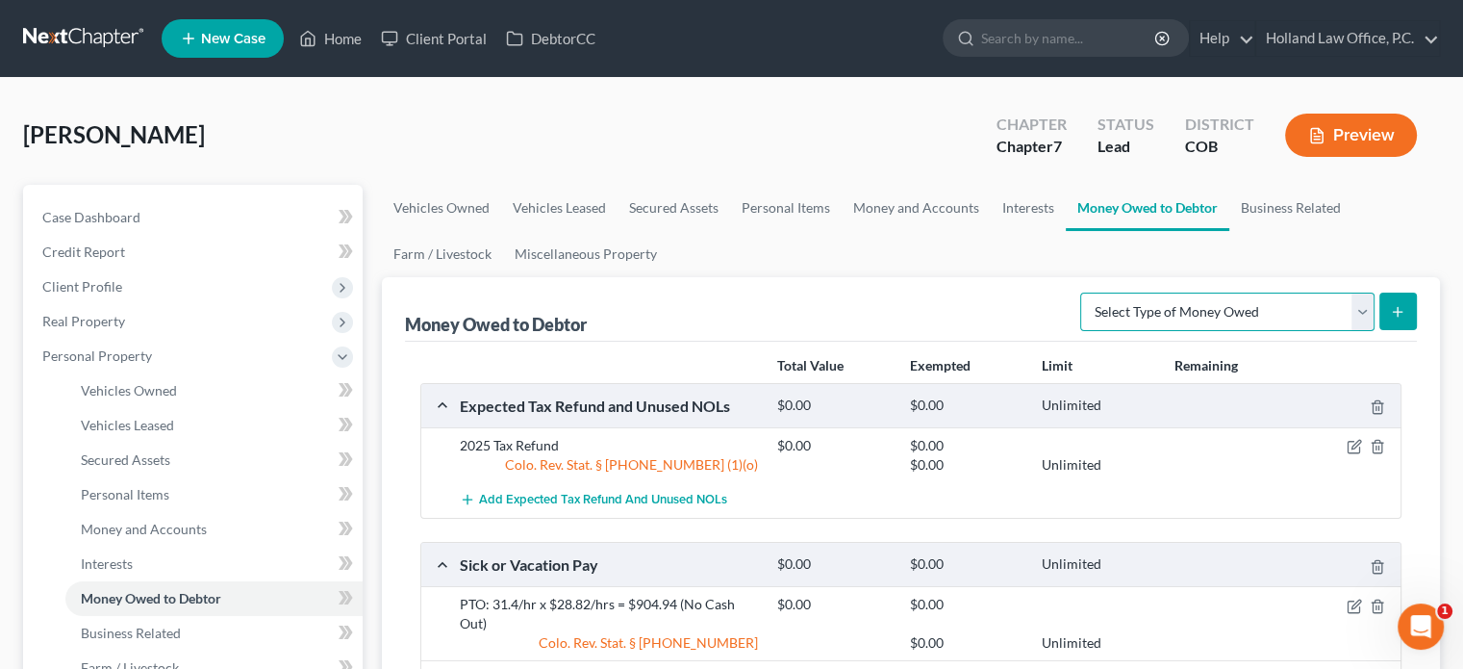
click at [1361, 315] on select "Select Type of Money Owed Accounts Receivable Alimony Child Support Claims Agai…" at bounding box center [1227, 311] width 294 height 38
select select "expected_tax_refund"
click at [1084, 292] on select "Select Type of Money Owed Accounts Receivable Alimony Child Support Claims Agai…" at bounding box center [1227, 311] width 294 height 38
click at [1395, 315] on icon "submit" at bounding box center [1397, 311] width 15 height 15
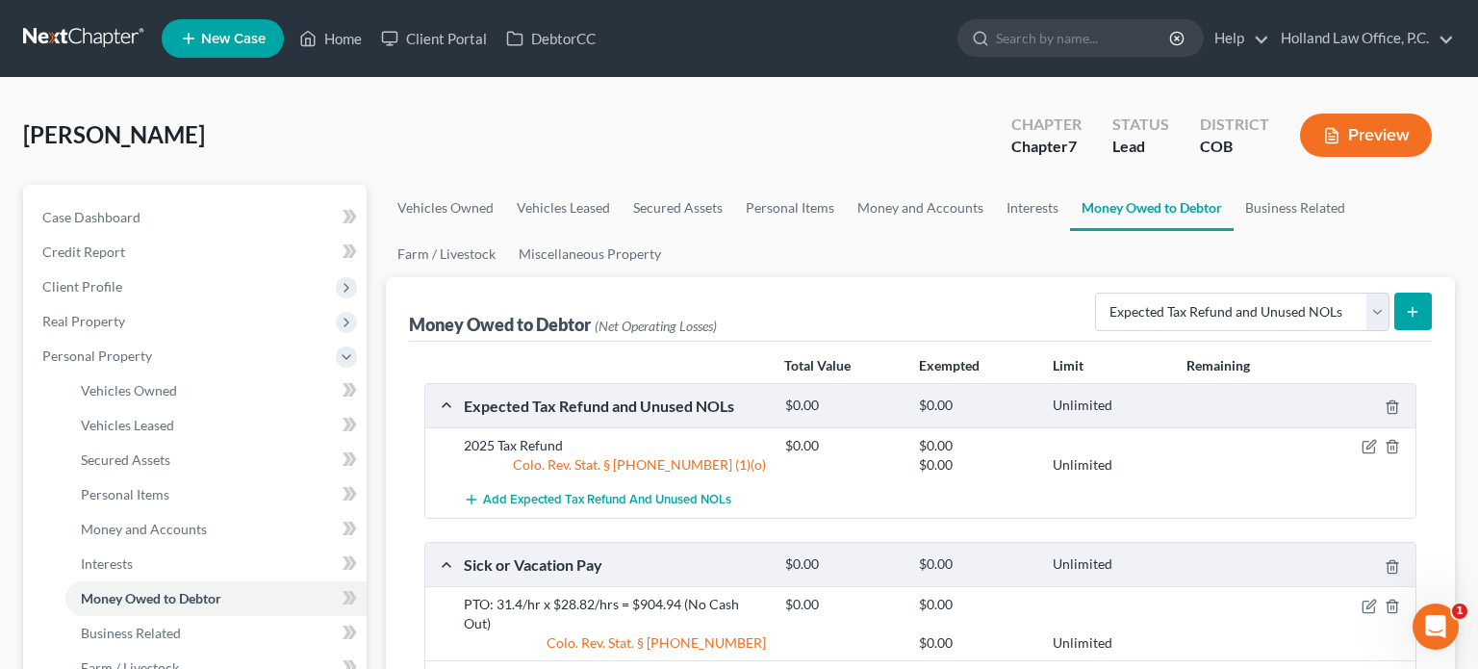
select select "0"
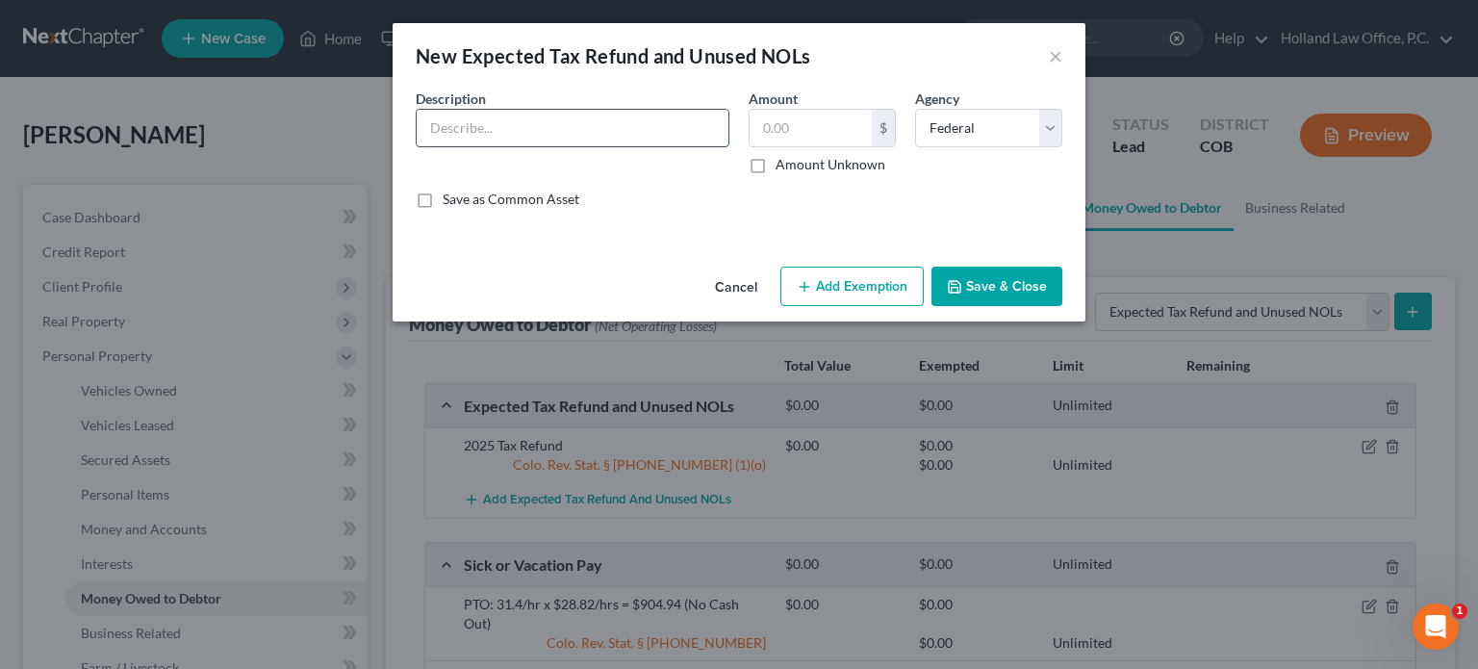
click at [451, 131] on input "text" at bounding box center [573, 128] width 312 height 37
type input "2025 tax refund"
click at [775, 165] on label "Amount Unknown" at bounding box center [830, 164] width 110 height 19
click at [783, 165] on input "Amount Unknown" at bounding box center [789, 161] width 13 height 13
checkbox input "true"
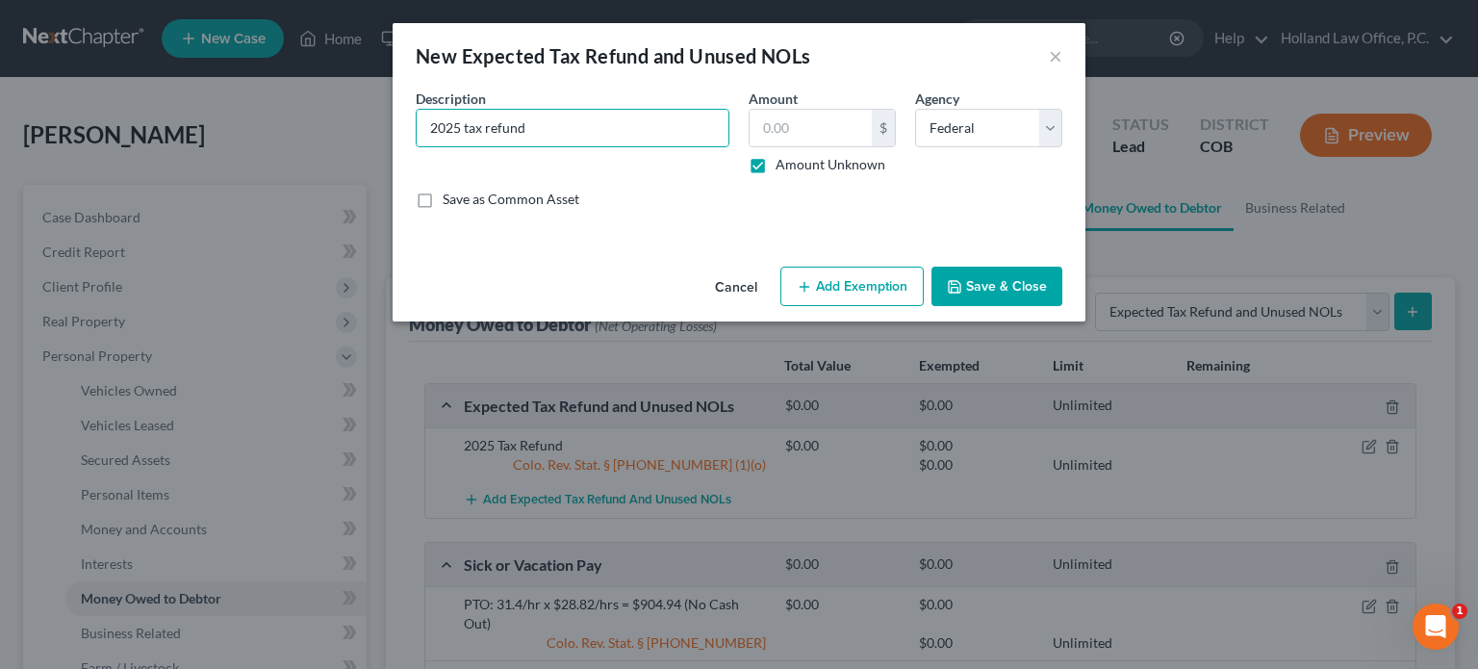
type input "0.00"
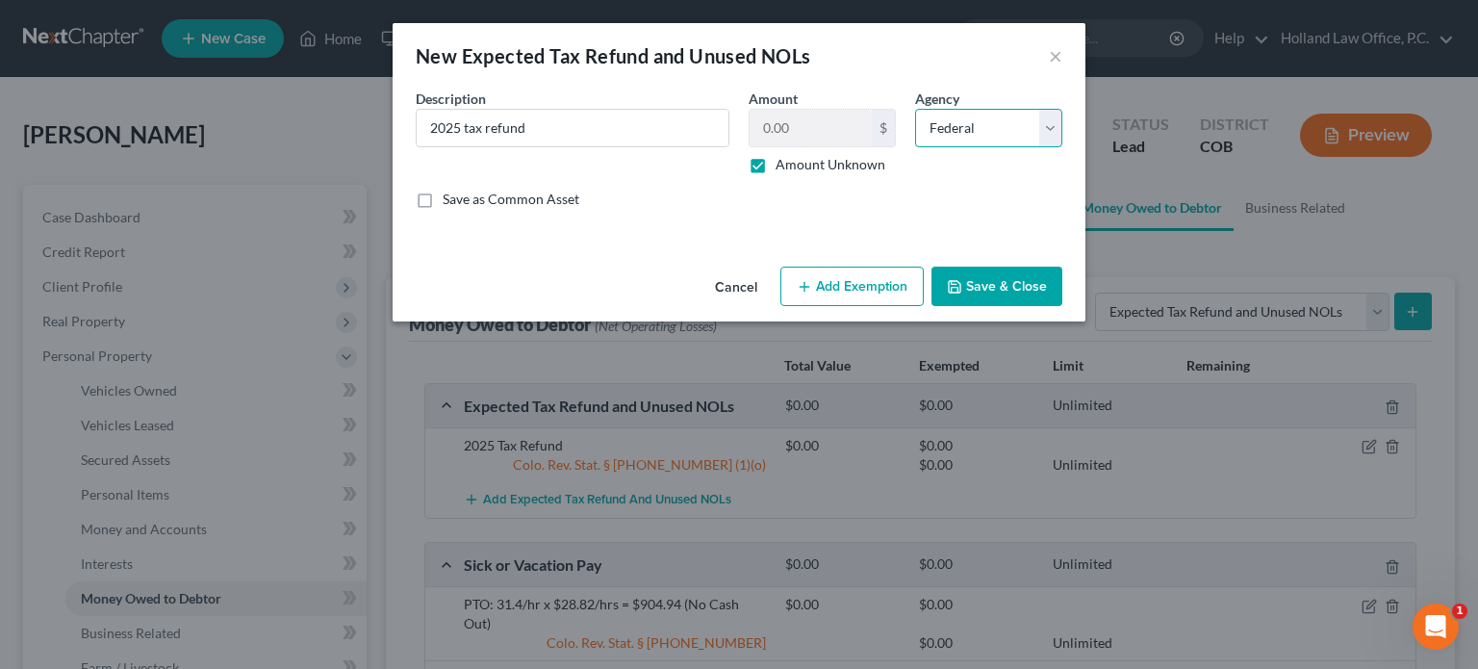
click at [1051, 130] on select "Select Federal State Local" at bounding box center [988, 128] width 147 height 38
select select "1"
click at [915, 109] on select "Select Federal State Local" at bounding box center [988, 128] width 147 height 38
click at [893, 279] on button "Add Exemption" at bounding box center [851, 286] width 143 height 40
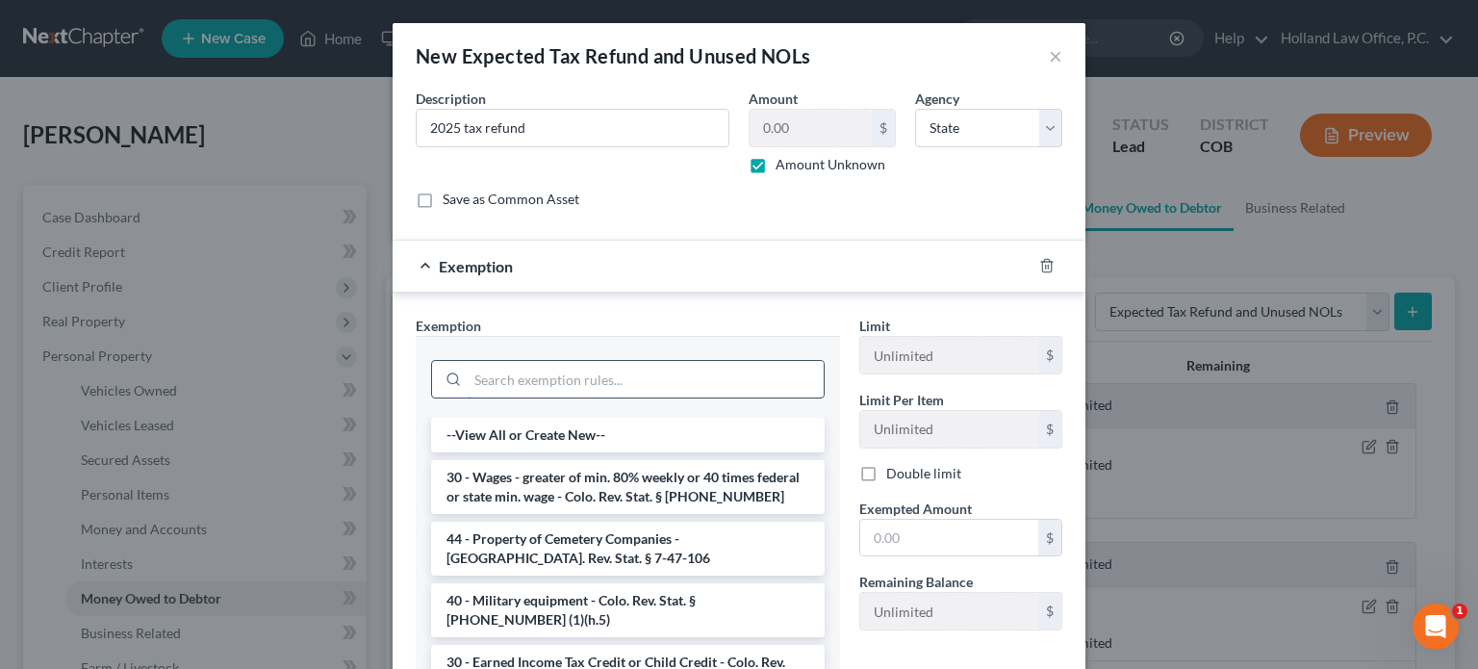
click at [529, 367] on input "search" at bounding box center [646, 379] width 356 height 37
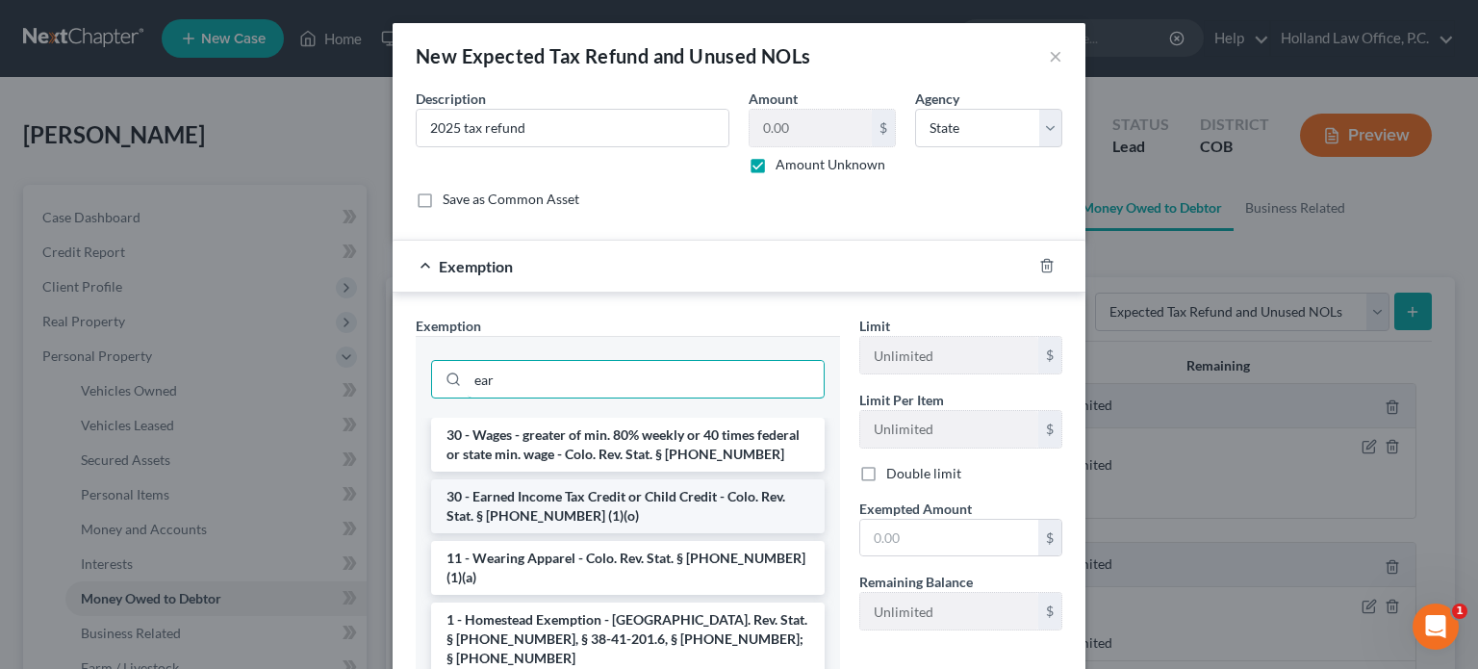
type input "ear"
click at [515, 496] on li "30 - Earned Income Tax Credit or Child Credit - Colo. Rev. Stat. § [PHONE_NUMBE…" at bounding box center [627, 506] width 393 height 54
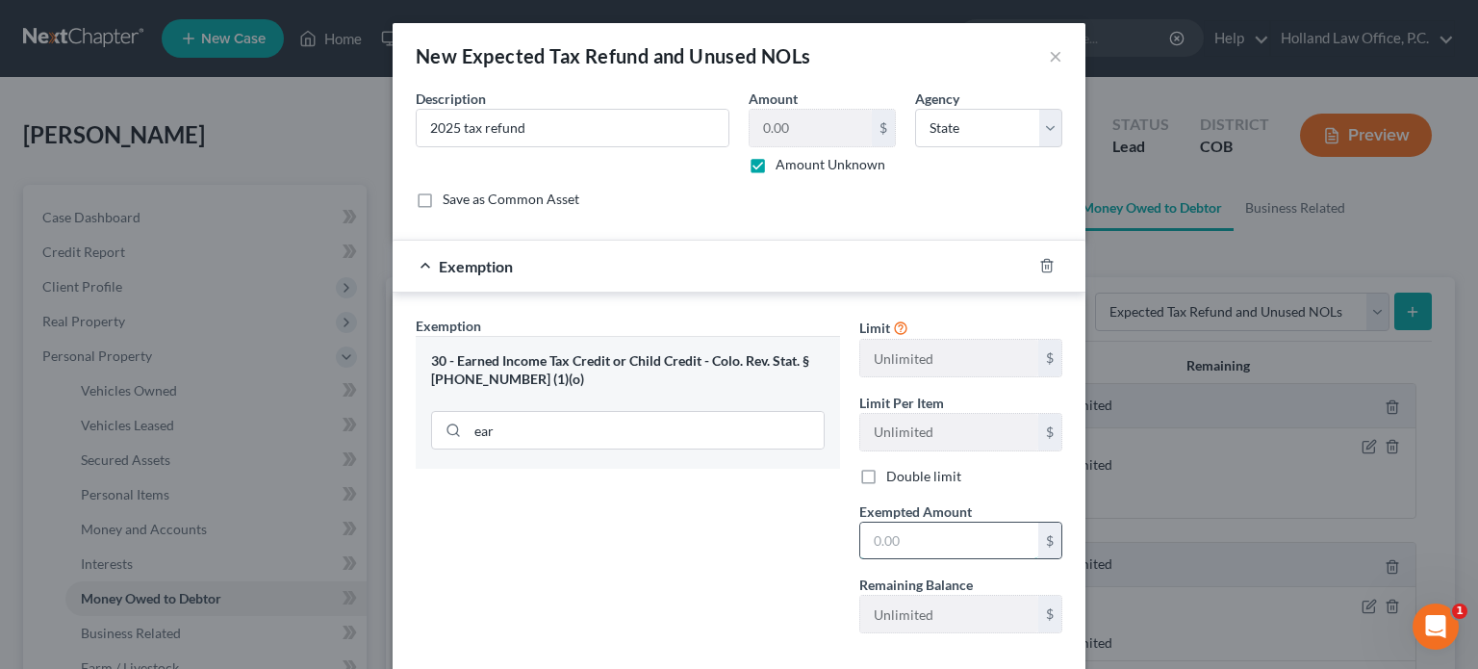
click at [872, 545] on input "text" at bounding box center [949, 540] width 178 height 37
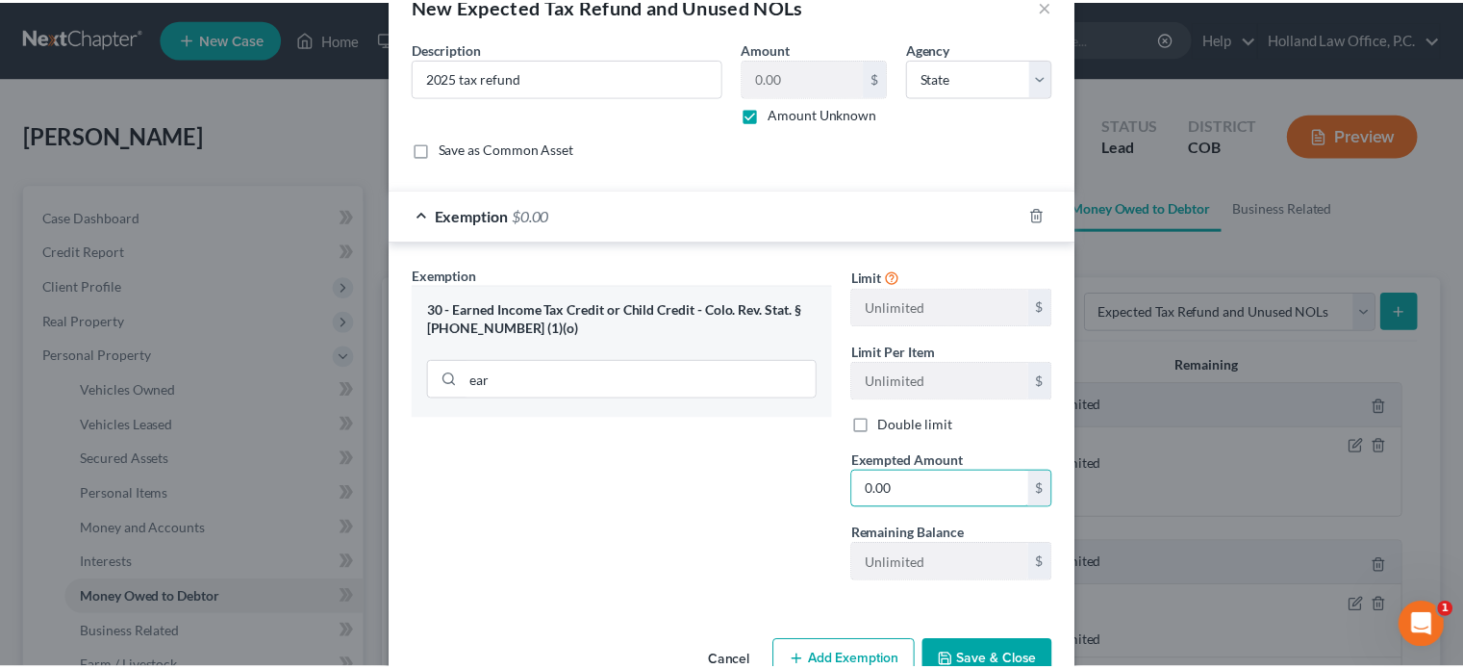
scroll to position [99, 0]
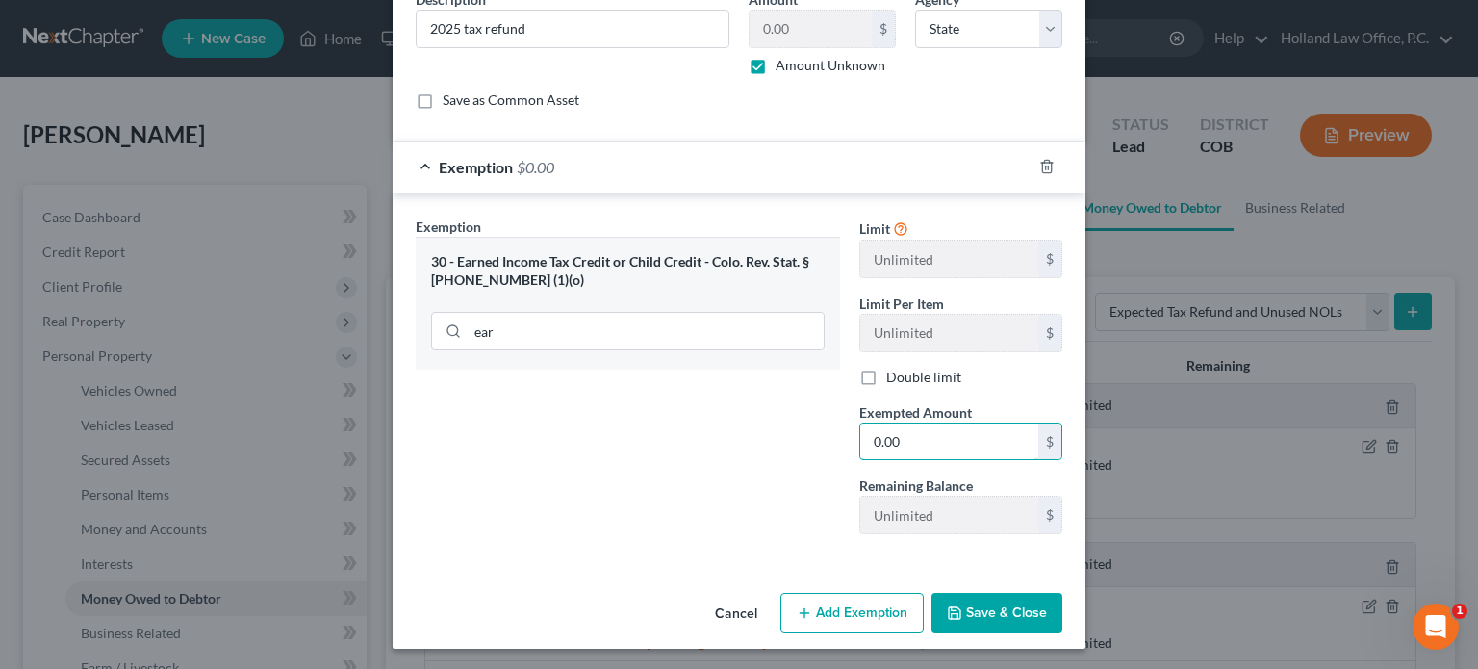
type input "0.00"
click at [824, 564] on div "An exemption set must first be selected from the Filing Information section. Co…" at bounding box center [739, 286] width 693 height 595
click at [969, 607] on button "Save & Close" at bounding box center [996, 613] width 131 height 40
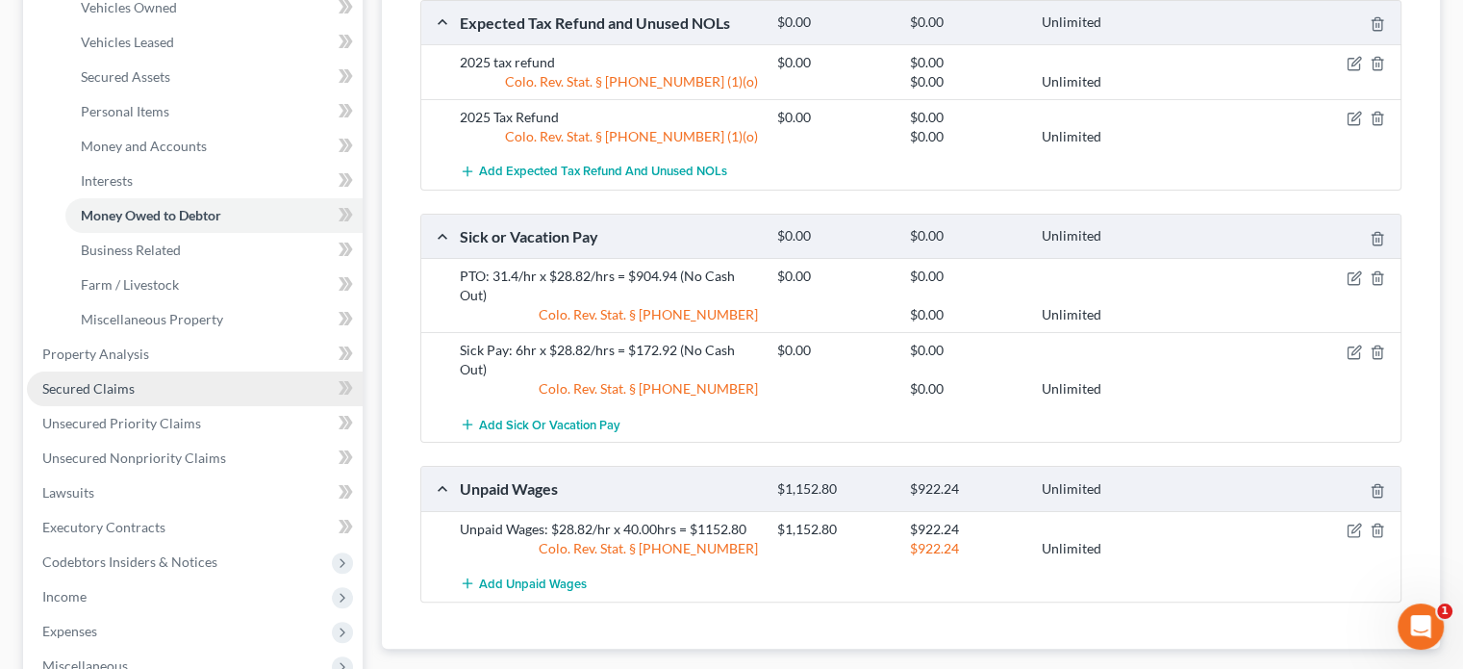
scroll to position [385, 0]
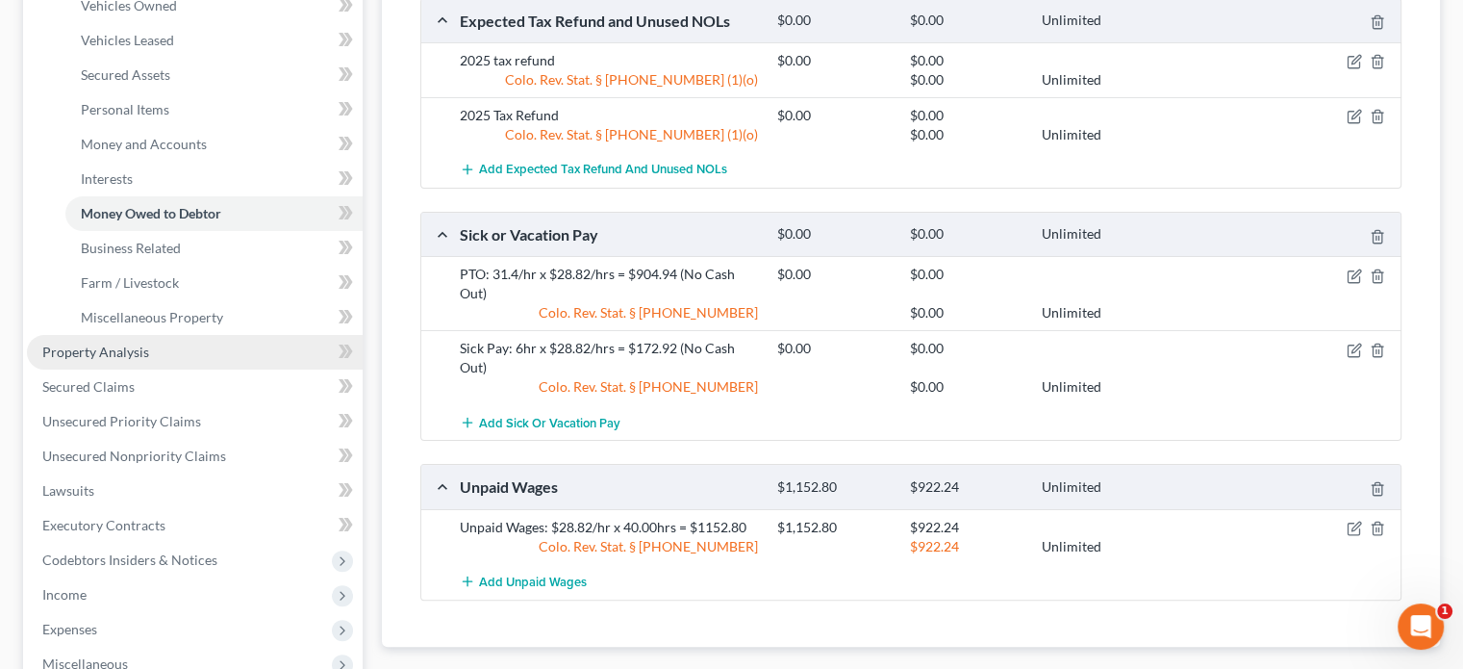
click at [96, 346] on span "Property Analysis" at bounding box center [95, 351] width 107 height 16
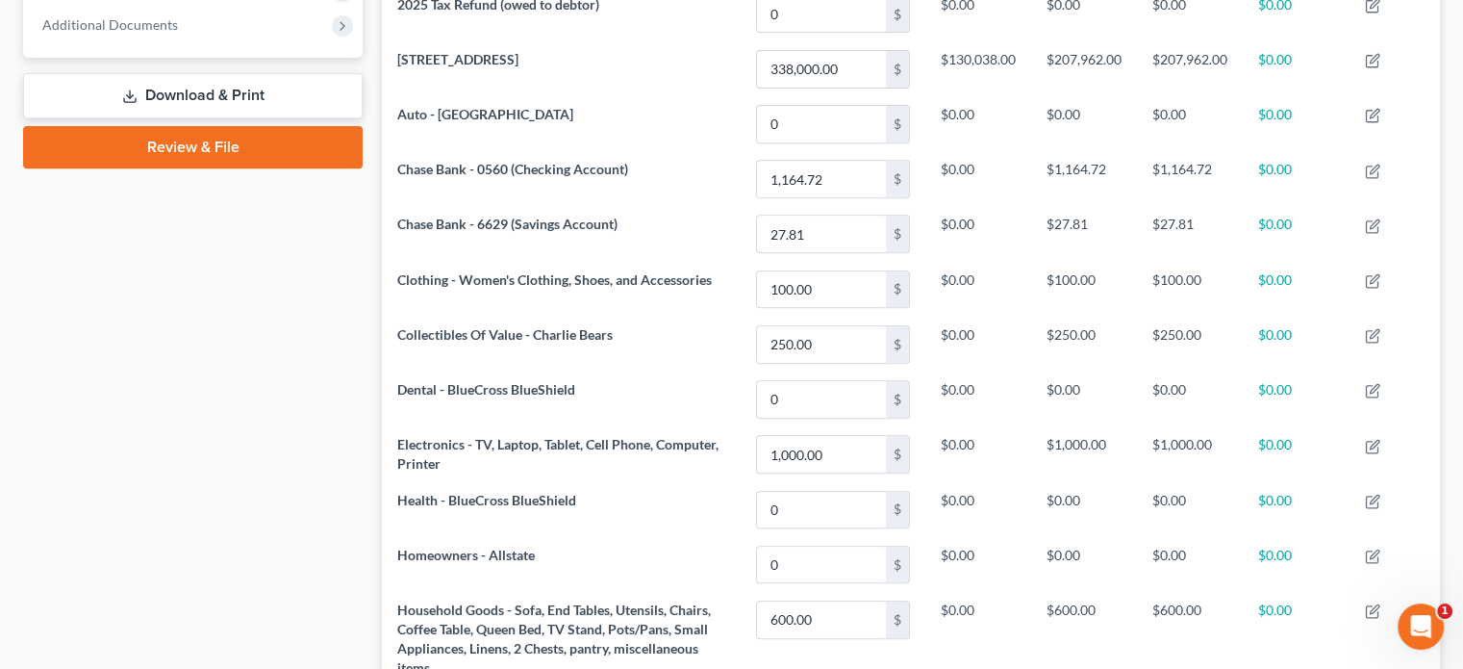
scroll to position [238, 0]
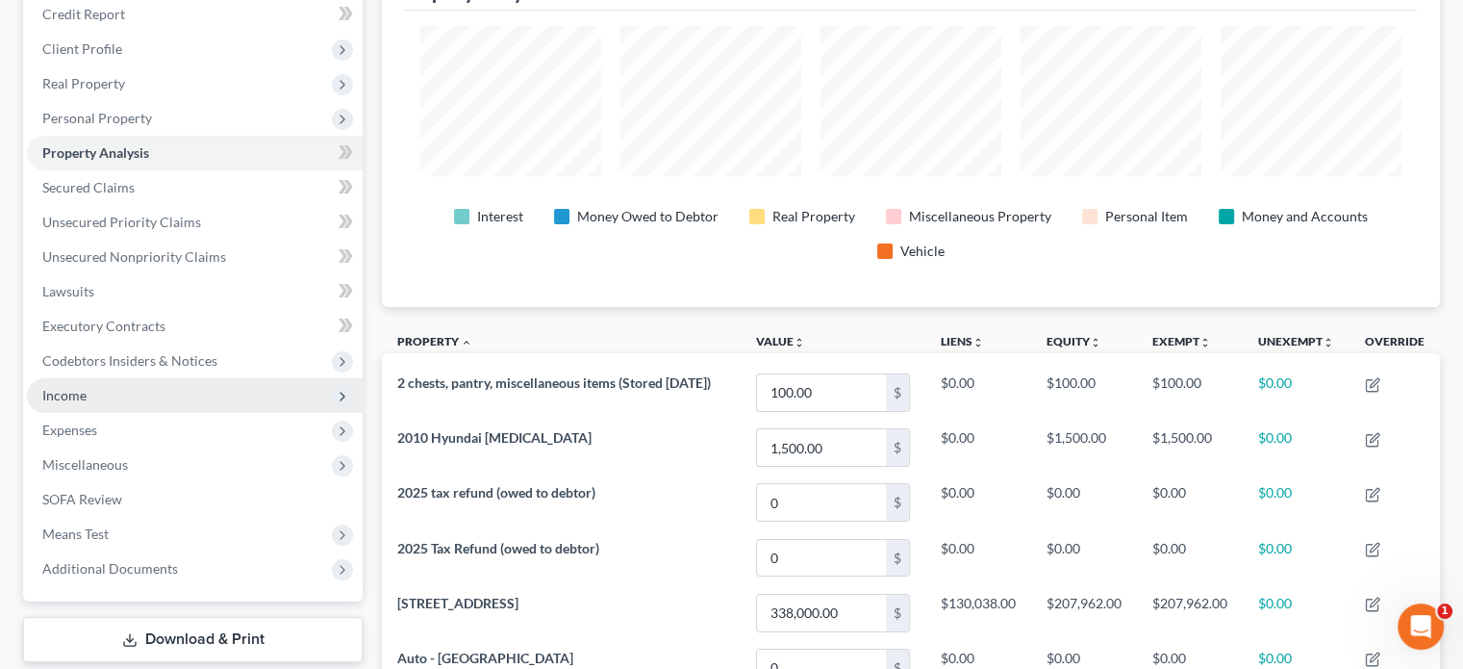
click at [67, 397] on span "Income" at bounding box center [64, 395] width 44 height 16
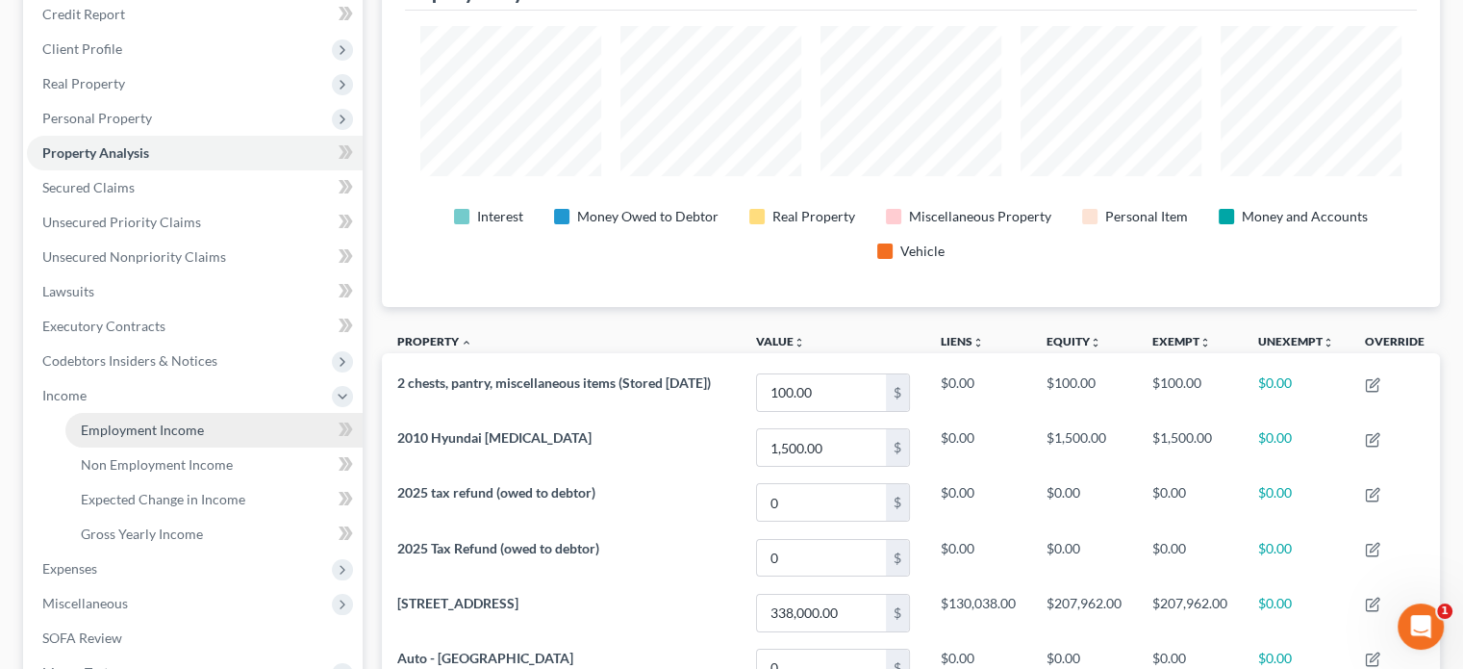
click at [117, 426] on span "Employment Income" at bounding box center [142, 429] width 123 height 16
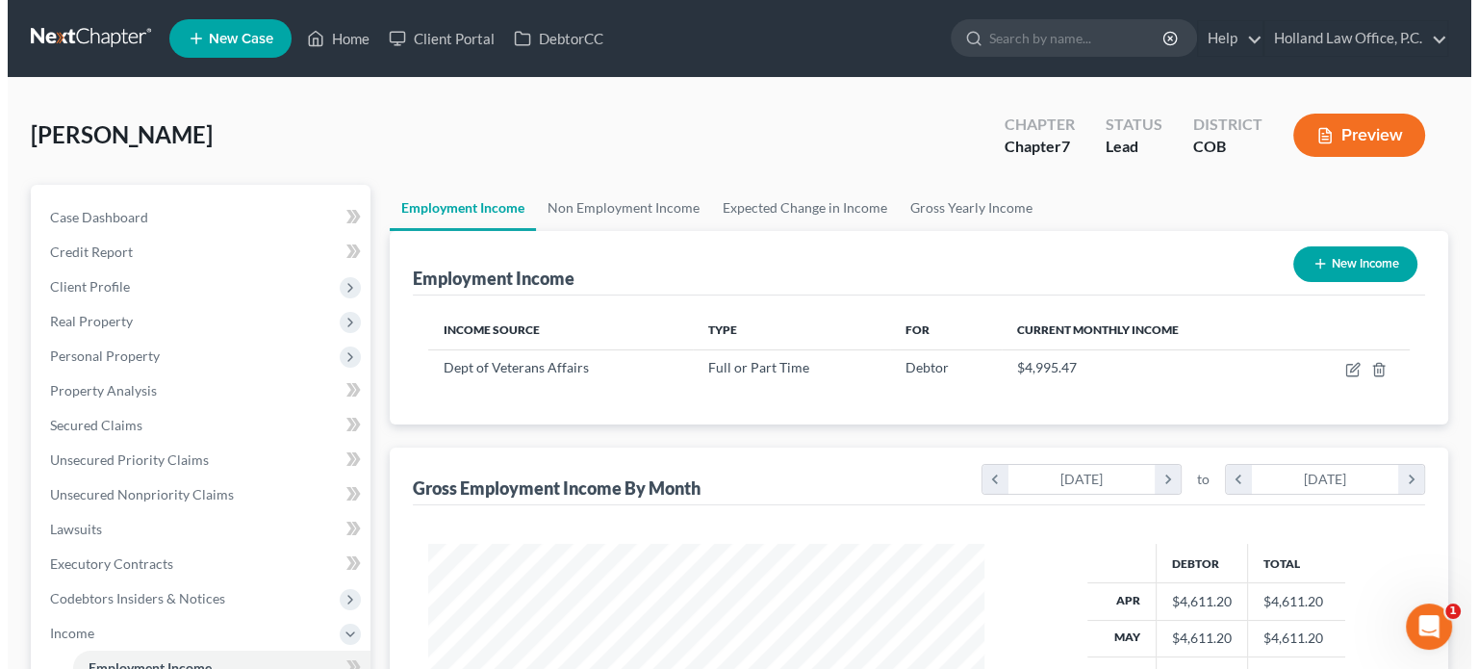
scroll to position [96, 0]
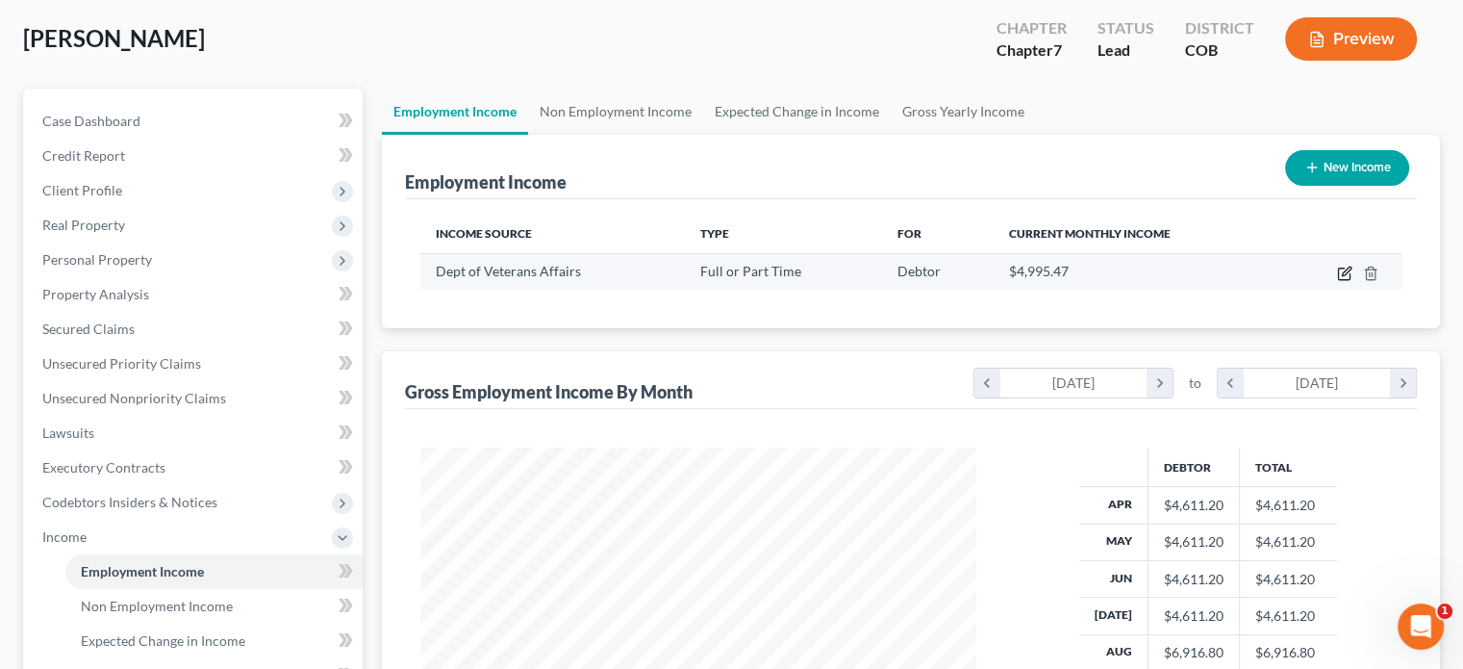
click at [1345, 274] on icon "button" at bounding box center [1346, 270] width 9 height 9
select select "0"
select select "8"
select select "2"
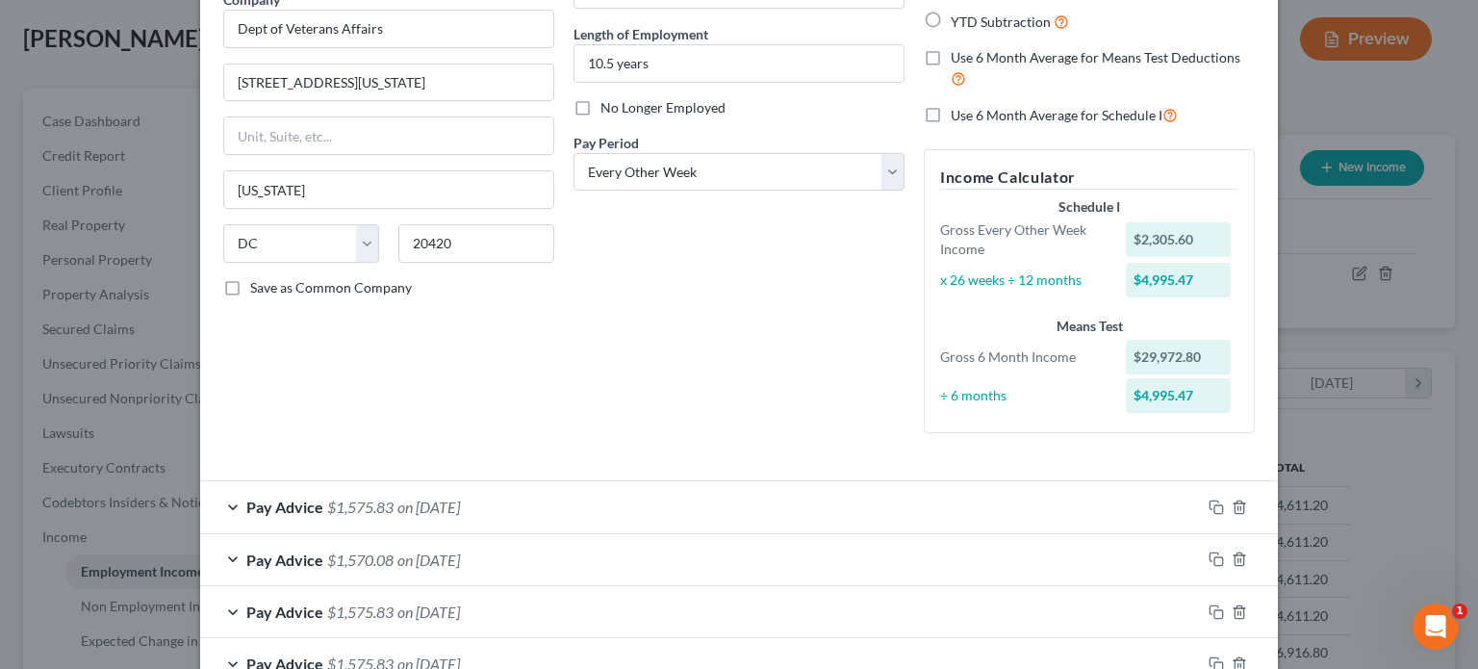
scroll to position [128, 0]
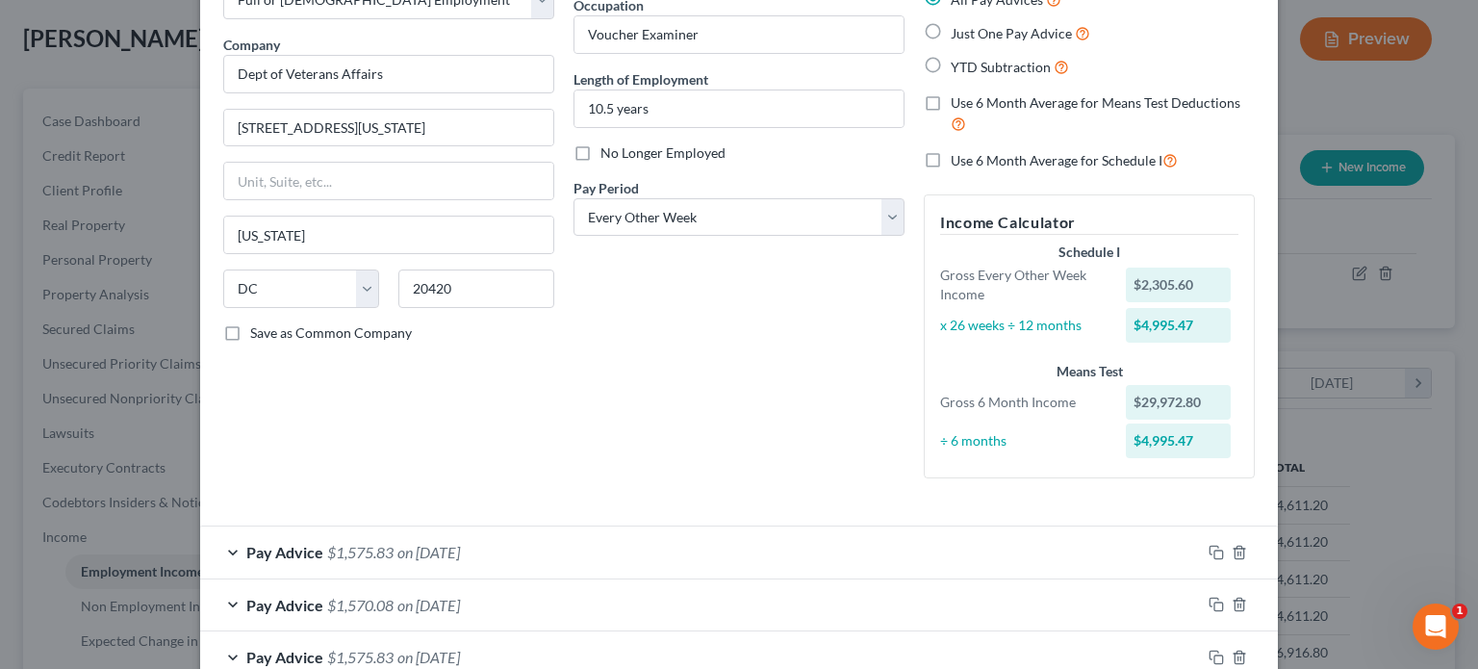
click at [950, 164] on label "Use 6 Month Average for Schedule I" at bounding box center [1063, 160] width 227 height 22
click at [958, 162] on input "Use 6 Month Average for Schedule I" at bounding box center [964, 155] width 13 height 13
checkbox input "true"
click at [950, 163] on label "Use 6 Month Average for Schedule I" at bounding box center [1063, 160] width 227 height 22
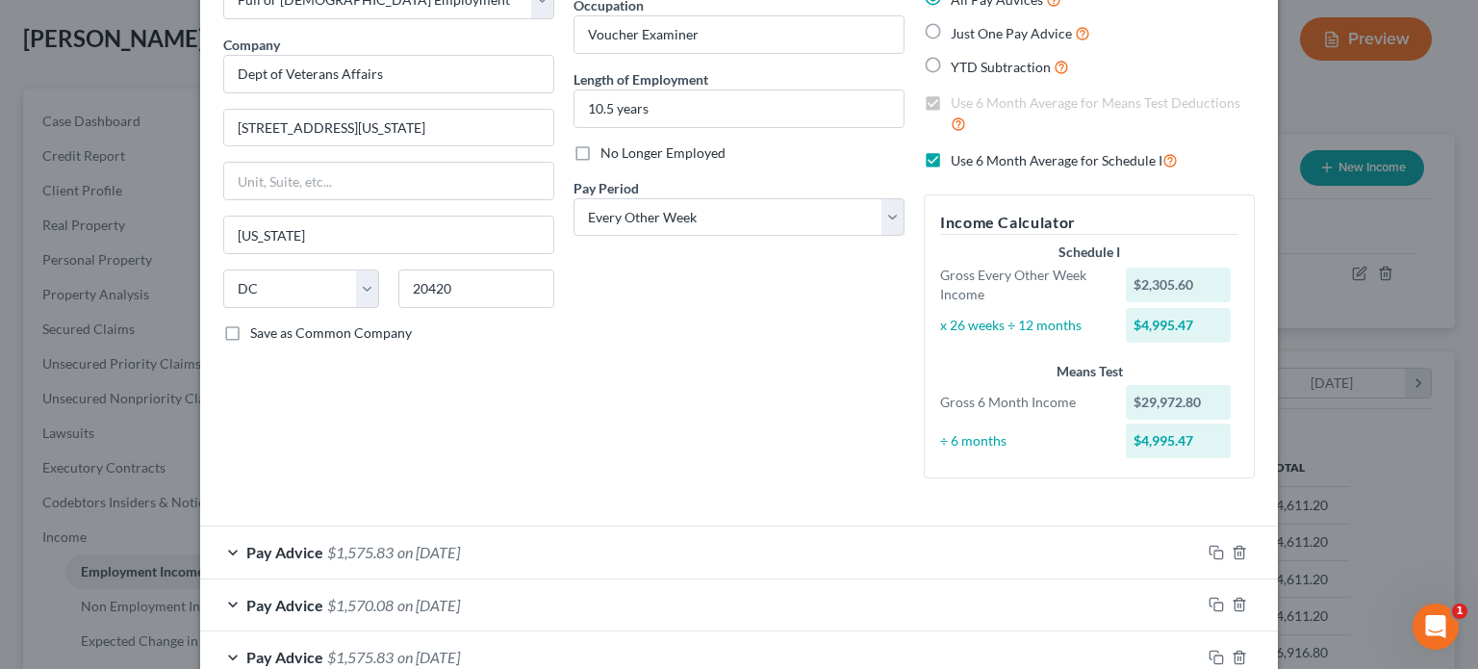
click at [958, 162] on input "Use 6 Month Average for Schedule I" at bounding box center [964, 155] width 13 height 13
checkbox input "false"
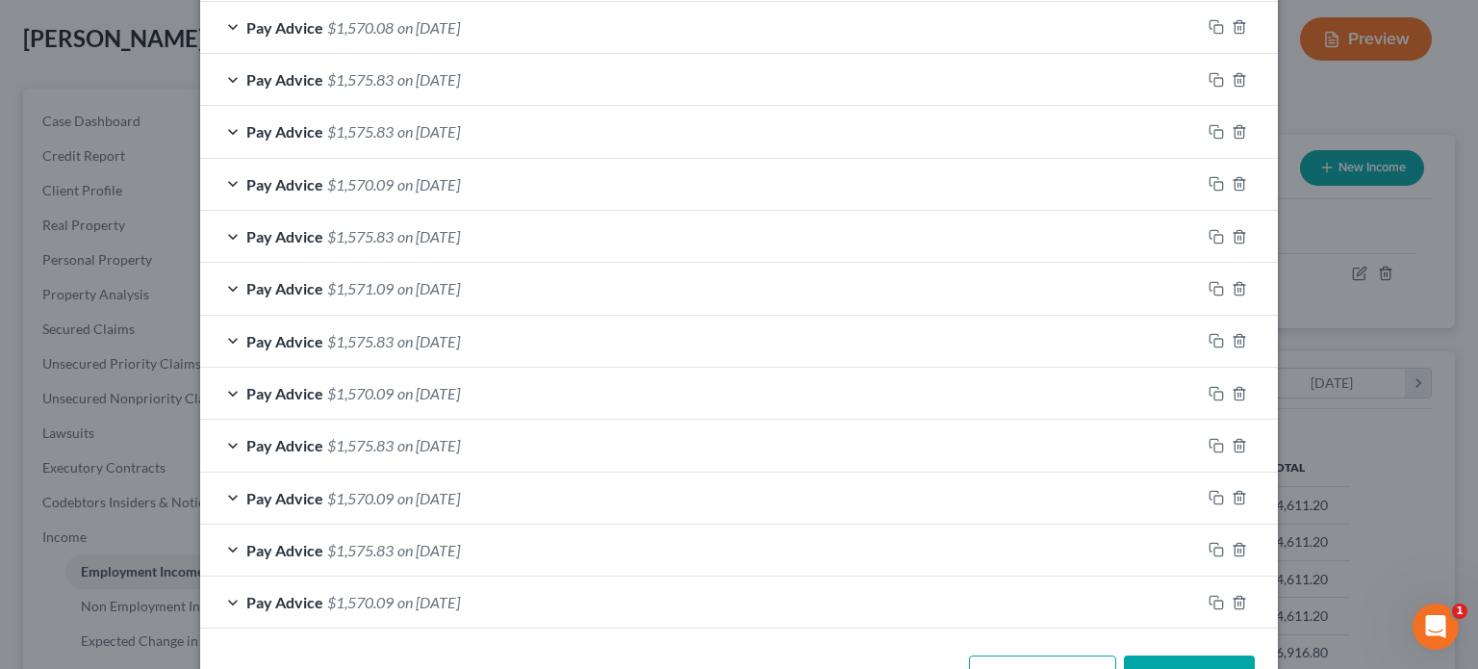
scroll to position [767, 0]
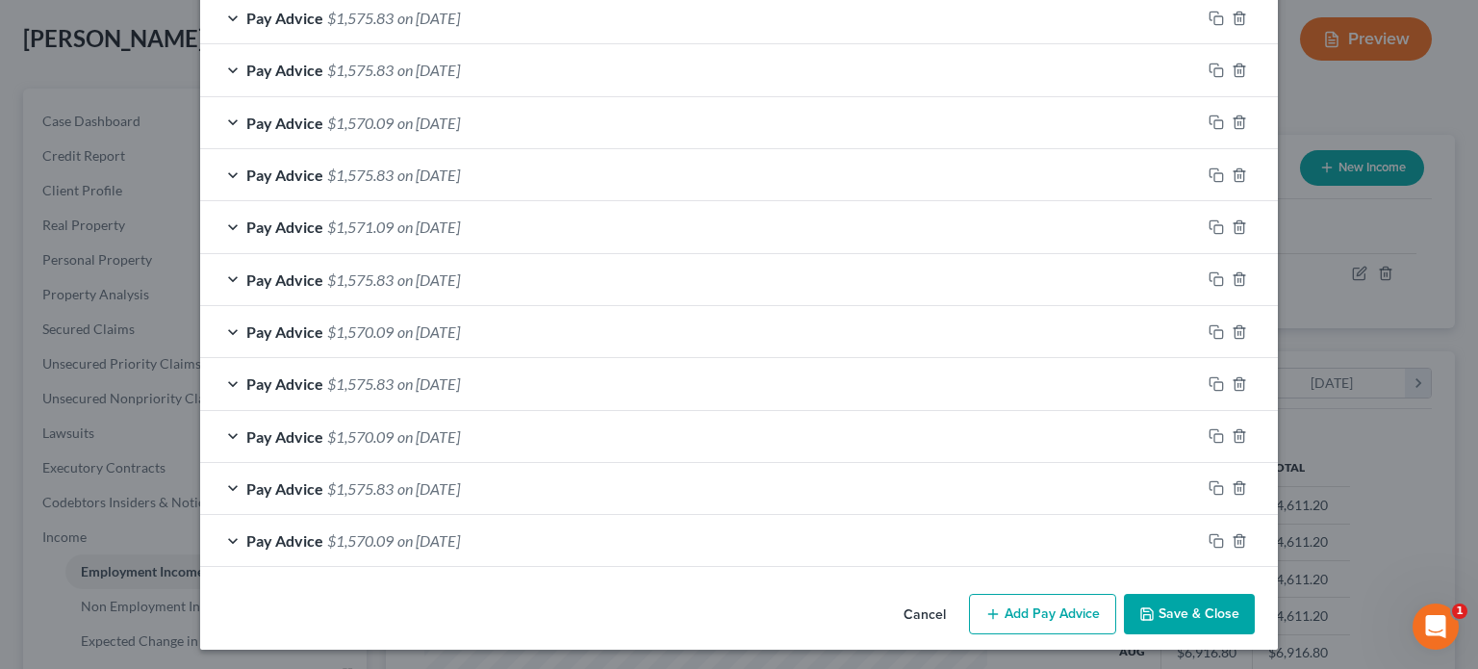
click at [1027, 615] on button "Add Pay Advice" at bounding box center [1042, 614] width 147 height 40
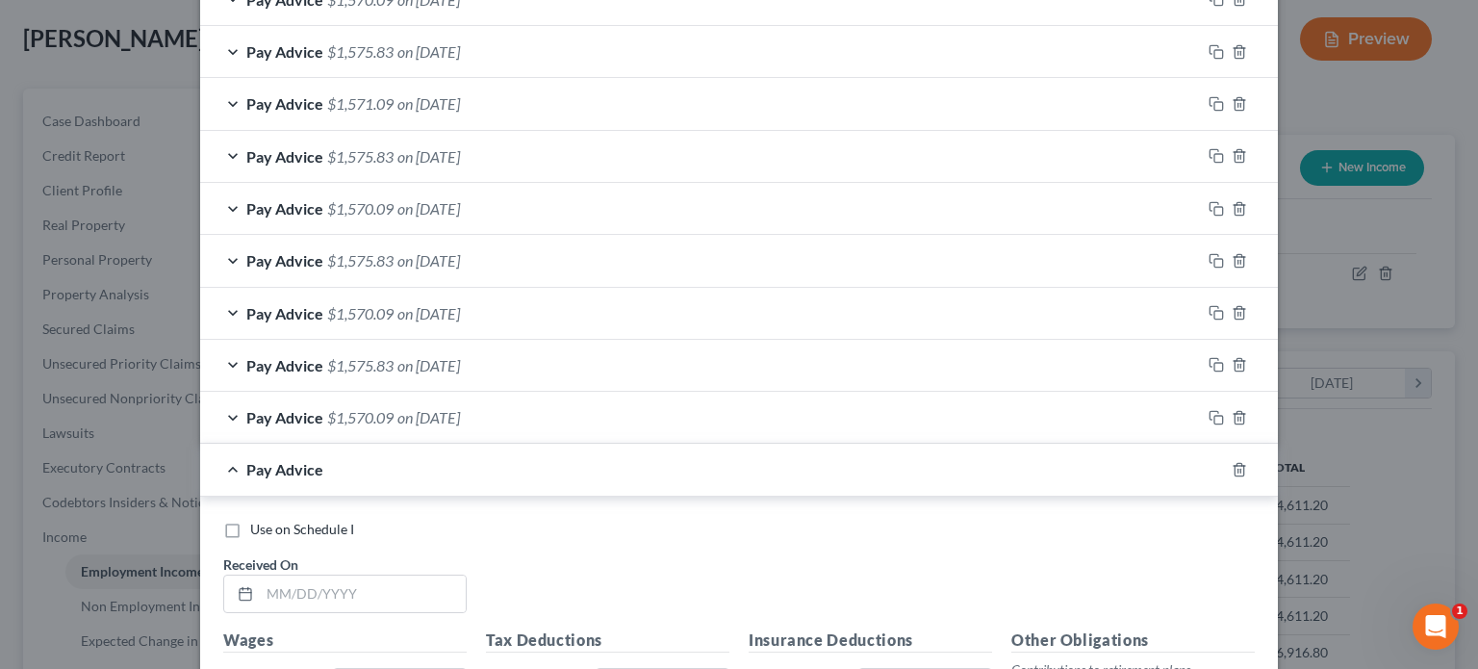
scroll to position [1152, 0]
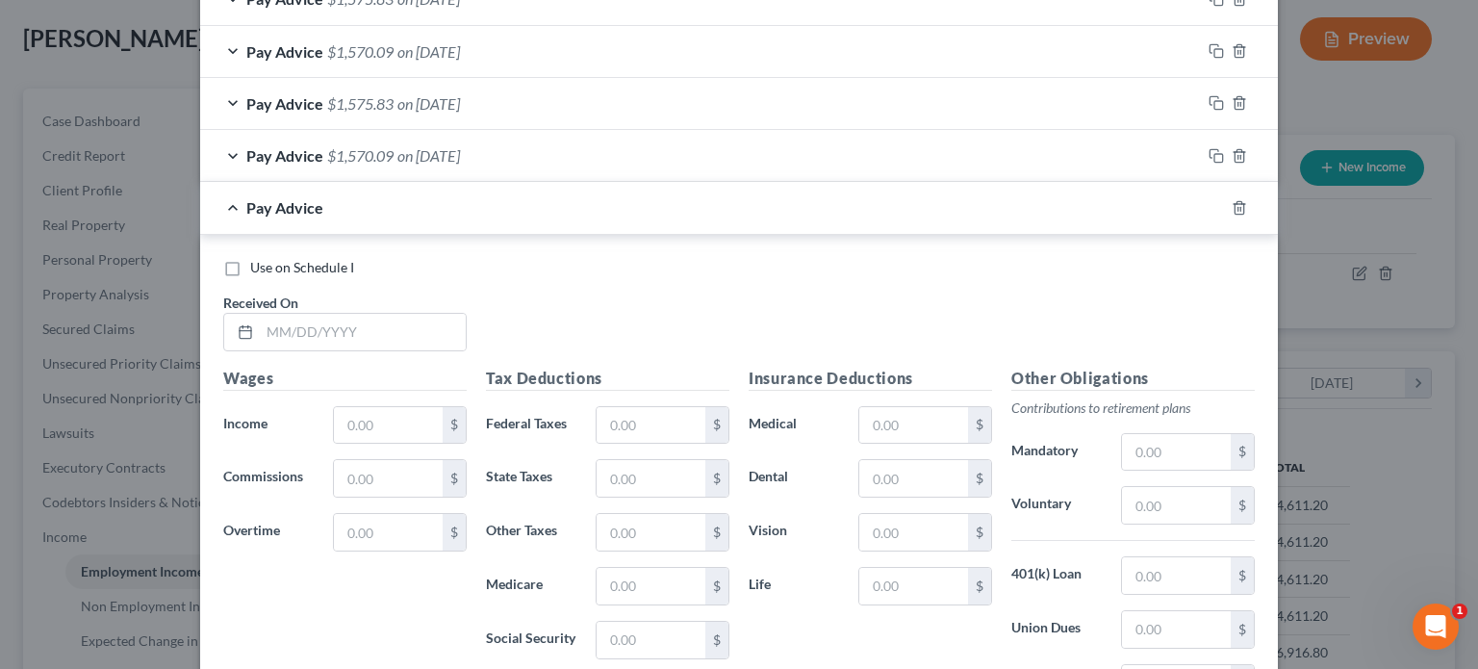
click at [250, 267] on label "Use on Schedule I" at bounding box center [302, 267] width 104 height 19
click at [258, 267] on input "Use on Schedule I" at bounding box center [264, 264] width 13 height 13
checkbox input "true"
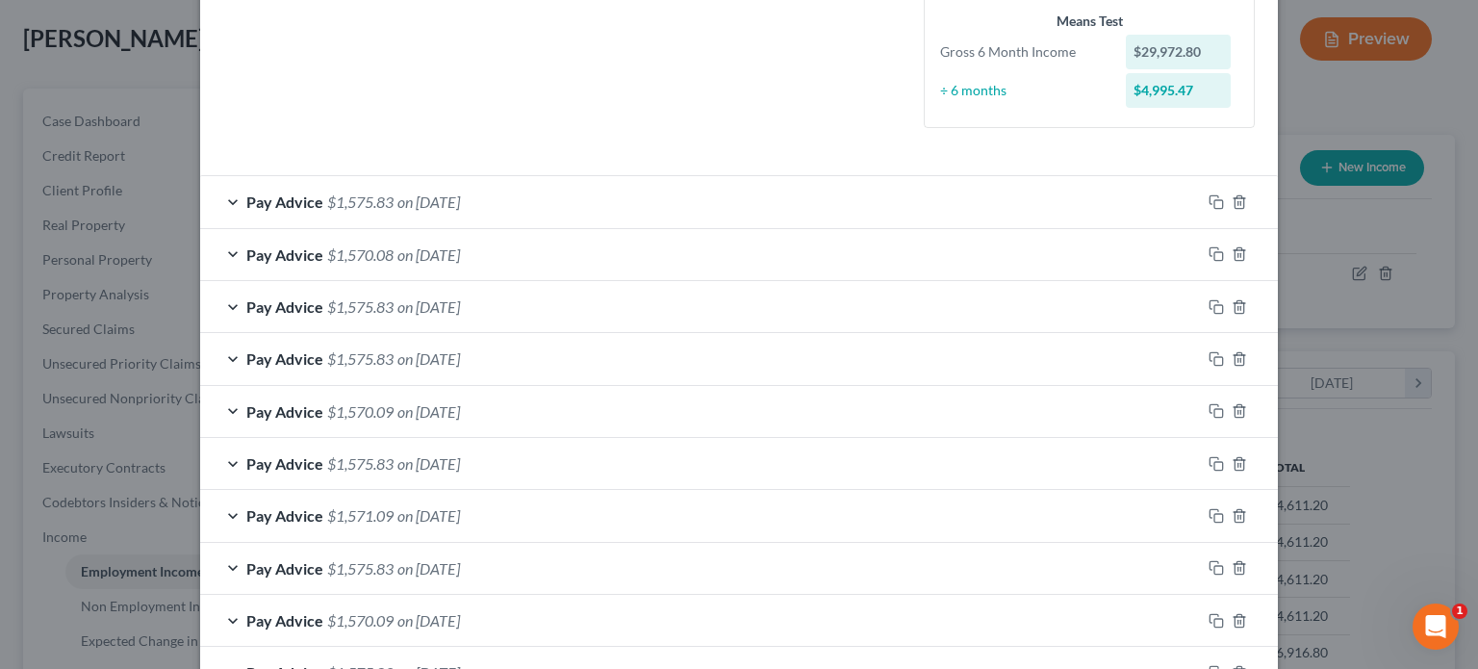
scroll to position [93, 0]
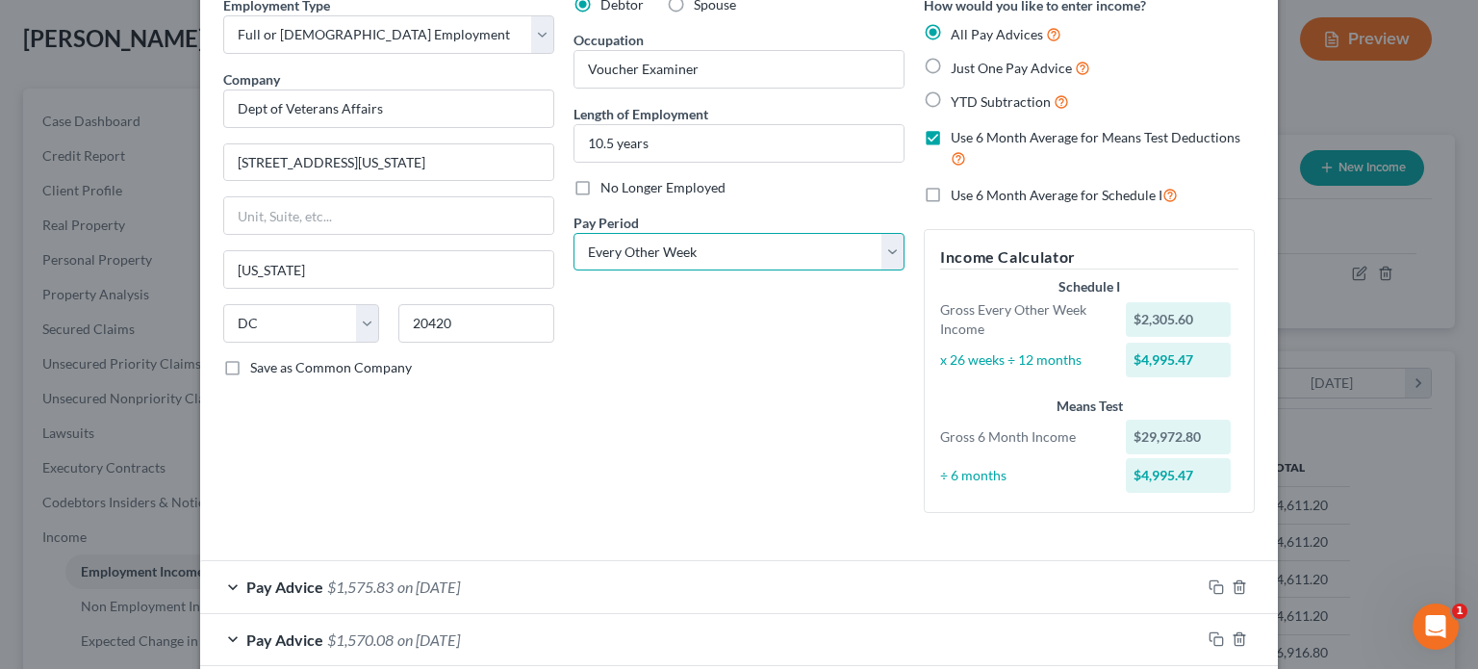
click at [892, 254] on select "Select Monthly Twice Monthly Every Other Week Weekly" at bounding box center [738, 252] width 331 height 38
select select "0"
click at [573, 233] on select "Select Monthly Twice Monthly Every Other Week Weekly" at bounding box center [738, 252] width 331 height 38
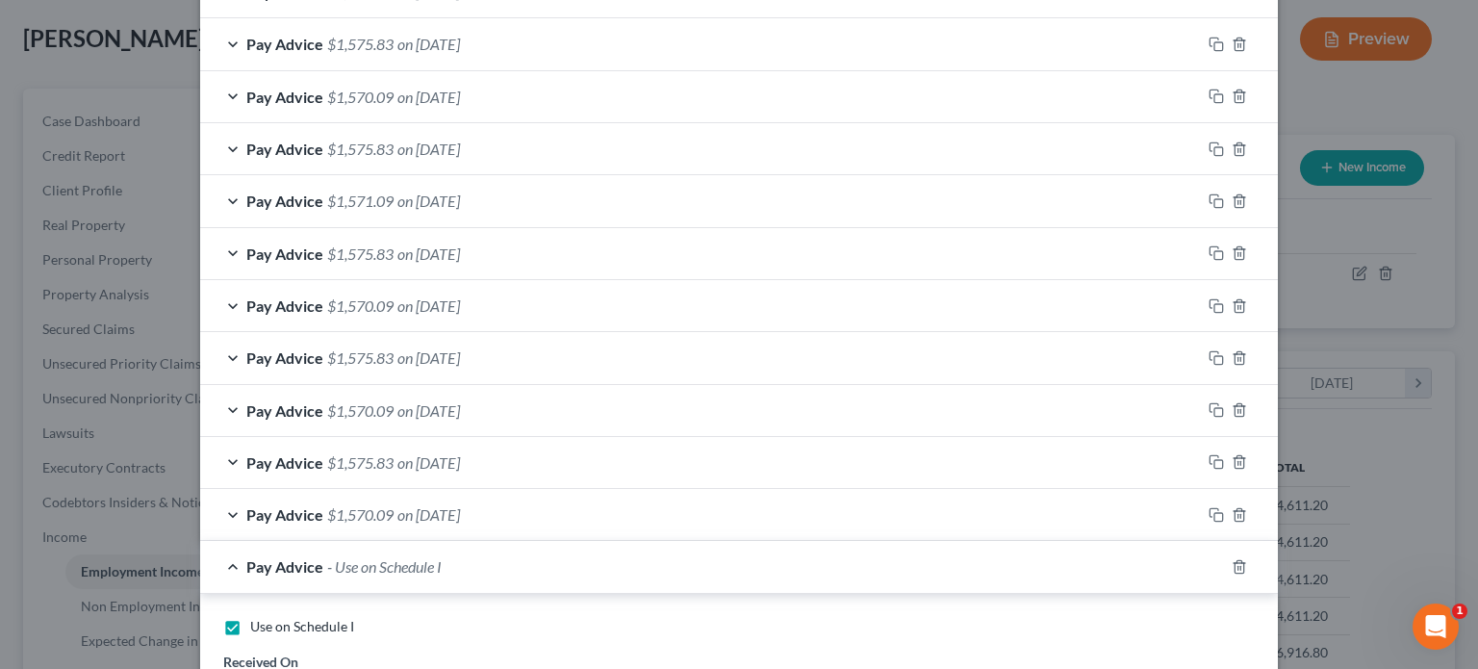
scroll to position [1152, 0]
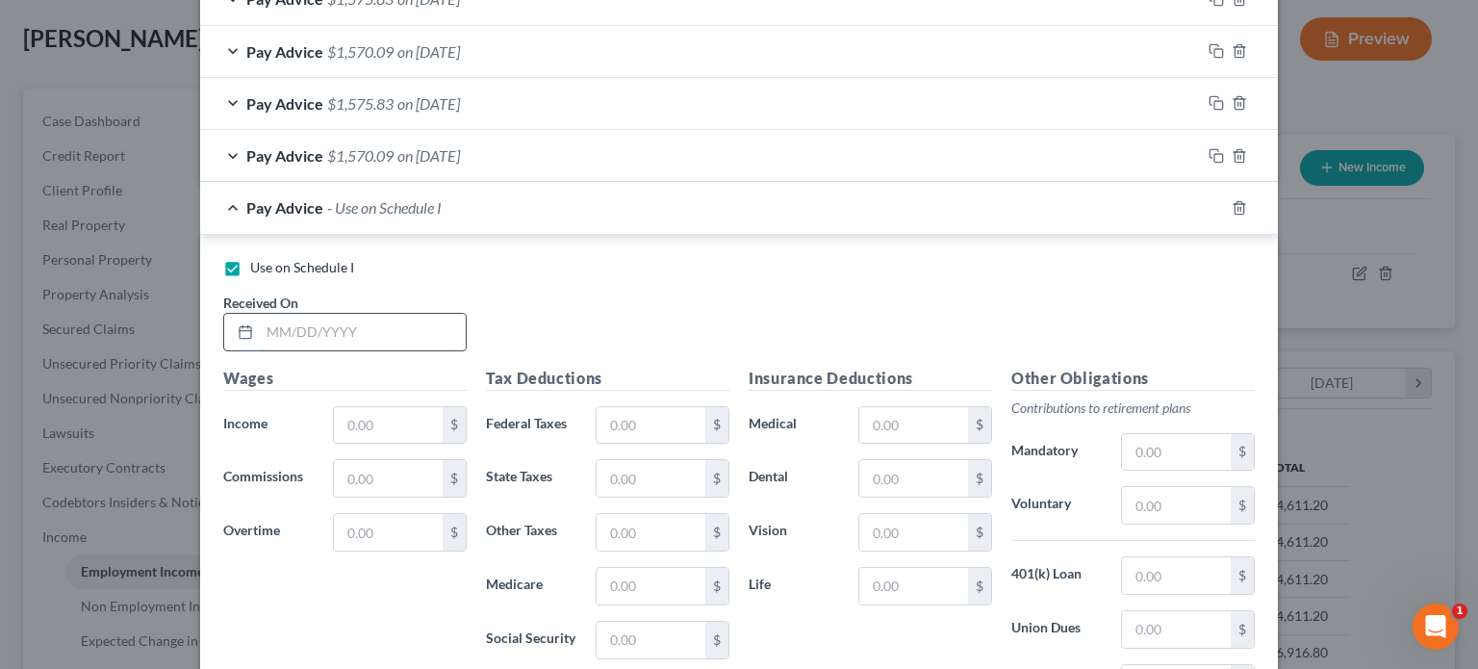
click at [271, 328] on input "text" at bounding box center [363, 332] width 206 height 37
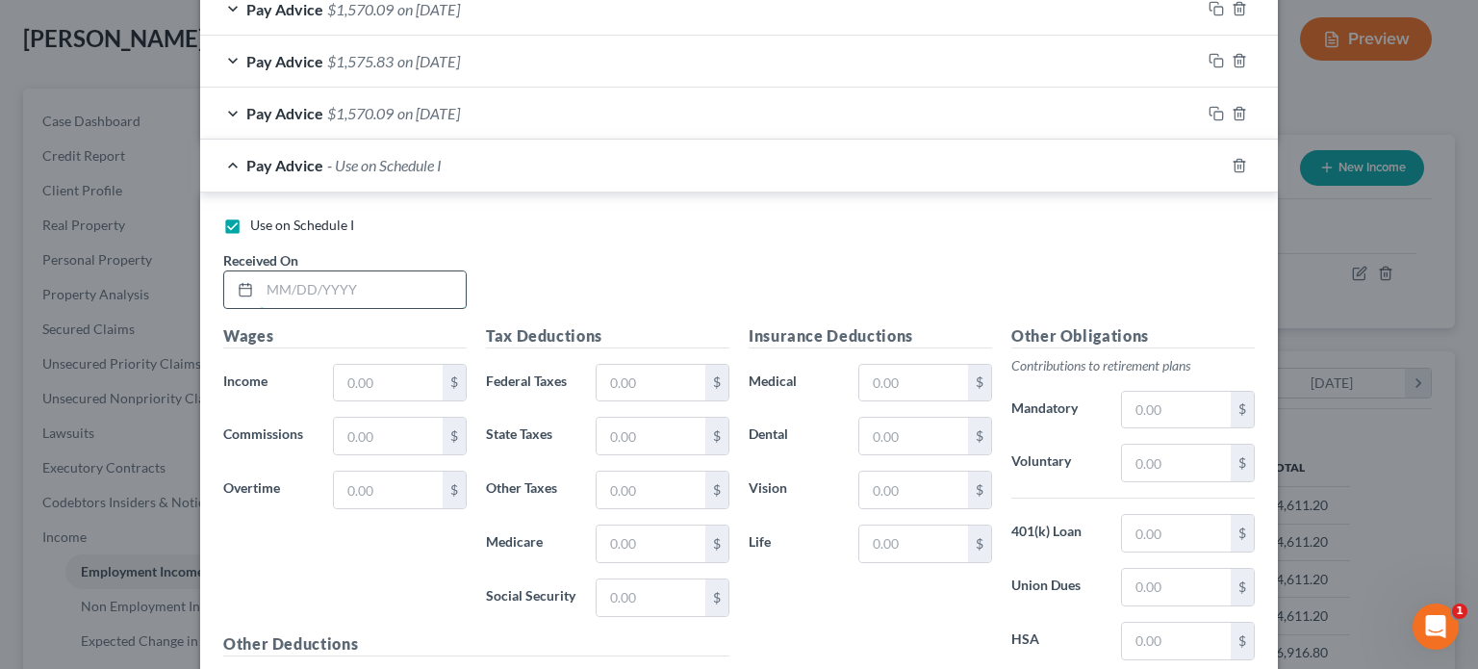
scroll to position [1109, 0]
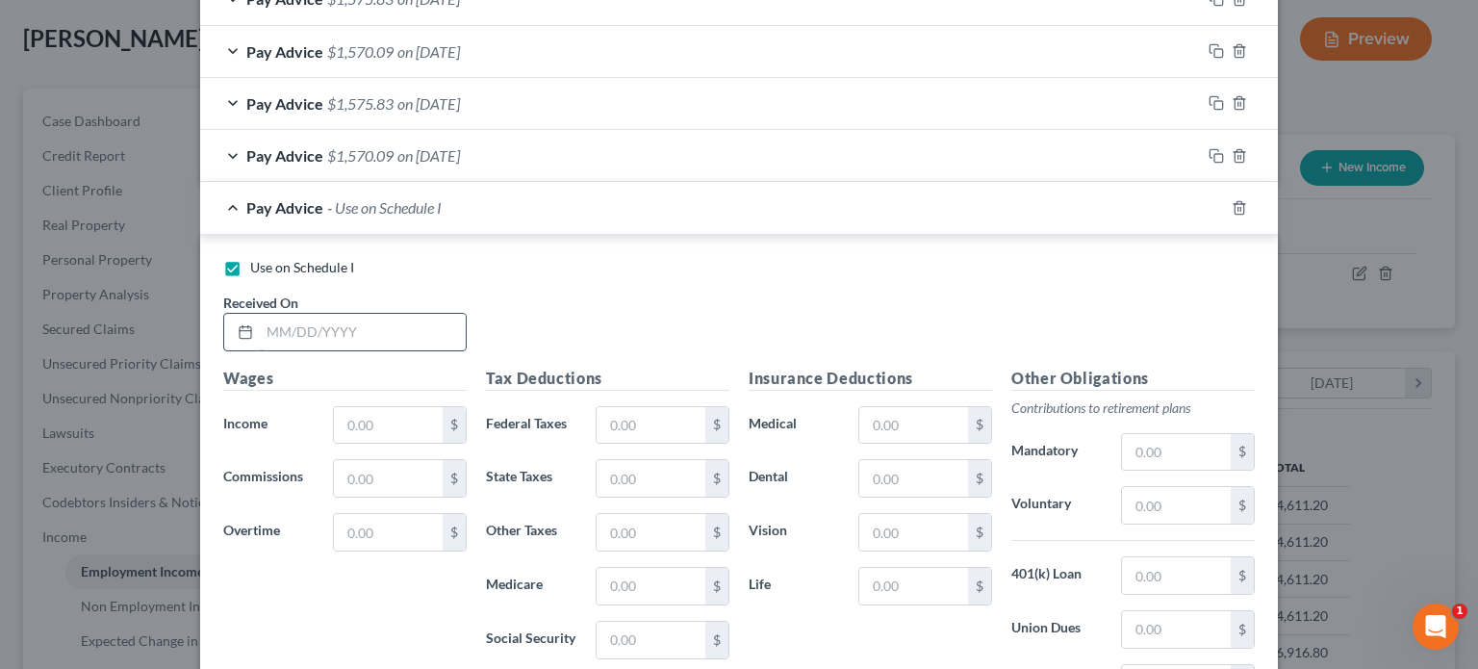
type input "-"
type input "[DATE]"
click at [341, 422] on input "text" at bounding box center [388, 425] width 109 height 37
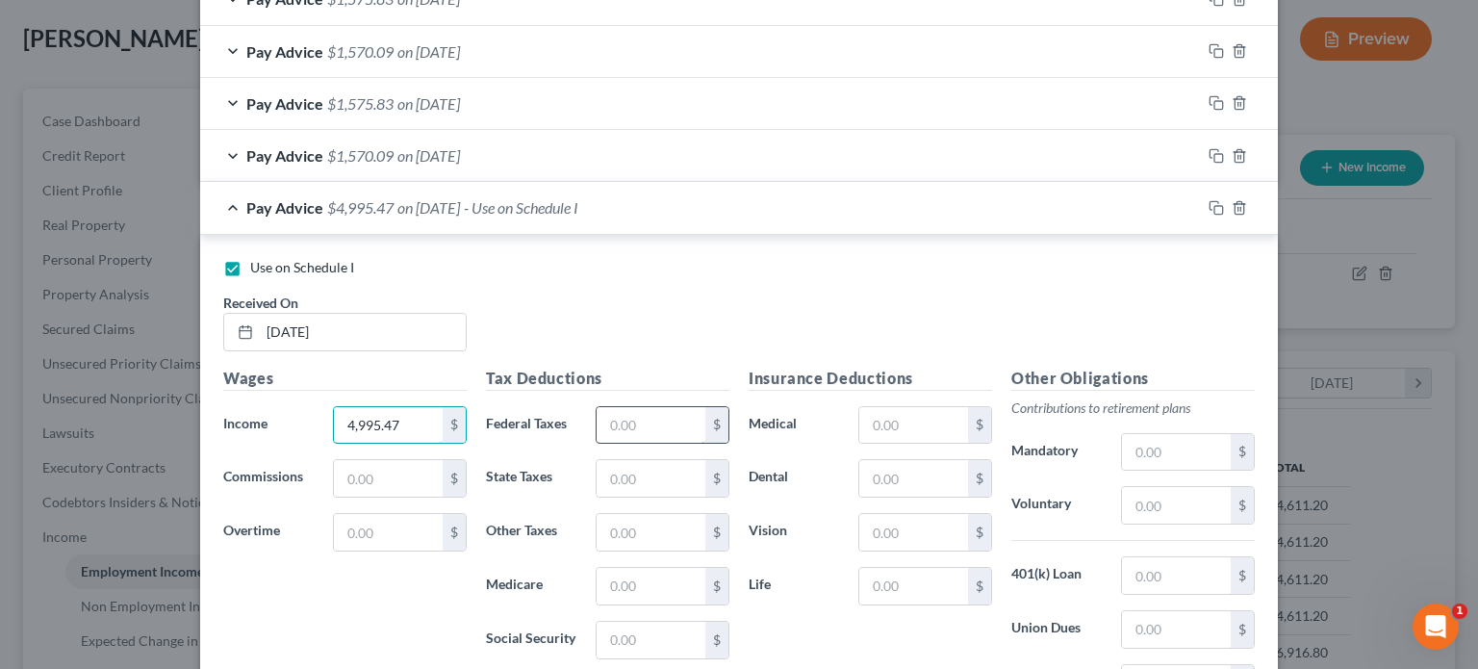
type input "4,995.47"
click at [670, 412] on input "text" at bounding box center [650, 425] width 109 height 37
type input "919.49"
click at [887, 418] on input "text" at bounding box center [913, 425] width 109 height 37
type input "333.54"
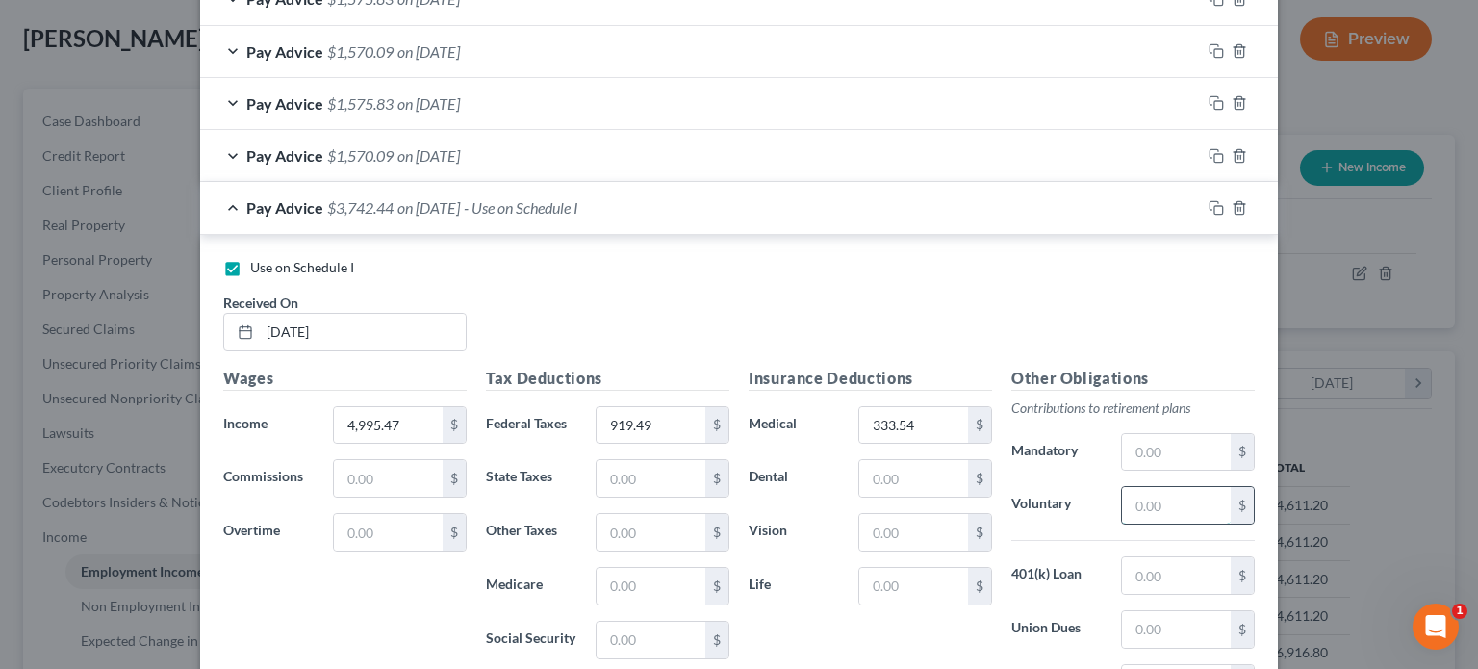
click at [1122, 498] on input "text" at bounding box center [1176, 505] width 109 height 37
click at [1140, 503] on input "text" at bounding box center [1176, 505] width 109 height 37
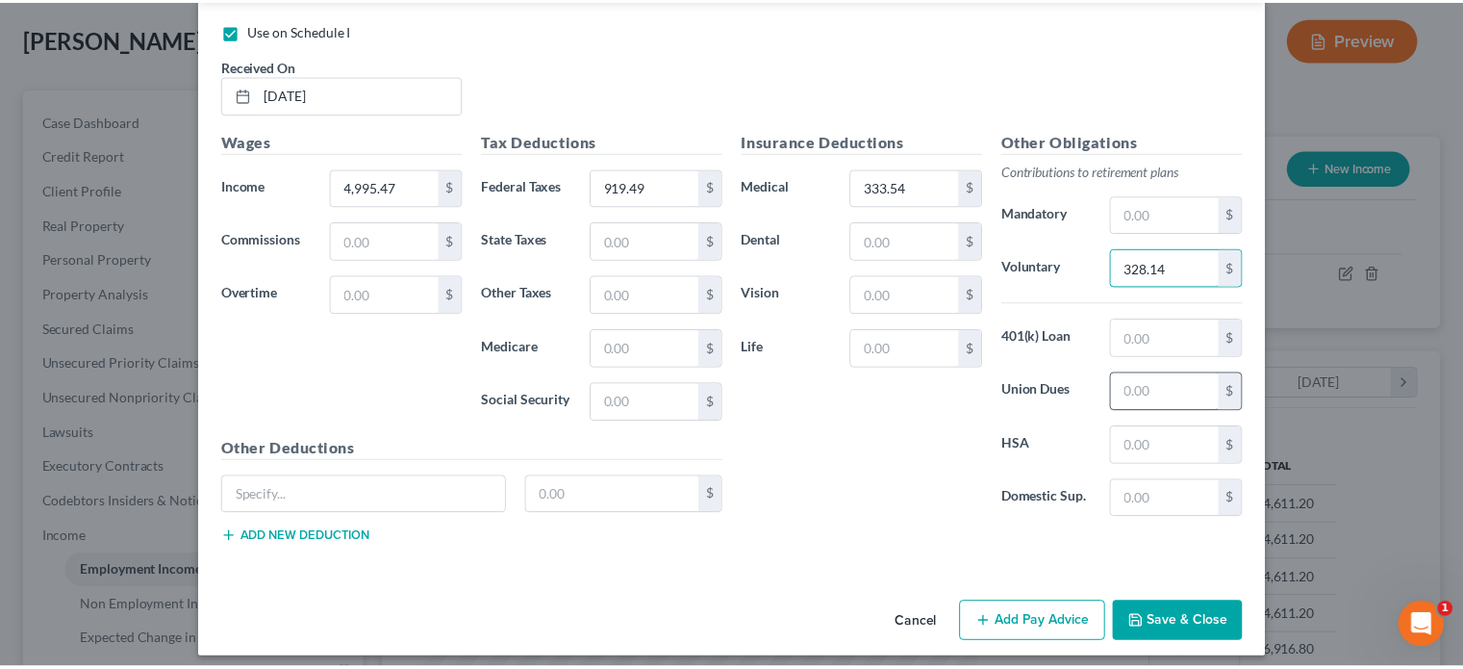
scroll to position [1353, 0]
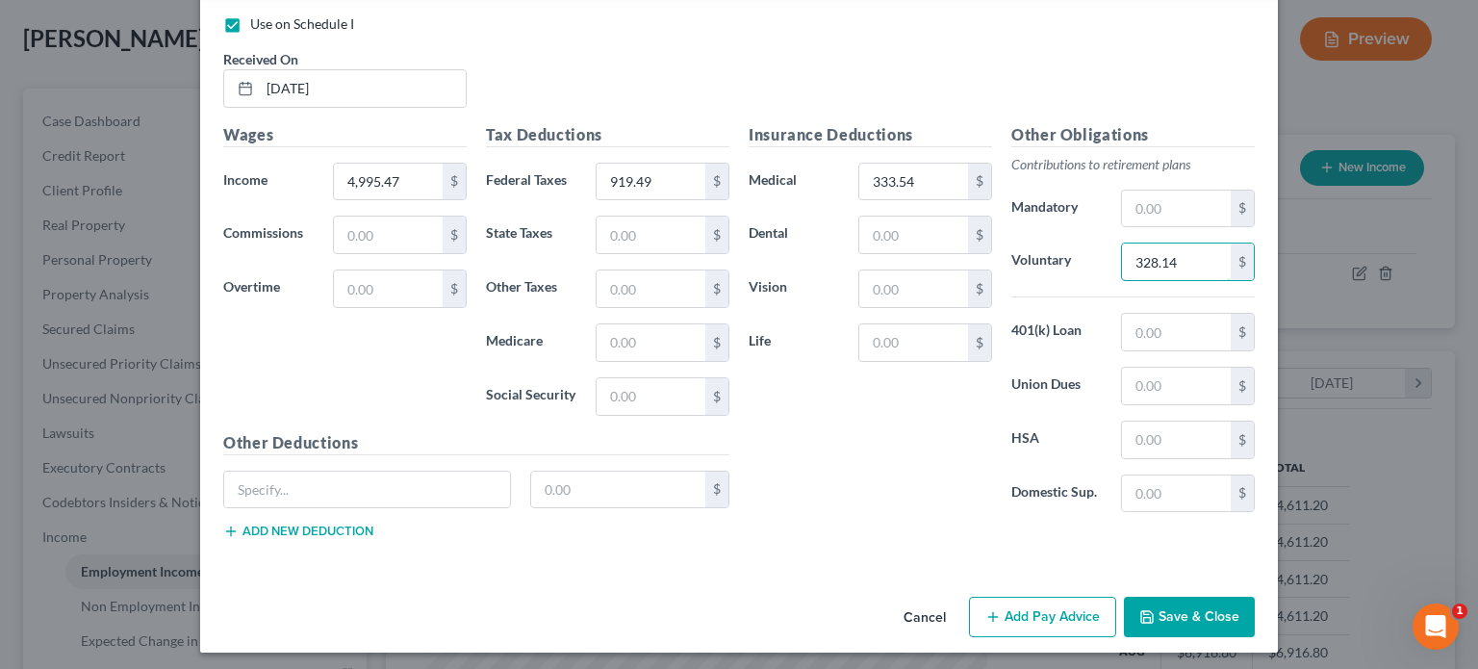
type input "328.14"
click at [1165, 615] on button "Save & Close" at bounding box center [1189, 616] width 131 height 40
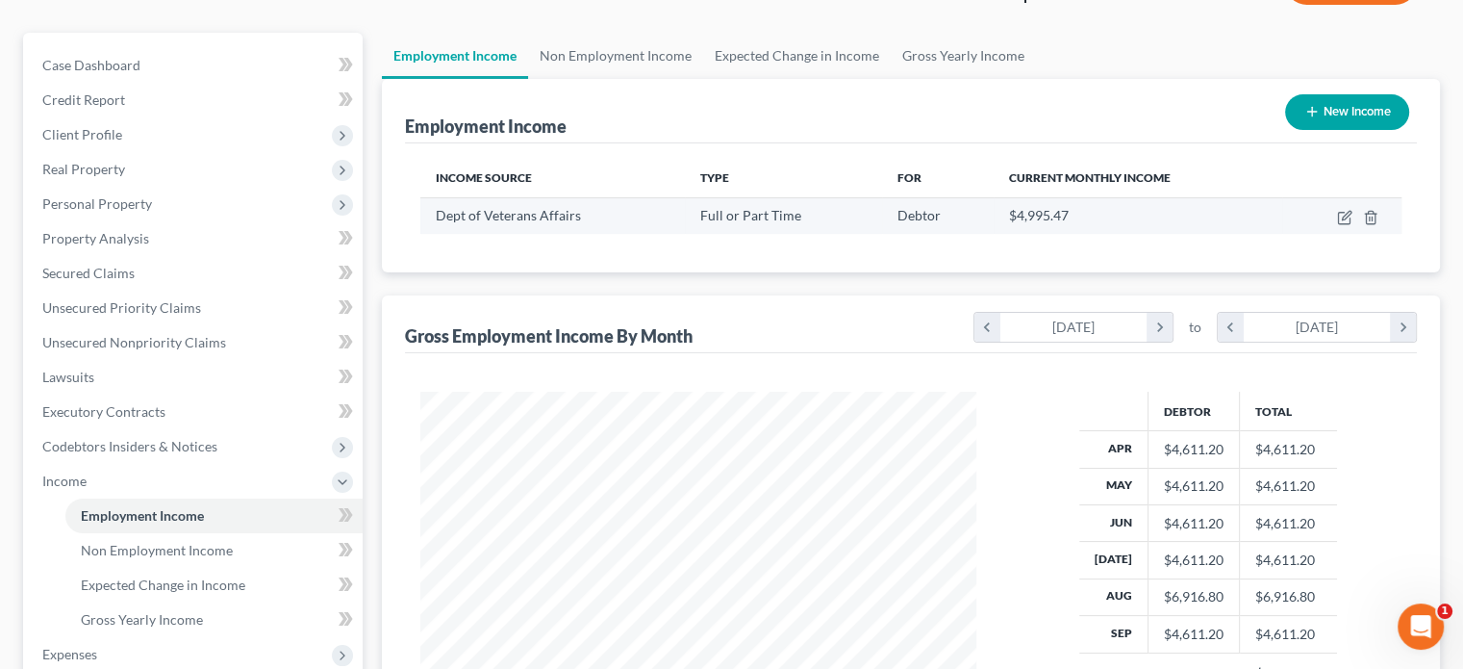
scroll to position [481, 0]
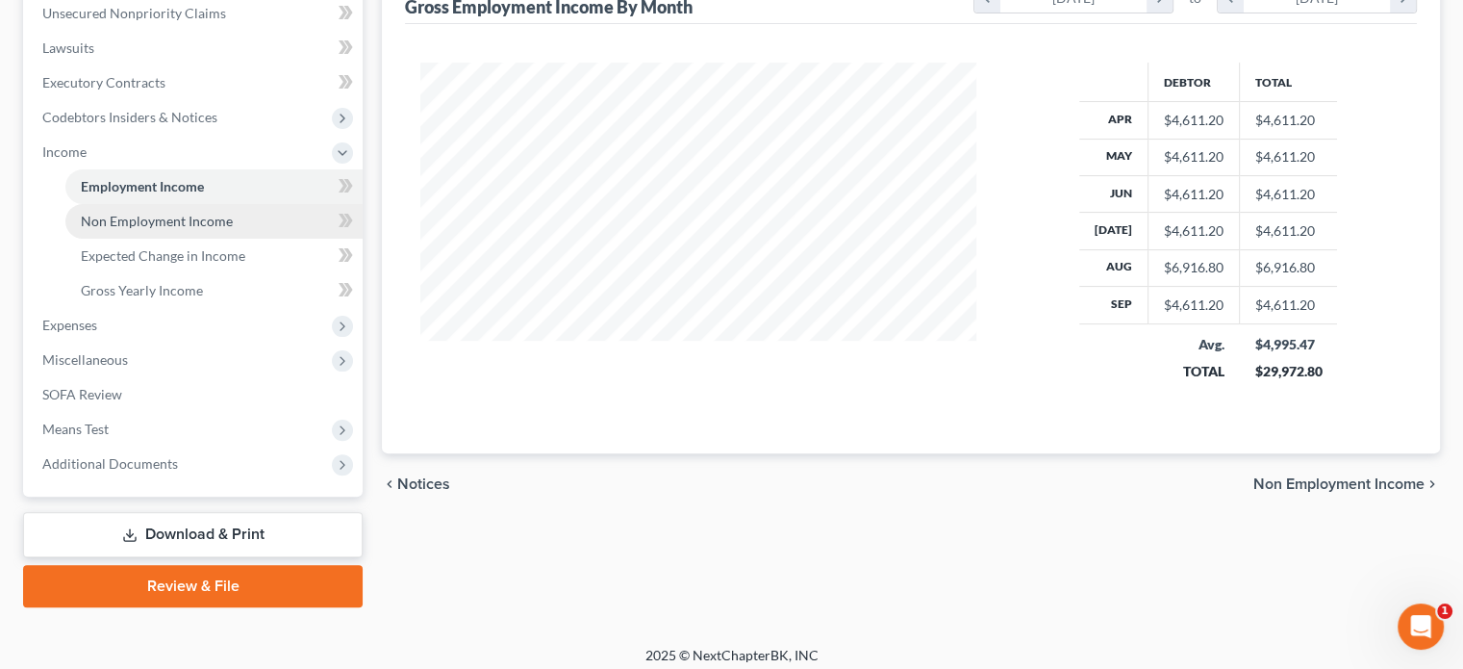
click at [162, 218] on span "Non Employment Income" at bounding box center [157, 221] width 152 height 16
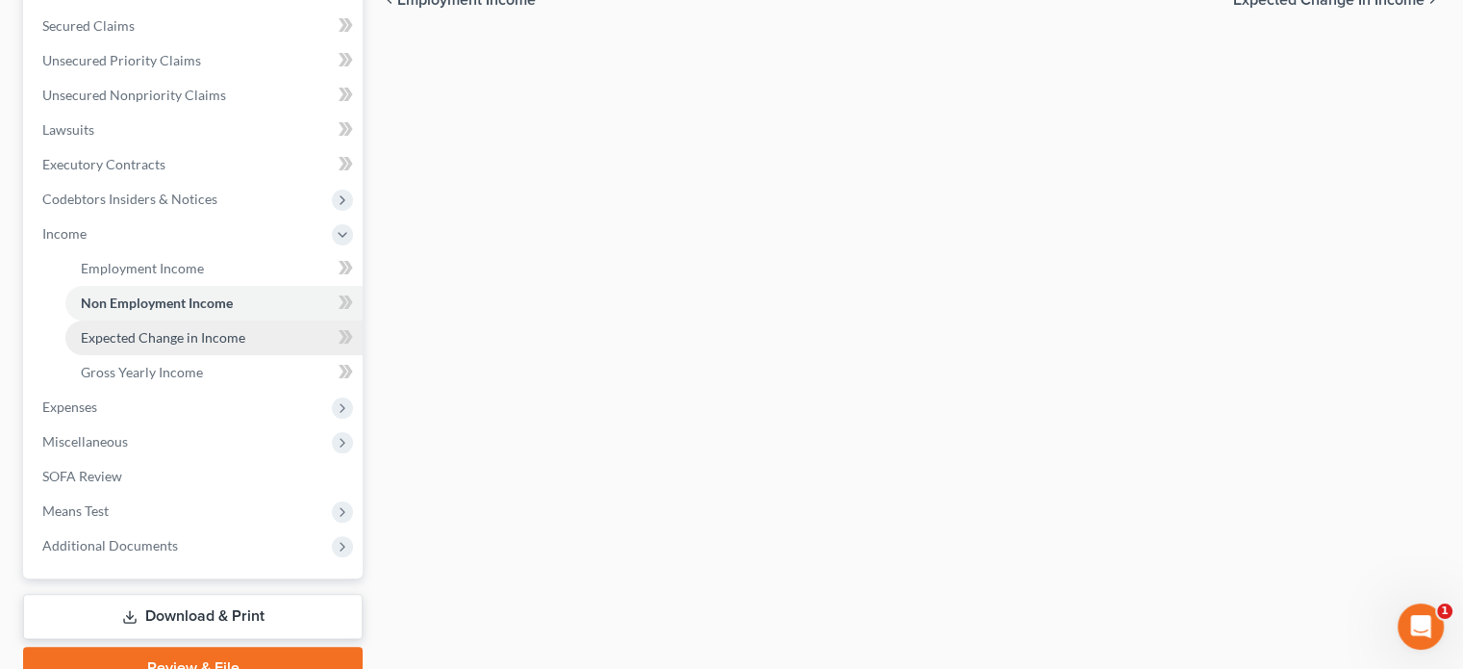
scroll to position [481, 0]
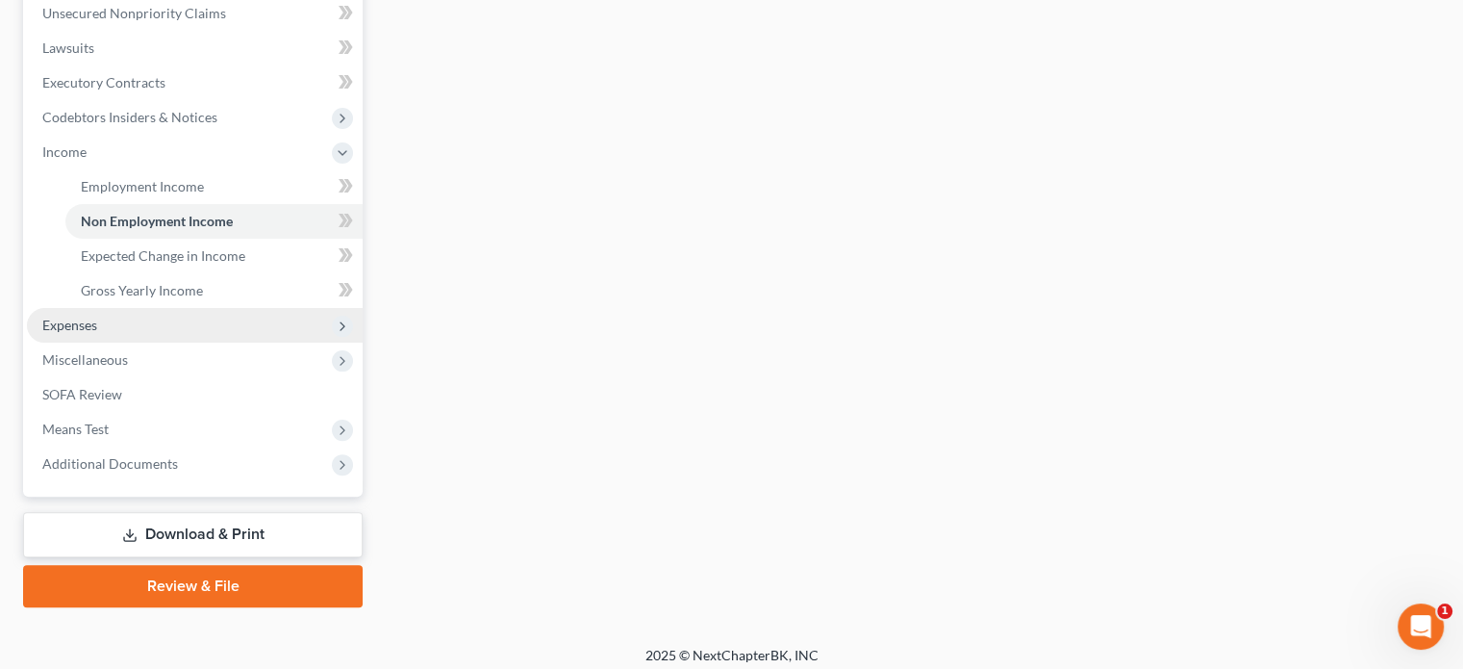
click at [67, 323] on span "Expenses" at bounding box center [69, 325] width 55 height 16
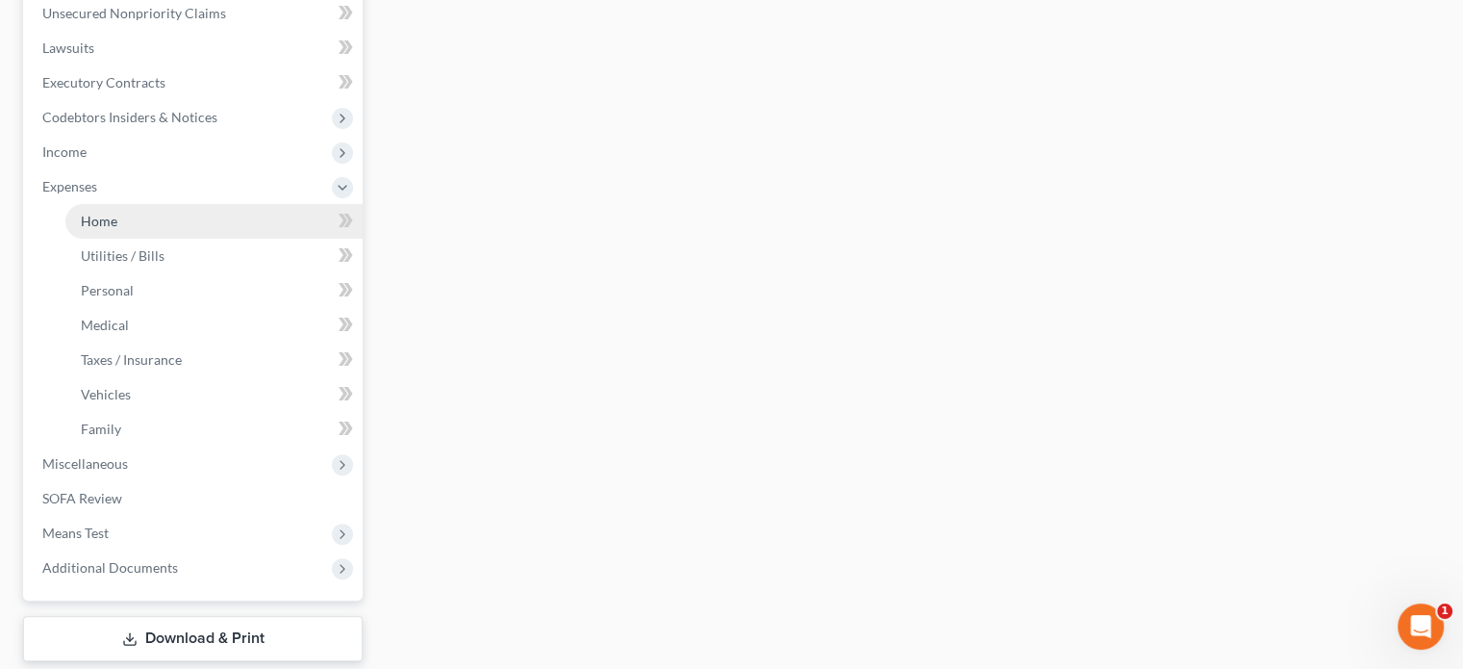
click at [96, 221] on span "Home" at bounding box center [99, 221] width 37 height 16
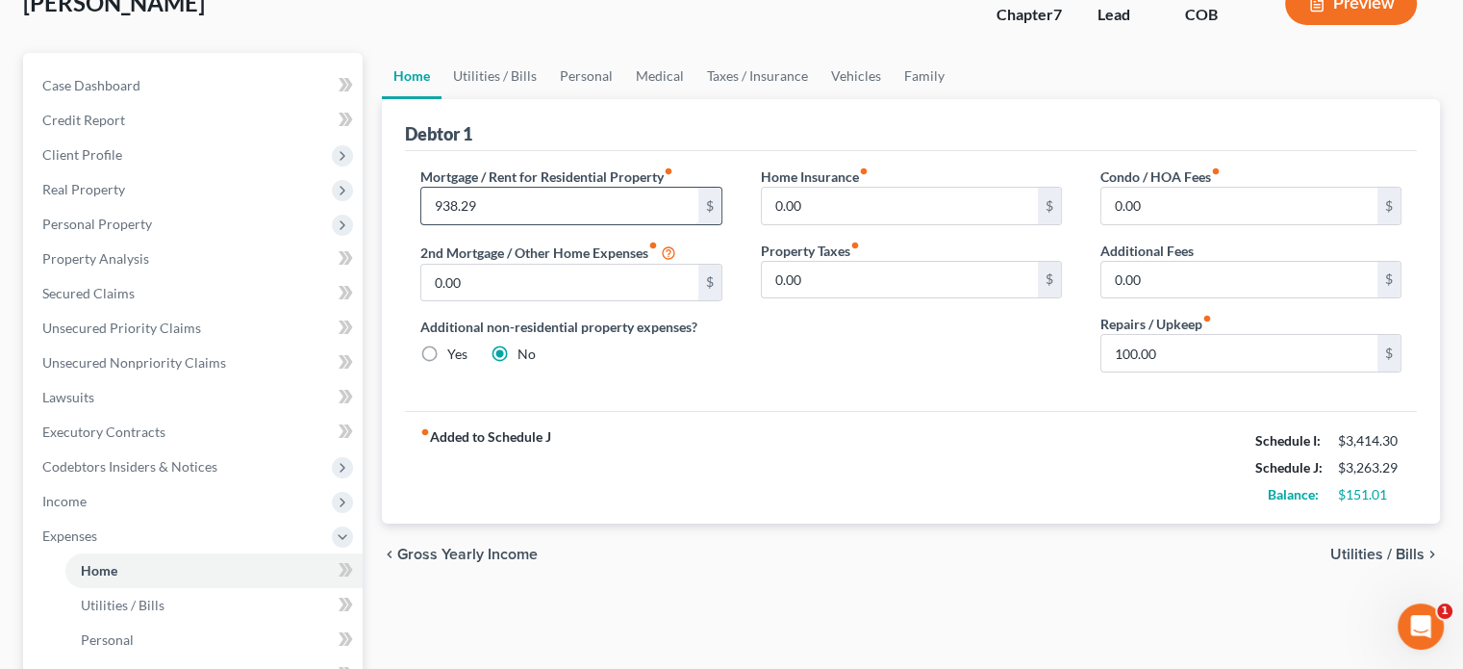
scroll to position [98, 0]
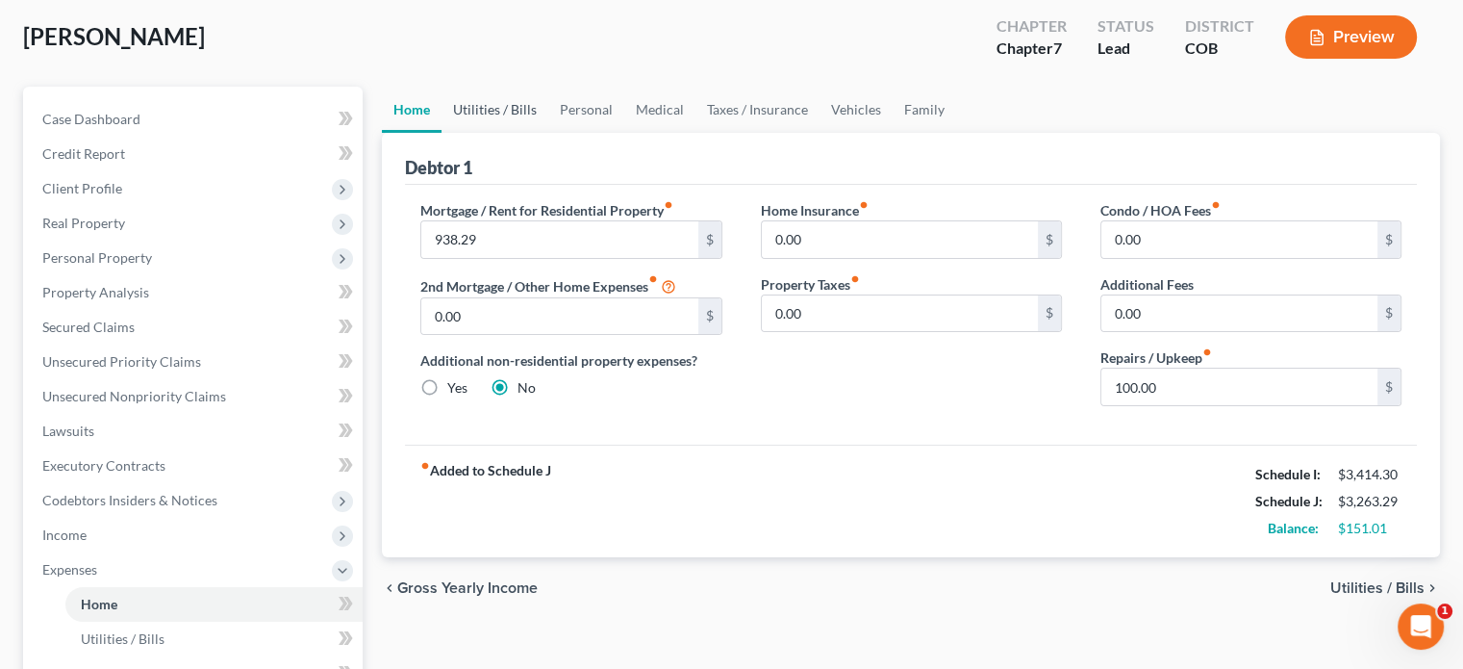
click at [506, 111] on link "Utilities / Bills" at bounding box center [495, 110] width 107 height 46
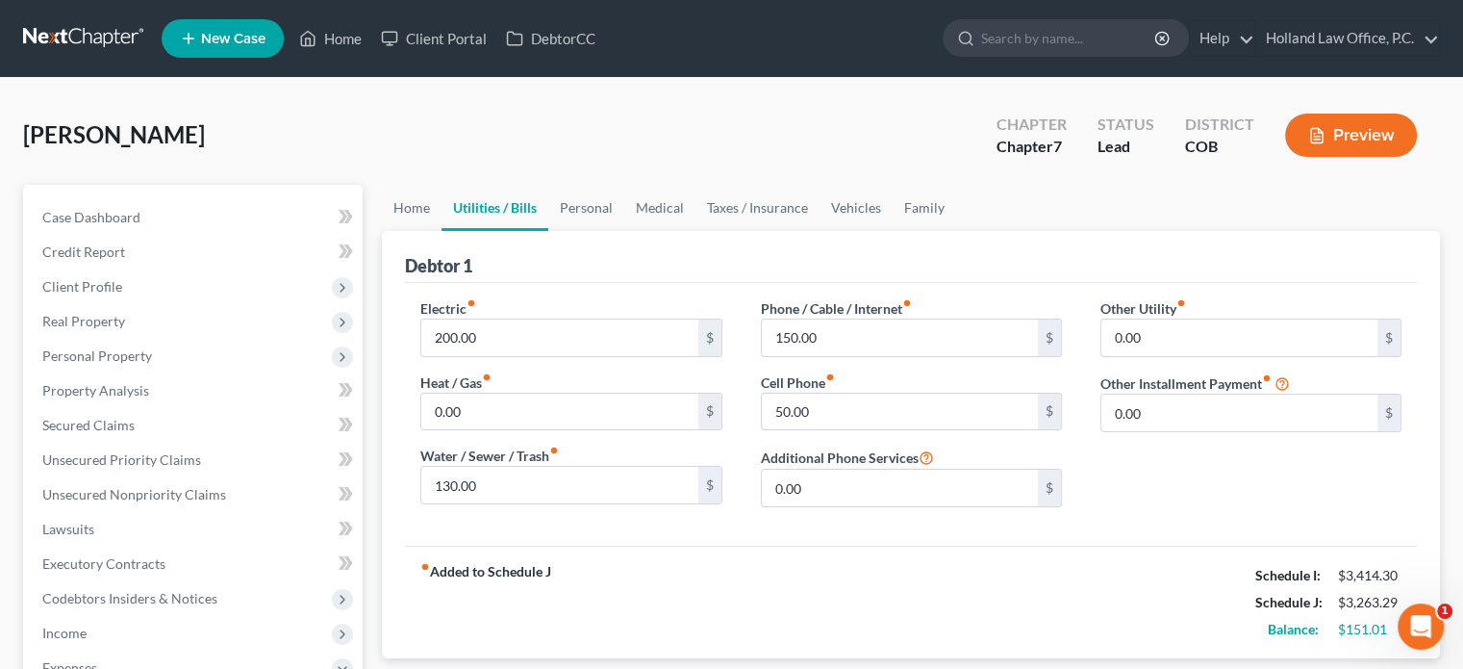
scroll to position [96, 0]
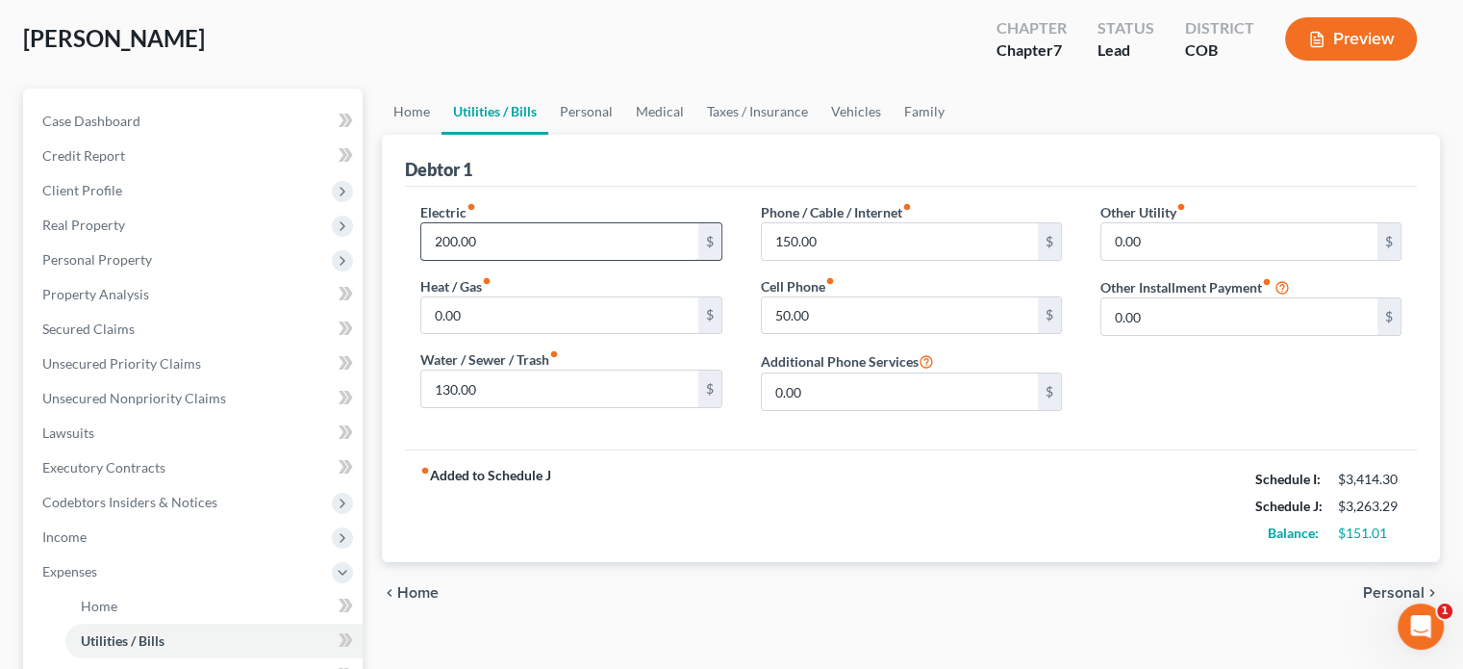
click at [446, 242] on input "200.00" at bounding box center [559, 241] width 276 height 37
type input "250"
click at [918, 247] on input "150.00" at bounding box center [900, 241] width 276 height 37
click at [579, 111] on link "Personal" at bounding box center [586, 112] width 76 height 46
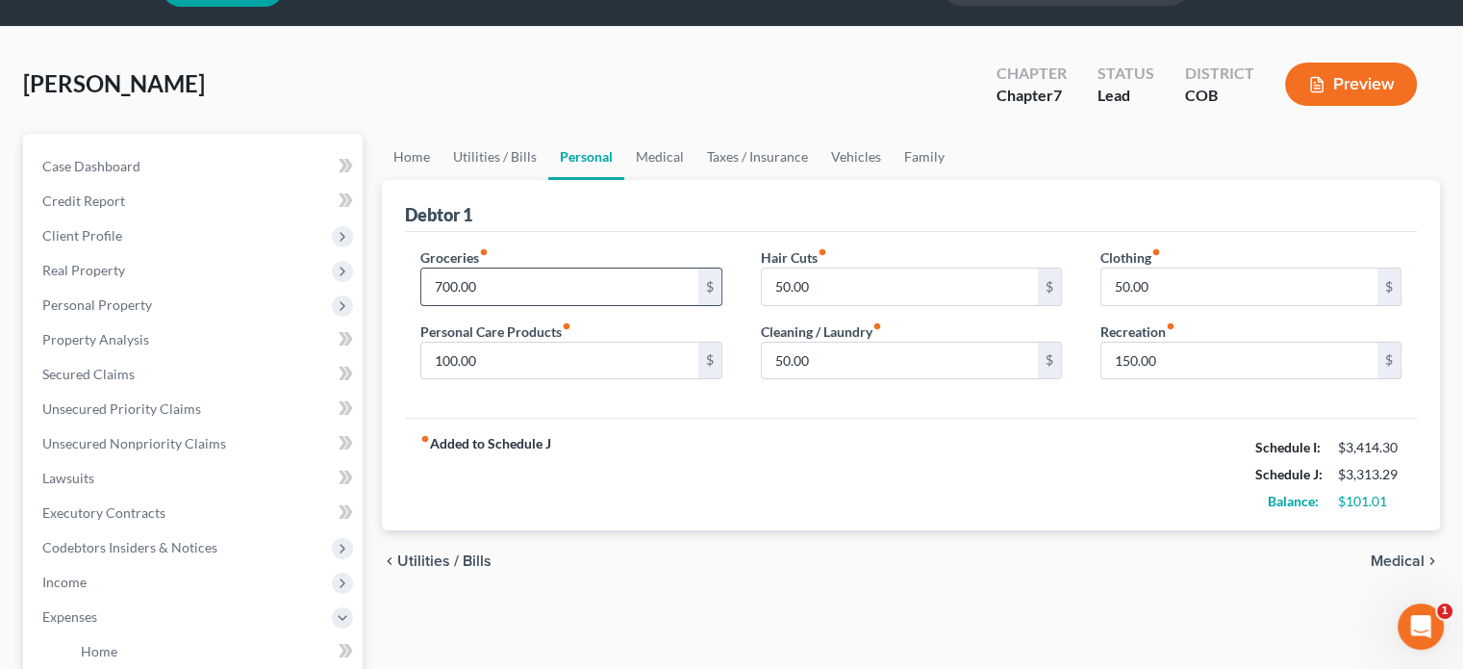
scroll to position [96, 0]
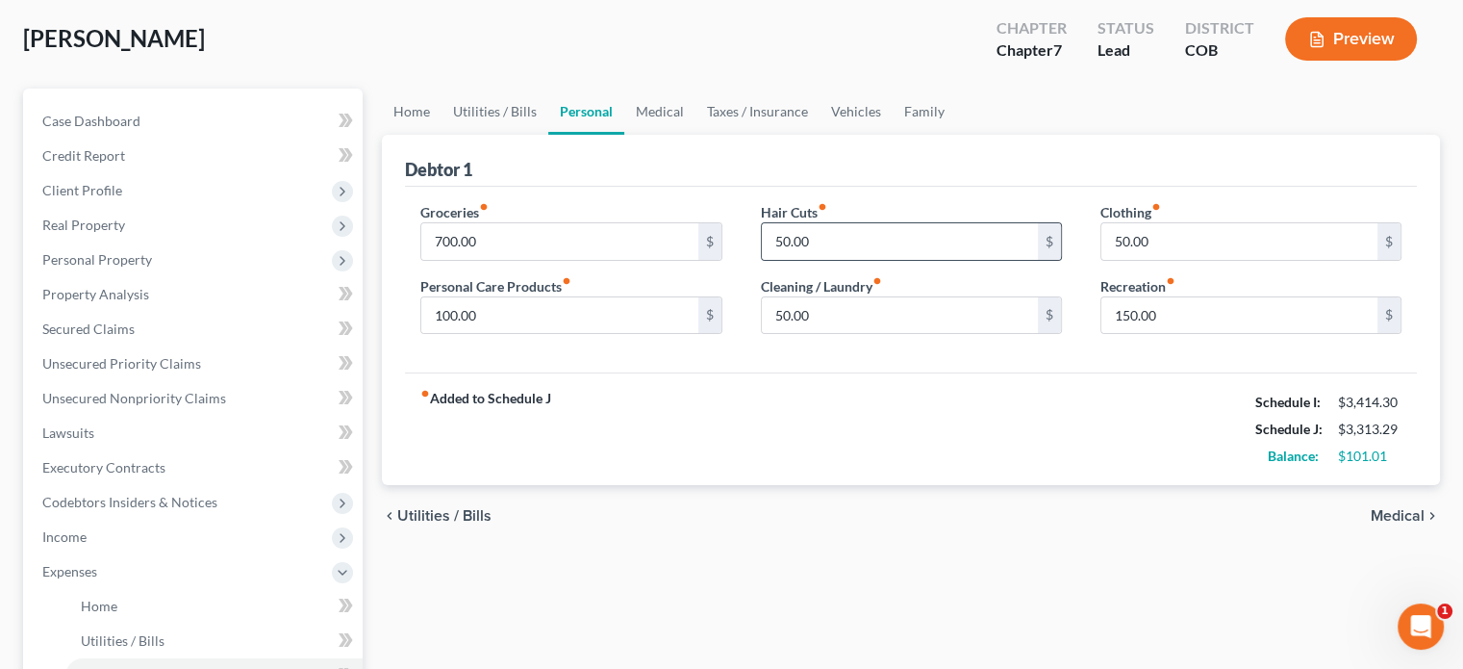
click at [889, 222] on div "50.00 $" at bounding box center [911, 241] width 301 height 38
click at [859, 246] on input "50.00" at bounding box center [900, 241] width 276 height 37
click at [1112, 233] on input "50.00" at bounding box center [1240, 241] width 276 height 37
click at [1110, 235] on input "50.00" at bounding box center [1240, 241] width 276 height 37
type input "150.00"
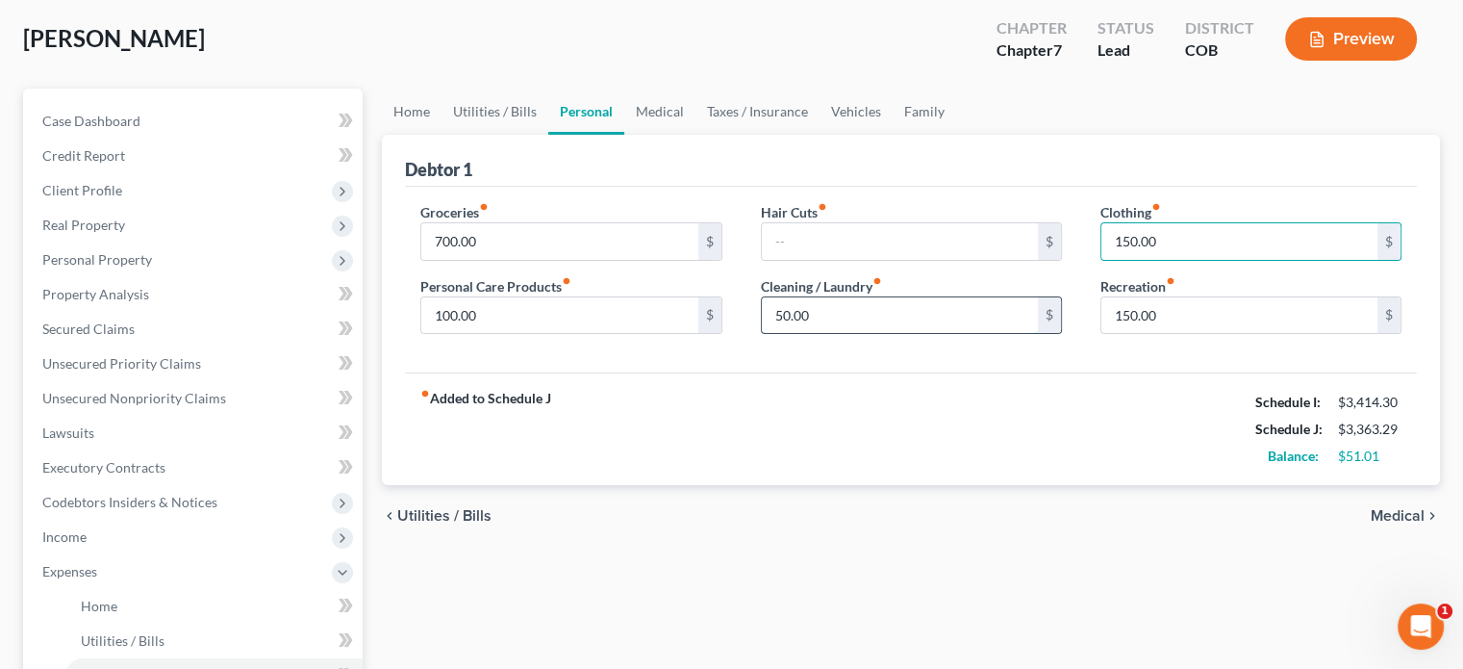
click at [915, 325] on input "50.00" at bounding box center [900, 315] width 276 height 37
click at [643, 115] on link "Medical" at bounding box center [659, 112] width 71 height 46
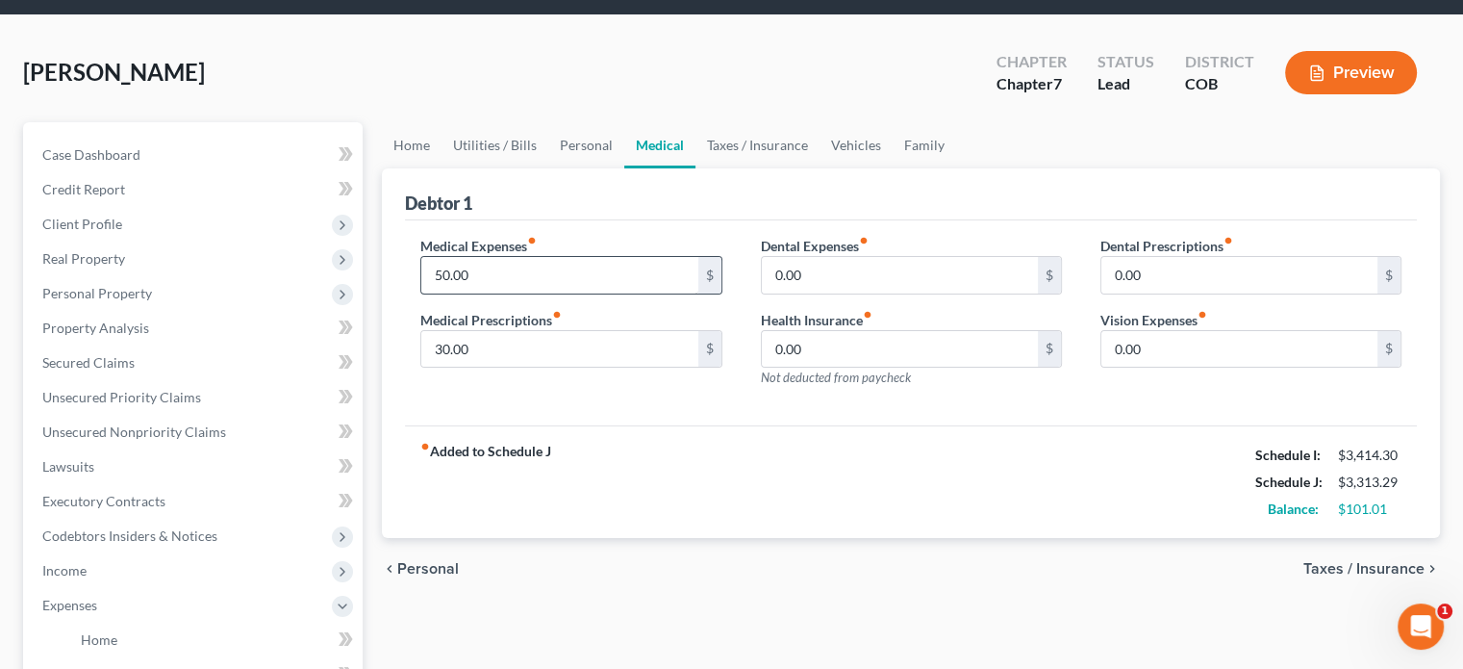
scroll to position [96, 0]
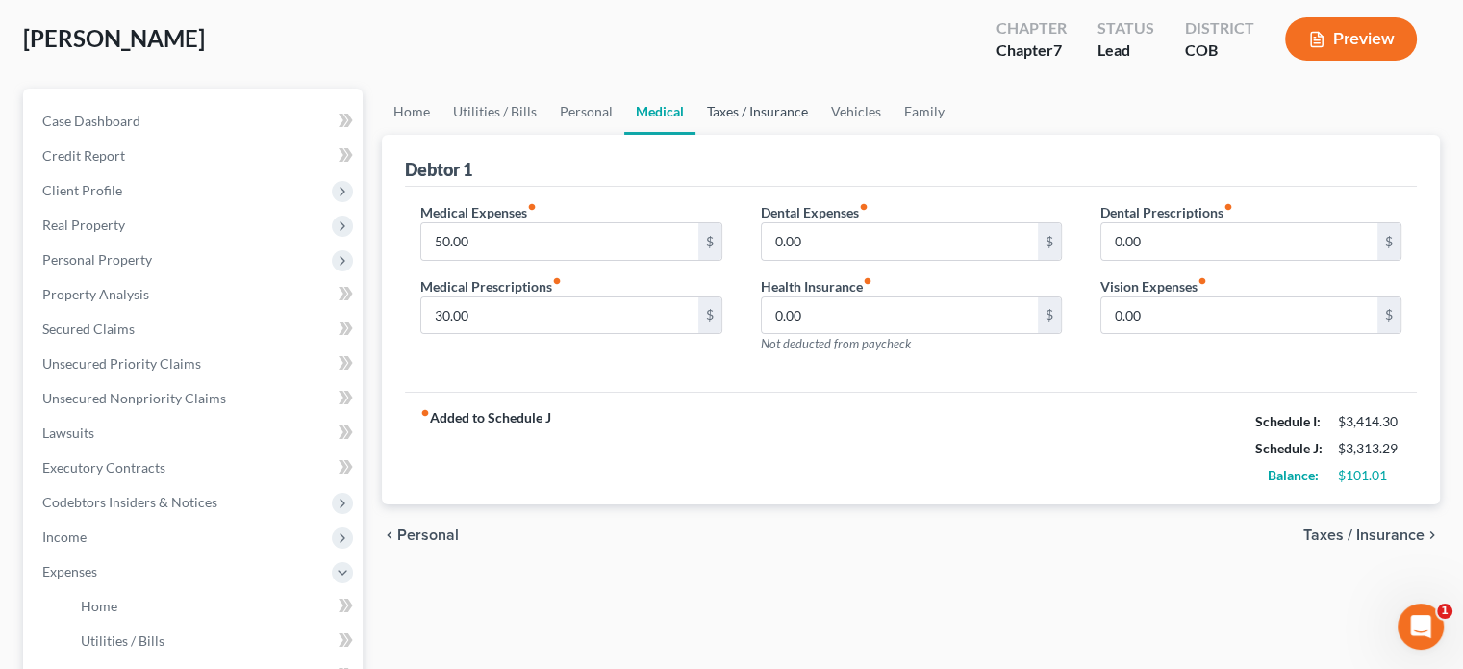
click at [762, 107] on link "Taxes / Insurance" at bounding box center [758, 112] width 124 height 46
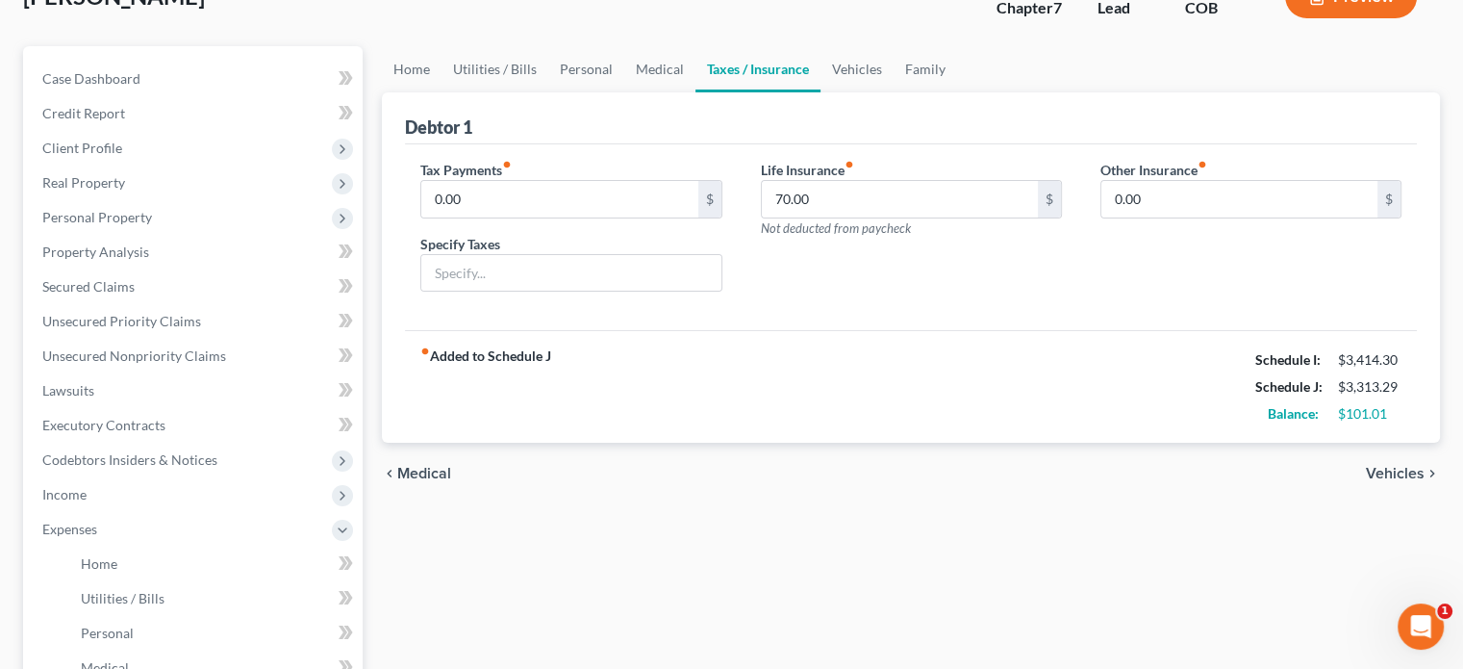
scroll to position [96, 0]
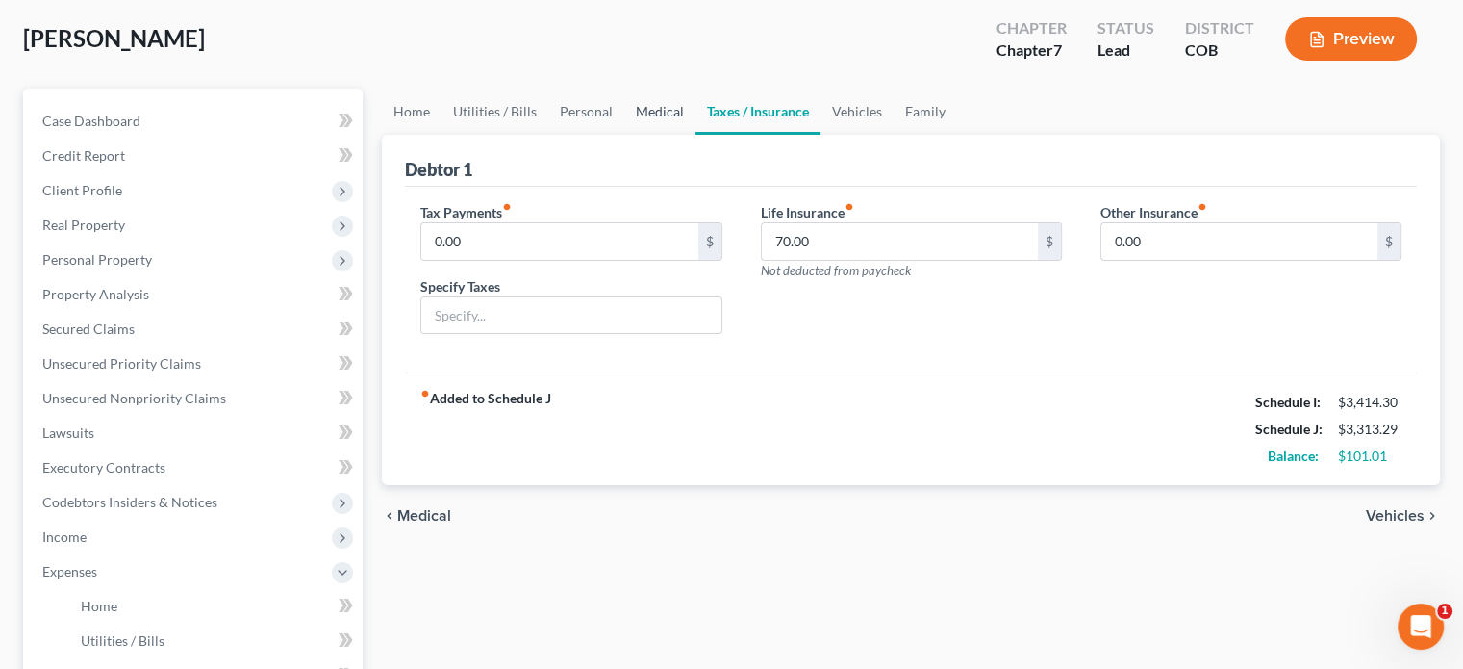
click at [662, 106] on link "Medical" at bounding box center [659, 112] width 71 height 46
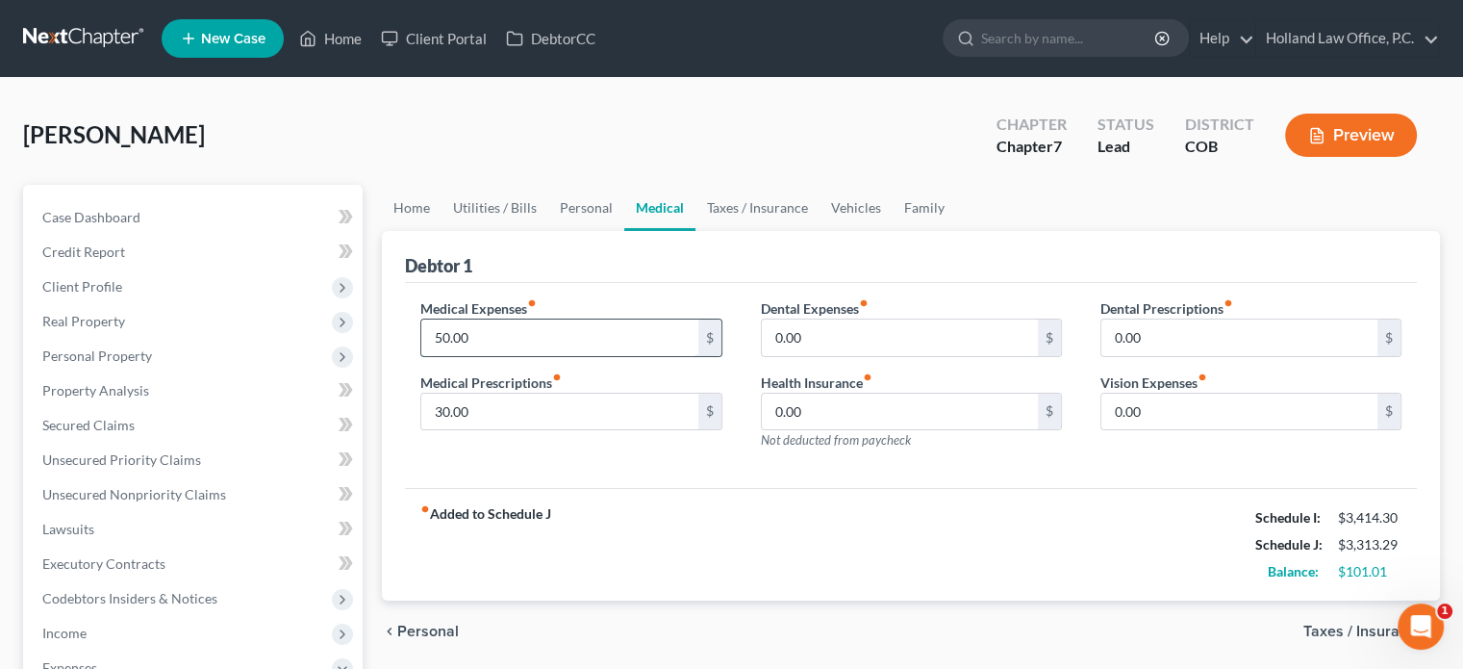
click at [504, 334] on input "50.00" at bounding box center [559, 337] width 276 height 37
type input "95"
click at [491, 411] on input "30.00" at bounding box center [559, 411] width 276 height 37
click at [743, 203] on link "Taxes / Insurance" at bounding box center [758, 208] width 124 height 46
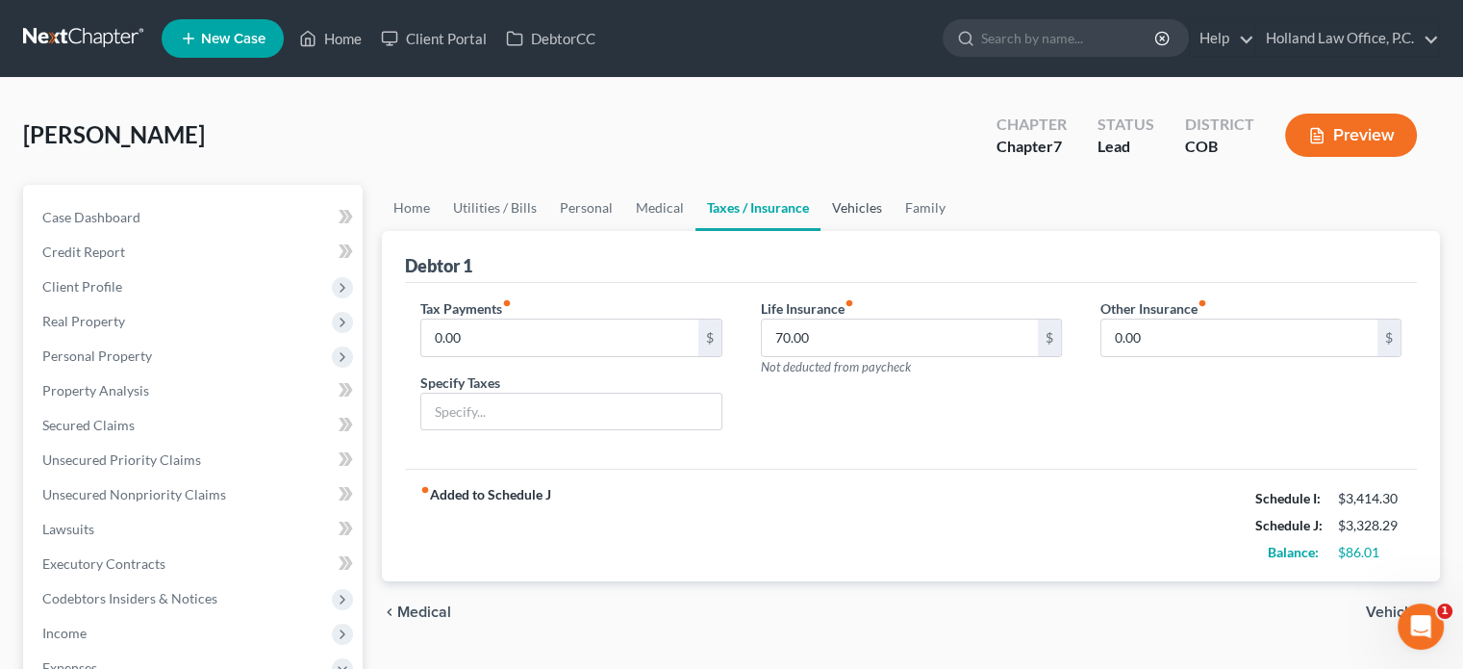
click at [839, 211] on link "Vehicles" at bounding box center [857, 208] width 73 height 46
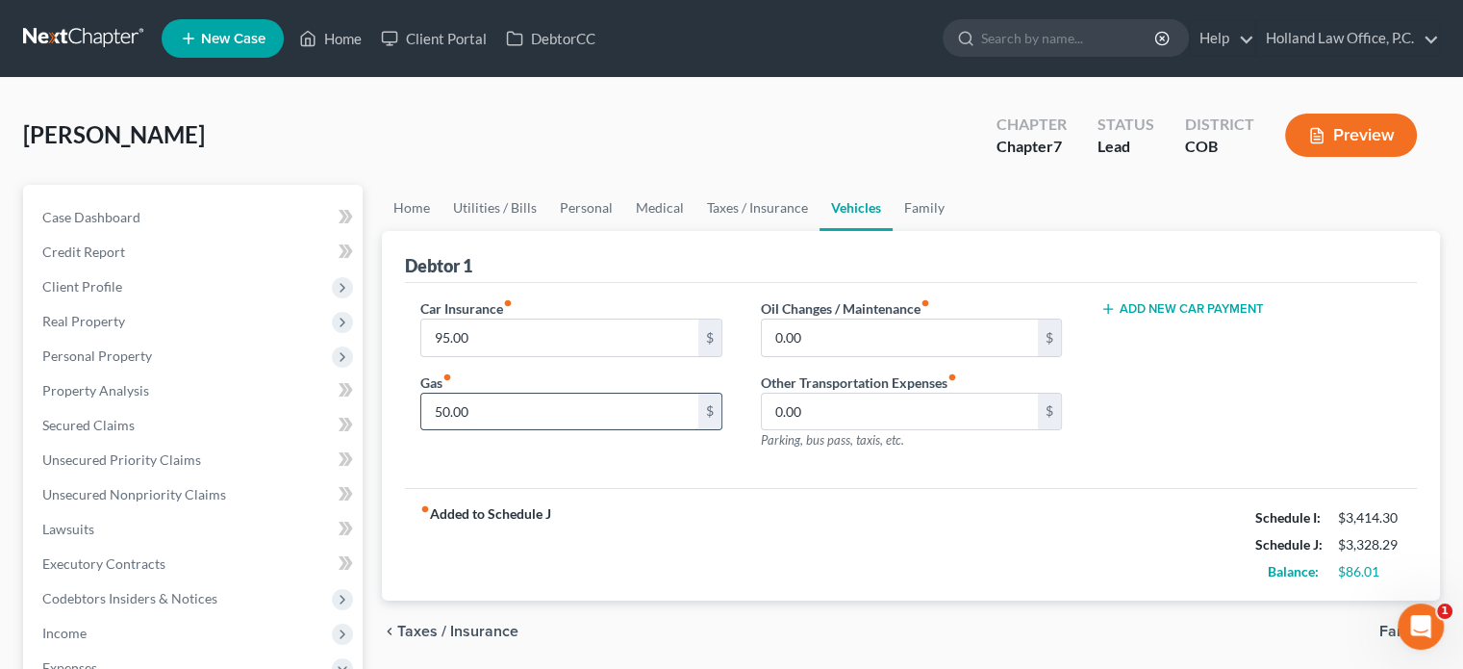
click at [492, 399] on input "50.00" at bounding box center [559, 411] width 276 height 37
type input "150"
click at [917, 205] on link "Family" at bounding box center [924, 208] width 63 height 46
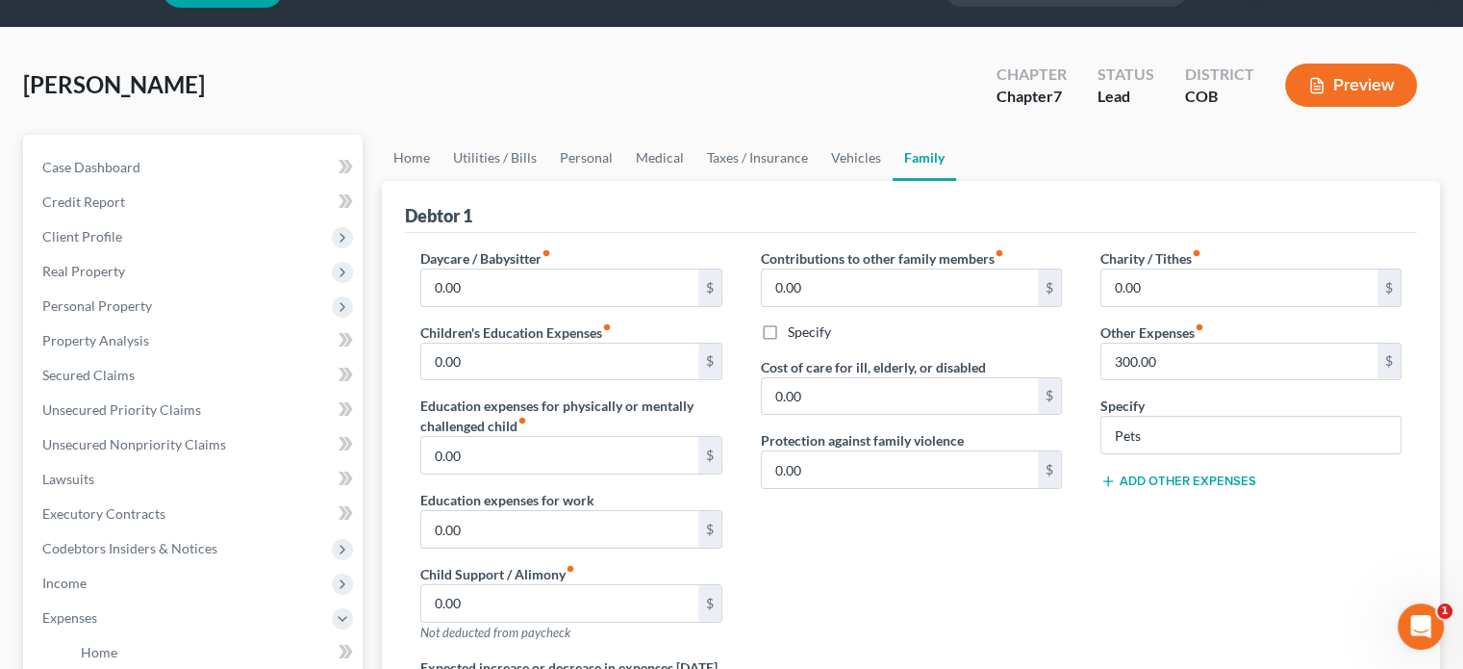
scroll to position [96, 0]
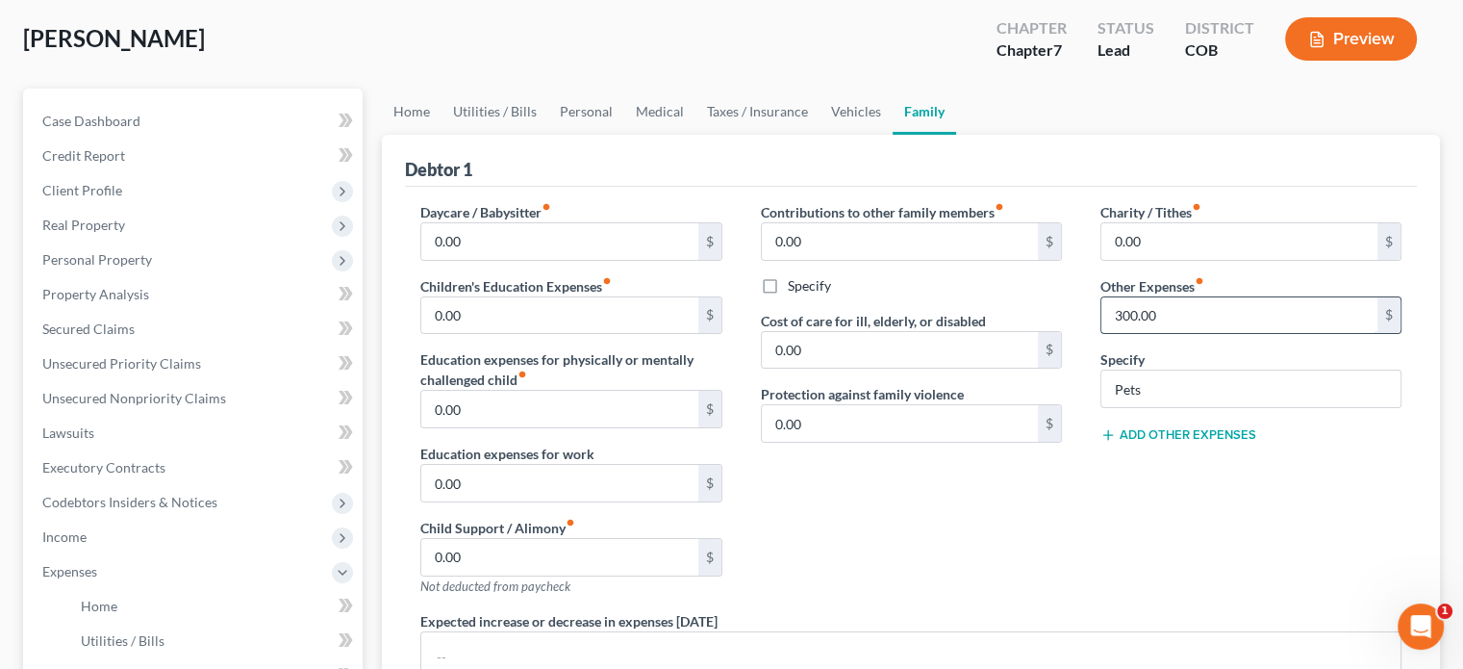
click at [1121, 318] on input "300.00" at bounding box center [1240, 315] width 276 height 37
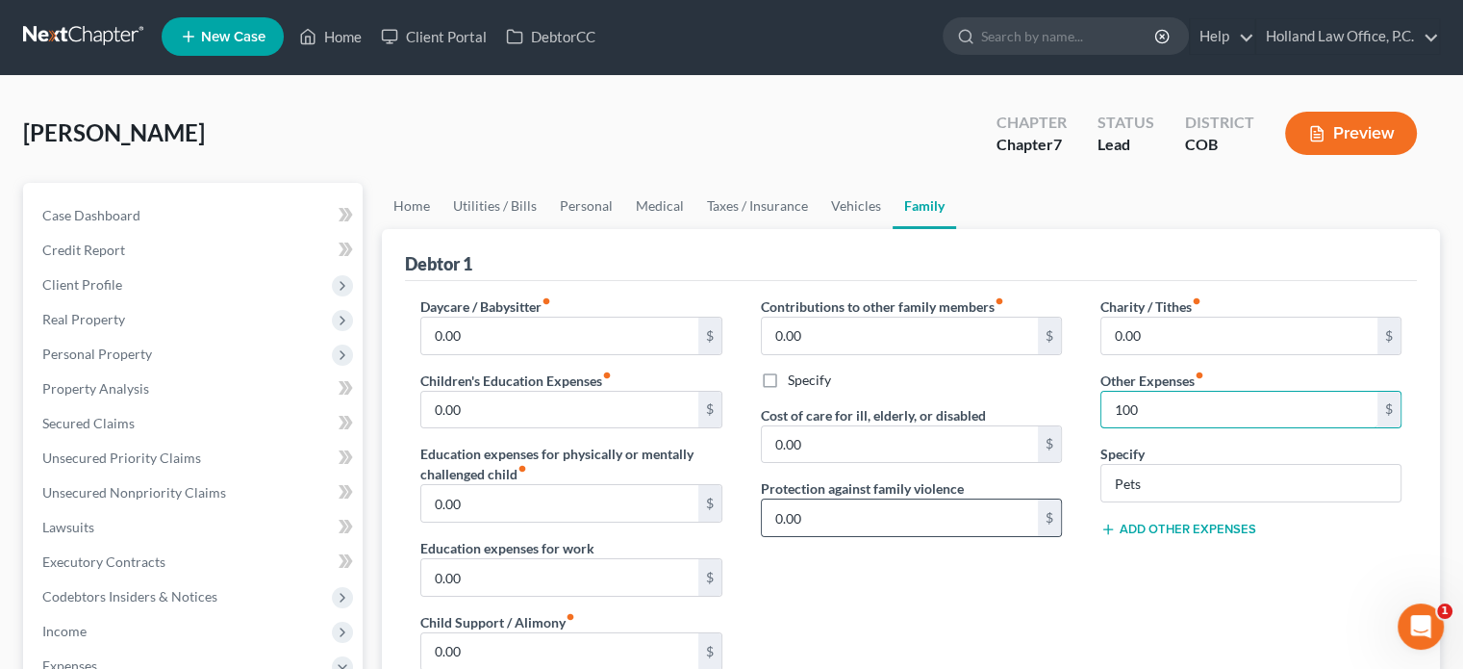
scroll to position [0, 0]
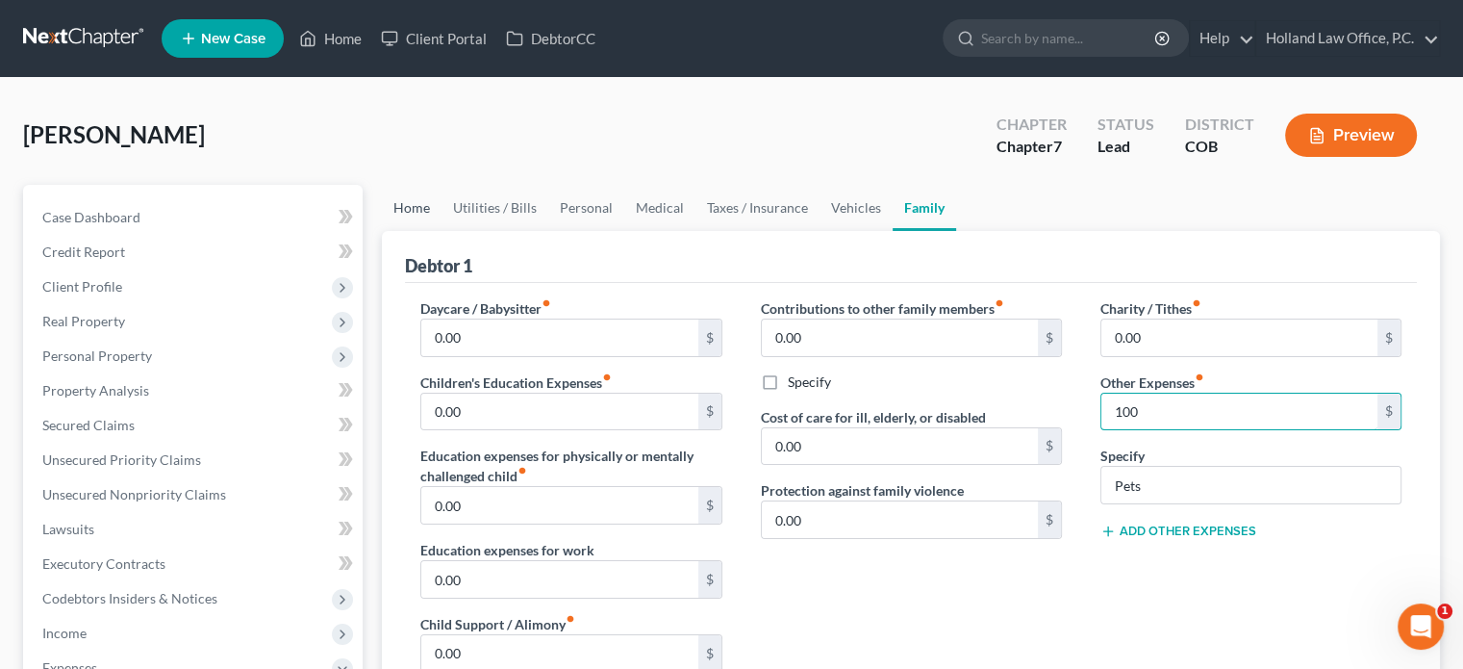
type input "100"
click at [415, 208] on link "Home" at bounding box center [412, 208] width 60 height 46
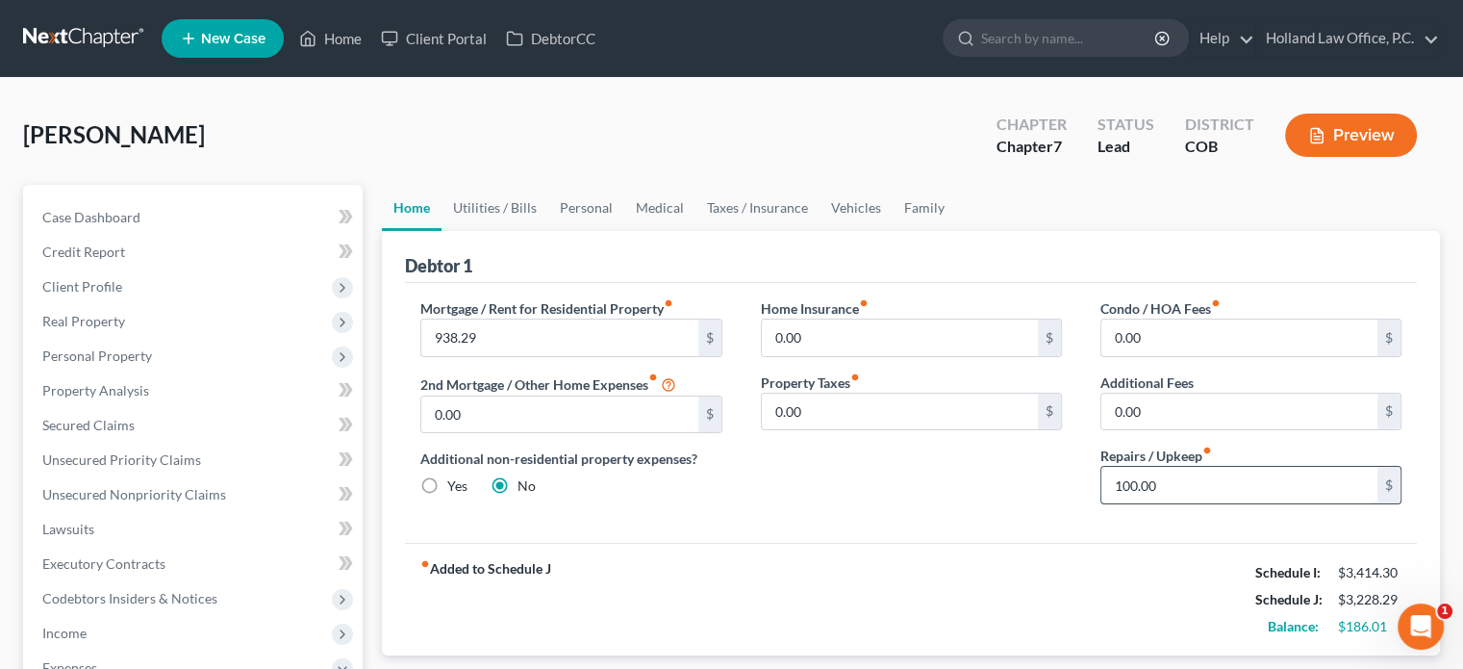
click at [1130, 484] on input "100.00" at bounding box center [1240, 485] width 276 height 37
click at [1128, 489] on input "100.00" at bounding box center [1240, 485] width 276 height 37
type input "150.00"
click at [503, 209] on link "Utilities / Bills" at bounding box center [495, 208] width 107 height 46
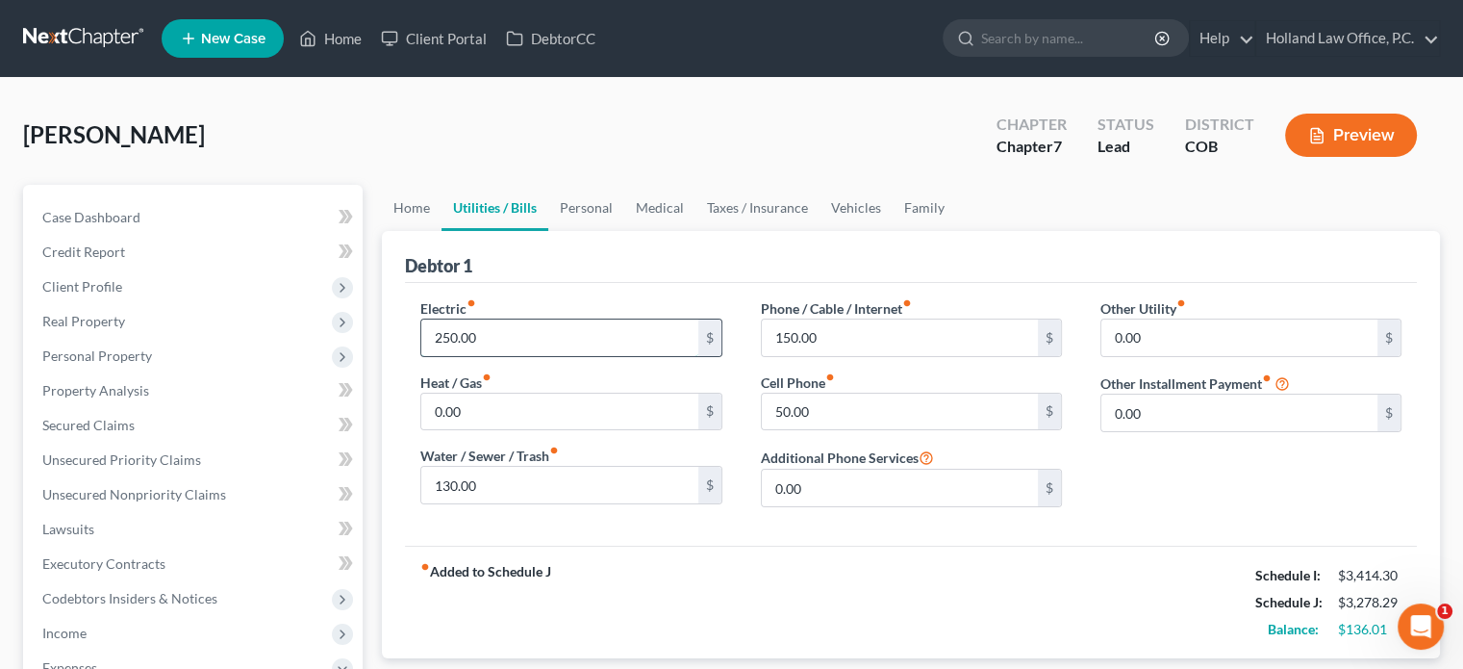
click at [484, 339] on input "250.00" at bounding box center [559, 337] width 276 height 37
type input "300"
click at [512, 474] on input "130.00" at bounding box center [559, 485] width 276 height 37
type input "150"
click at [576, 211] on link "Personal" at bounding box center [586, 208] width 76 height 46
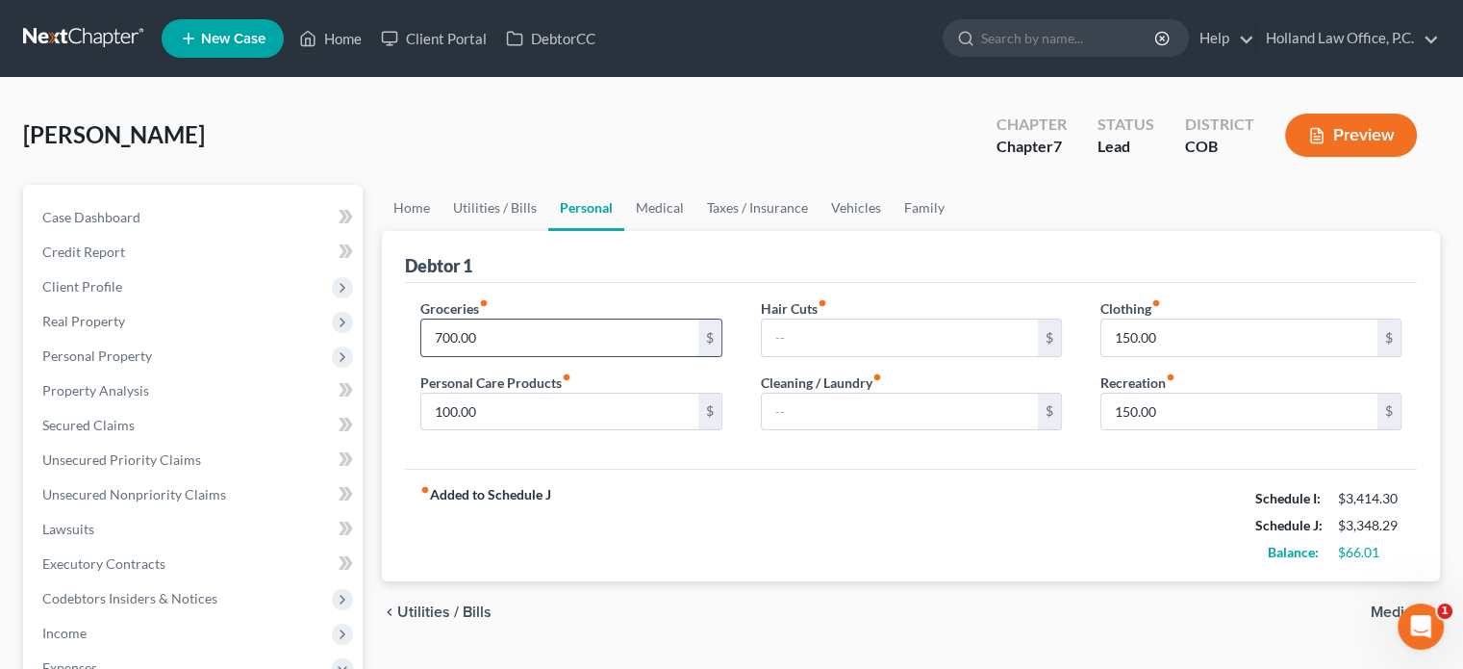
click at [453, 338] on input "700.00" at bounding box center [559, 337] width 276 height 37
click at [513, 341] on input "700.00" at bounding box center [559, 337] width 276 height 37
click at [643, 212] on link "Medical" at bounding box center [659, 208] width 71 height 46
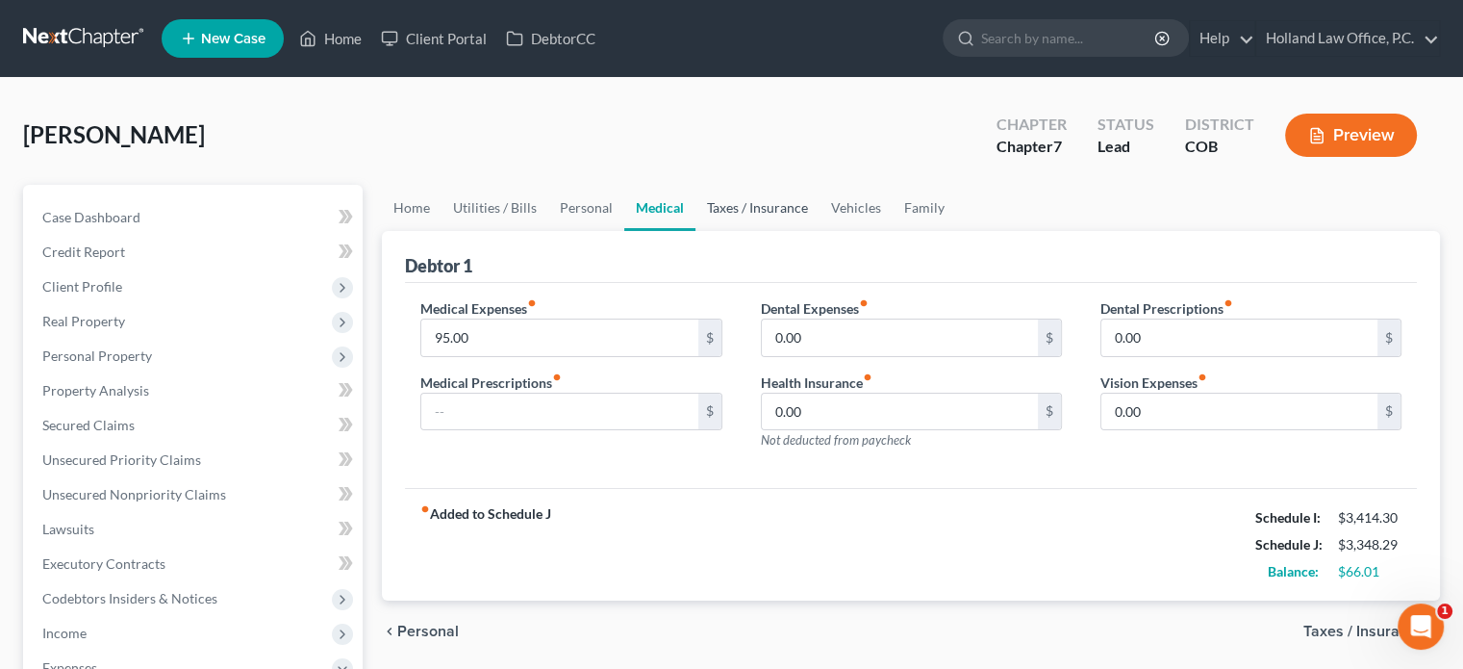
click at [707, 211] on link "Taxes / Insurance" at bounding box center [758, 208] width 124 height 46
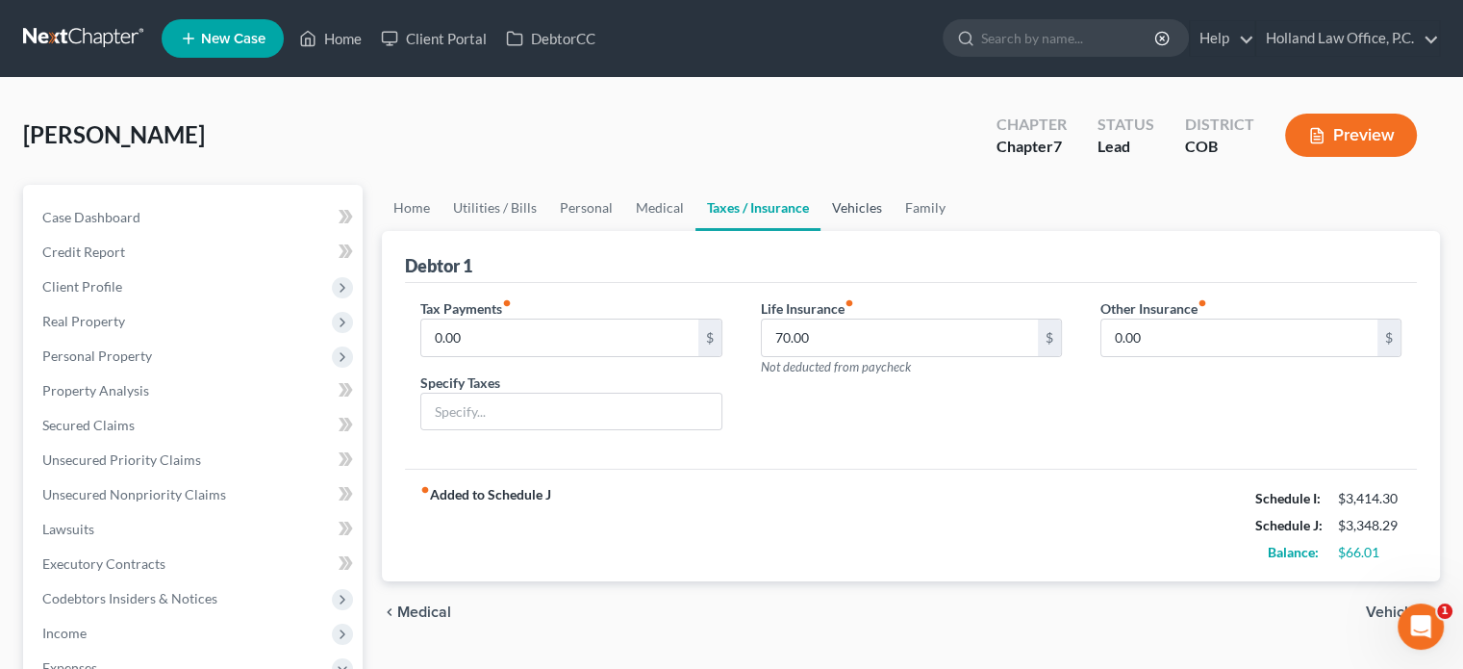
click at [856, 211] on link "Vehicles" at bounding box center [857, 208] width 73 height 46
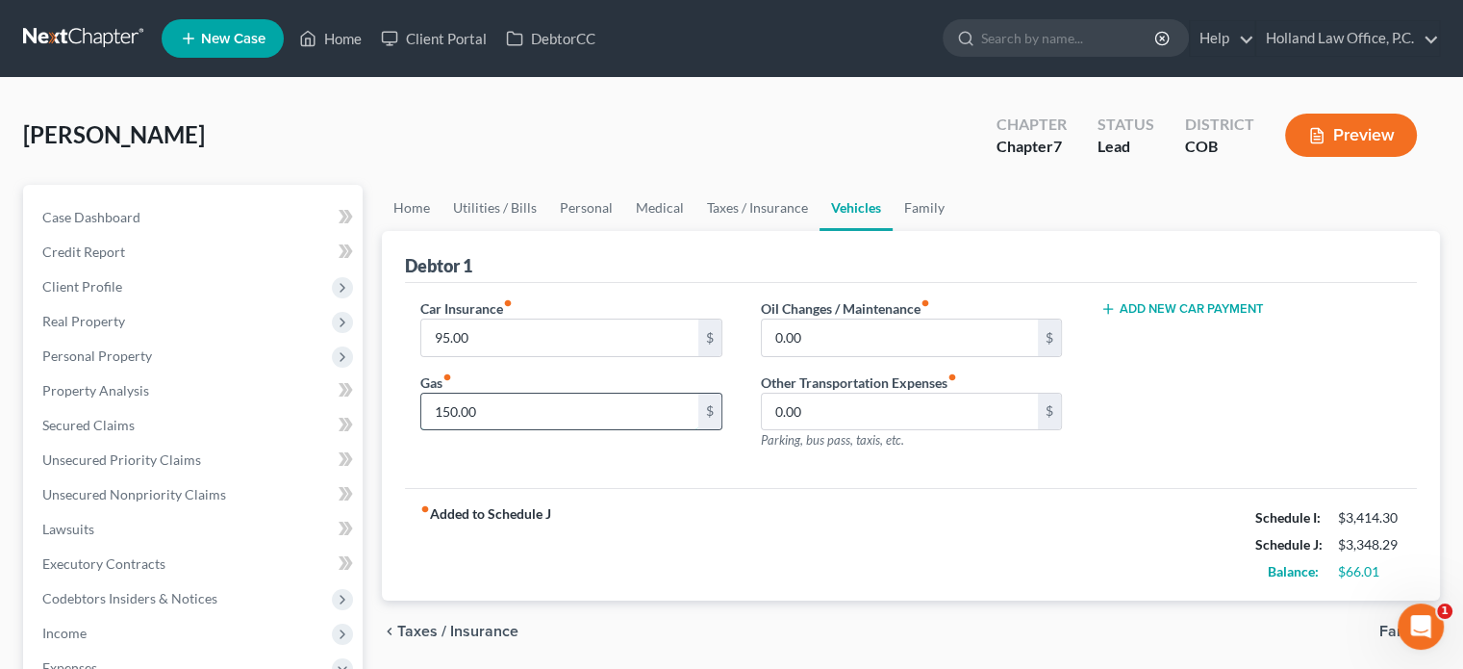
click at [504, 408] on input "150.00" at bounding box center [559, 411] width 276 height 37
type input "200"
click at [906, 211] on link "Family" at bounding box center [924, 208] width 63 height 46
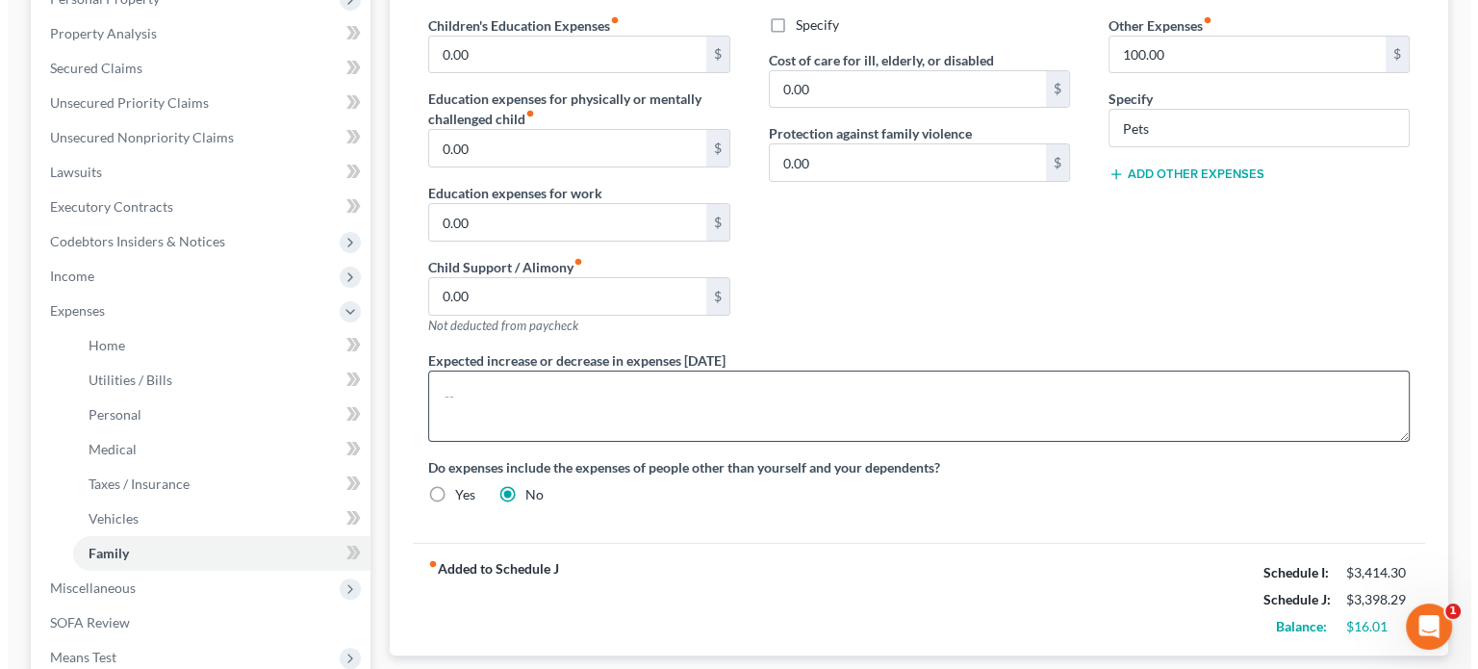
scroll to position [595, 0]
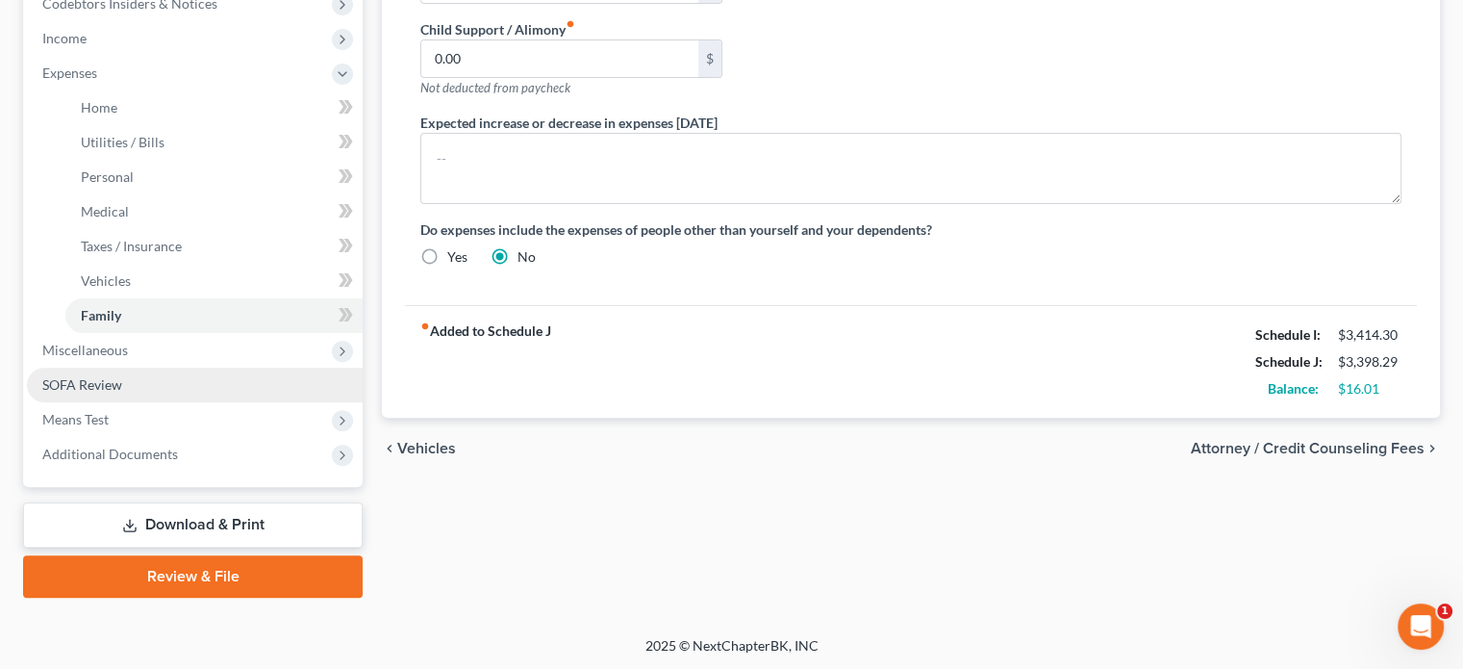
click at [89, 382] on span "SOFA Review" at bounding box center [82, 384] width 80 height 16
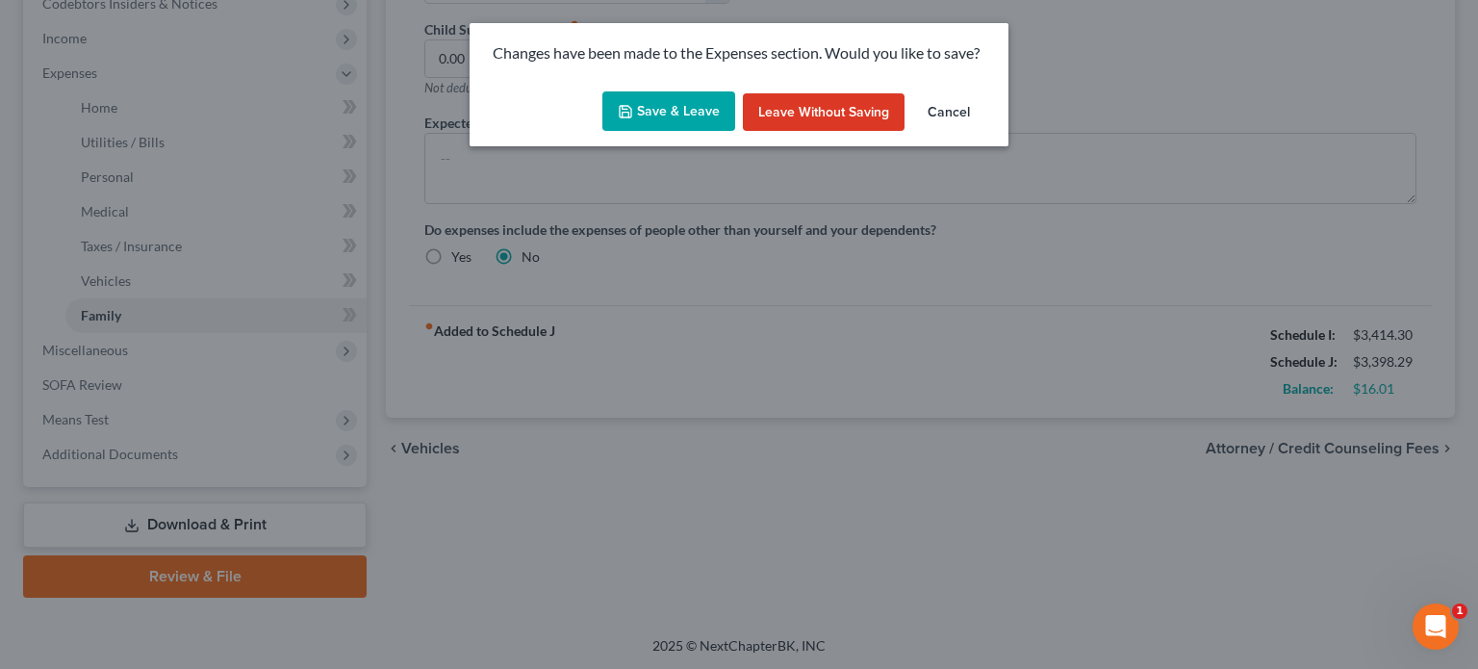
click at [720, 119] on button "Save & Leave" at bounding box center [668, 111] width 133 height 40
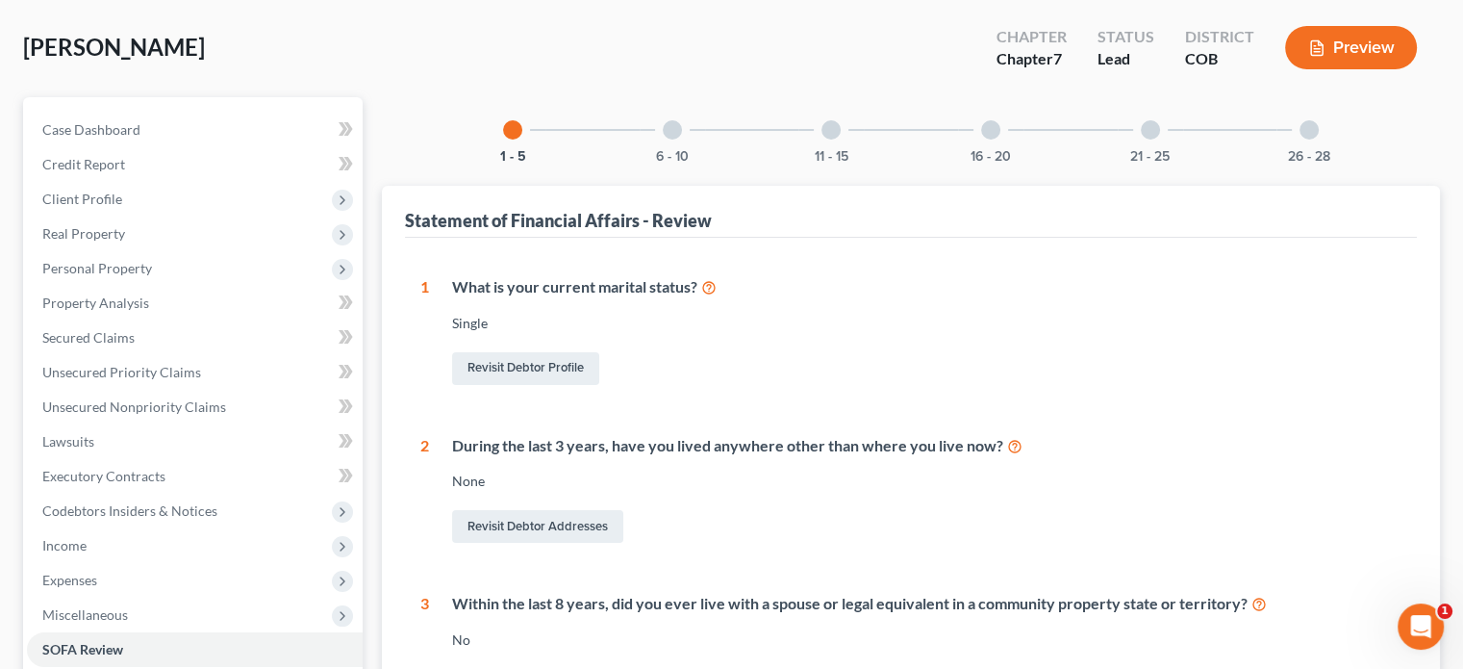
scroll to position [192, 0]
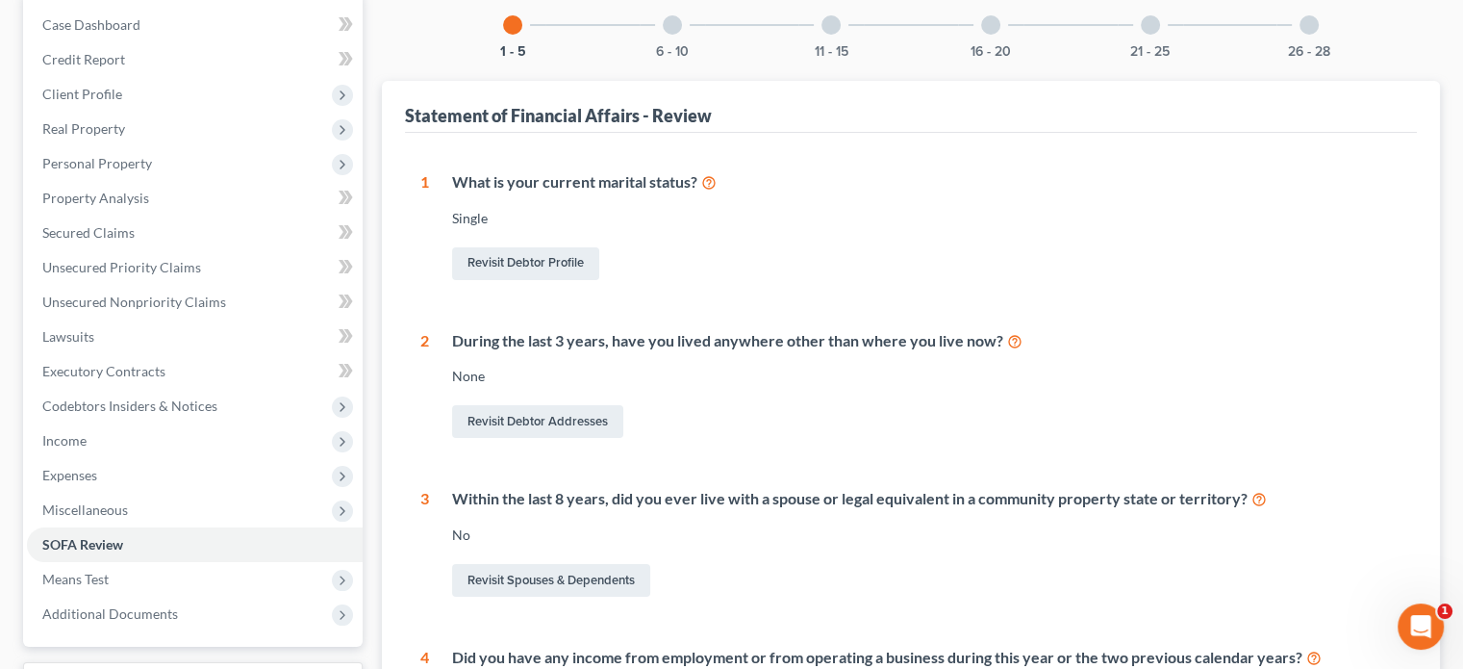
click at [671, 18] on div at bounding box center [672, 24] width 19 height 19
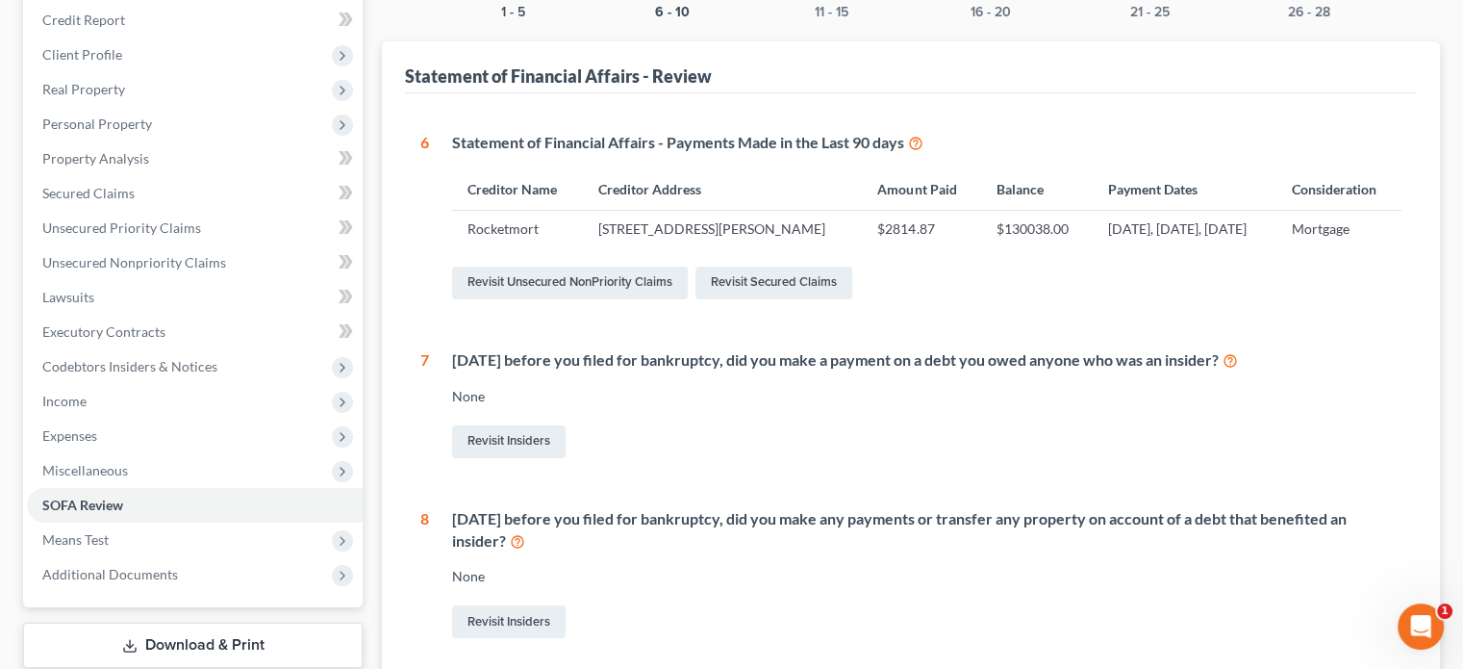
scroll to position [0, 0]
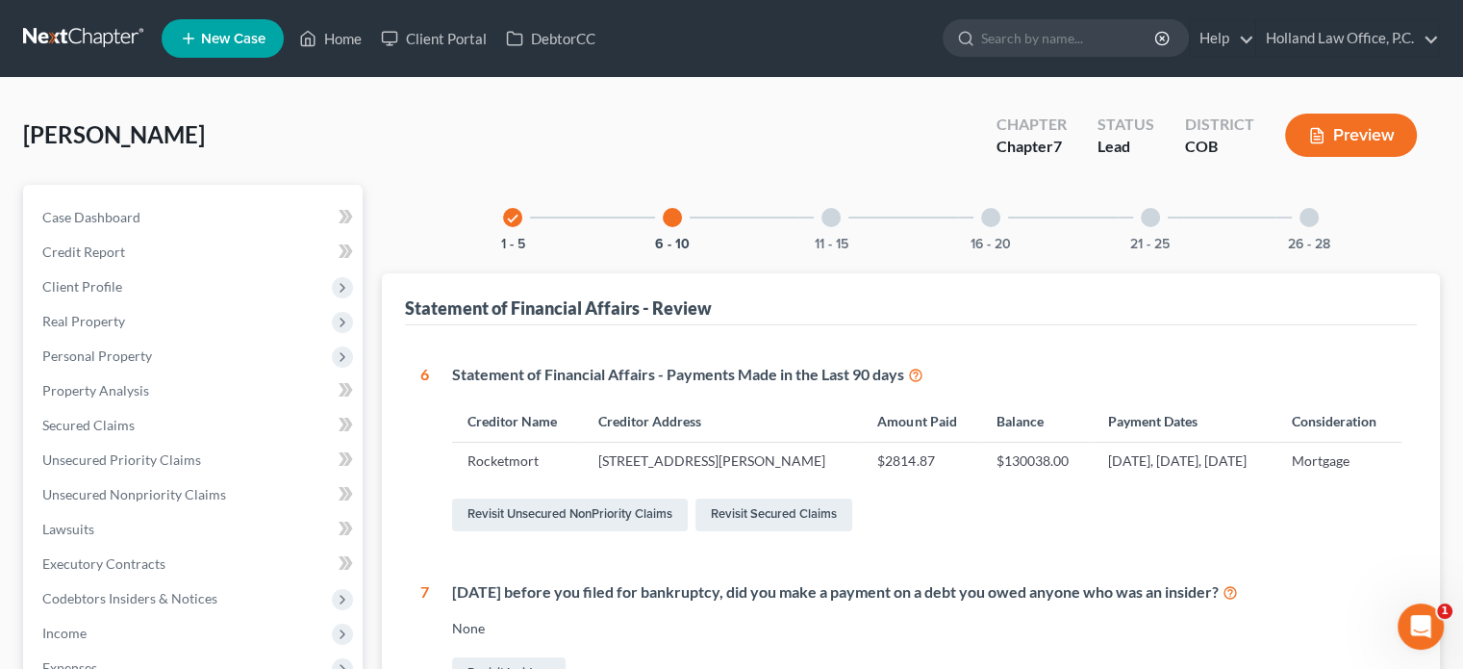
click at [991, 218] on div at bounding box center [990, 217] width 19 height 19
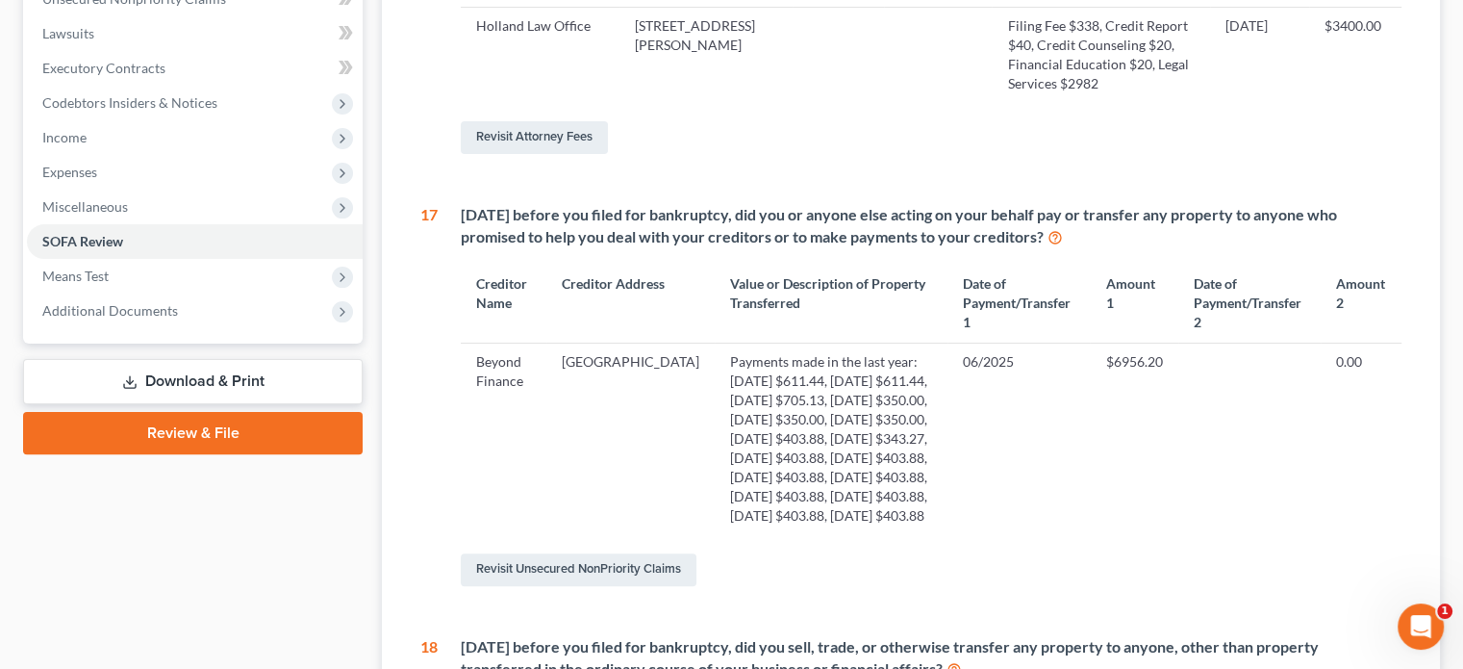
scroll to position [487, 0]
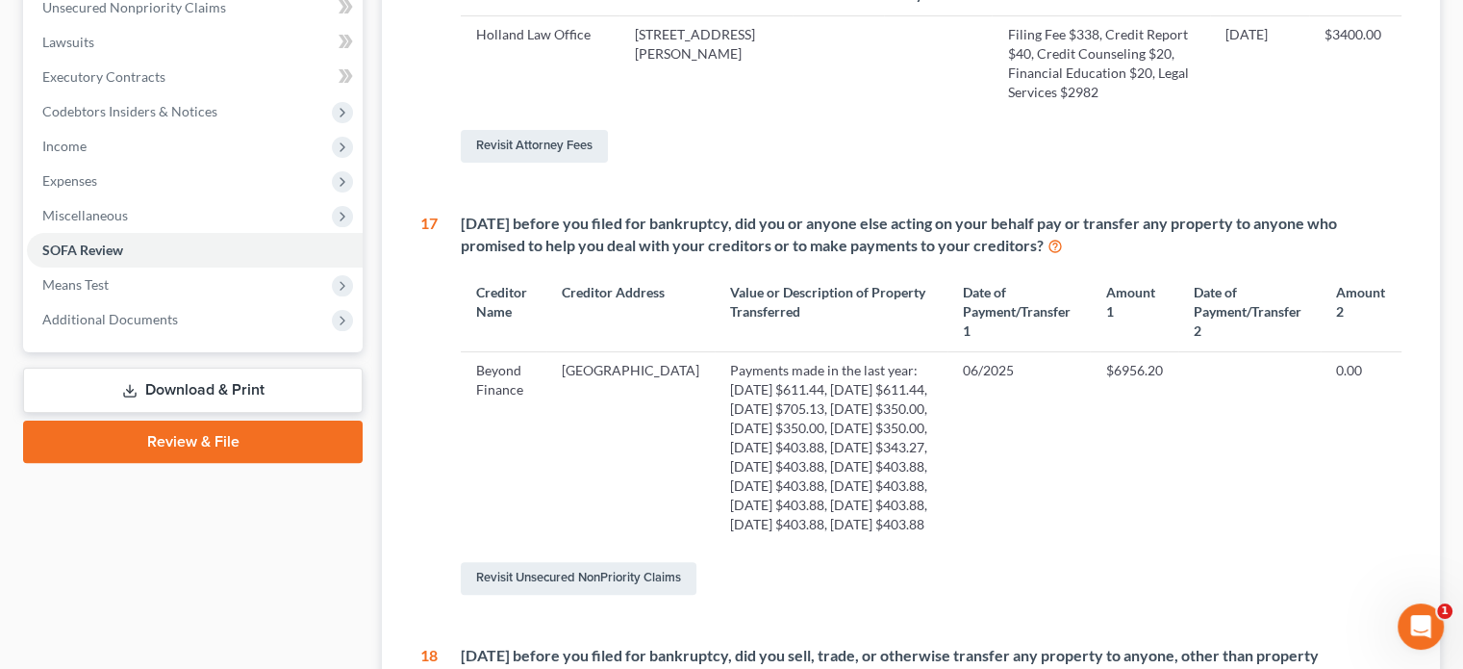
click at [268, 436] on link "Review & File" at bounding box center [193, 441] width 340 height 42
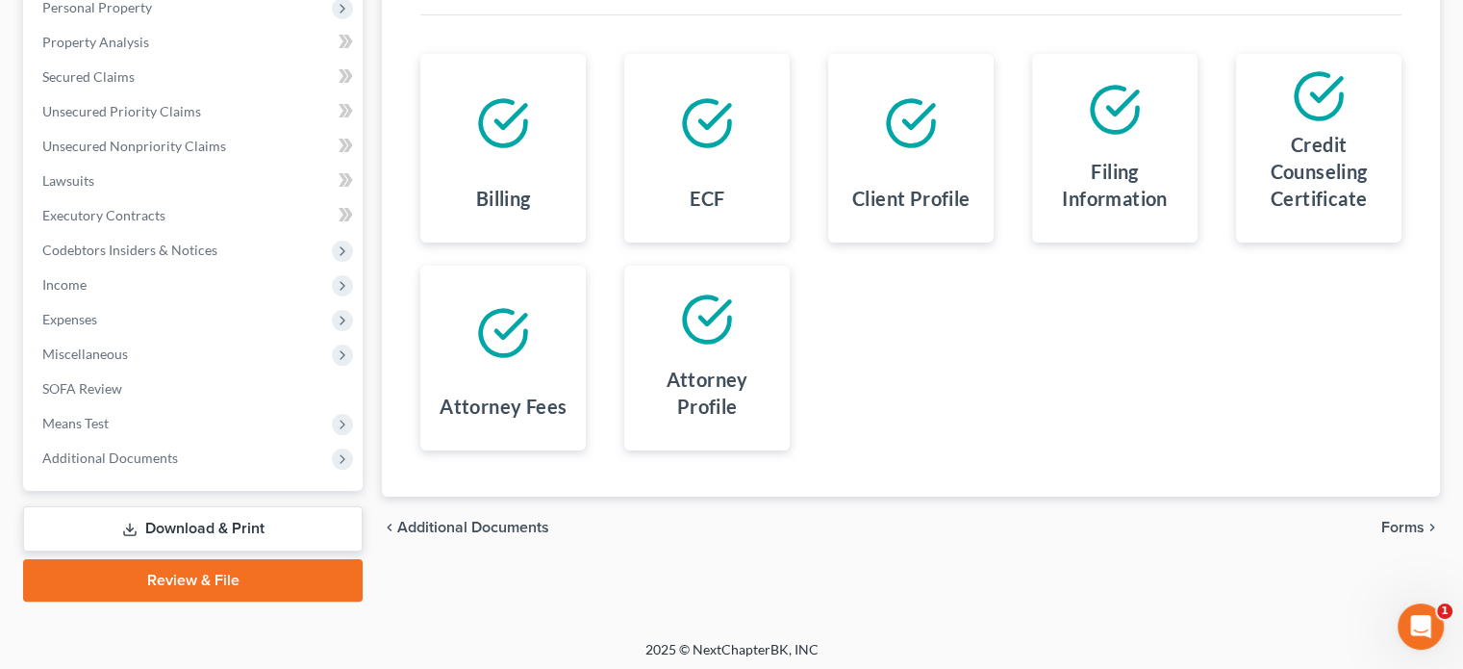
scroll to position [352, 0]
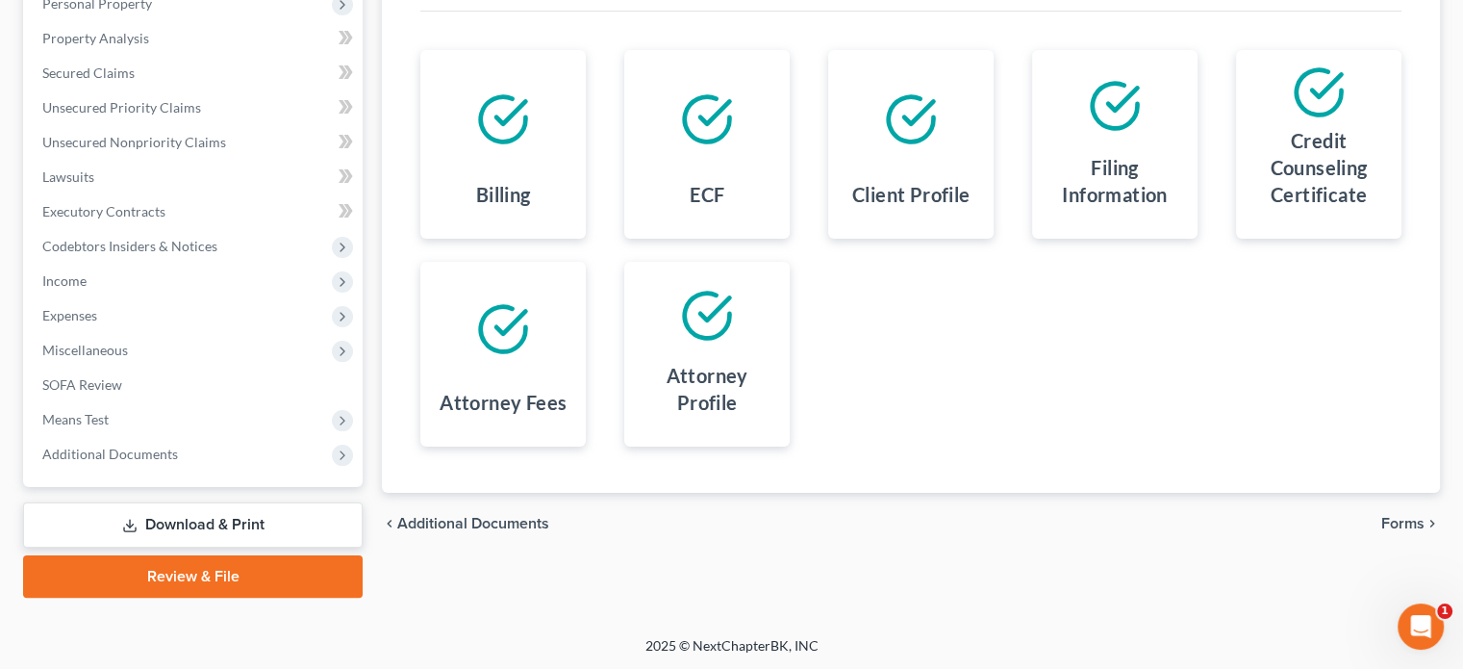
click at [1397, 518] on span "Forms" at bounding box center [1402, 523] width 43 height 15
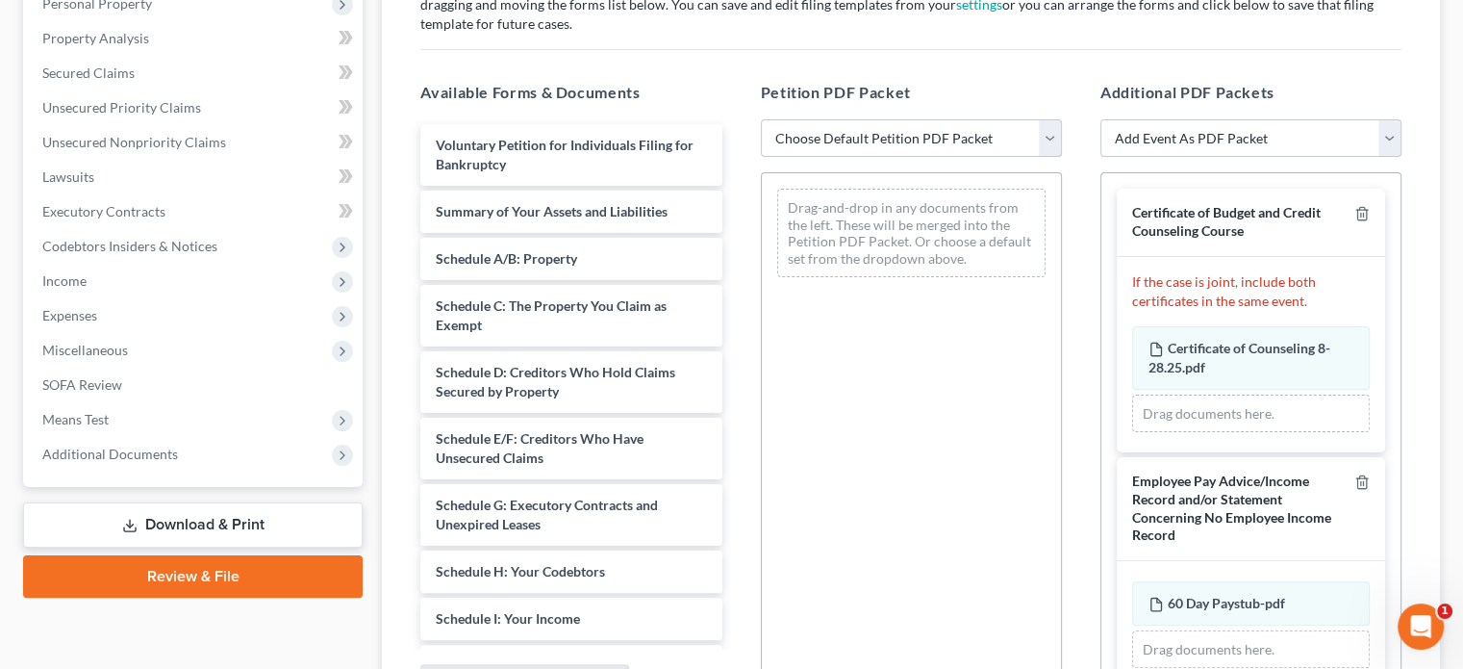
click at [1047, 144] on select "Choose Default Petition PDF Packet Emergency Filing (Voluntary Petition and Cre…" at bounding box center [911, 138] width 301 height 38
select select "2"
click at [761, 119] on select "Choose Default Petition PDF Packet Emergency Filing (Voluntary Petition and Cre…" at bounding box center [911, 138] width 301 height 38
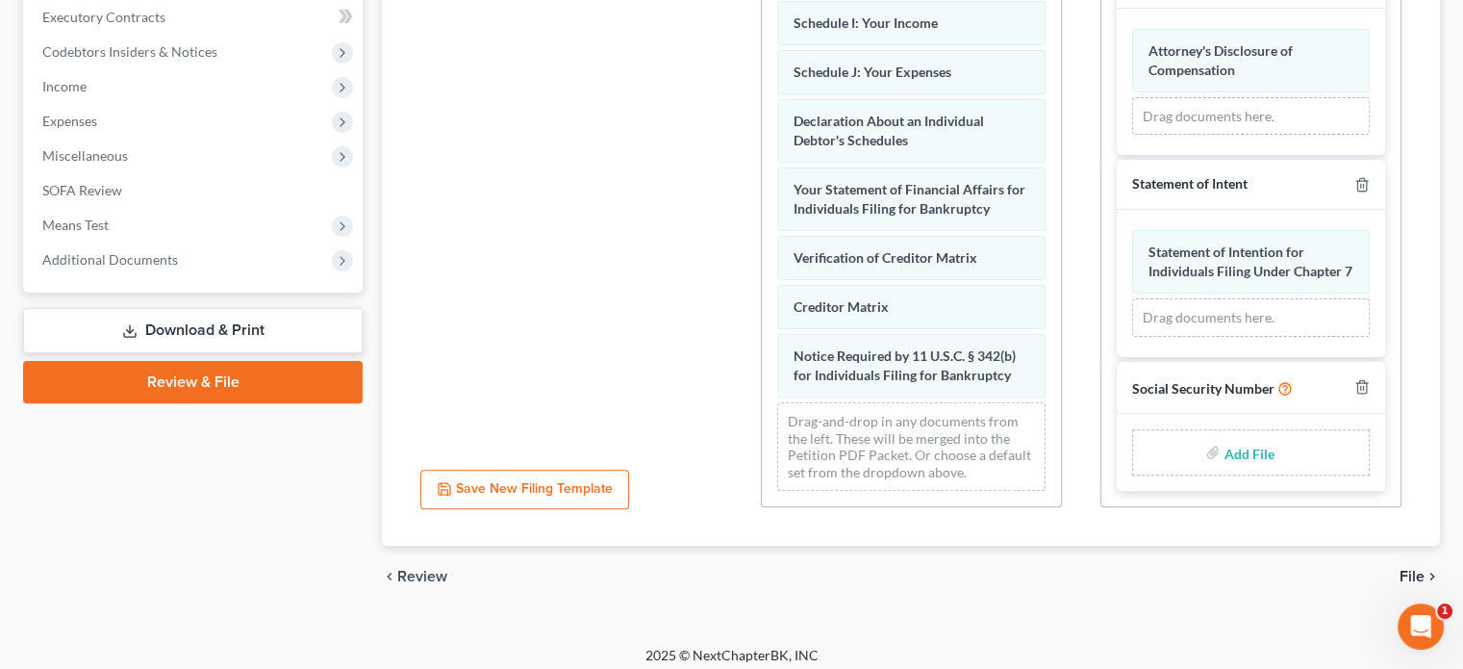
scroll to position [556, 0]
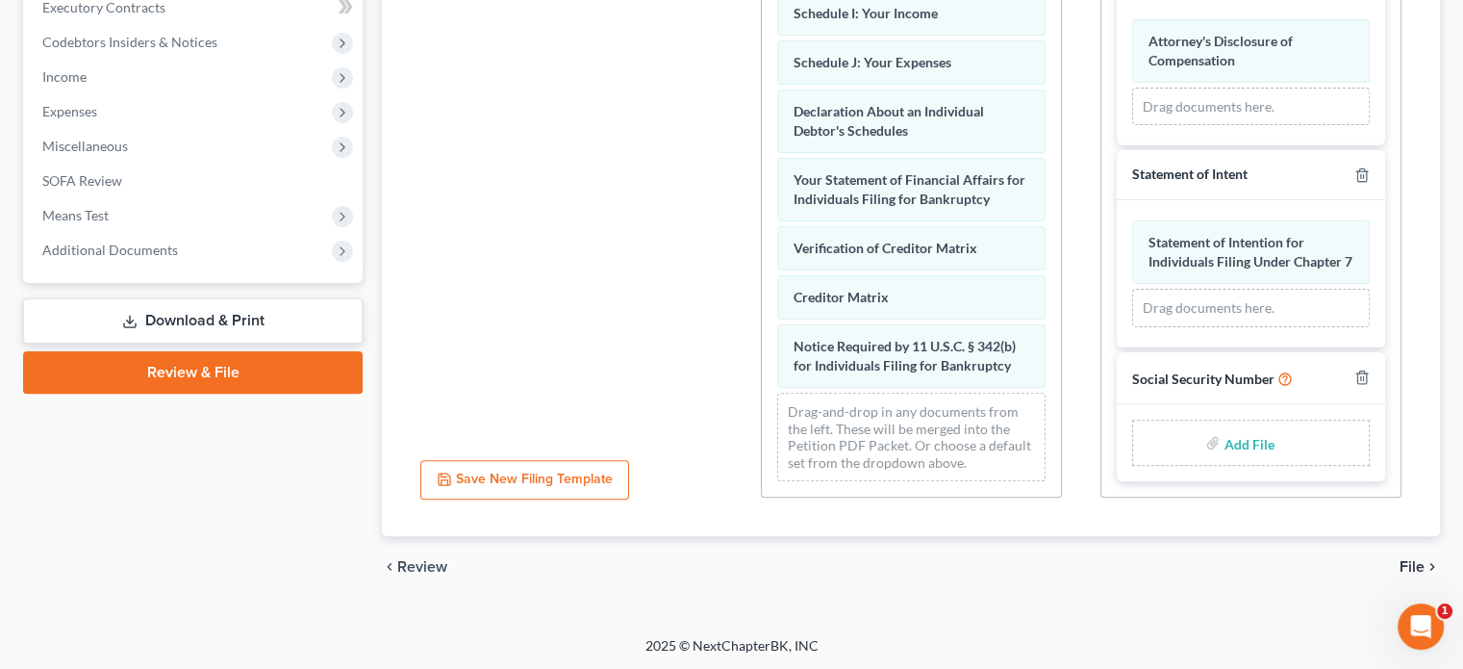
click at [1247, 445] on input "file" at bounding box center [1247, 442] width 46 height 35
type input "C:\fakepath\ssn ef.pdf"
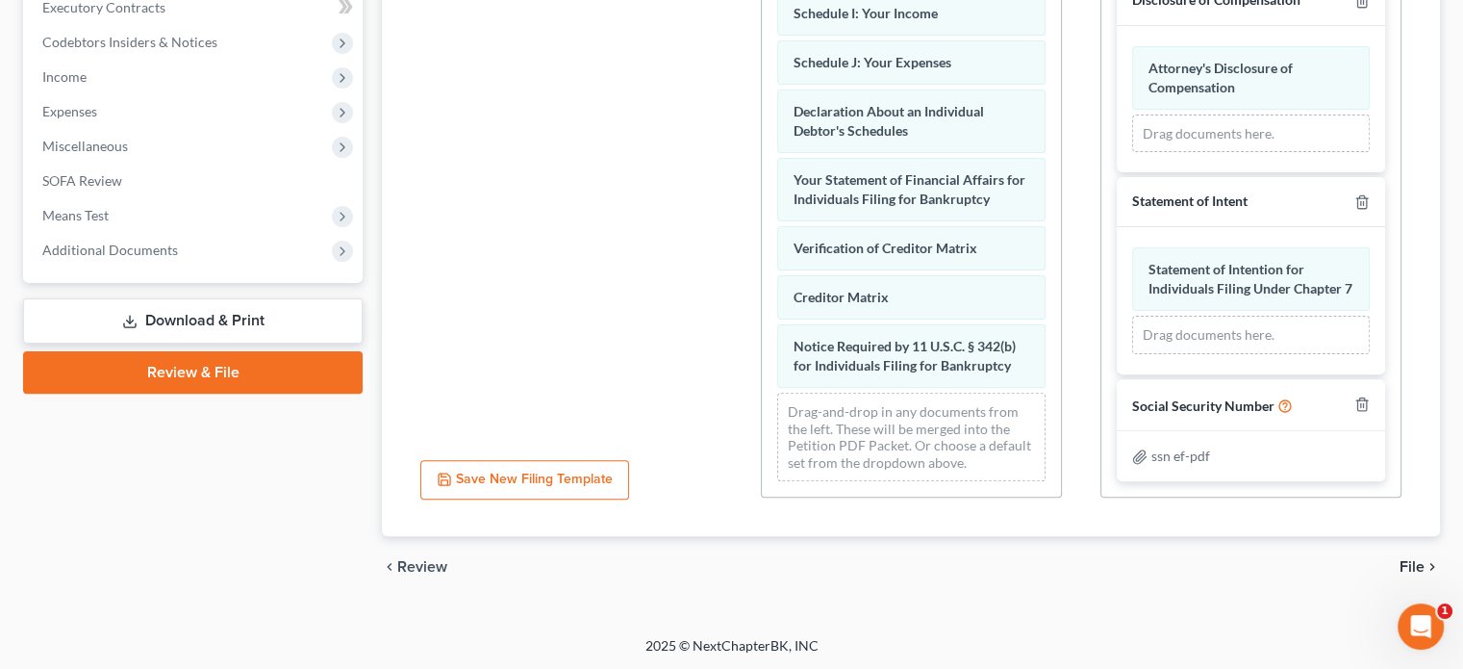
click at [1406, 563] on span "File" at bounding box center [1412, 566] width 25 height 15
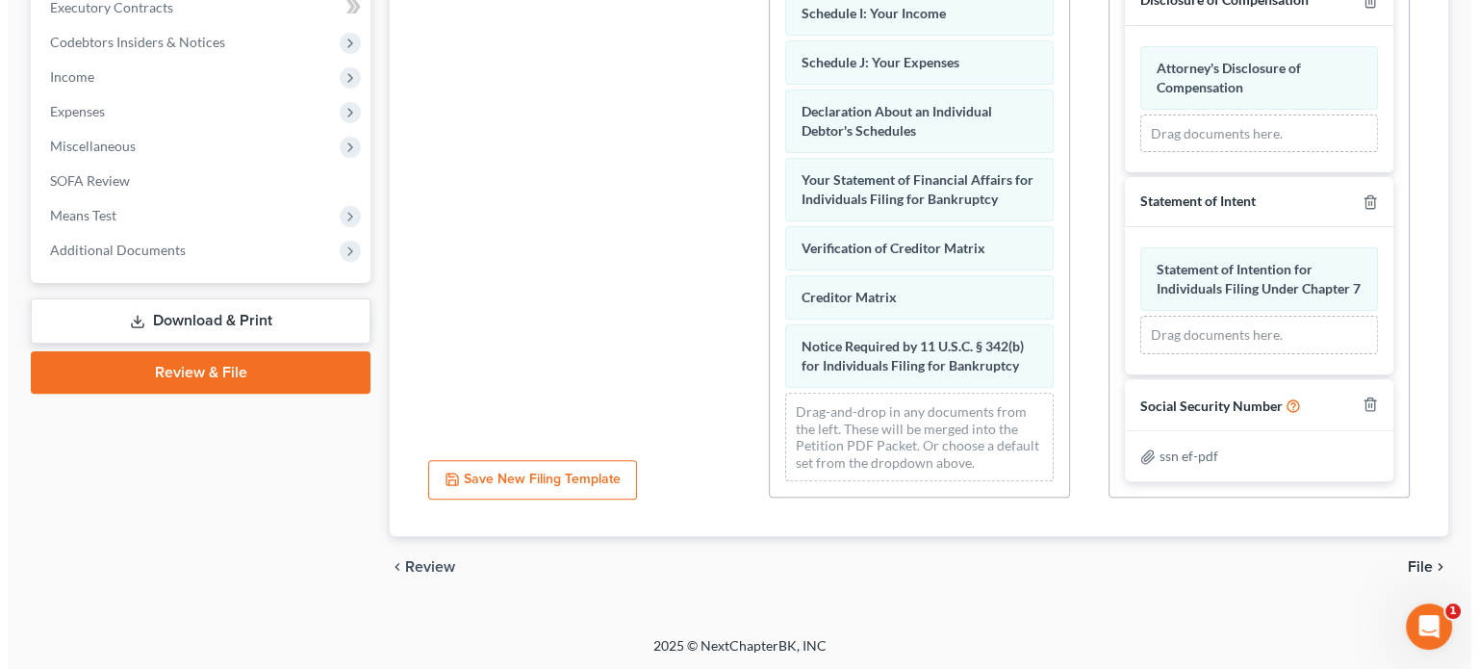
scroll to position [352, 0]
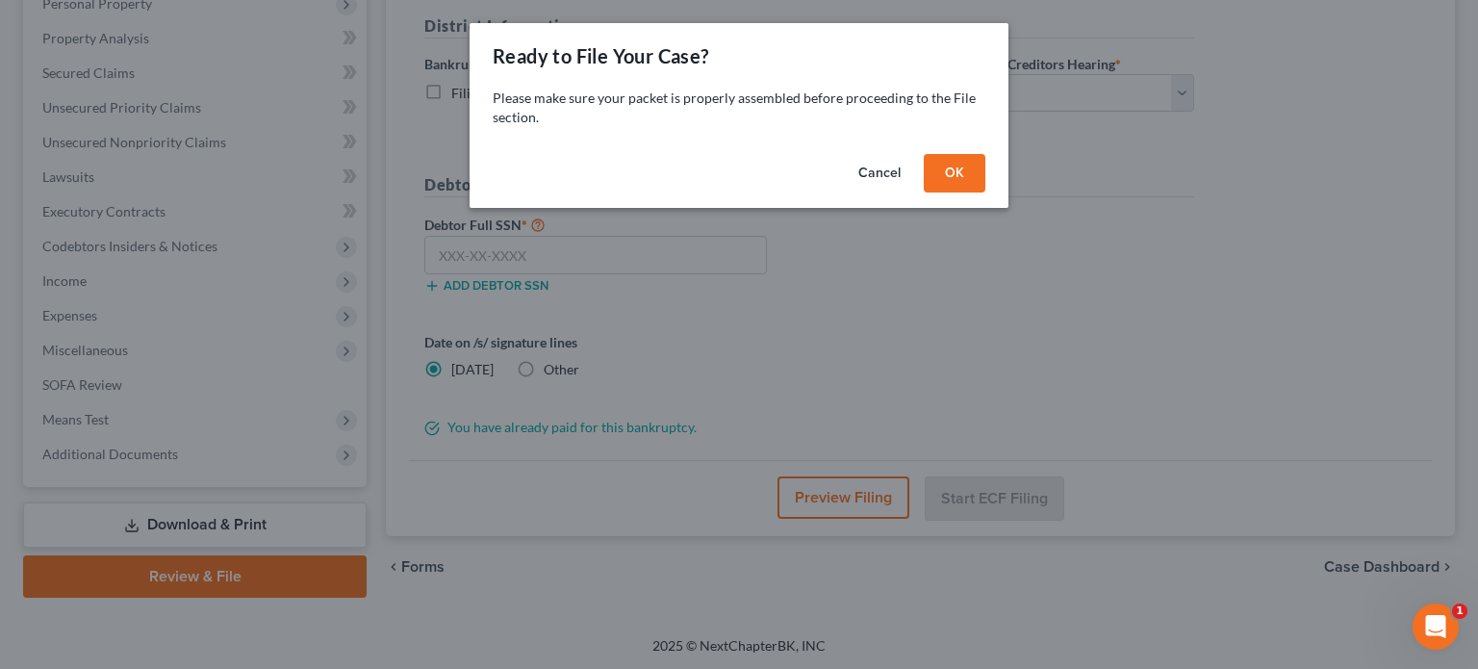
click at [976, 178] on button "OK" at bounding box center [955, 173] width 62 height 38
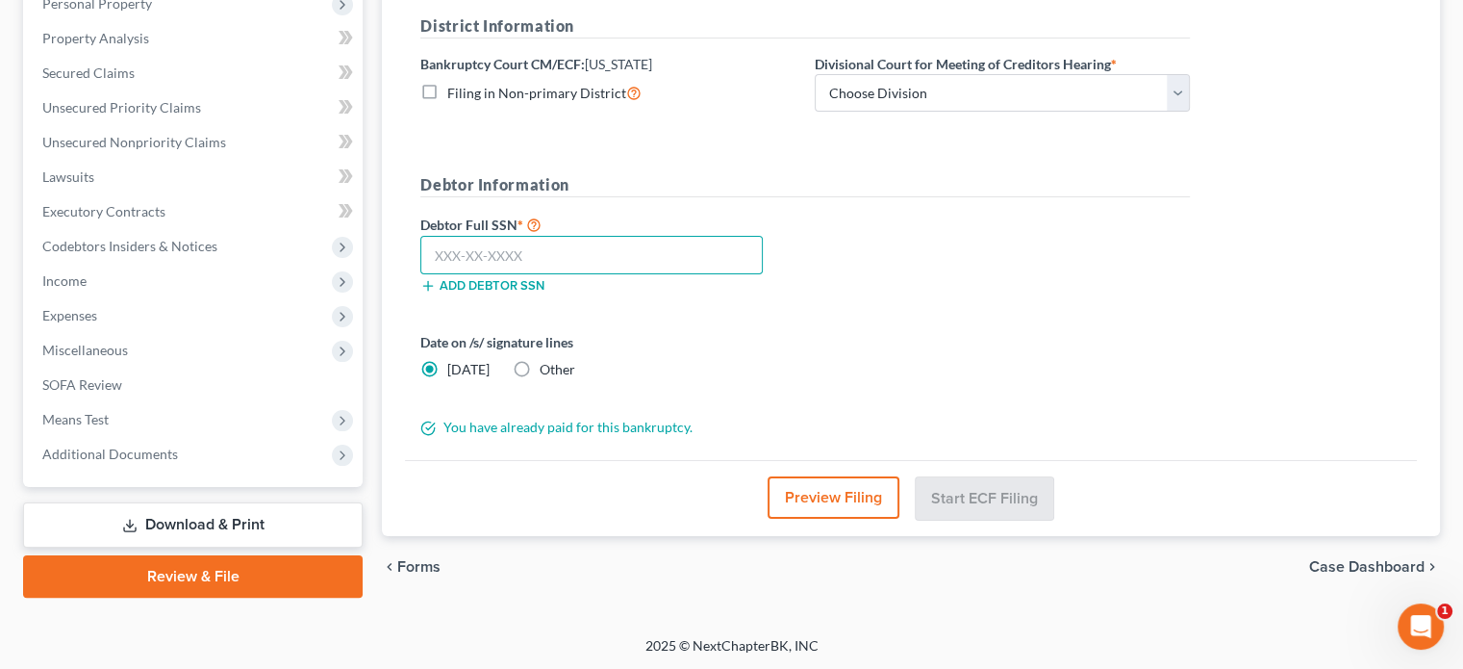
click at [511, 249] on input "text" at bounding box center [591, 255] width 342 height 38
click at [540, 366] on label "Other" at bounding box center [558, 369] width 36 height 19
click at [547, 366] on input "Other" at bounding box center [553, 366] width 13 height 13
radio input "true"
radio input "false"
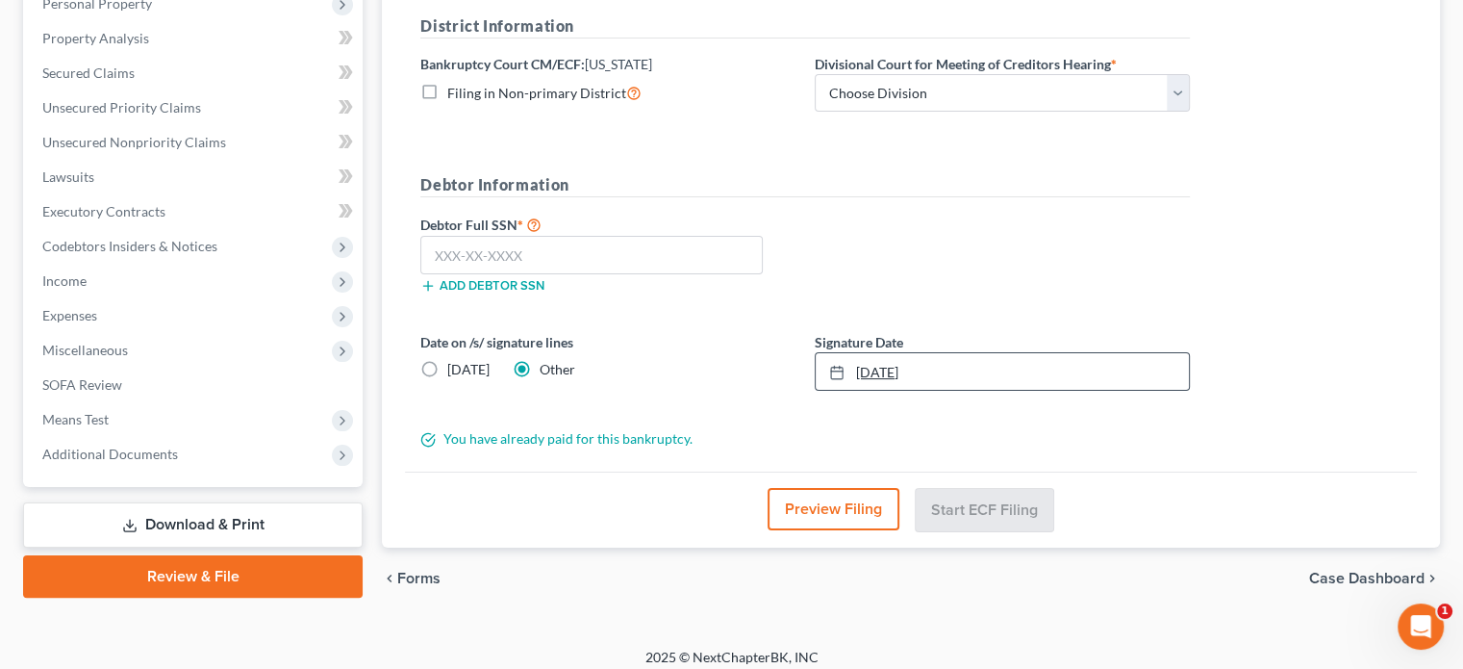
click at [874, 374] on link "[DATE]" at bounding box center [1002, 371] width 373 height 37
click at [431, 242] on input "text" at bounding box center [591, 255] width 342 height 38
type input "522-02-1989"
click at [1169, 106] on select "Choose Division [GEOGRAPHIC_DATA]" at bounding box center [1002, 93] width 375 height 38
select select "0"
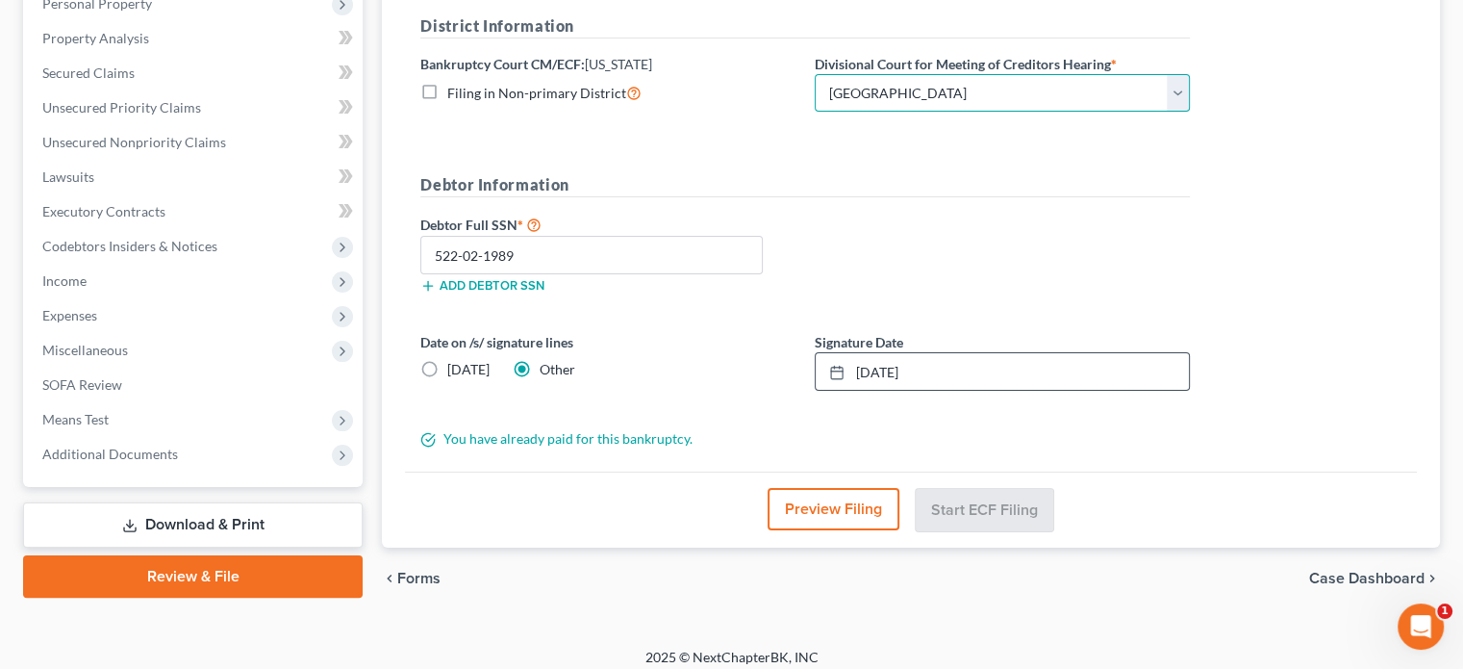
click at [815, 74] on select "Choose Division [GEOGRAPHIC_DATA]" at bounding box center [1002, 93] width 375 height 38
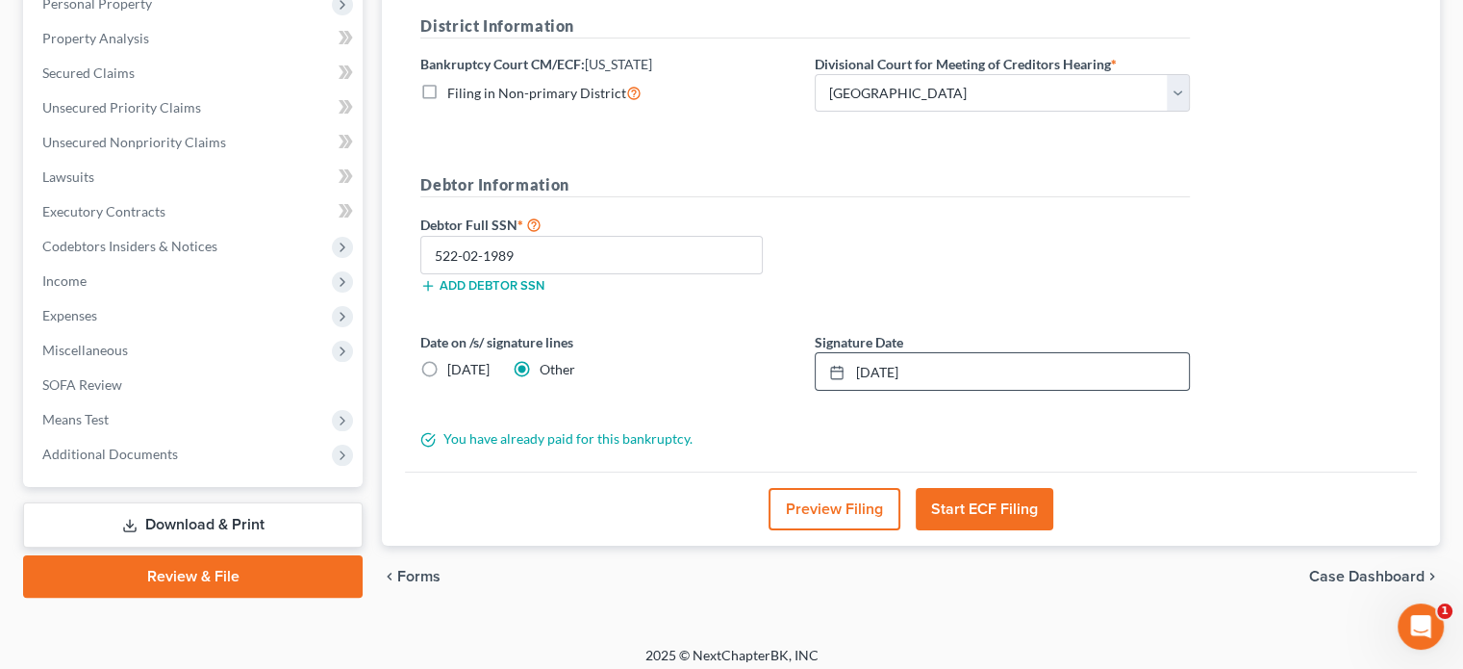
click at [982, 512] on button "Start ECF Filing" at bounding box center [985, 509] width 138 height 42
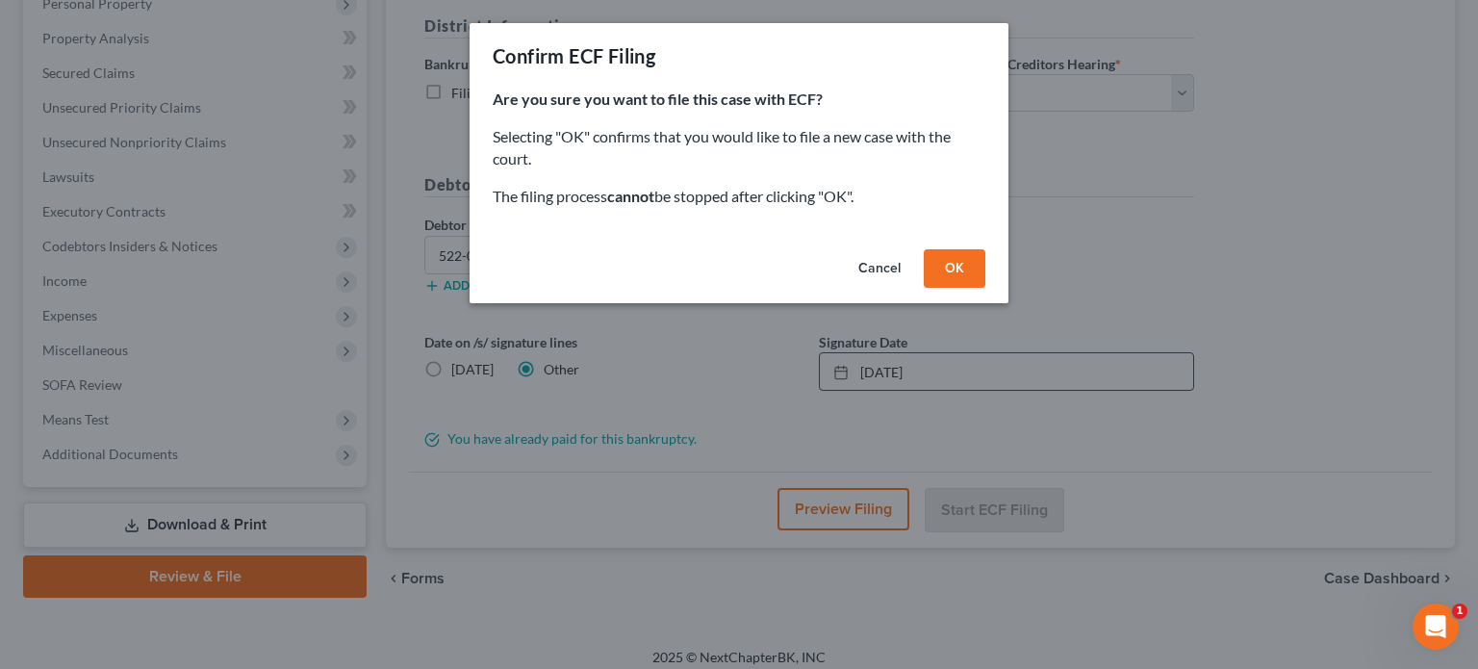
click at [943, 268] on button "OK" at bounding box center [955, 268] width 62 height 38
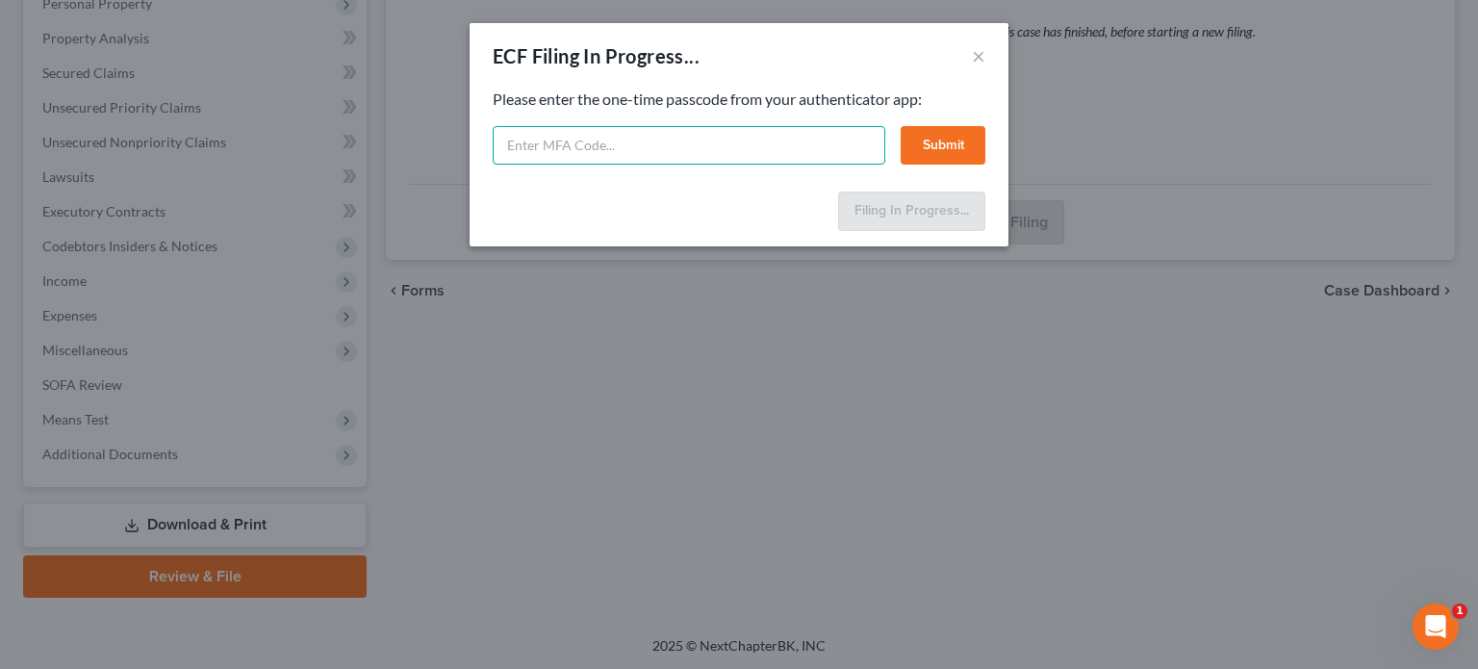
click at [563, 139] on input "text" at bounding box center [689, 145] width 393 height 38
type input "158142"
click at [944, 163] on button "Submit" at bounding box center [942, 145] width 85 height 38
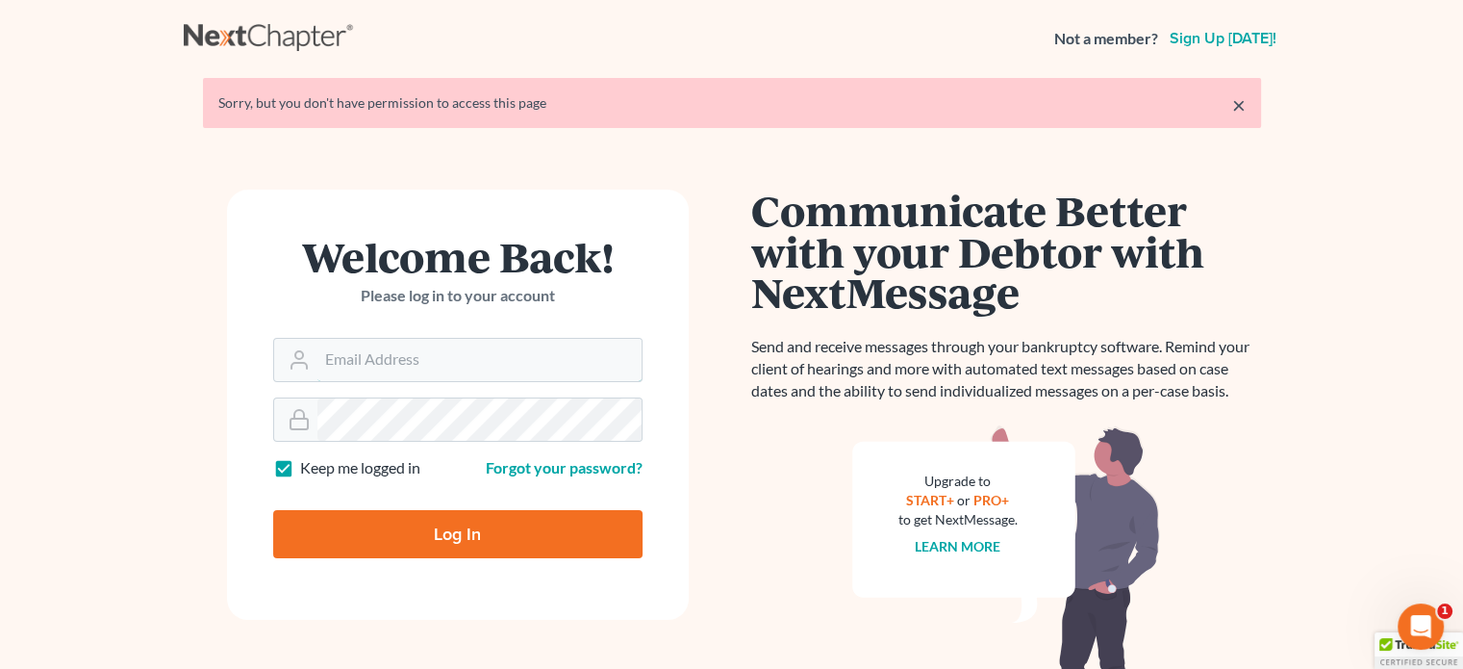
type input "[PERSON_NAME][EMAIL_ADDRESS][DOMAIN_NAME]"
click at [550, 522] on input "Log In" at bounding box center [457, 534] width 369 height 48
type input "Thinking..."
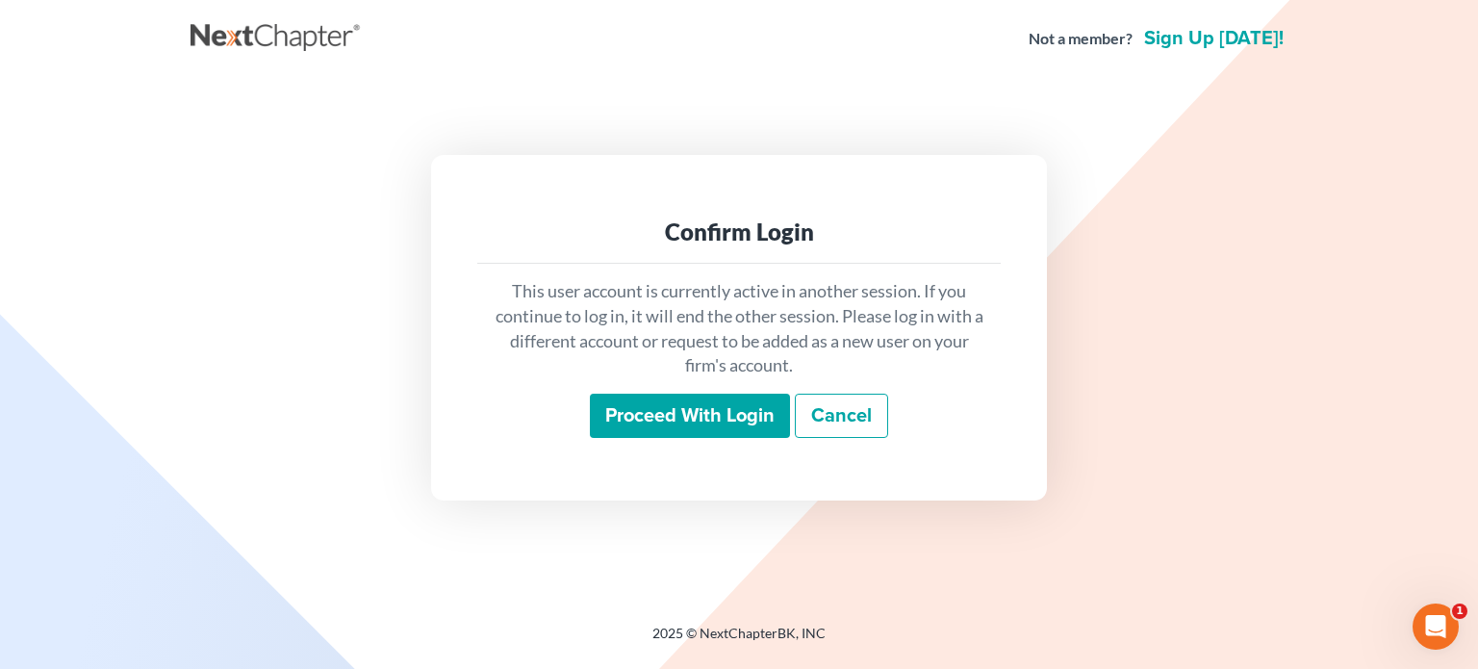
click at [696, 411] on input "Proceed with login" at bounding box center [690, 415] width 200 height 44
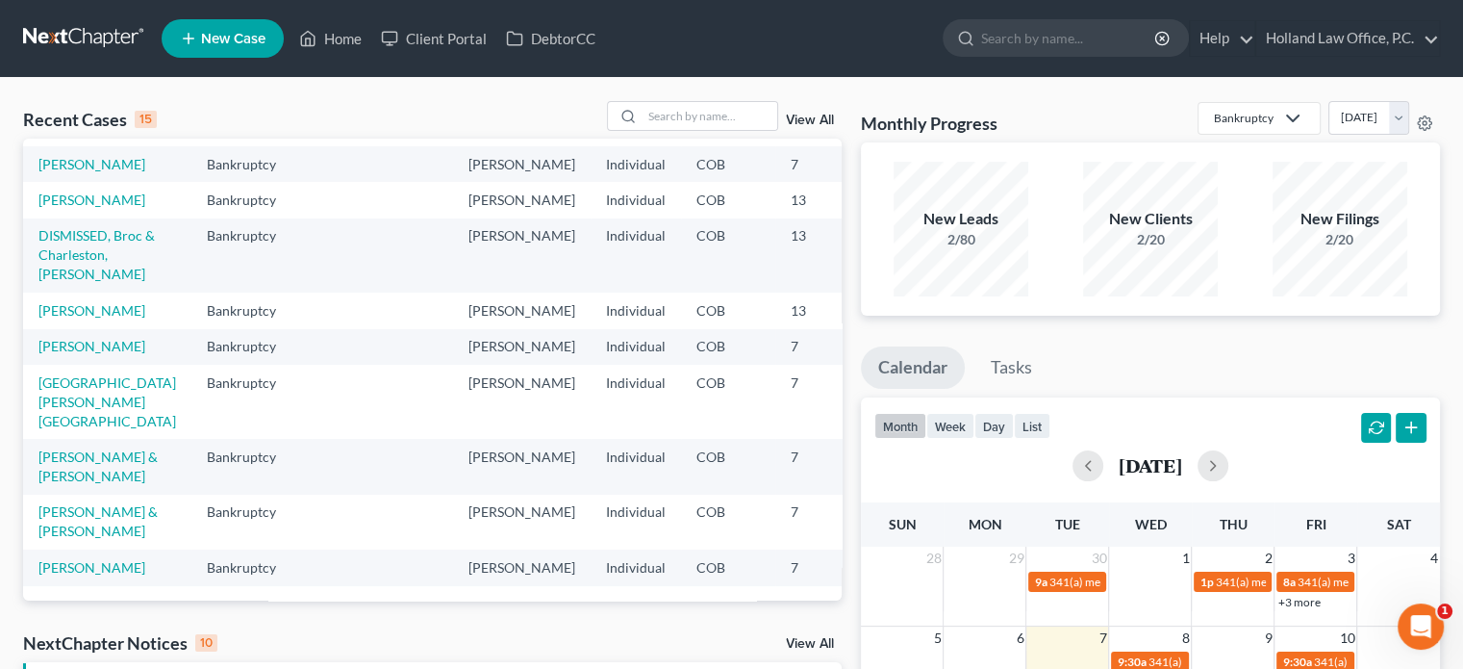
scroll to position [481, 0]
